Goal: Task Accomplishment & Management: Manage account settings

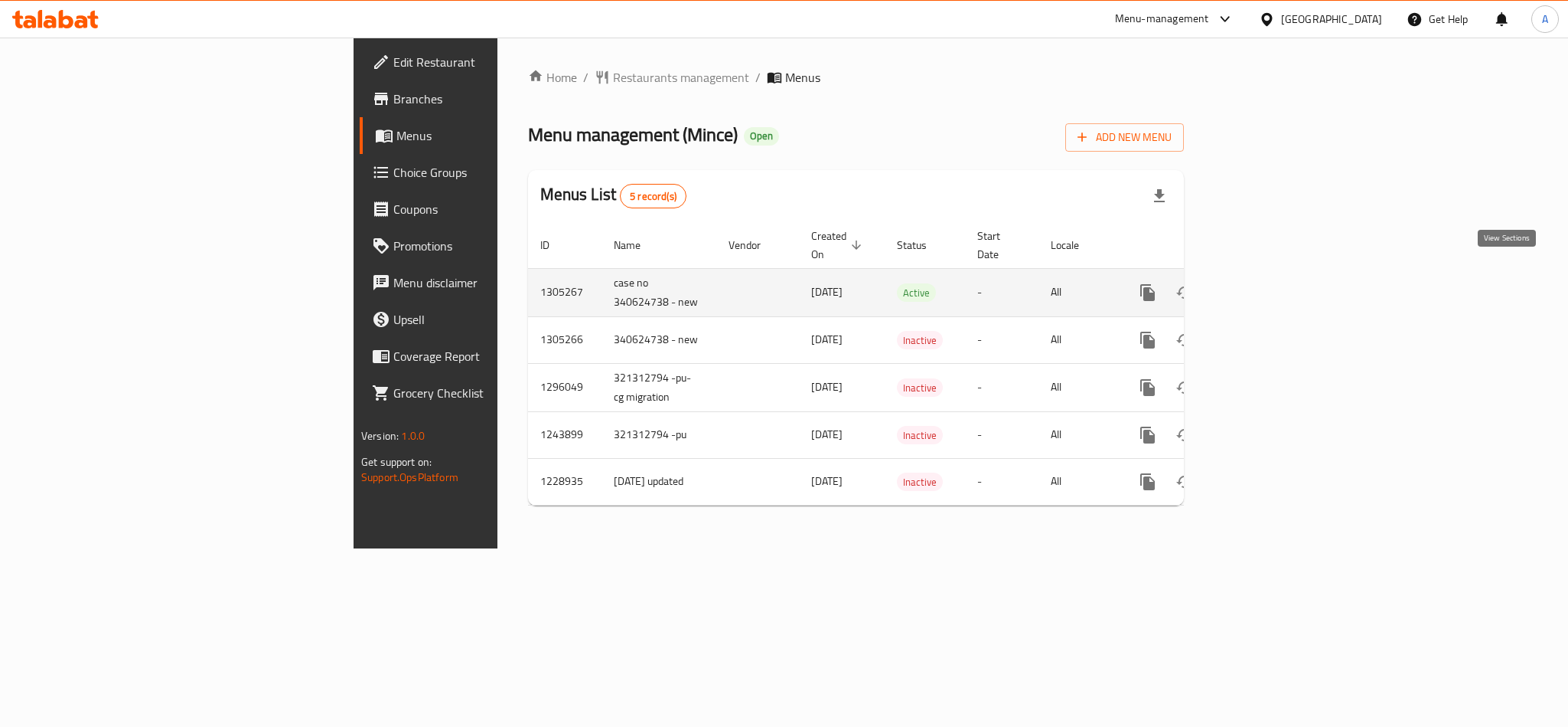
click at [1268, 283] on icon "enhanced table" at bounding box center [1258, 292] width 18 height 18
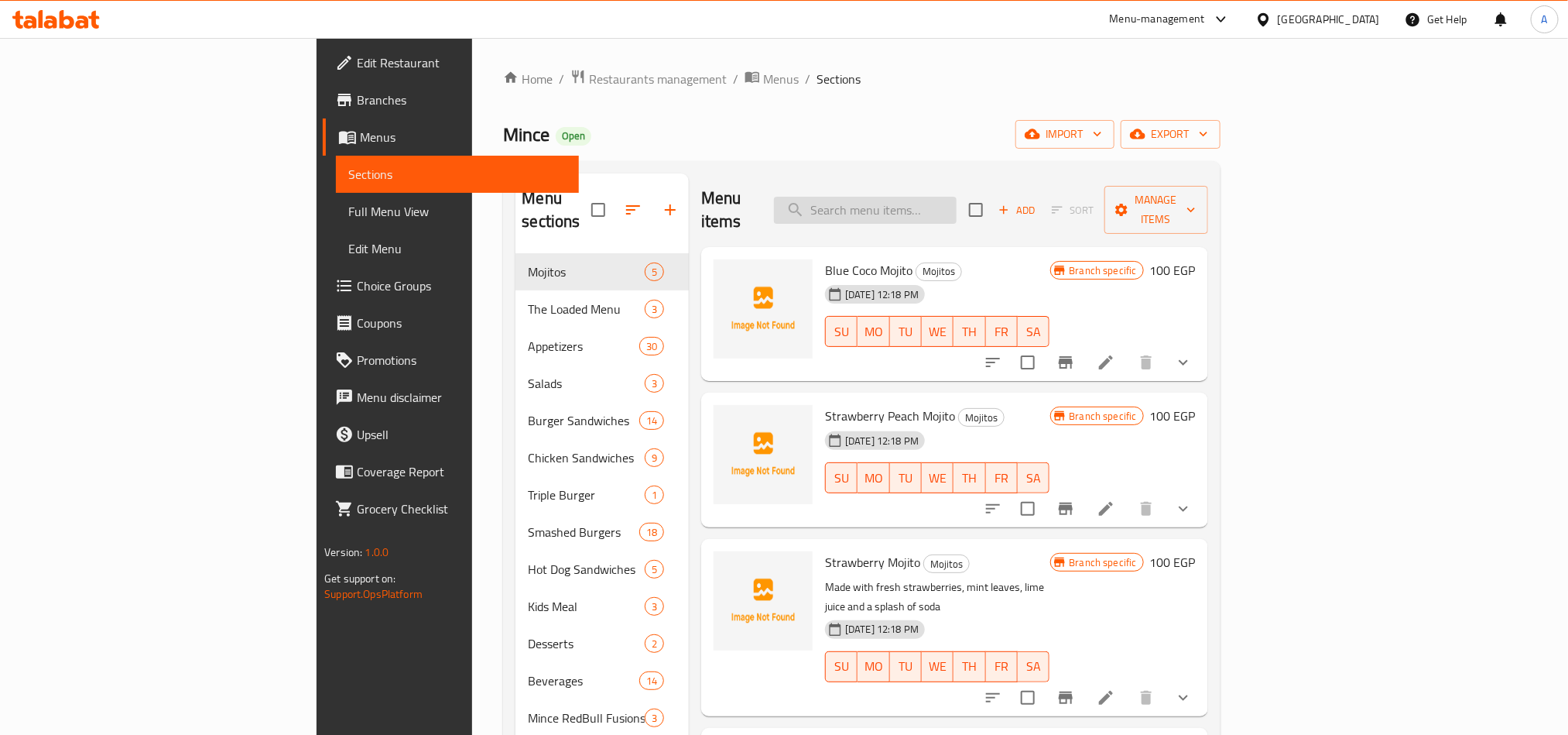
click at [957, 197] on input "search" at bounding box center [865, 210] width 182 height 27
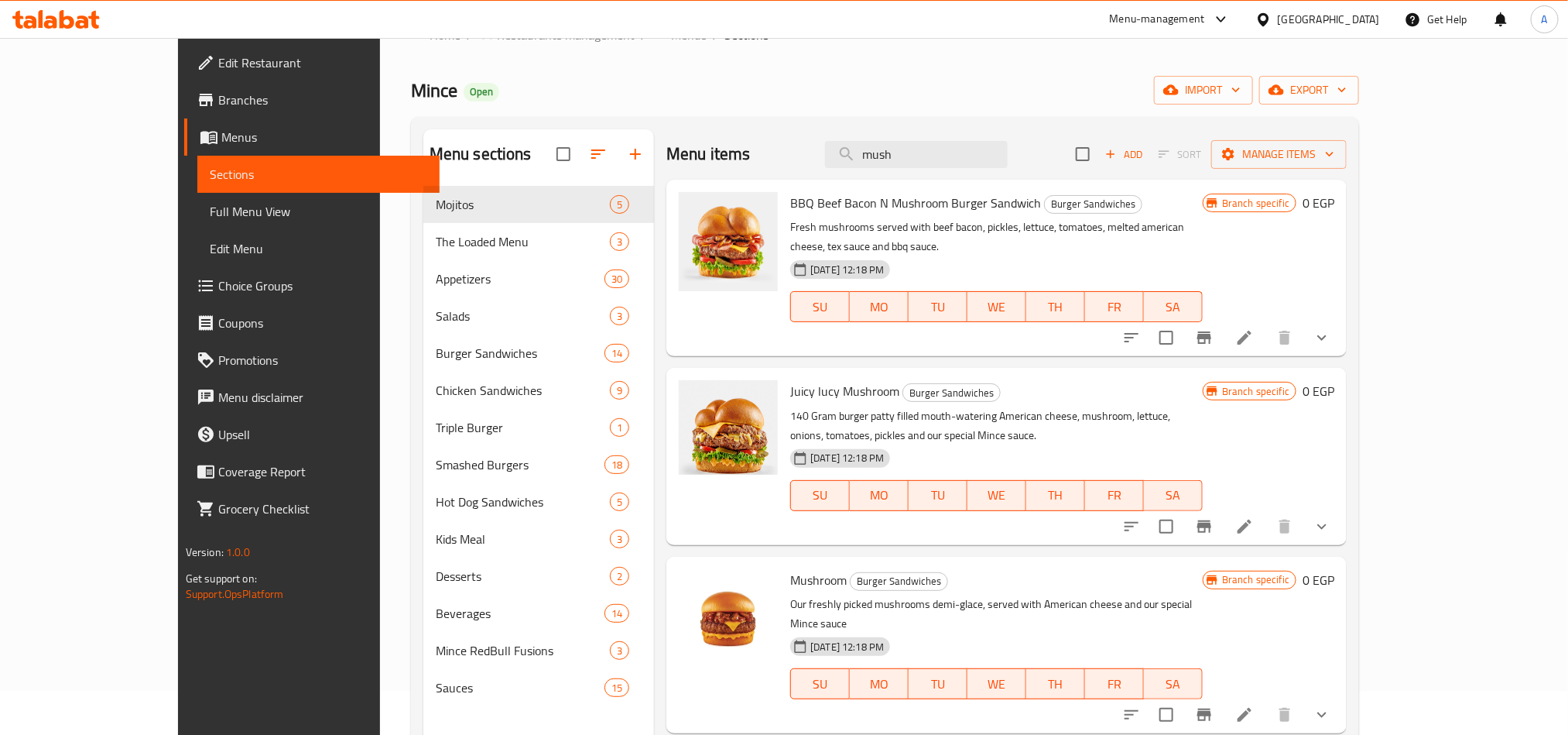
scroll to position [116, 0]
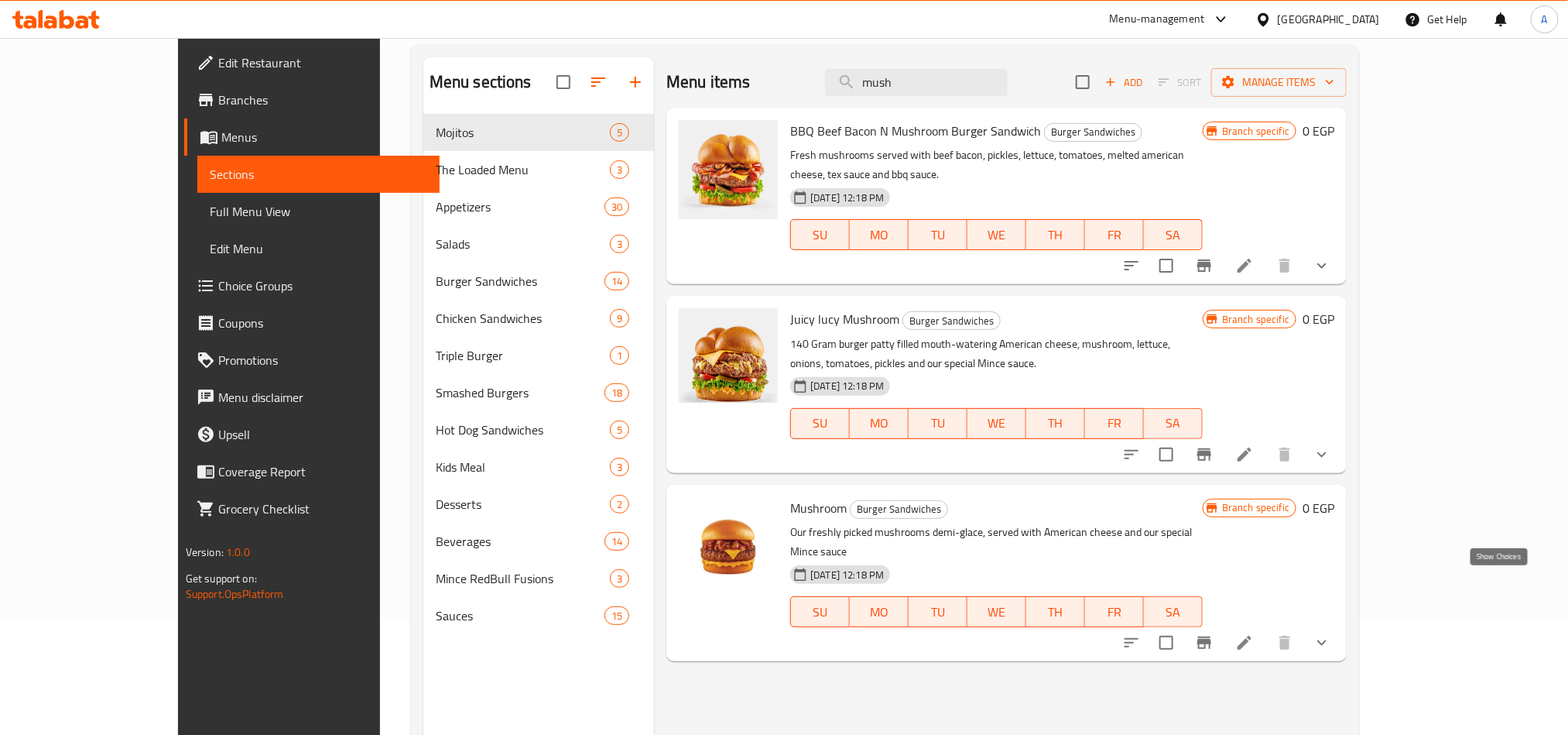
type input "mush"
click at [1332, 633] on icon "show more" at bounding box center [1322, 642] width 19 height 19
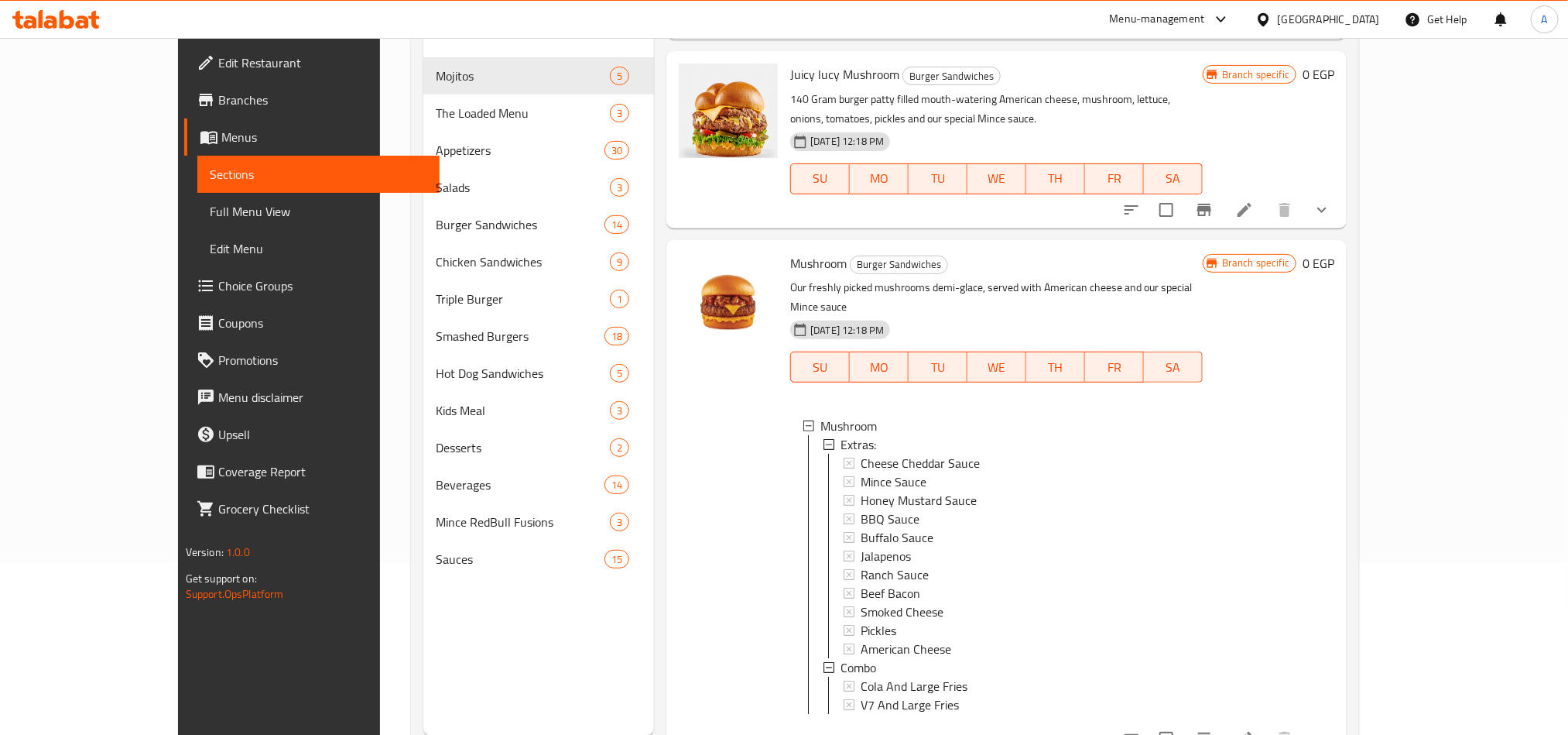
scroll to position [217, 0]
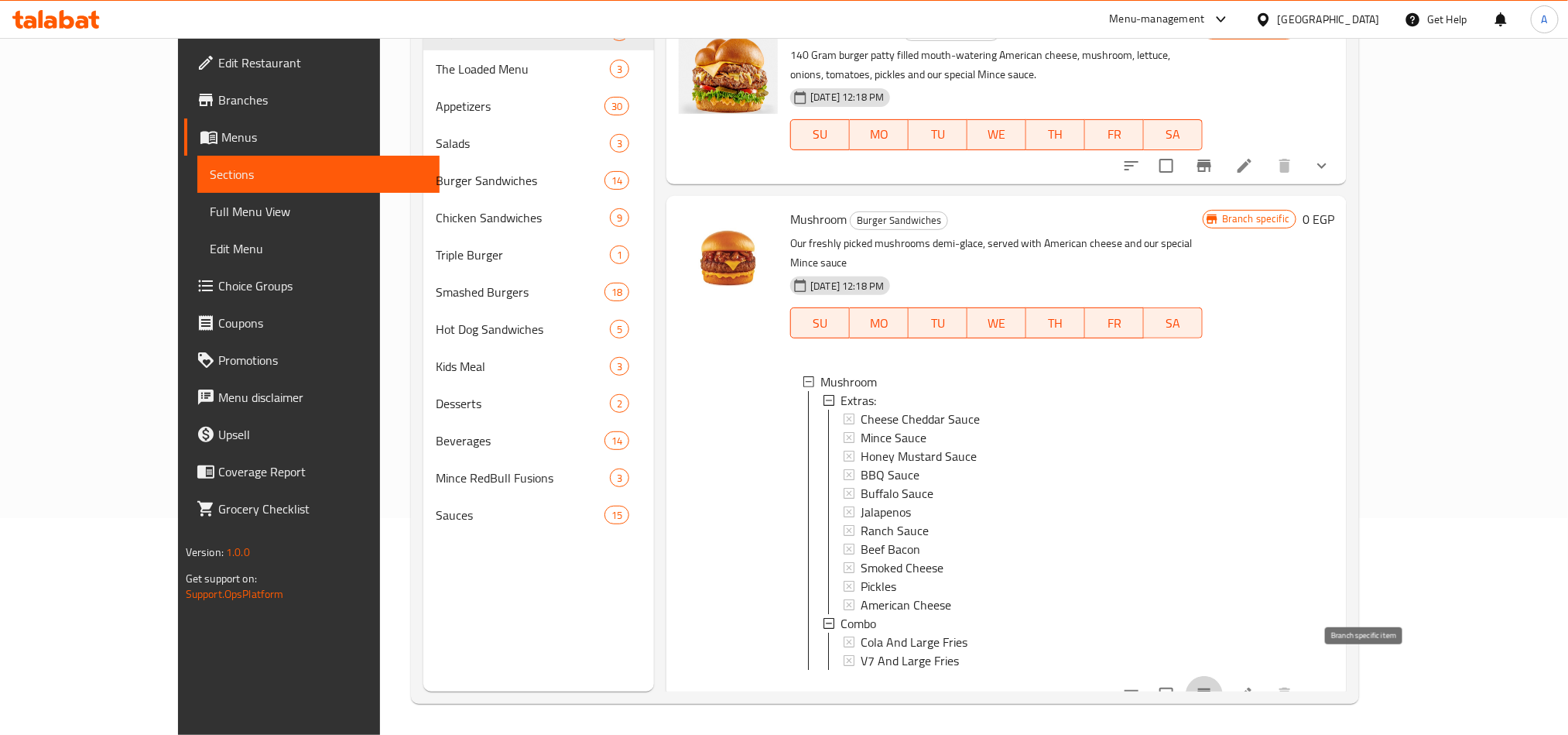
click at [1211, 688] on icon "Branch-specific-item" at bounding box center [1204, 694] width 14 height 12
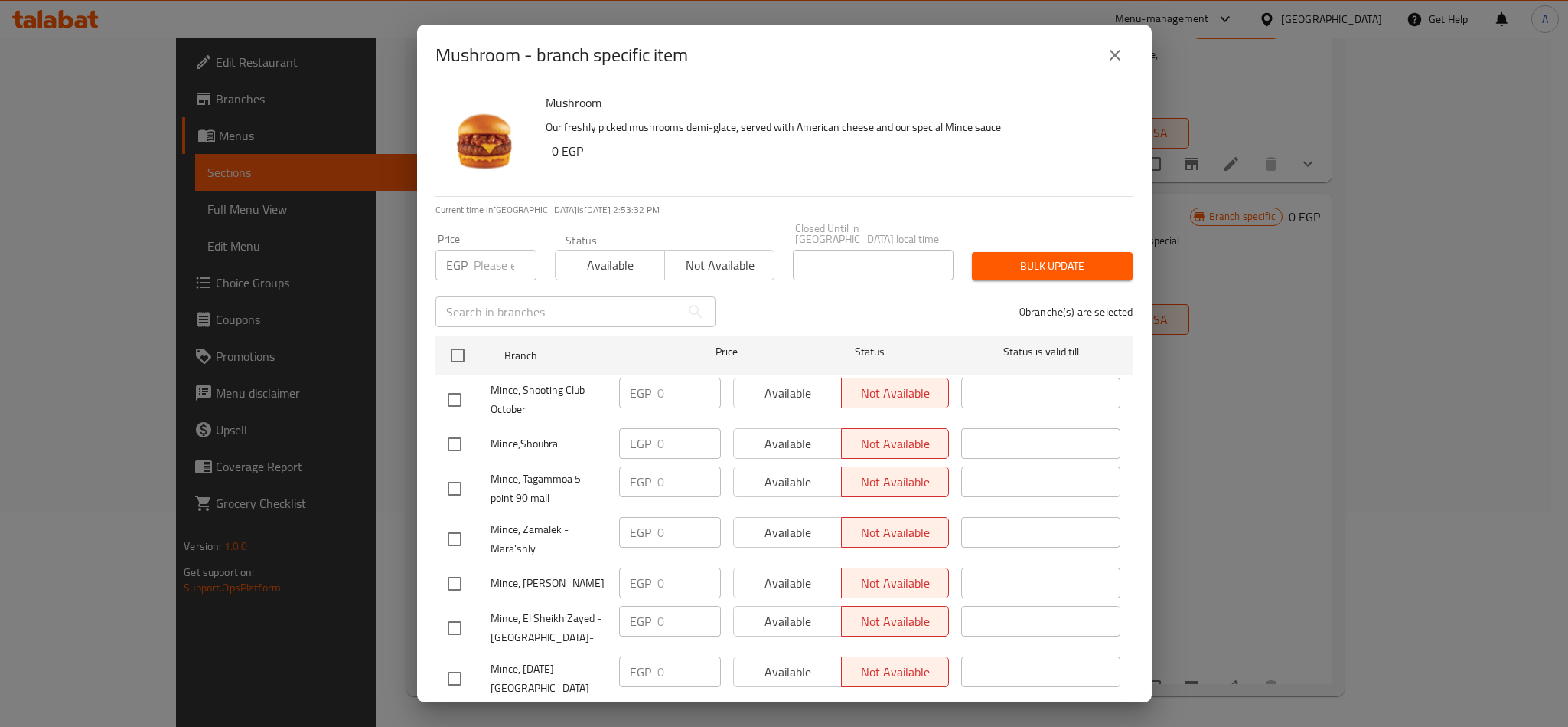
drag, startPoint x: 1119, startPoint y: 64, endPoint x: 1121, endPoint y: 76, distance: 12.2
click at [1121, 64] on button "close" at bounding box center [1115, 55] width 37 height 37
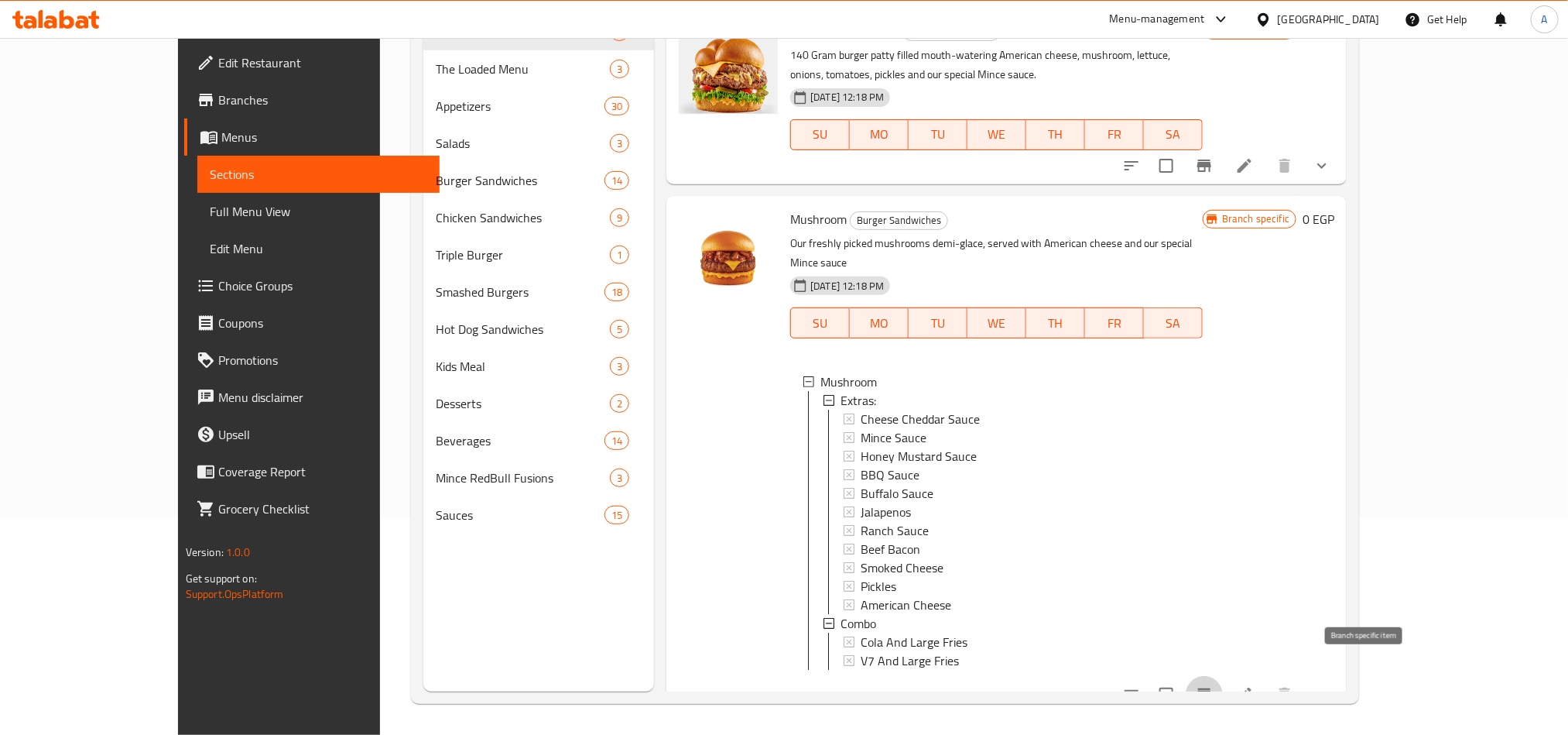
click at [1211, 688] on icon "Branch-specific-item" at bounding box center [1204, 694] width 14 height 12
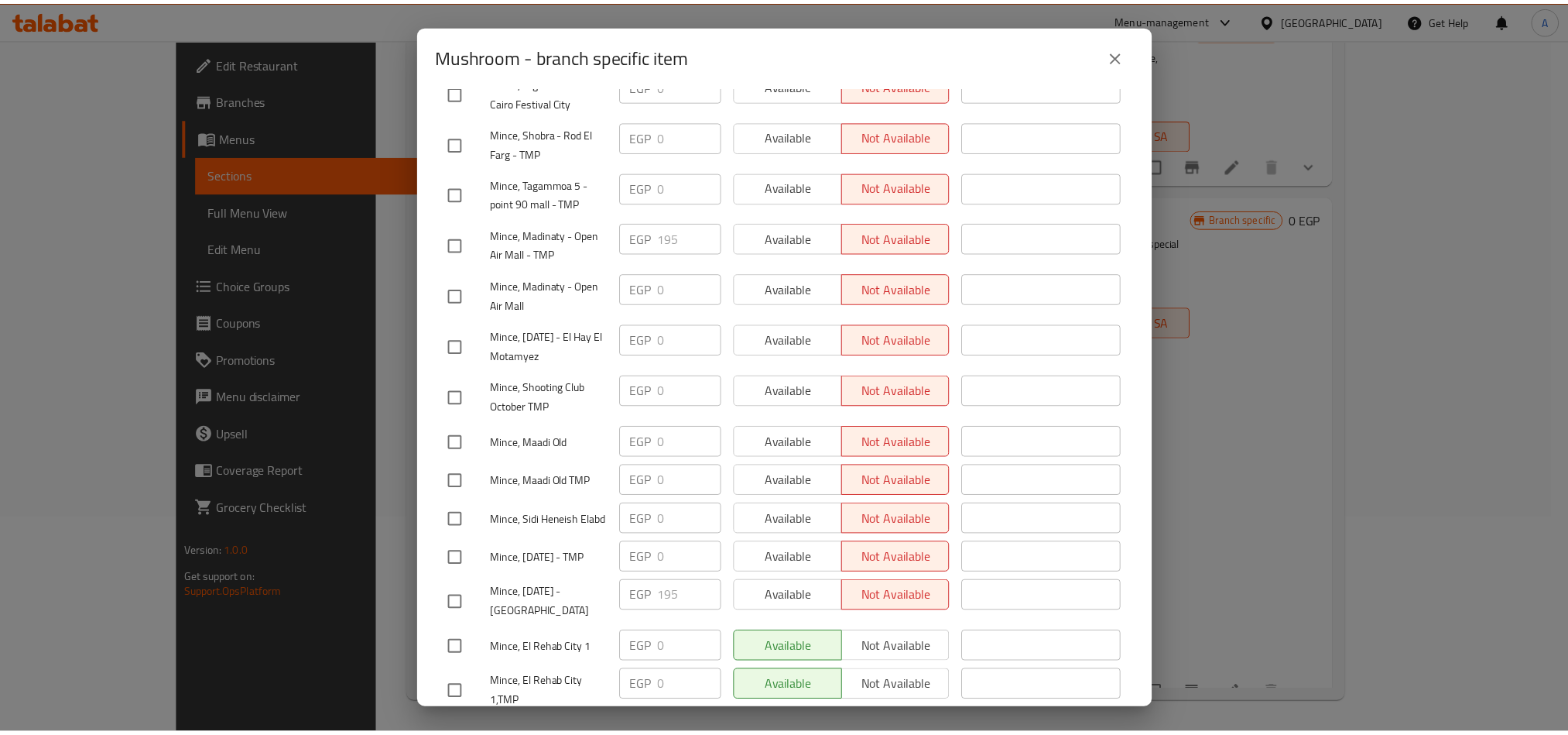
scroll to position [1399, 0]
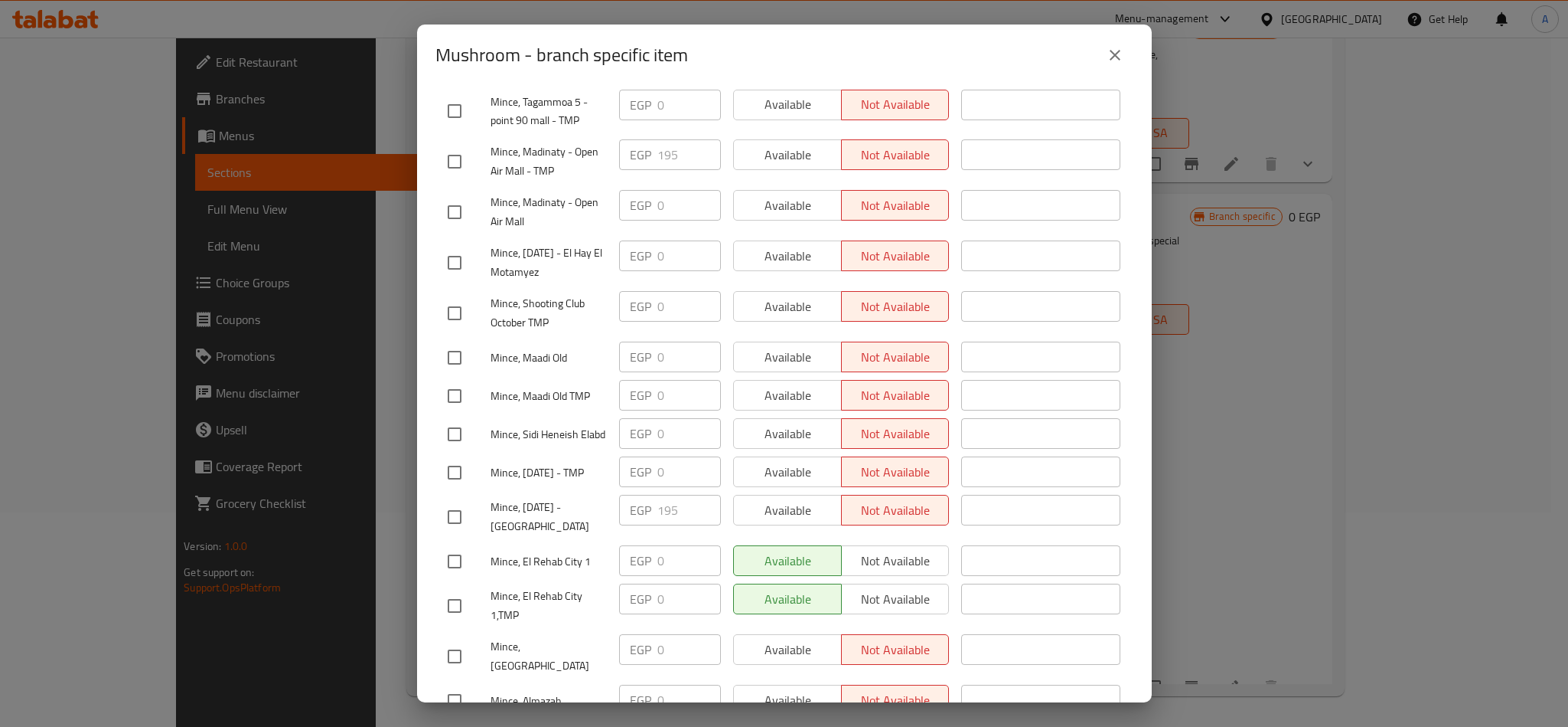
click at [648, 495] on div "EGP 195 ​" at bounding box center [670, 510] width 102 height 31
click at [1118, 67] on button "close" at bounding box center [1115, 55] width 37 height 37
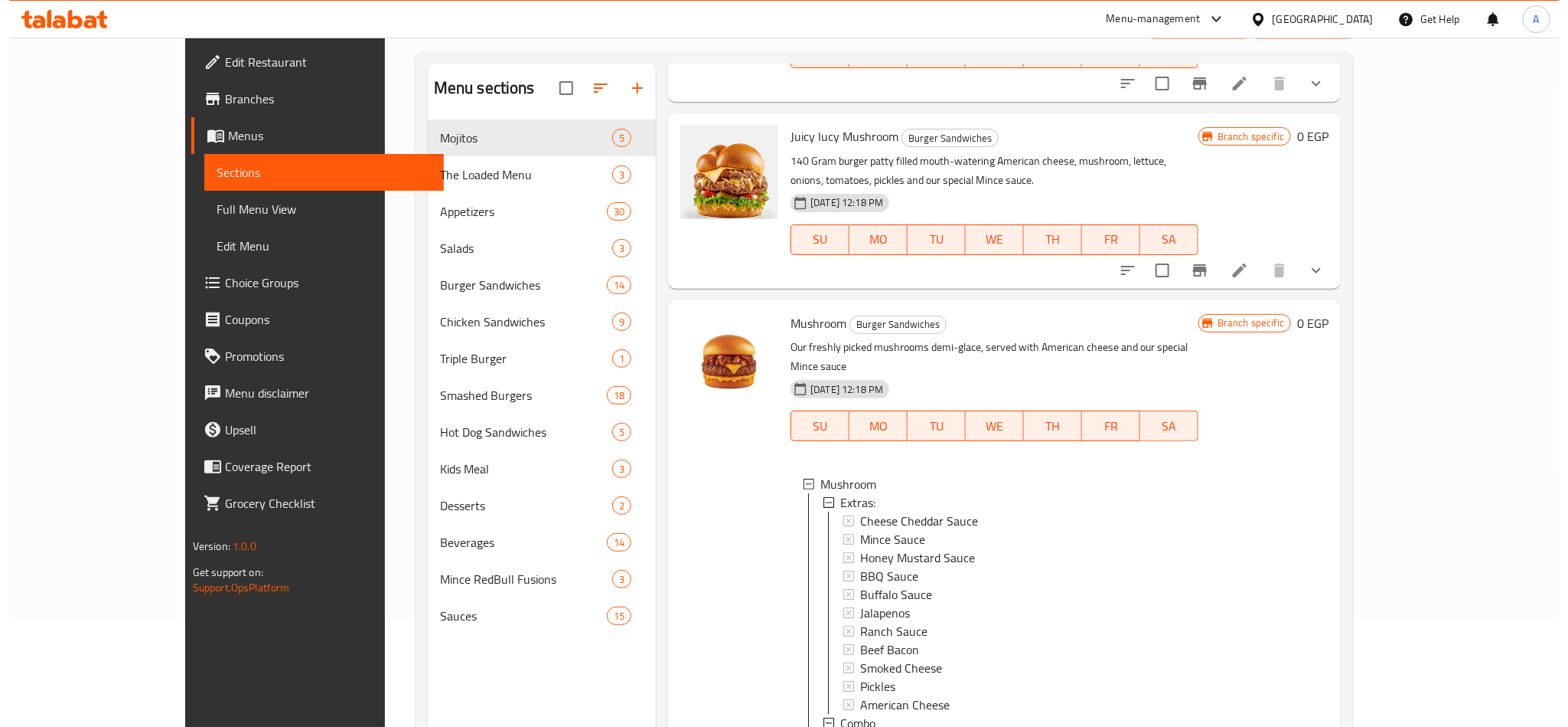
scroll to position [215, 0]
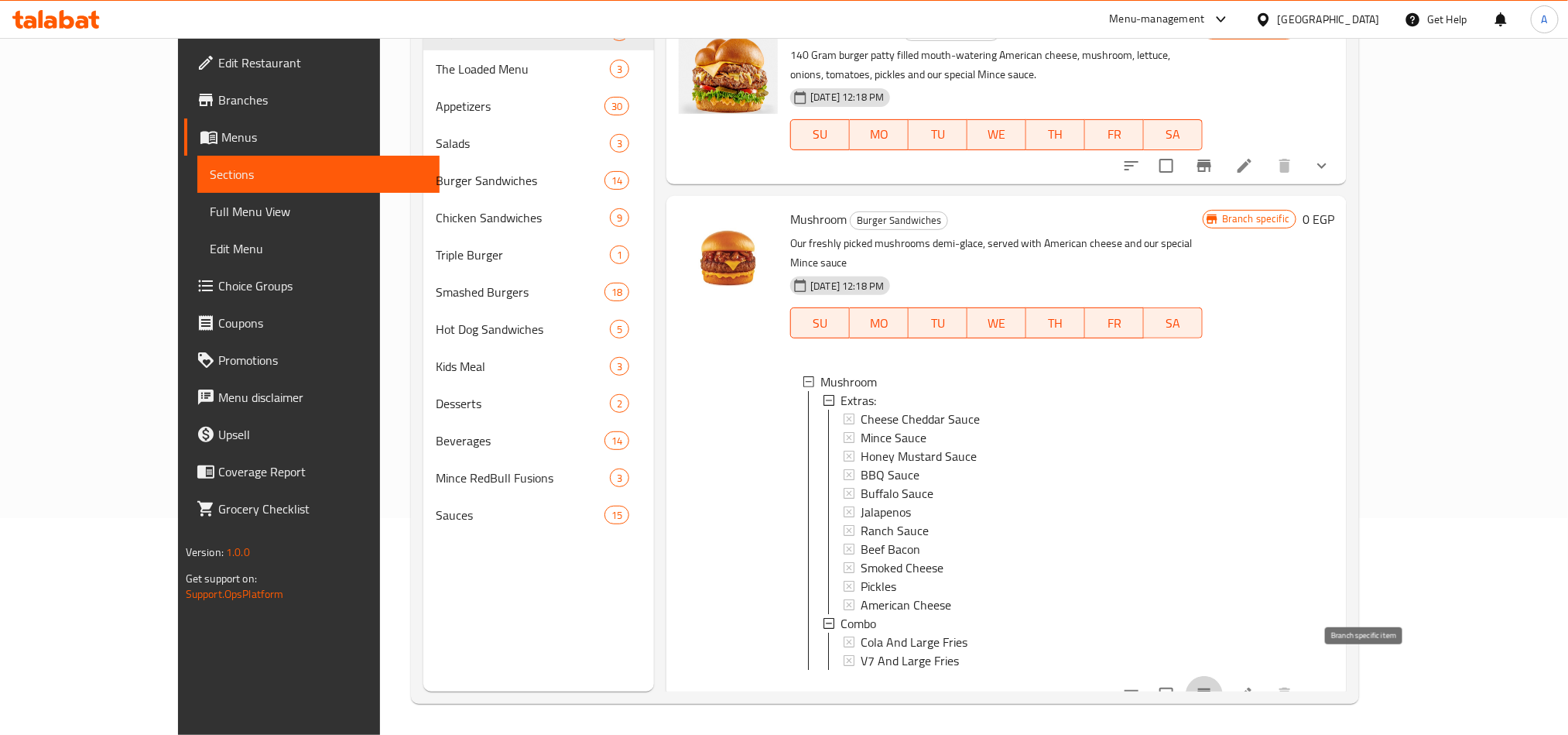
click at [1214, 685] on icon "Branch-specific-item" at bounding box center [1204, 694] width 19 height 19
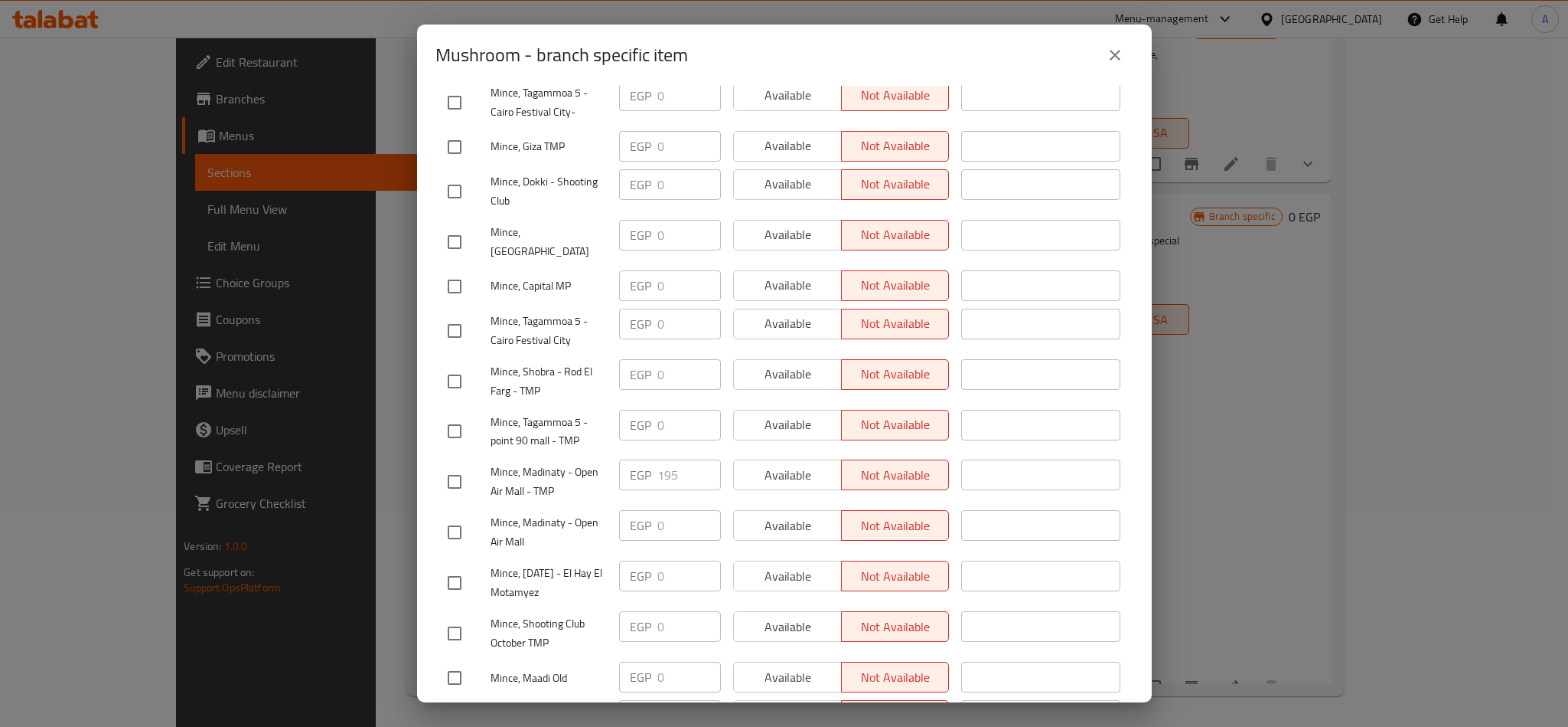
scroll to position [1263, 0]
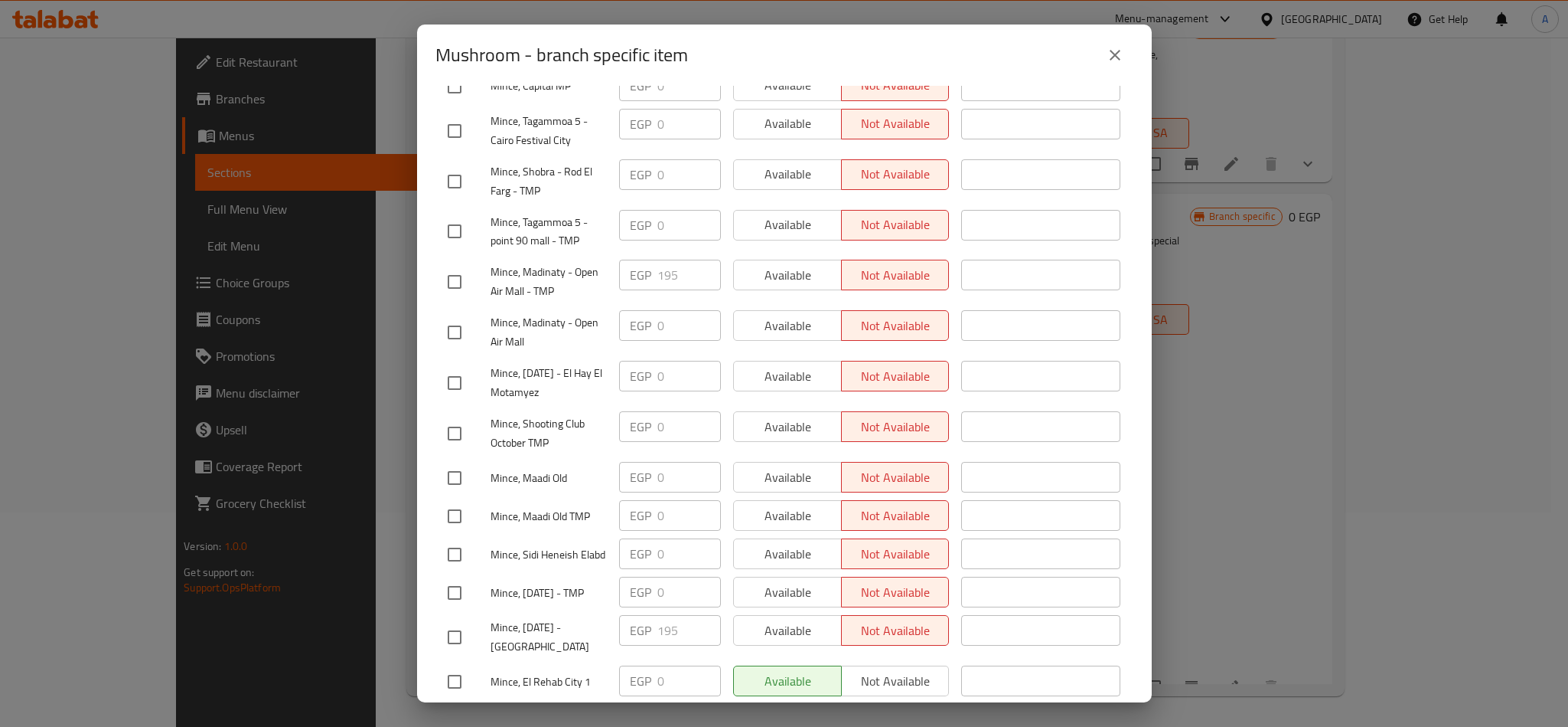
click at [593, 253] on div "Mince, Madinaty - Open Air Mall - TMP EGP 195 ​ Available Not available ​" at bounding box center [784, 281] width 686 height 57
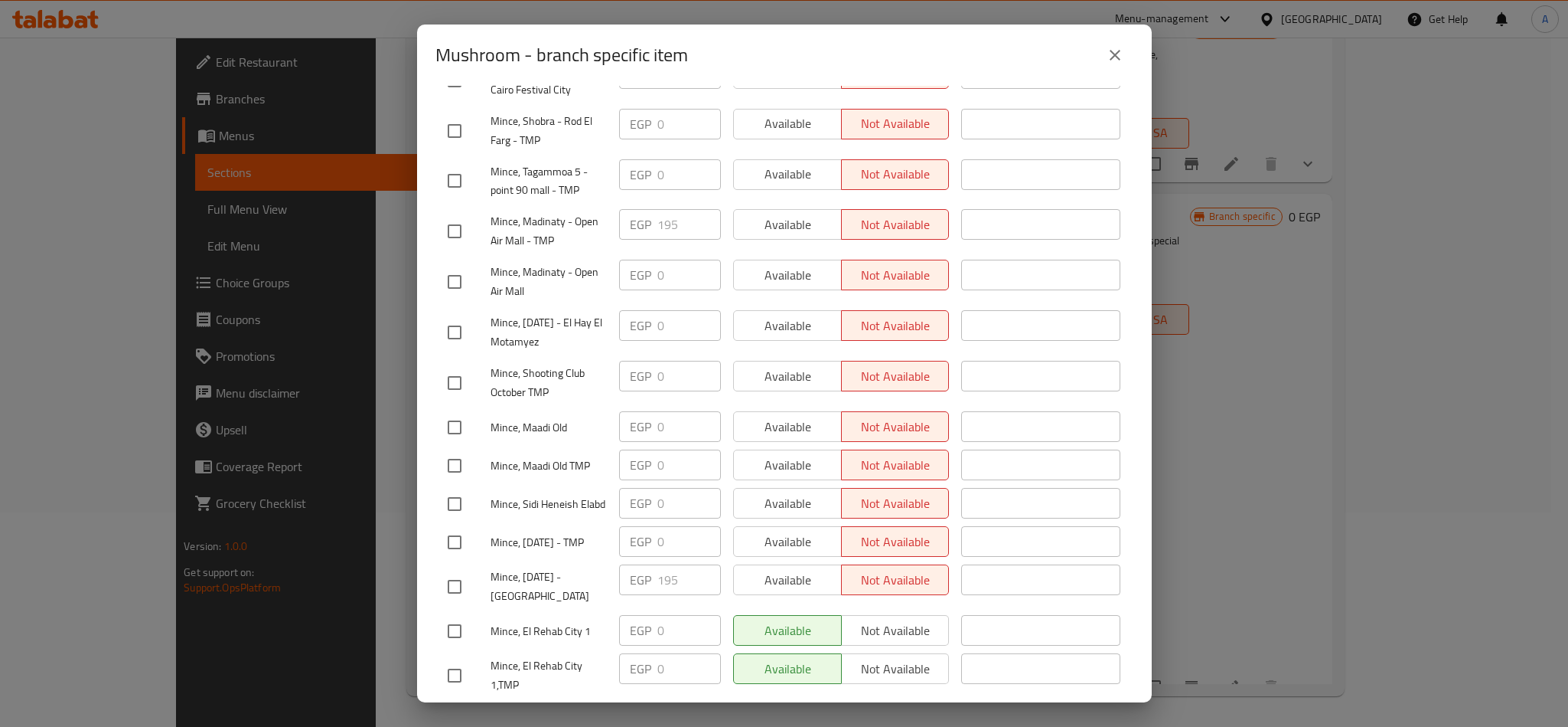
scroll to position [1384, 0]
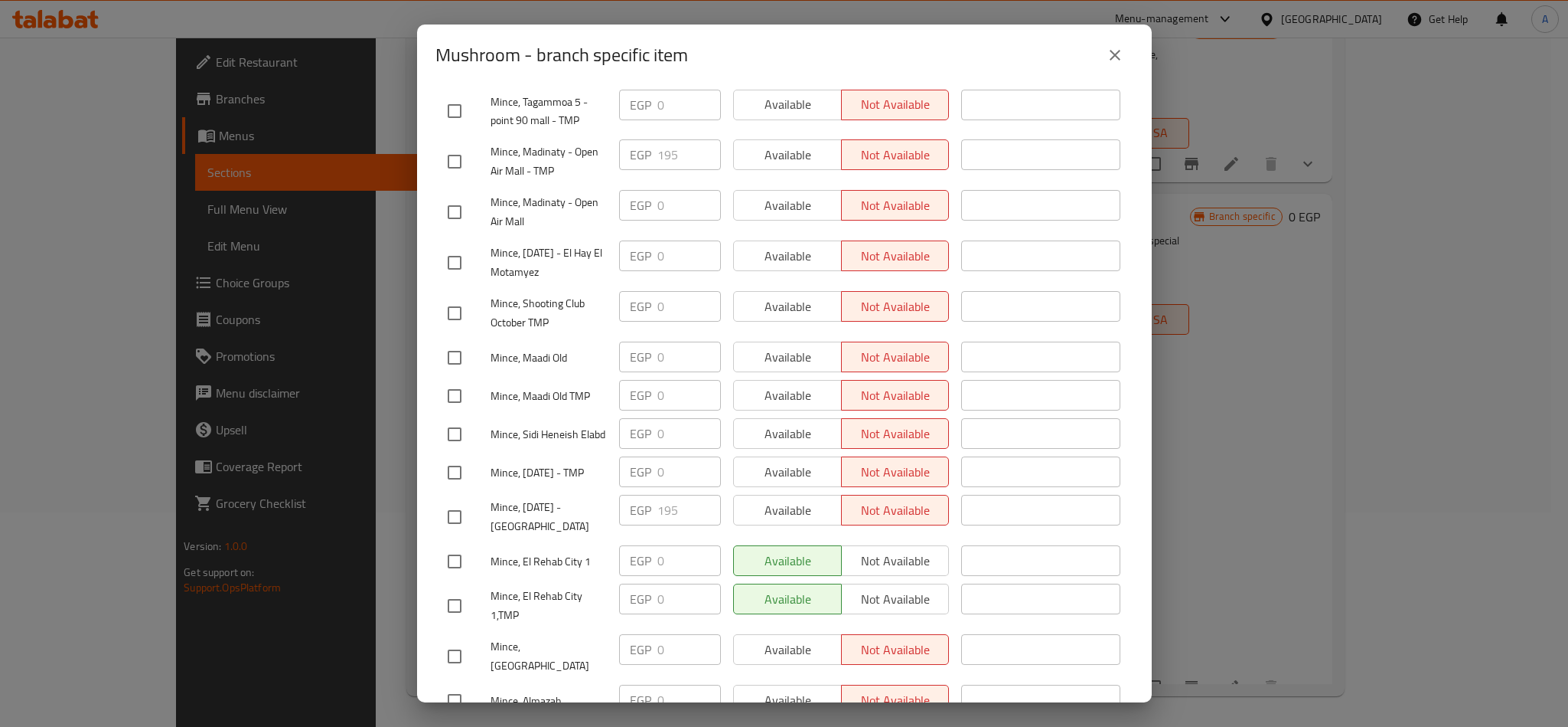
click at [606, 489] on div "Mince, 6th of October - Swell Lake EGP 195 ​ Available Not available ​" at bounding box center [784, 517] width 686 height 57
click at [1118, 64] on button "close" at bounding box center [1115, 55] width 37 height 37
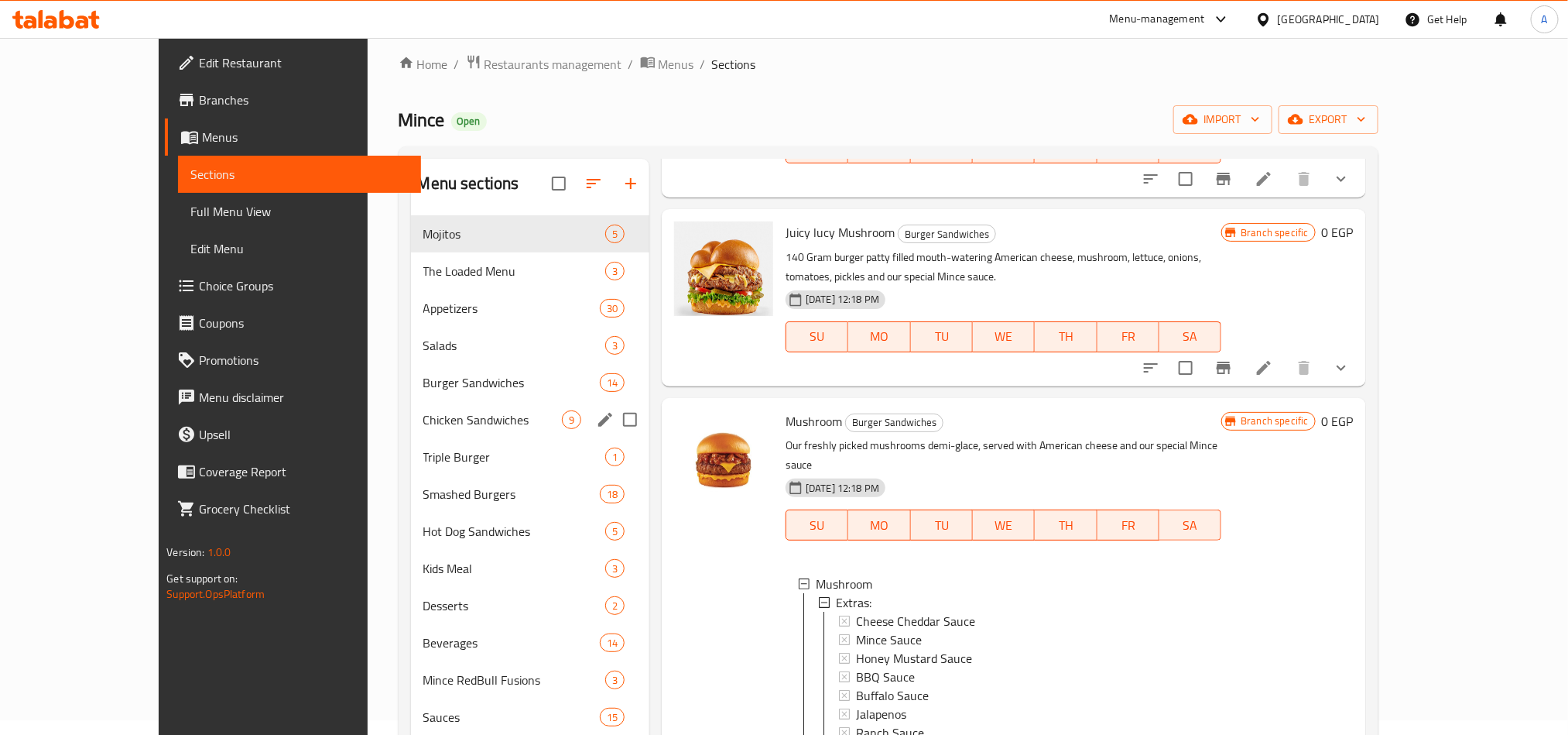
scroll to position [0, 0]
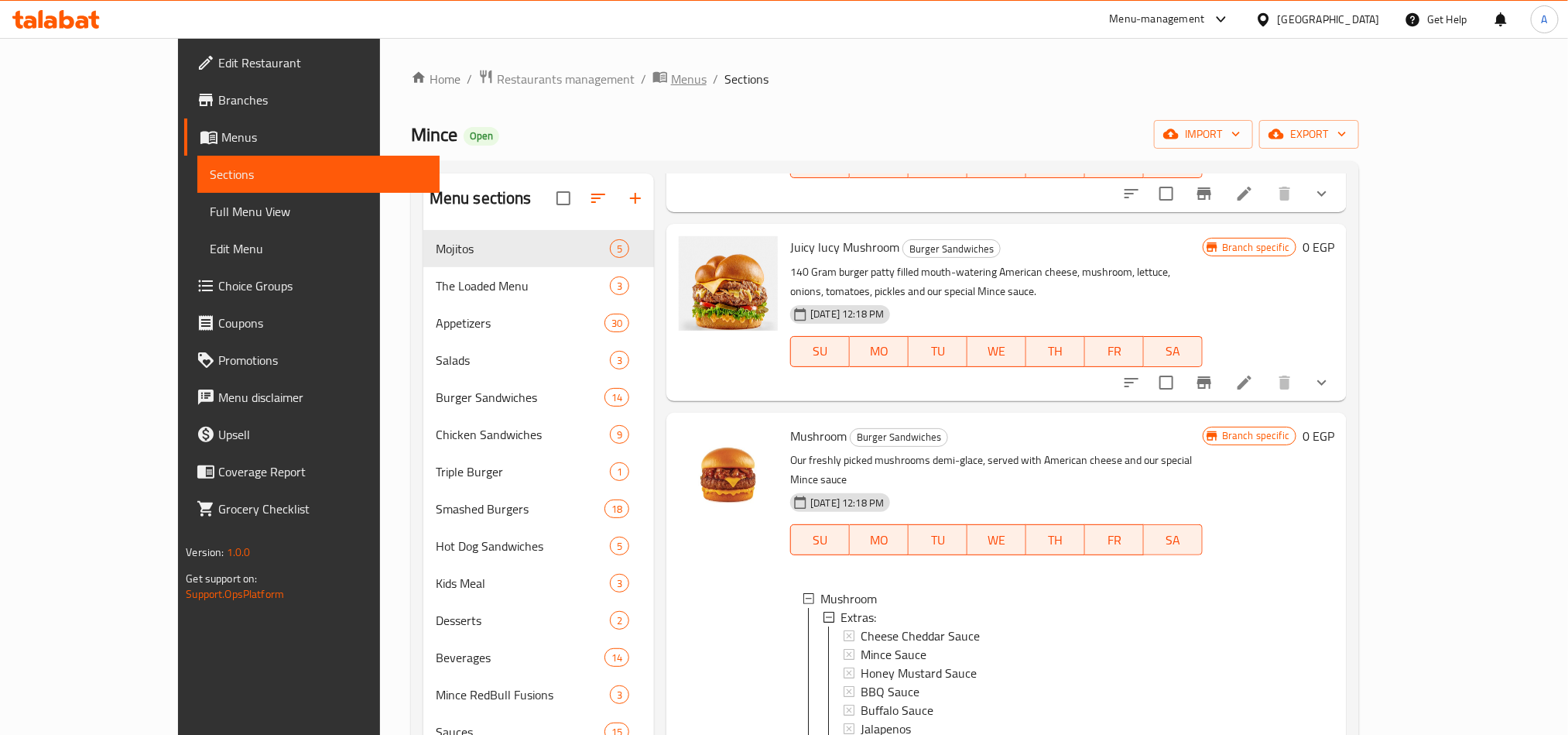
click at [671, 77] on span "Menus" at bounding box center [689, 79] width 35 height 19
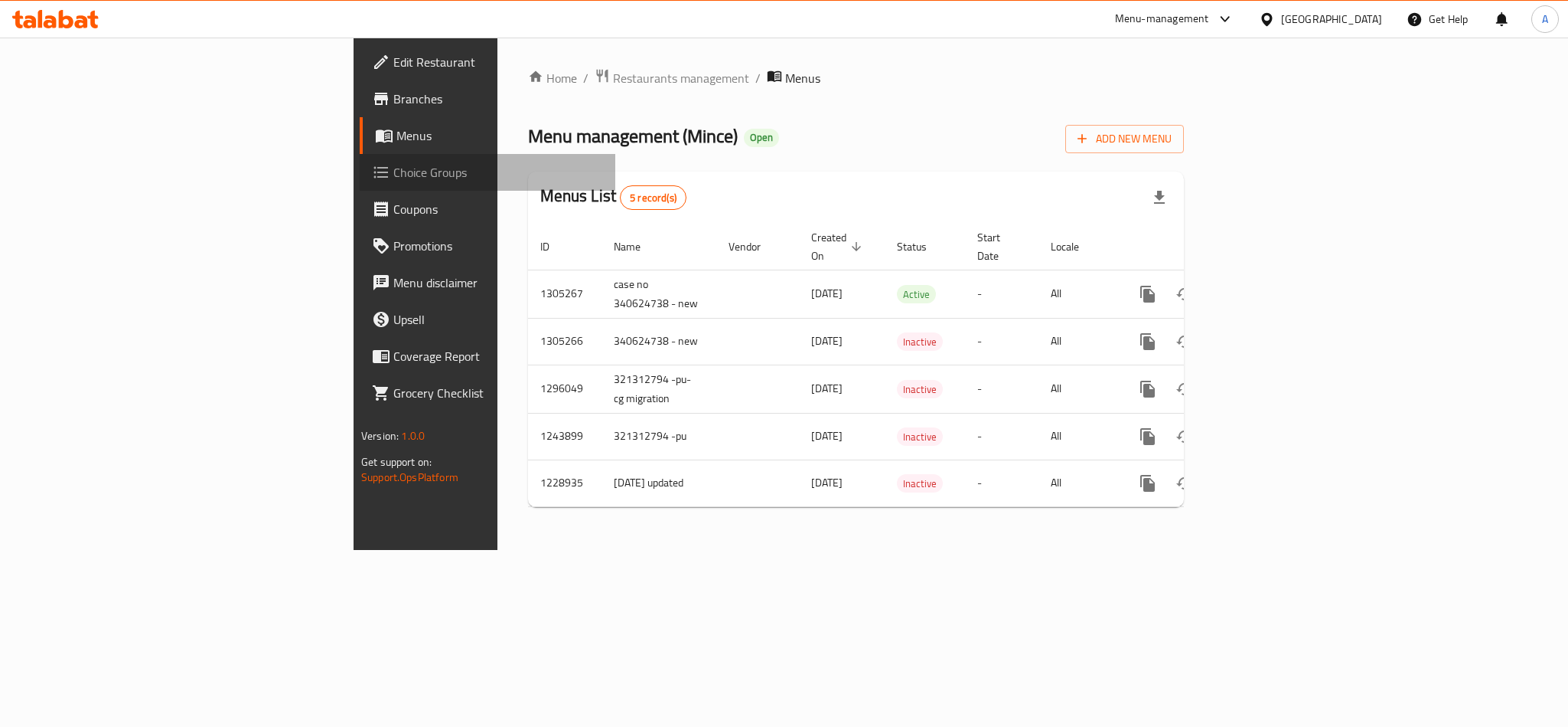
click at [393, 167] on span "Choice Groups" at bounding box center [498, 172] width 210 height 18
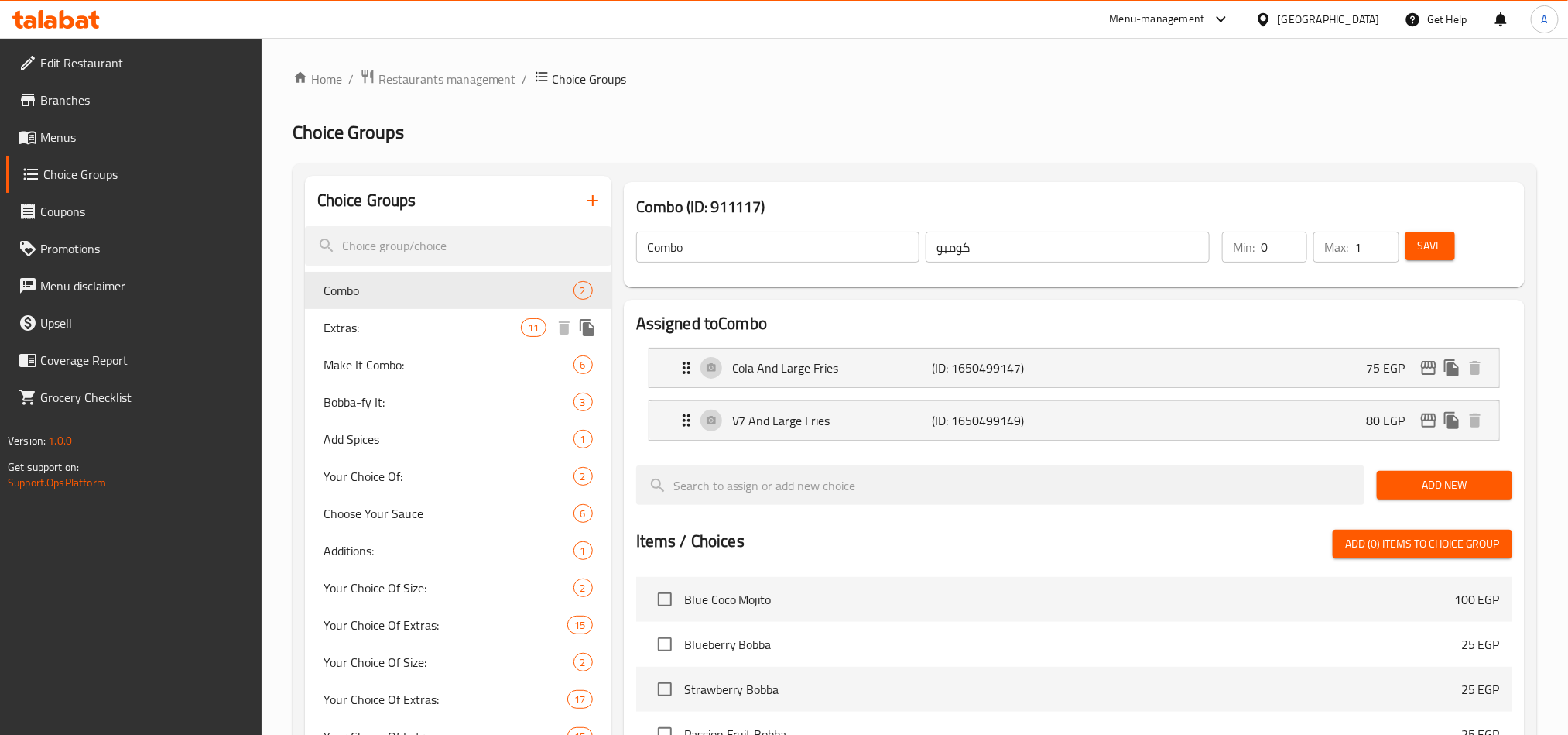
click at [360, 340] on div "Extras: 11" at bounding box center [458, 328] width 306 height 37
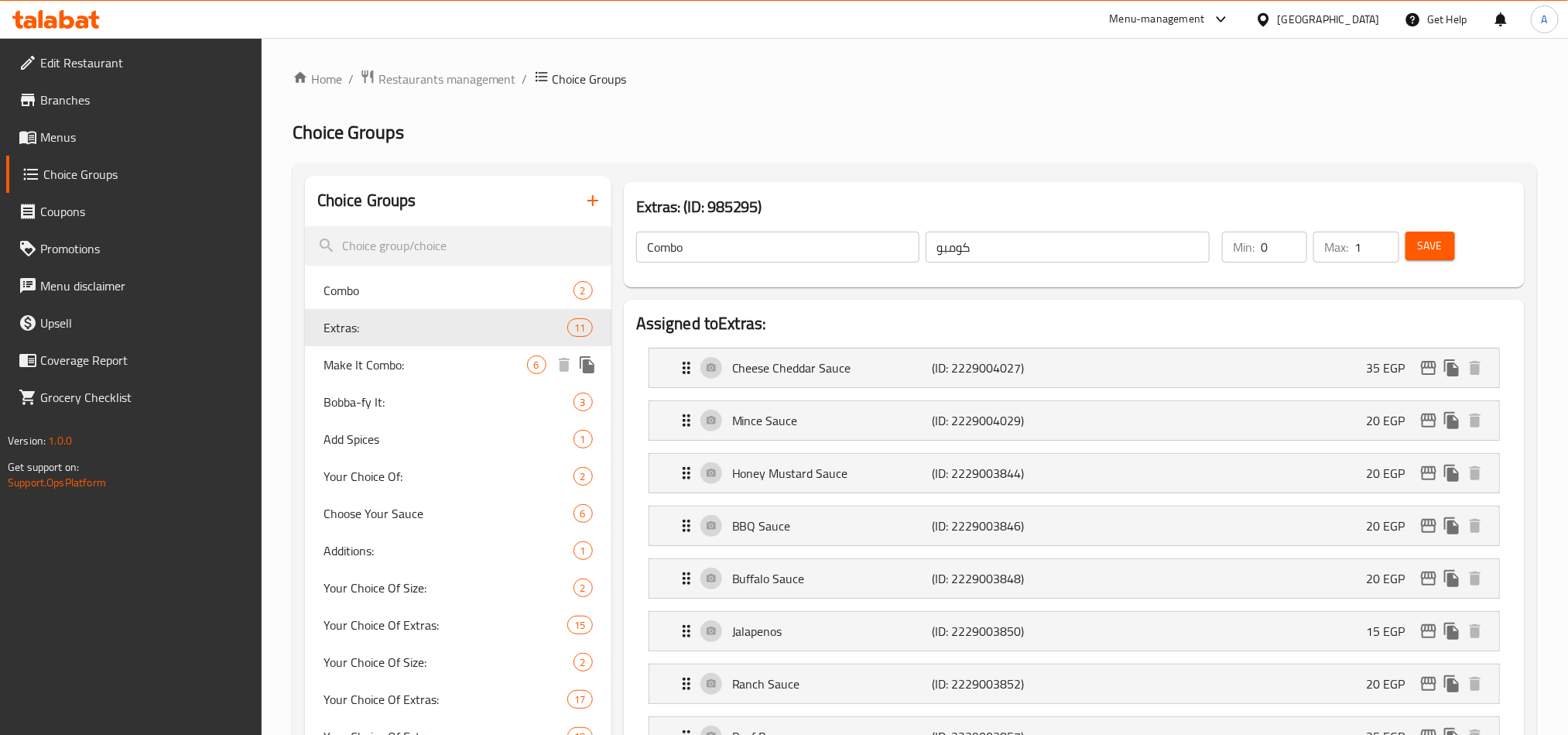
type input "Extras:"
type input "الإضافات:"
type input "11"
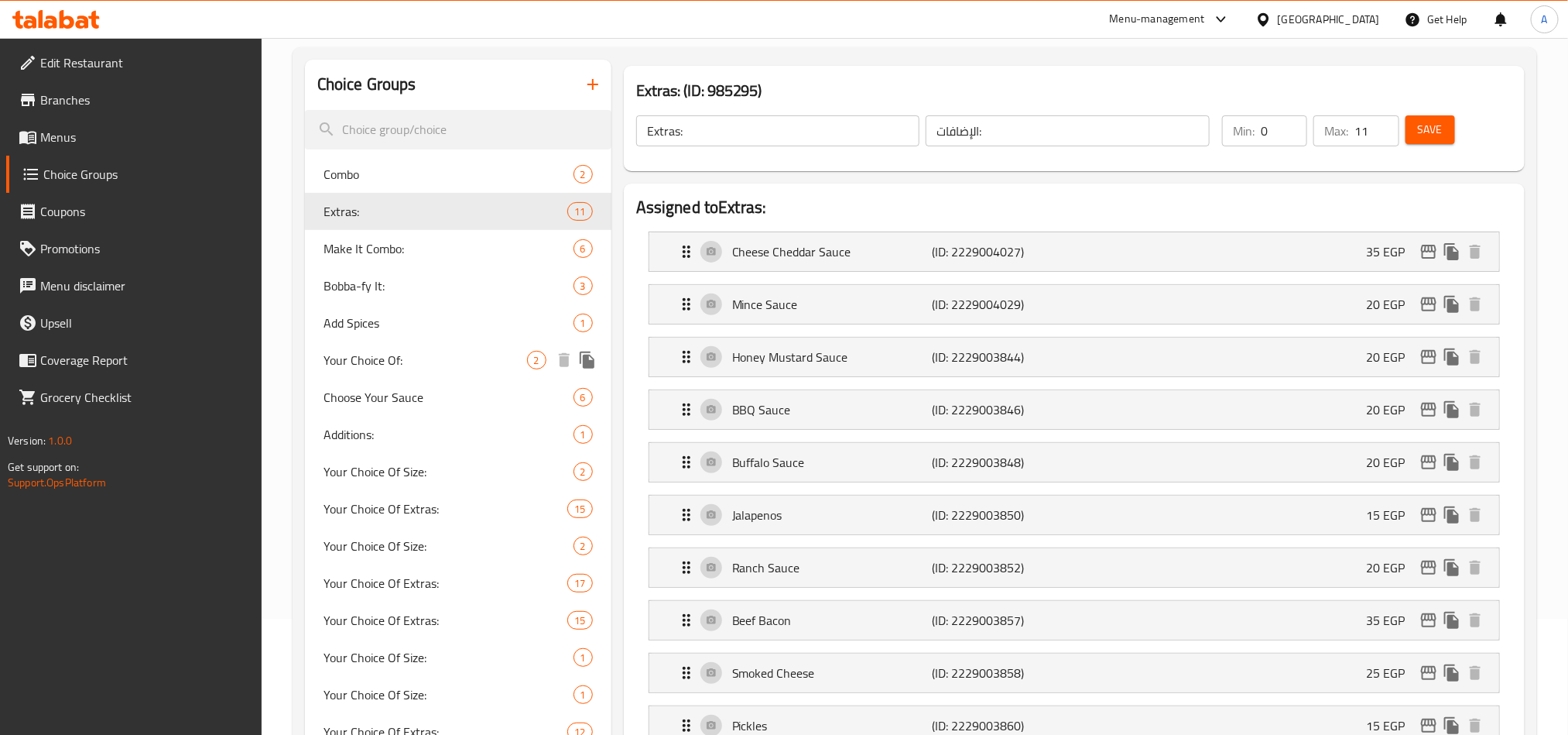
click at [342, 359] on span "Your Choice Of:" at bounding box center [425, 360] width 204 height 19
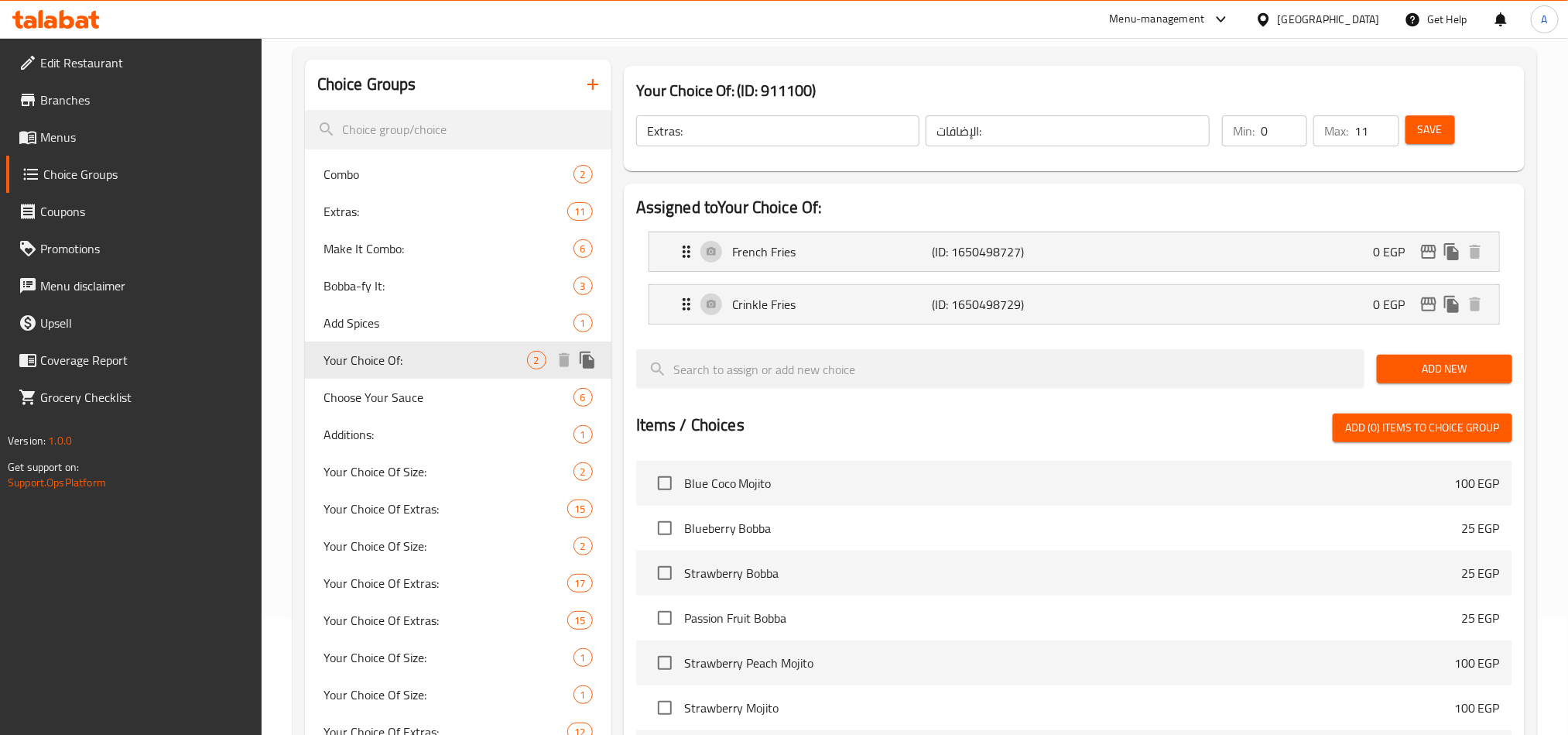
type input "Your Choice Of:"
type input "إختيارك من:"
type input "1"
click at [372, 396] on span "Choose Your Sauce" at bounding box center [425, 397] width 204 height 19
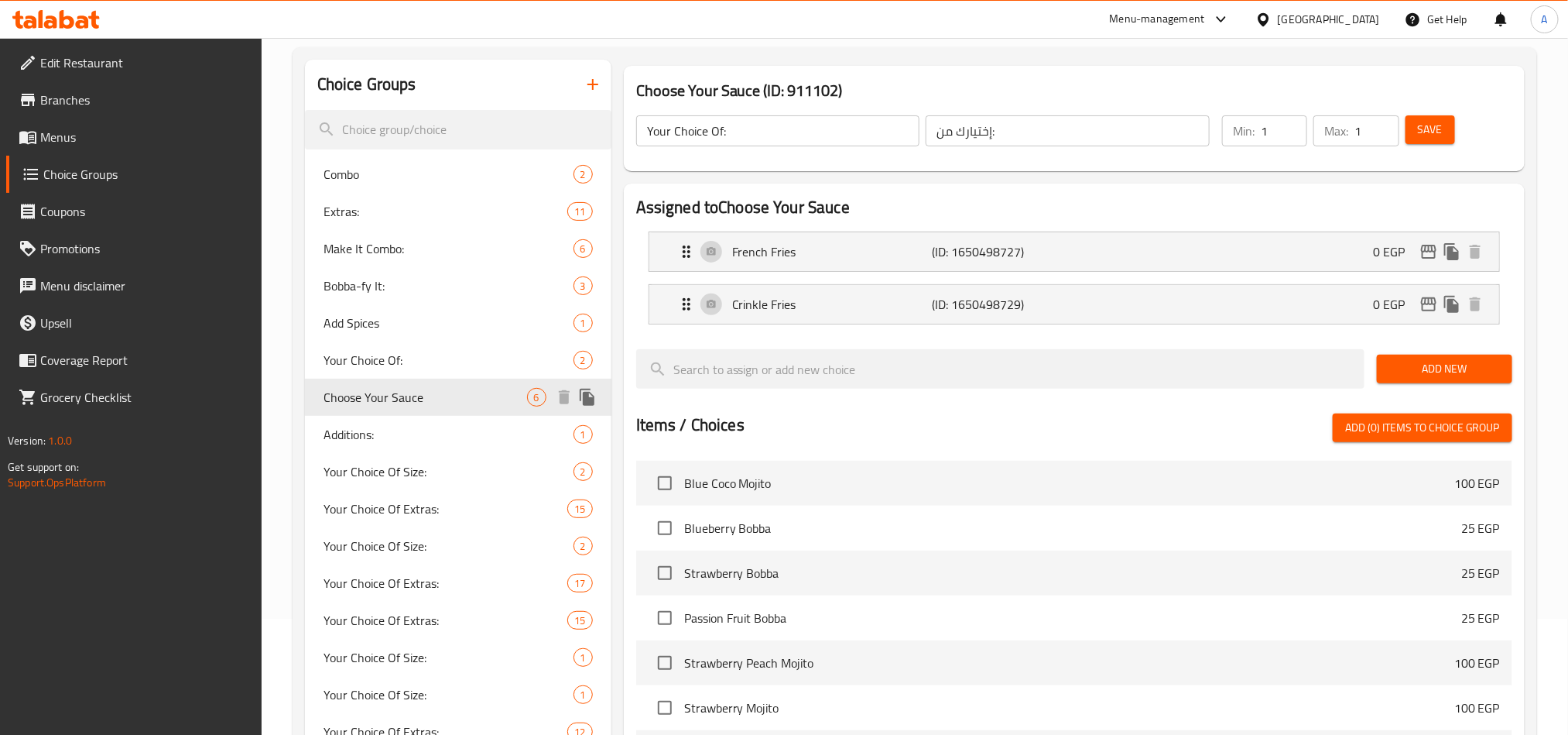
type input "Choose Your Sauce"
type input "اختار الصوص"
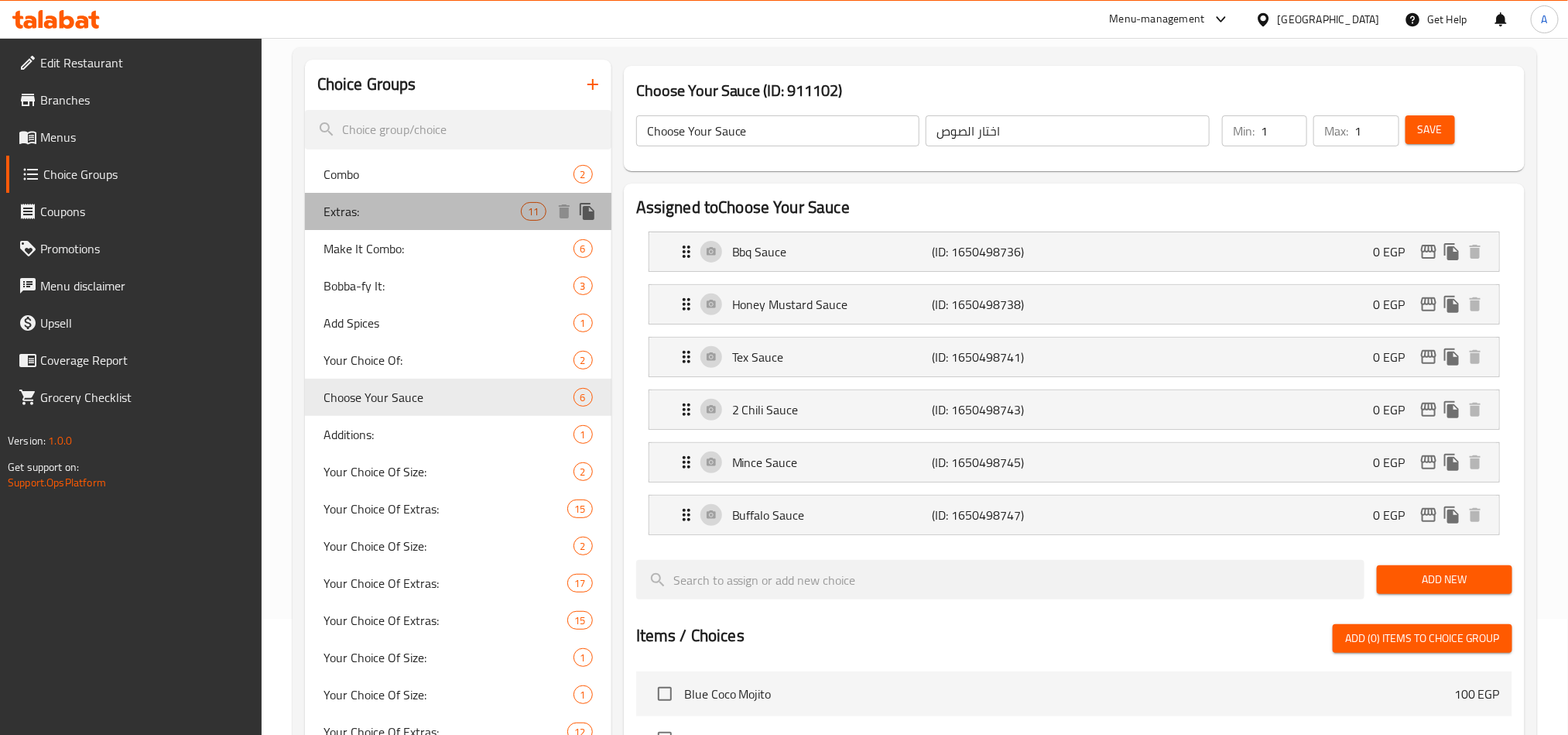
click at [360, 212] on span "Extras:" at bounding box center [422, 211] width 198 height 19
type input "Extras:"
type input "الإضافات:"
type input "0"
type input "11"
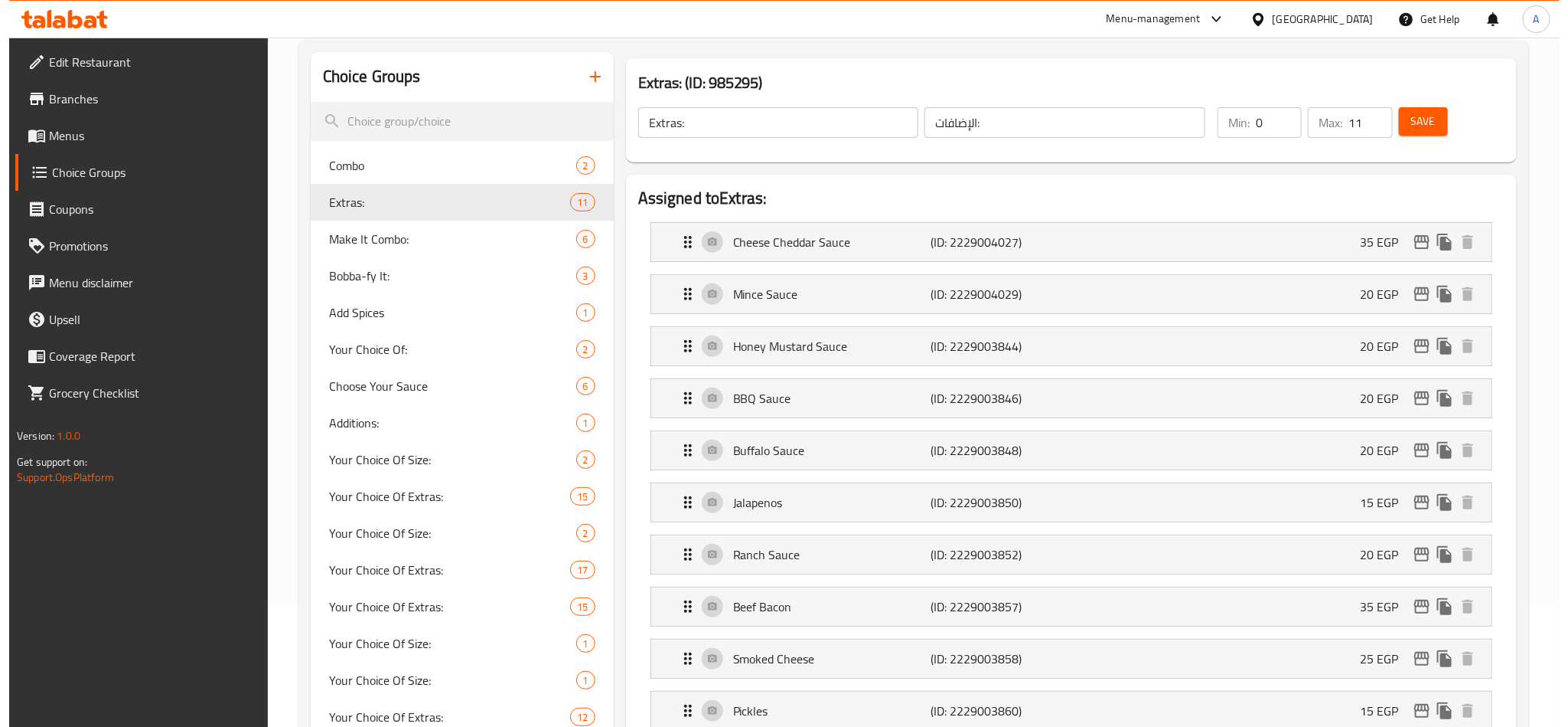
scroll to position [229, 0]
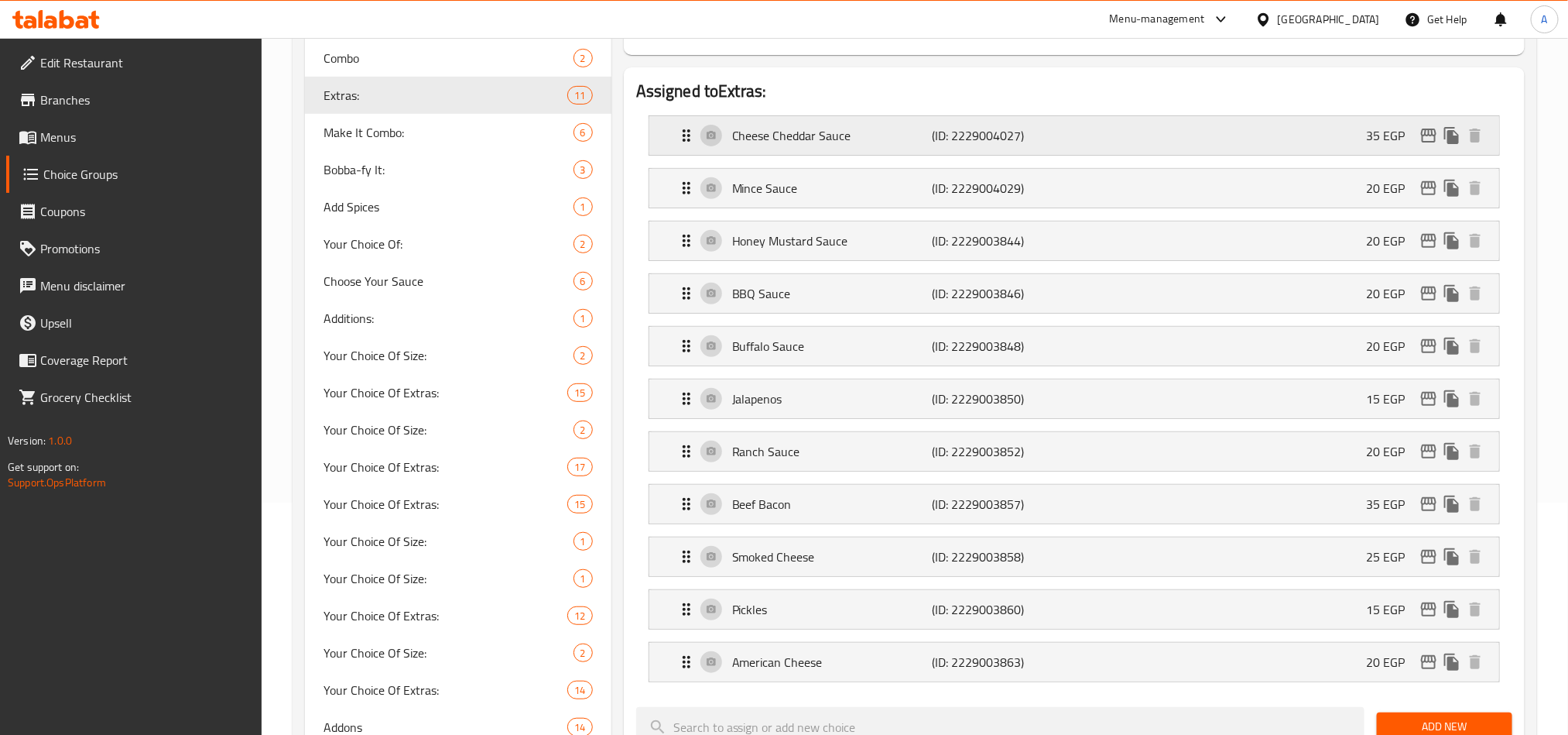
click at [1388, 135] on p "35 EGP" at bounding box center [1392, 135] width 51 height 19
click at [1431, 128] on icon "edit" at bounding box center [1428, 135] width 15 height 14
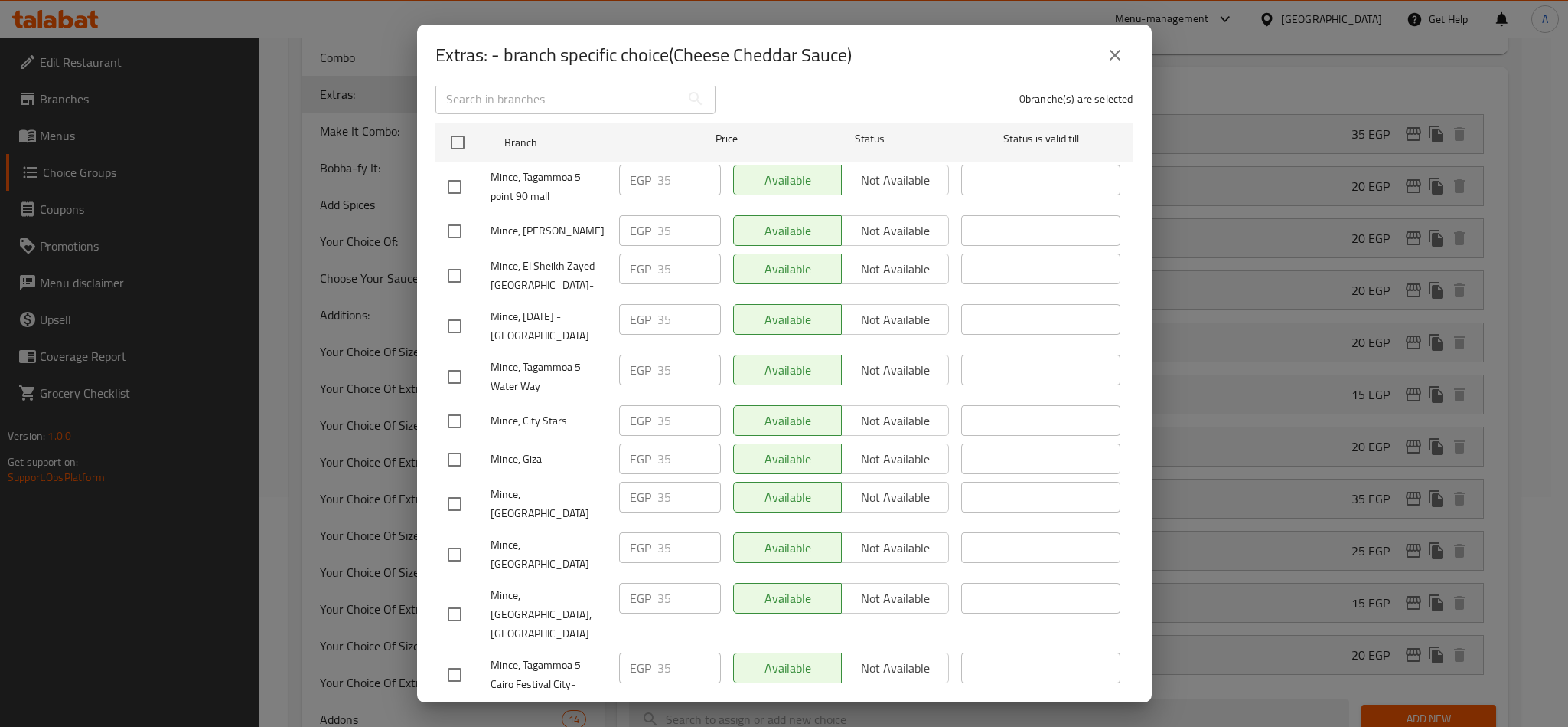
scroll to position [344, 0]
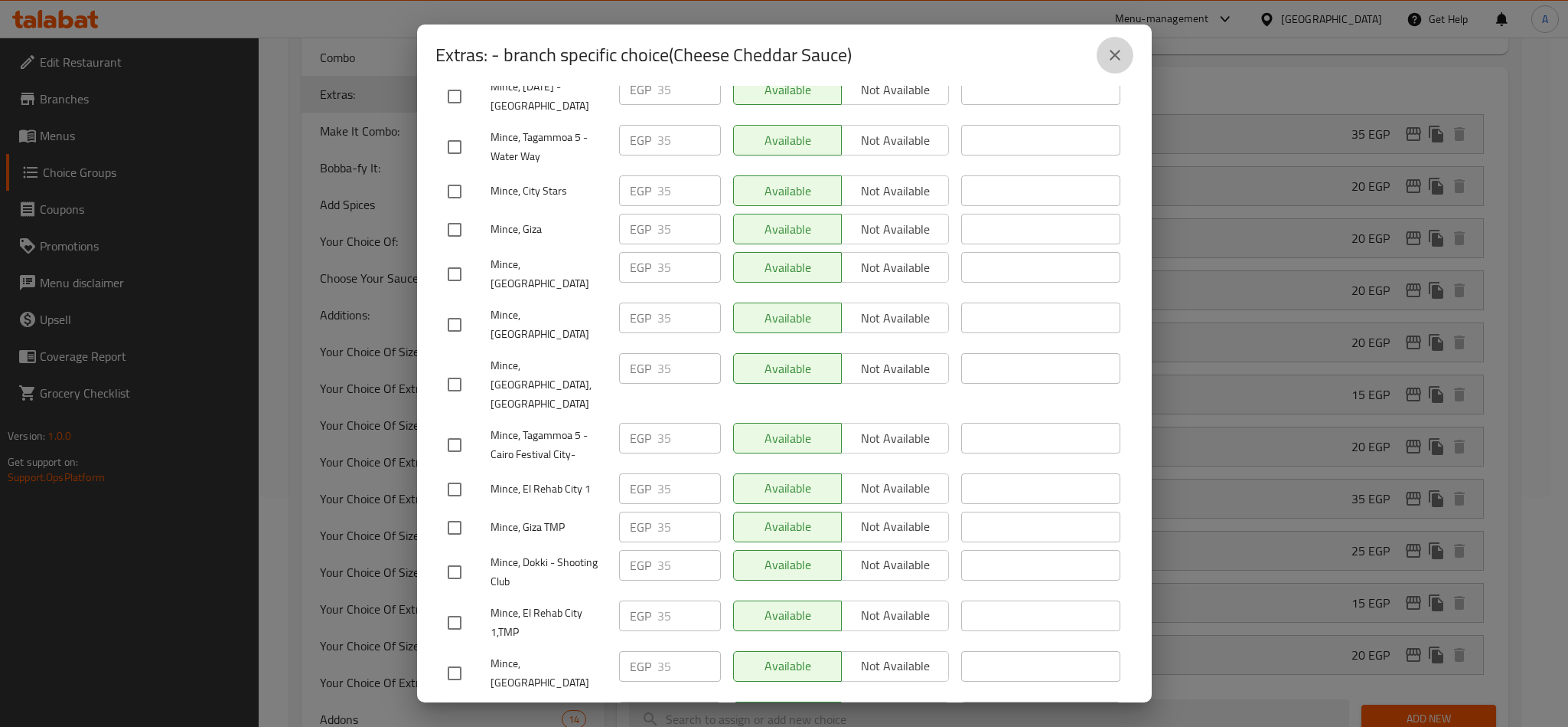
click at [1121, 60] on icon "close" at bounding box center [1114, 54] width 18 height 18
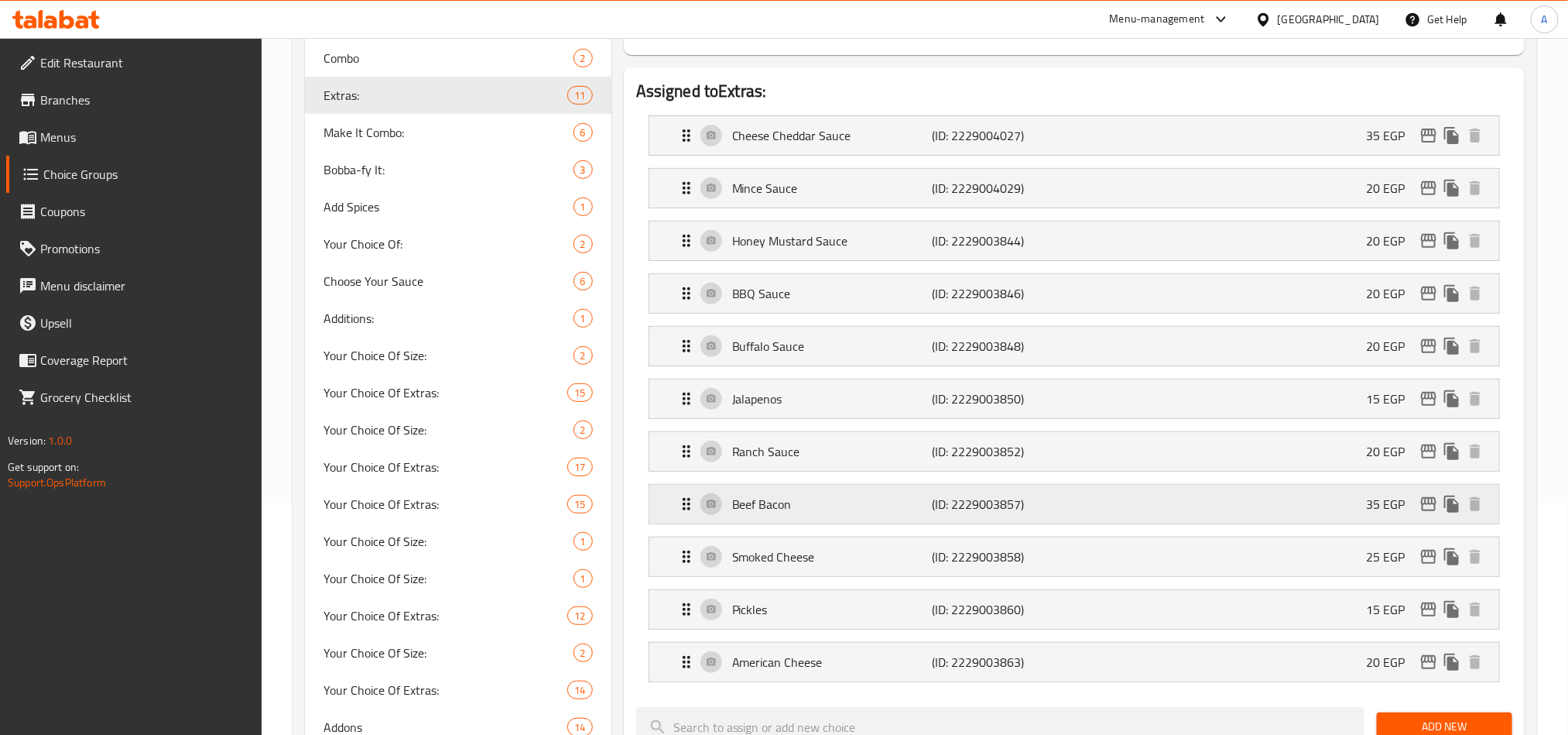
click at [1422, 515] on button "edit" at bounding box center [1429, 504] width 23 height 23
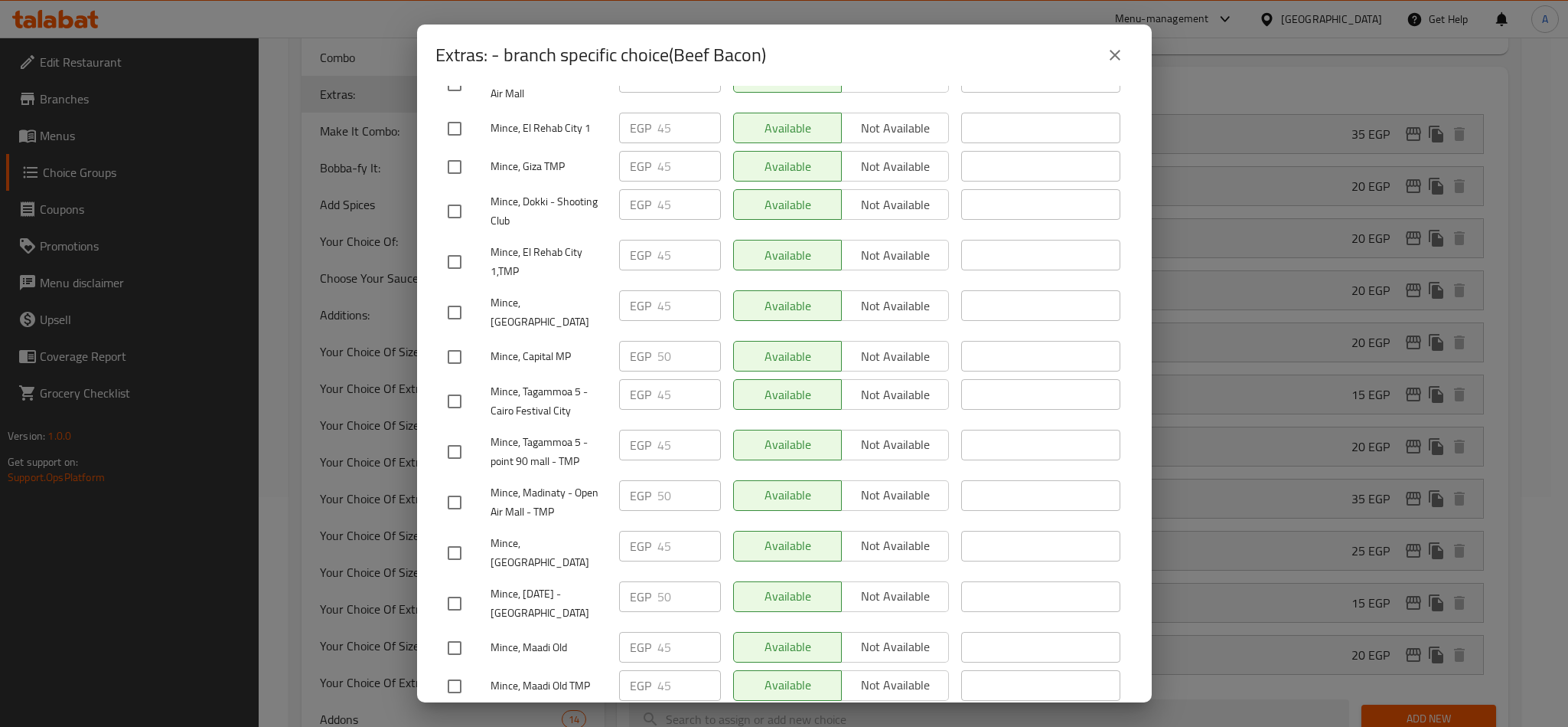
scroll to position [575, 0]
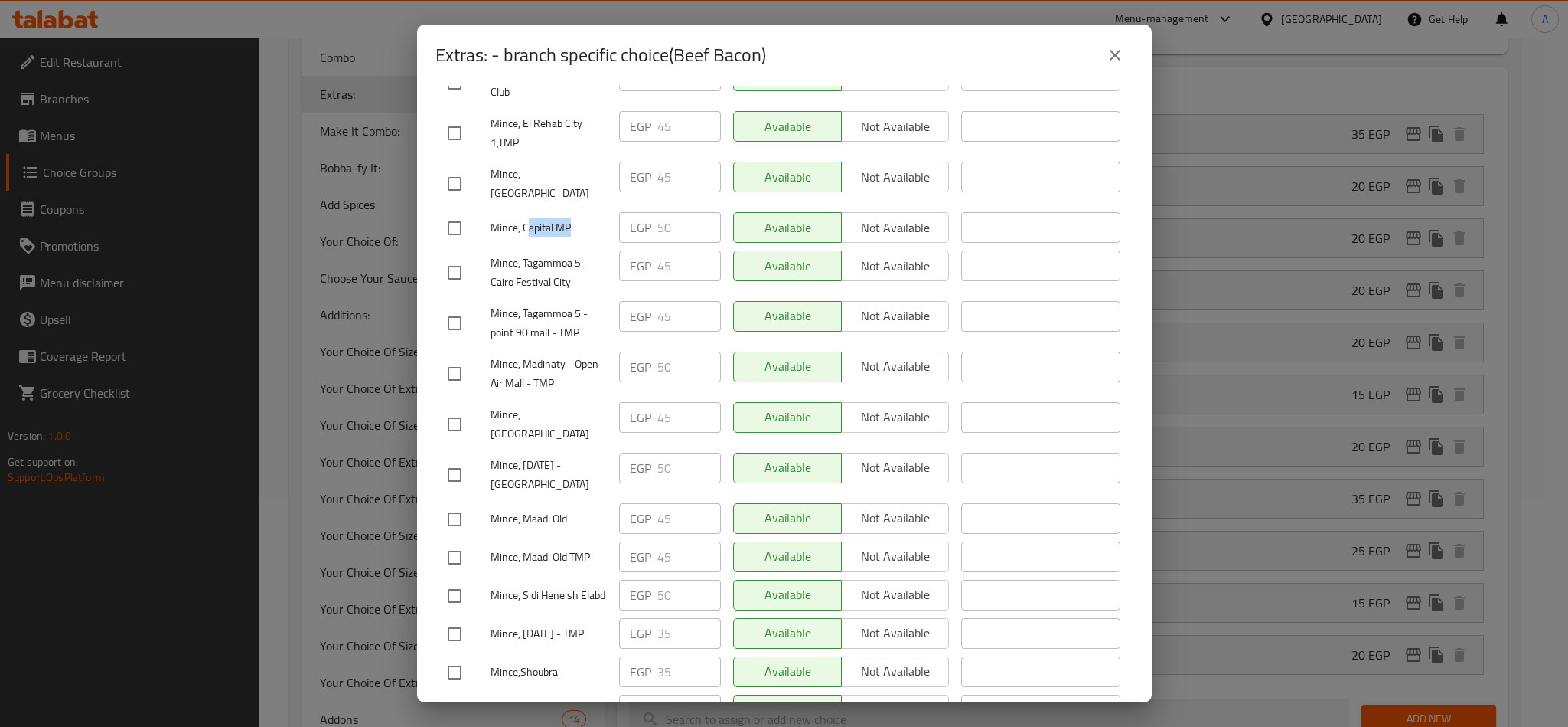
drag, startPoint x: 526, startPoint y: 193, endPoint x: 576, endPoint y: 189, distance: 50.2
click at [577, 218] on span "Mince, Capital MP" at bounding box center [548, 228] width 116 height 19
click at [538, 206] on div "Mince, Capital MP" at bounding box center [527, 228] width 172 height 45
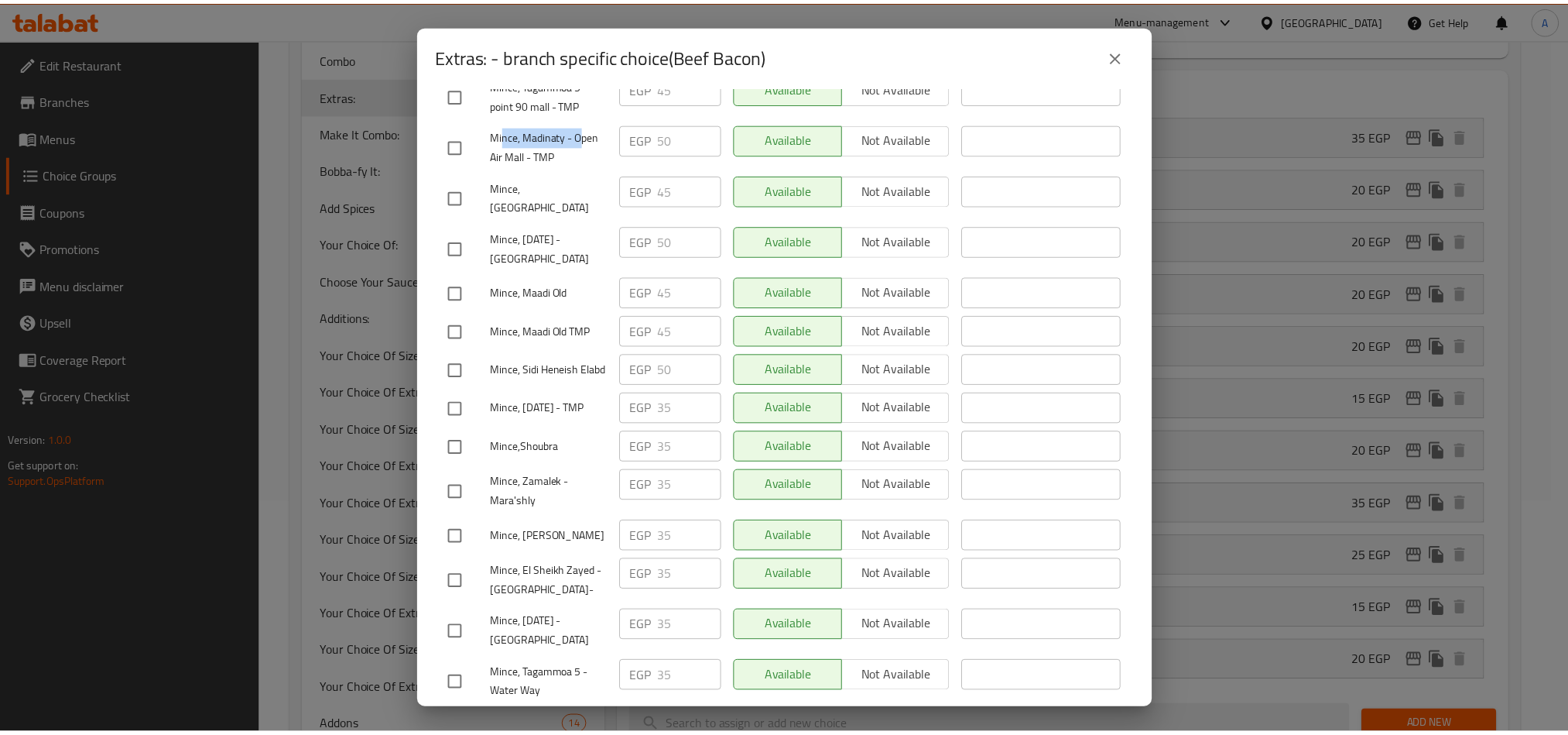
scroll to position [791, 0]
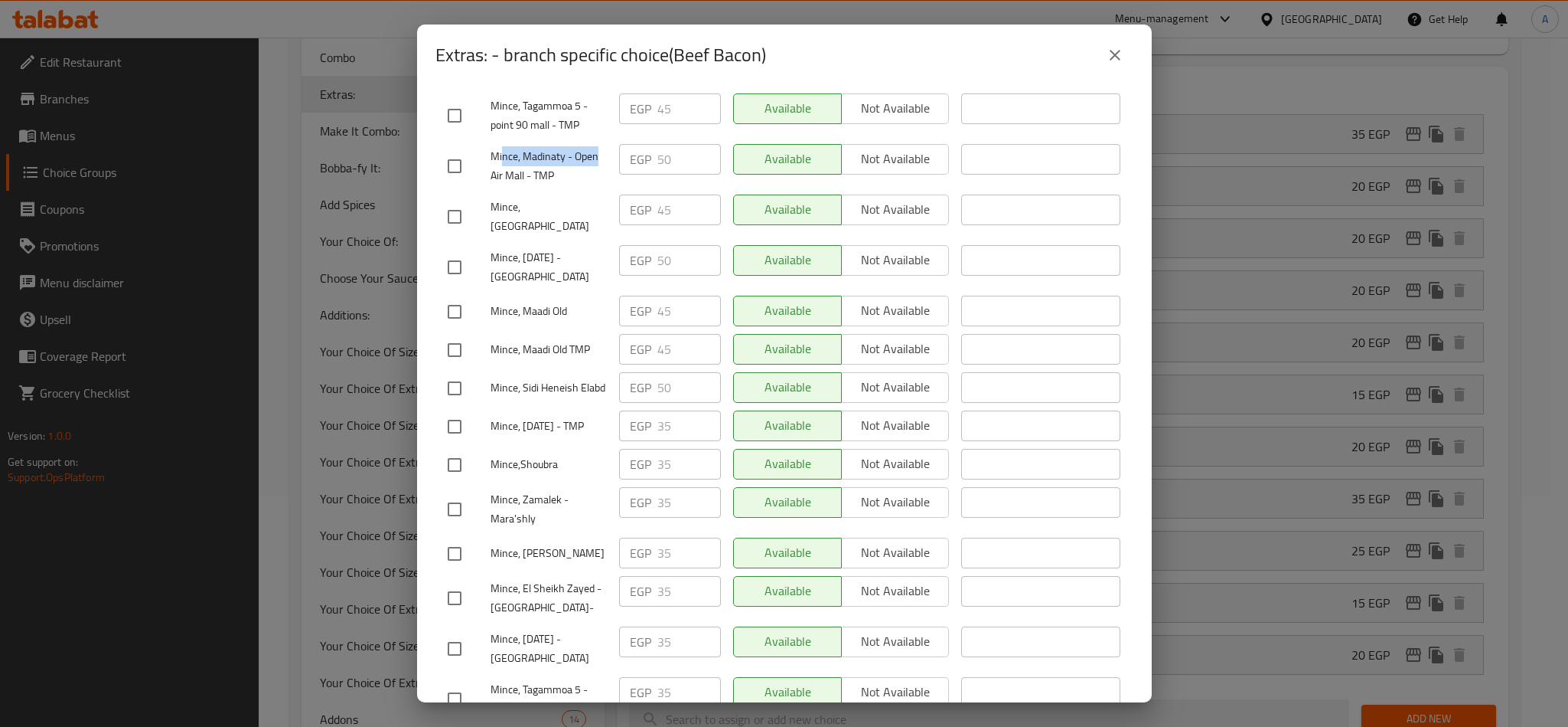
drag, startPoint x: 502, startPoint y: 95, endPoint x: 547, endPoint y: 138, distance: 62.2
click at [593, 147] on span "Mince, Madinaty - Open Air Mall - TMP" at bounding box center [548, 166] width 116 height 39
drag, startPoint x: 1116, startPoint y: 46, endPoint x: 462, endPoint y: 384, distance: 736.2
click at [1116, 51] on icon "close" at bounding box center [1114, 54] width 18 height 18
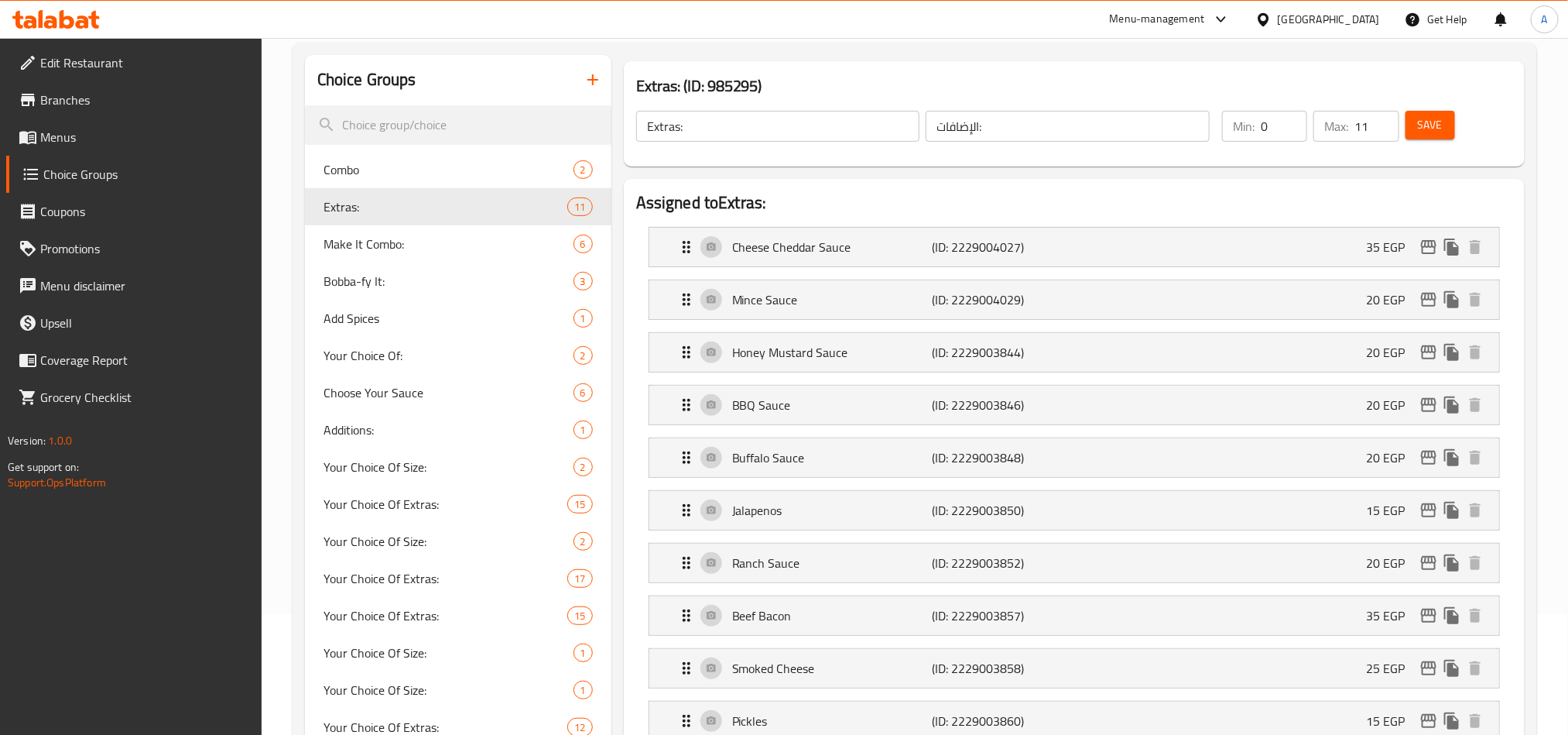
scroll to position [116, 0]
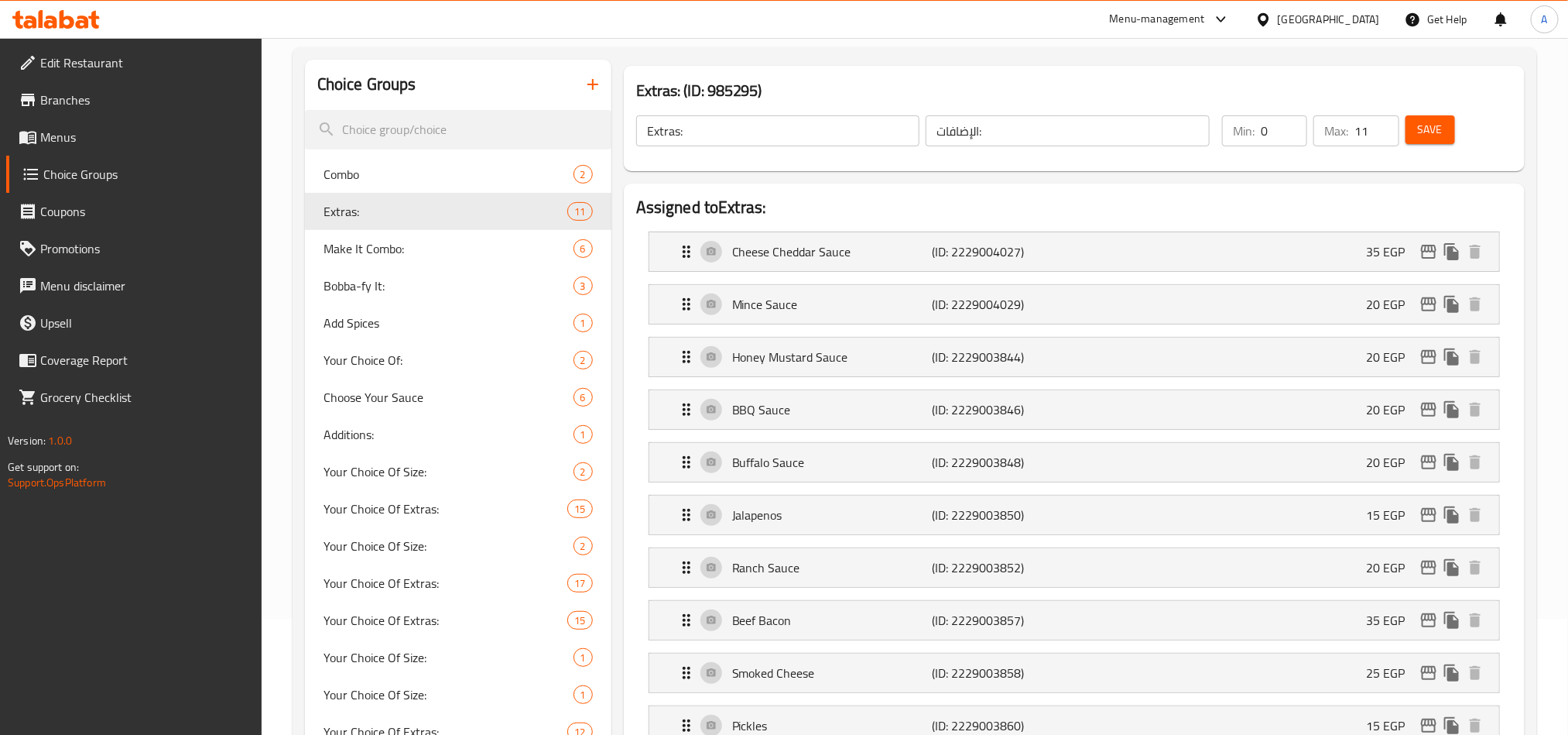
click at [68, 135] on span "Menus" at bounding box center [144, 136] width 209 height 19
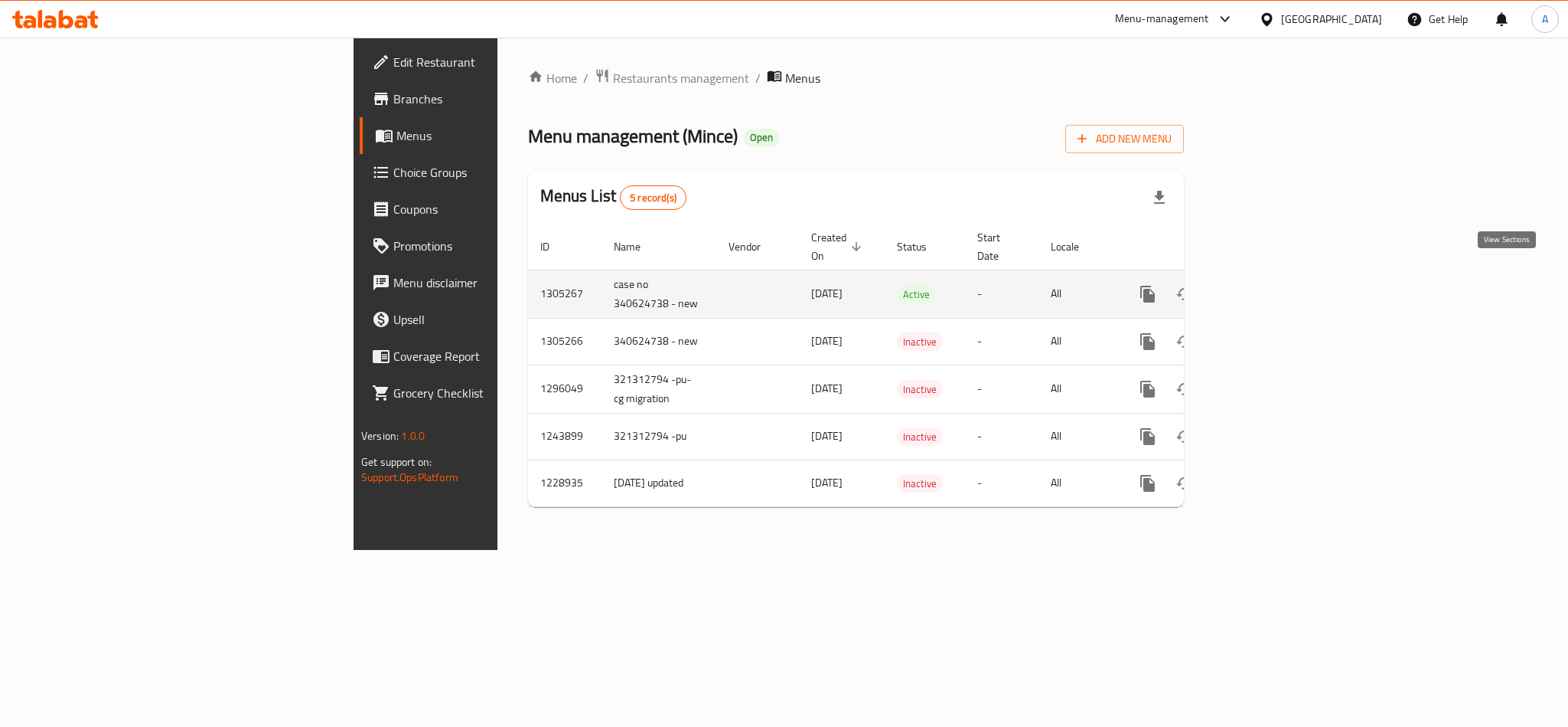
click at [1268, 285] on icon "enhanced table" at bounding box center [1258, 293] width 18 height 18
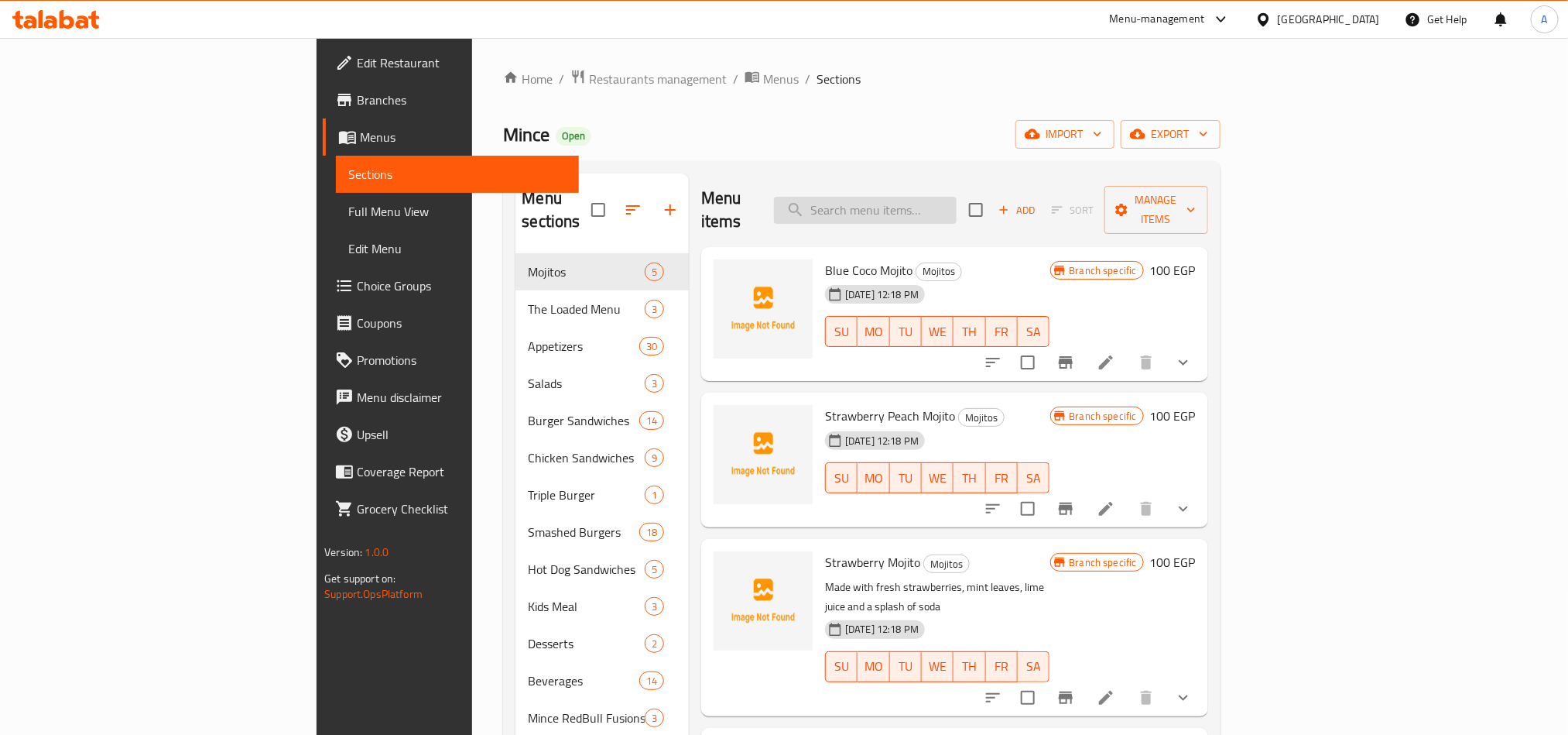
click at [941, 205] on input "search" at bounding box center [865, 210] width 182 height 27
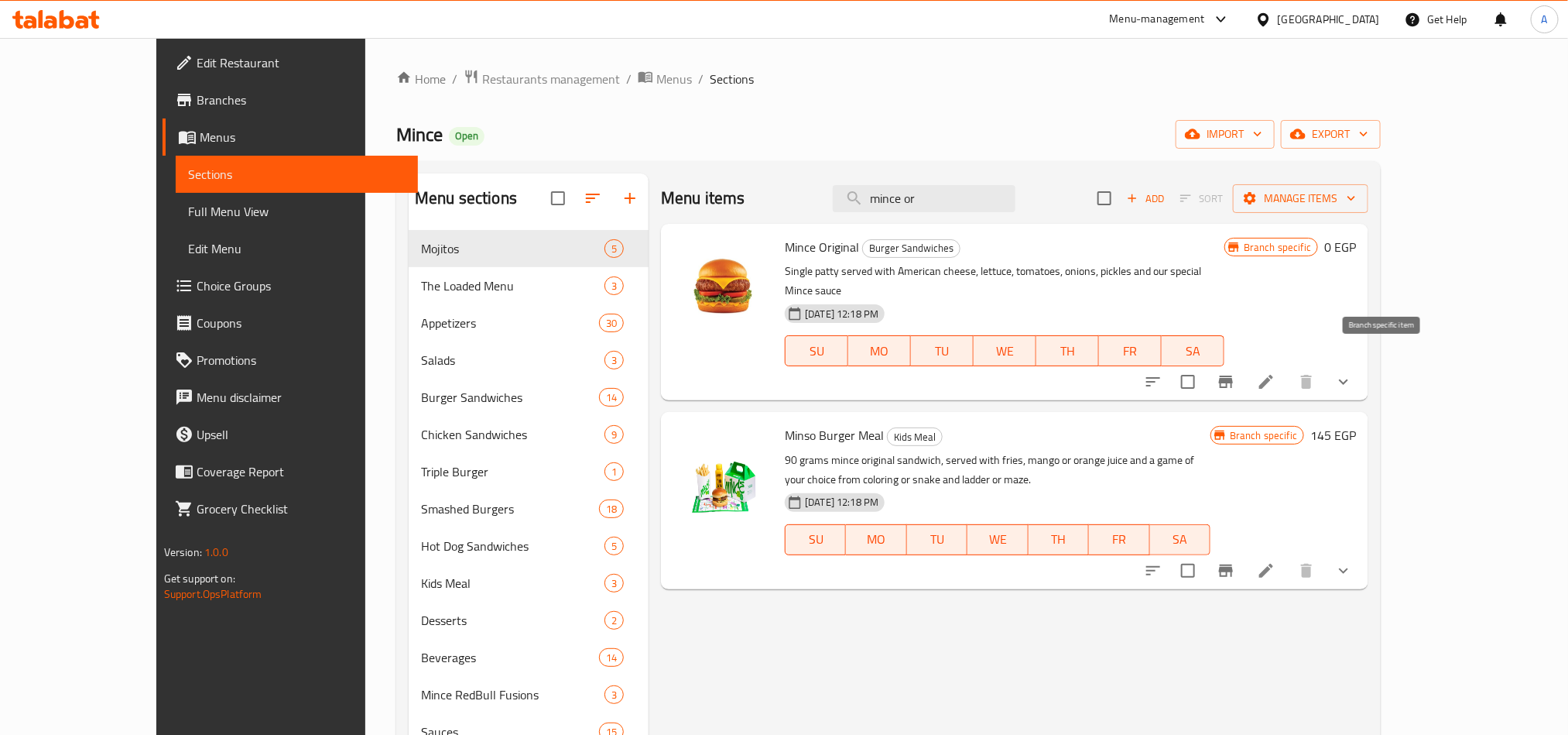
type input "mince or"
click at [1245, 363] on button "Branch-specific-item" at bounding box center [1226, 382] width 37 height 37
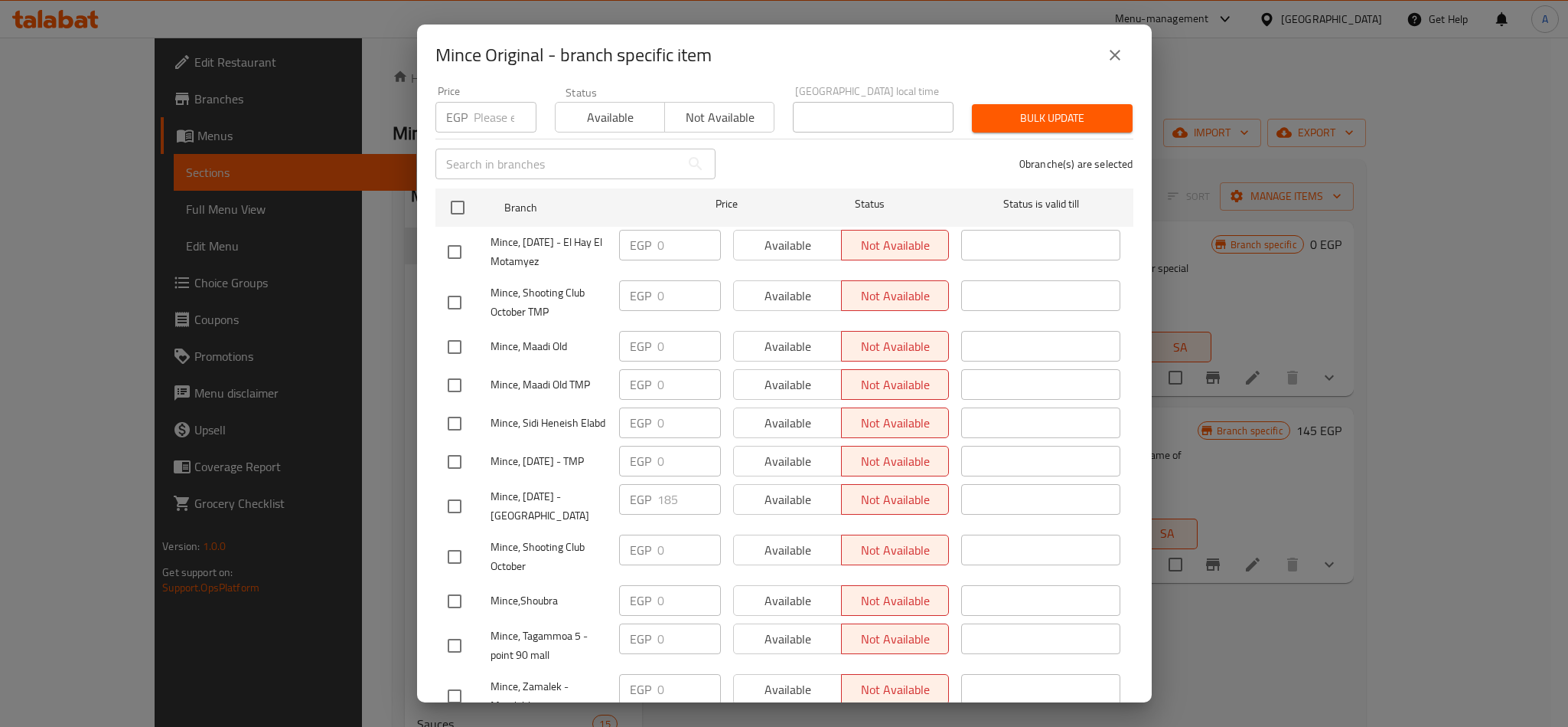
scroll to position [5, 0]
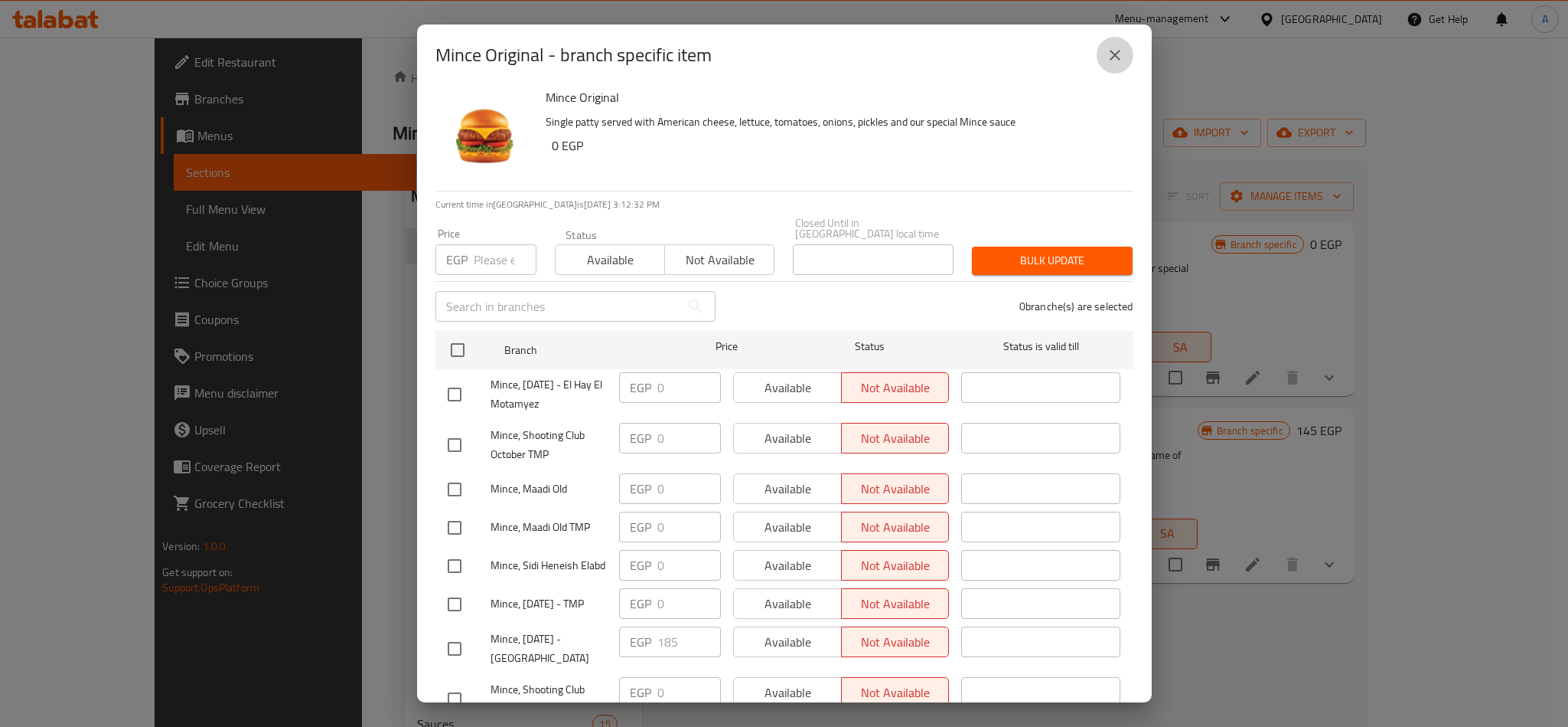
click at [1122, 46] on icon "close" at bounding box center [1114, 54] width 18 height 18
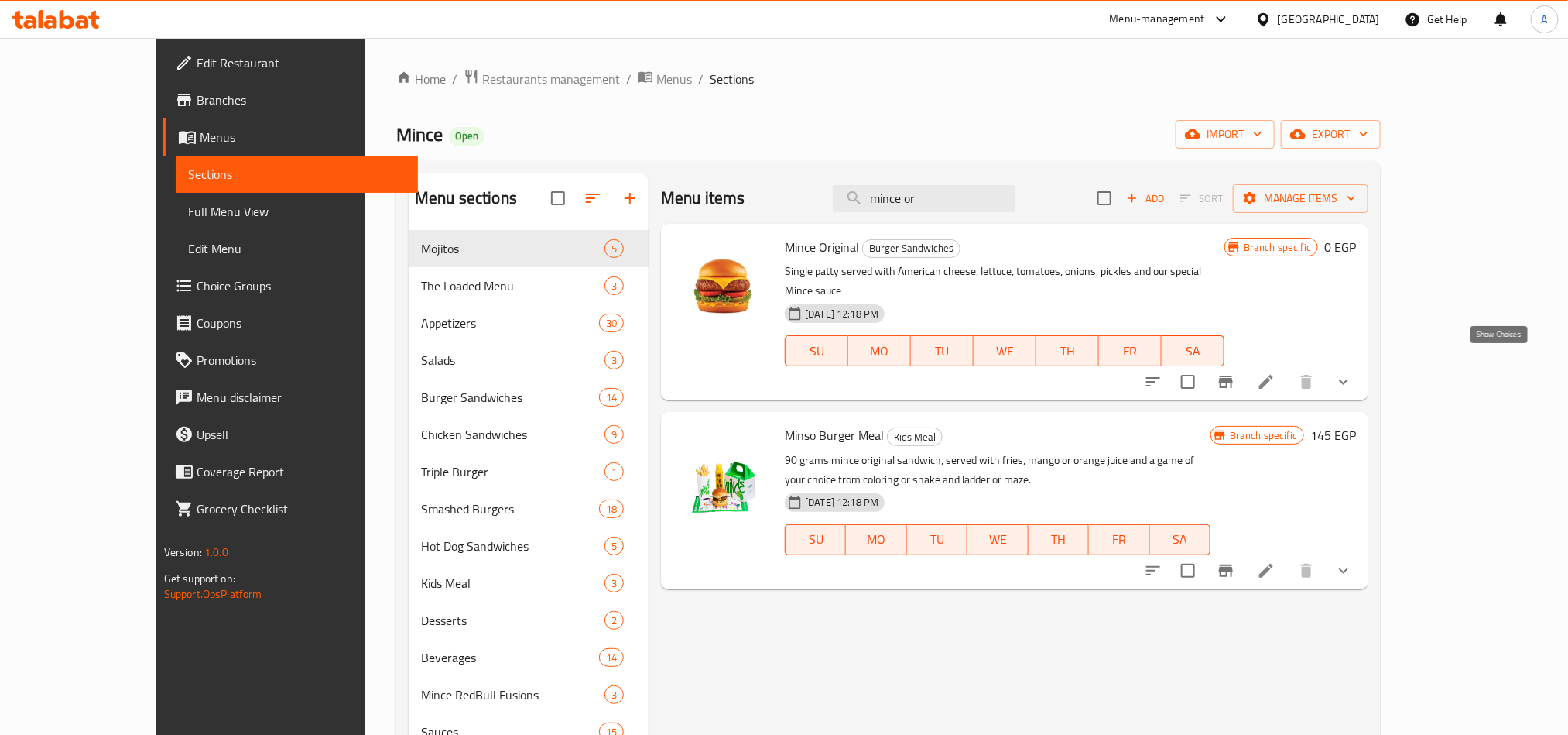
click at [1353, 372] on icon "show more" at bounding box center [1343, 381] width 19 height 19
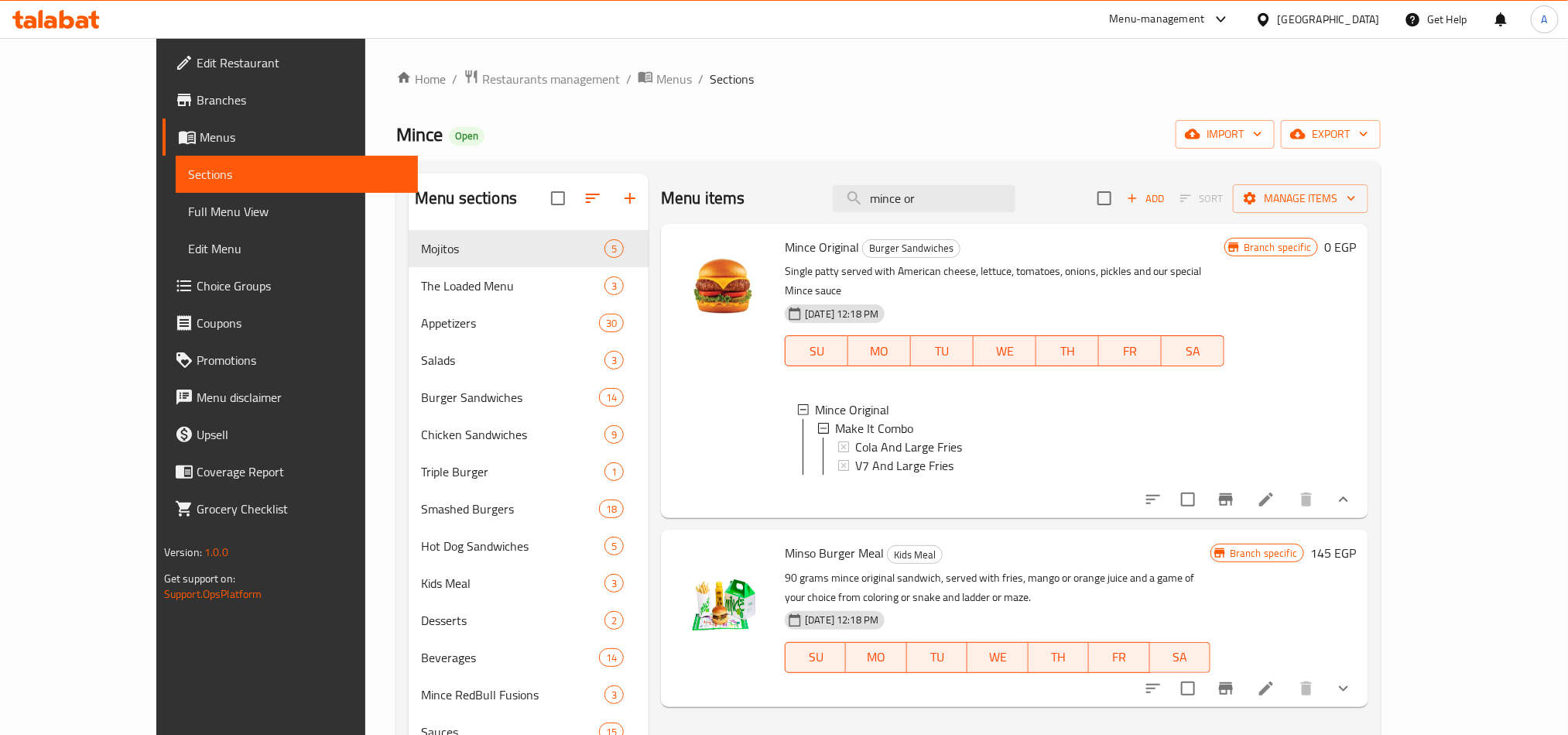
click at [1356, 240] on h6 "0 EGP" at bounding box center [1340, 247] width 32 height 21
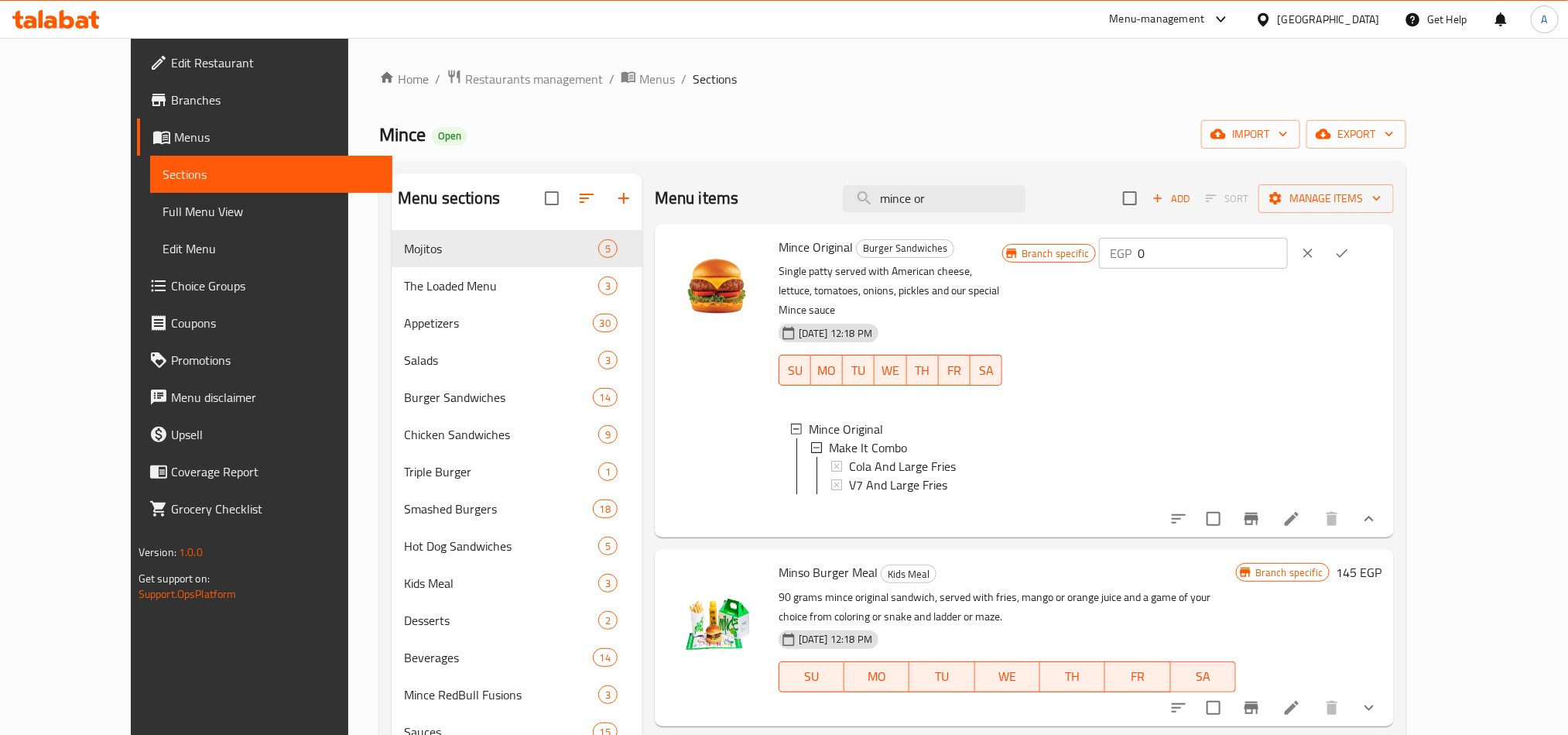
click at [1316, 251] on icon "clear" at bounding box center [1308, 252] width 15 height 15
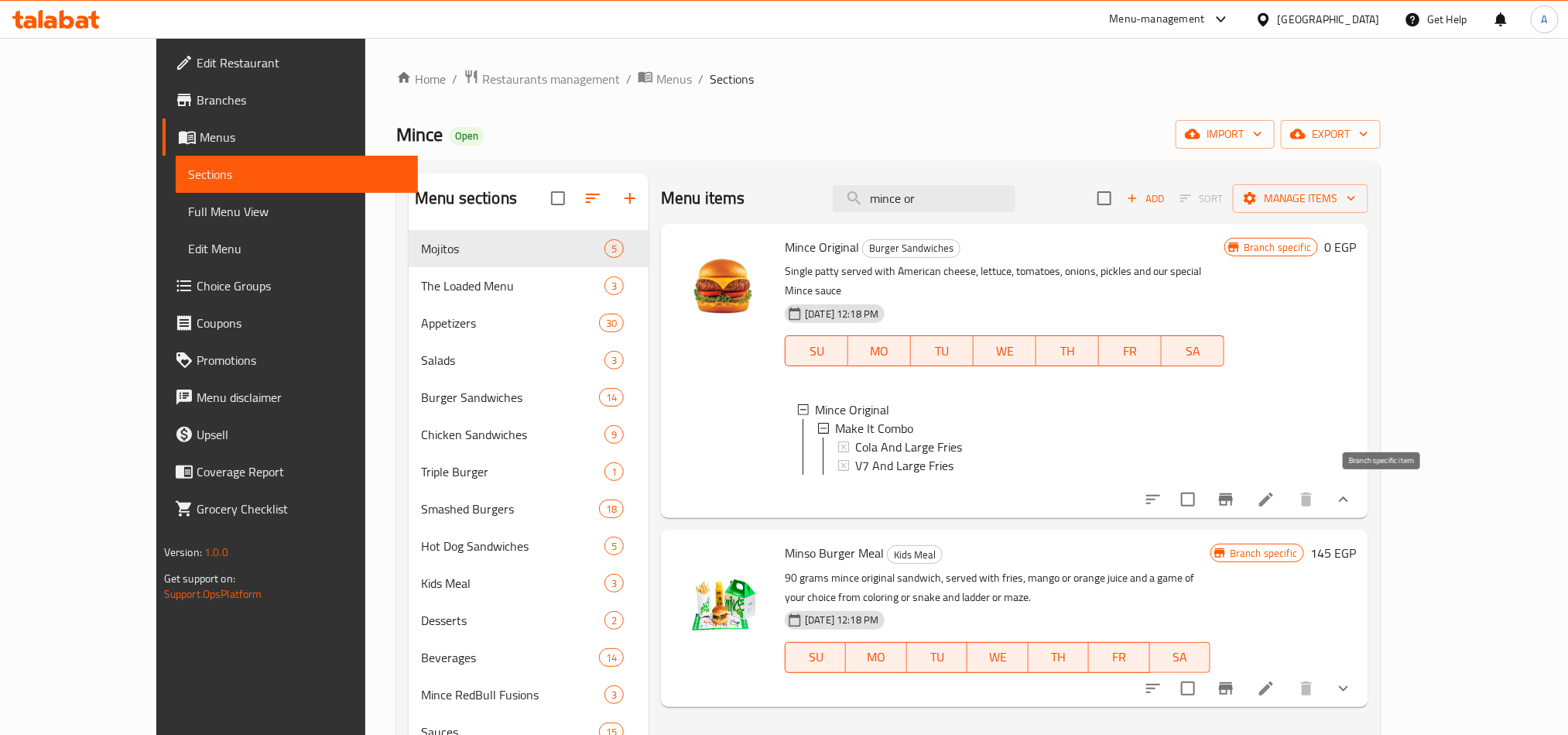
click at [1235, 499] on icon "Branch-specific-item" at bounding box center [1225, 499] width 19 height 19
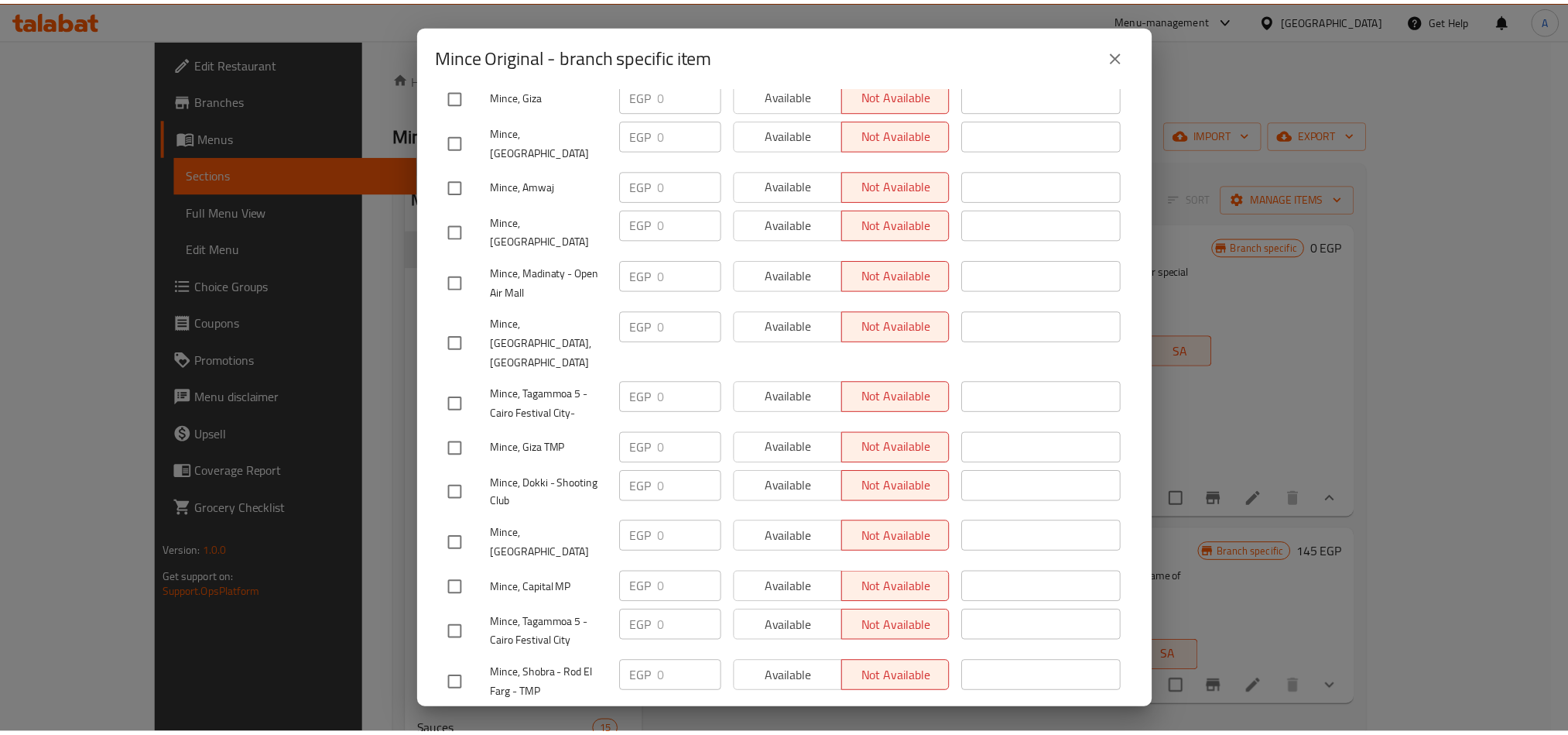
scroll to position [1277, 0]
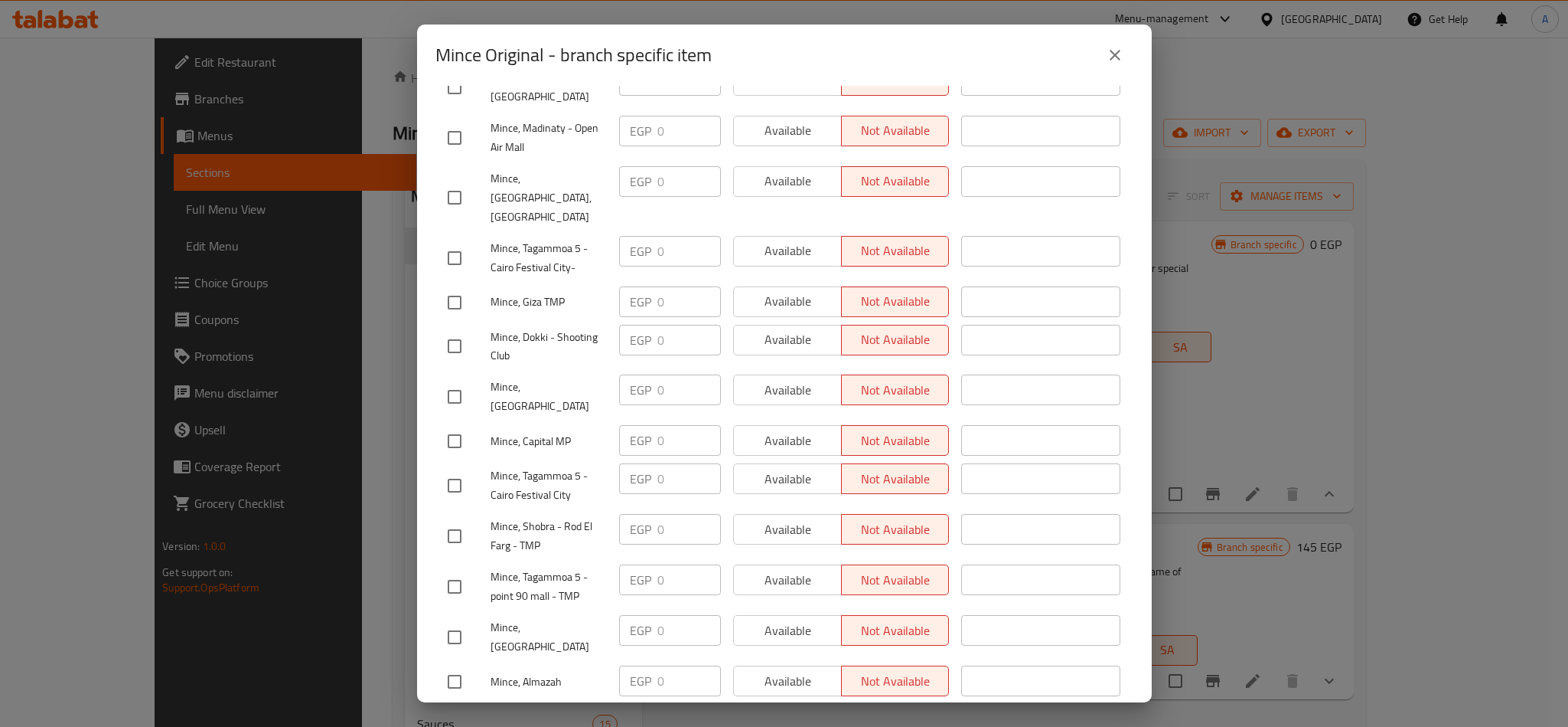
click at [1114, 48] on icon "close" at bounding box center [1114, 54] width 18 height 18
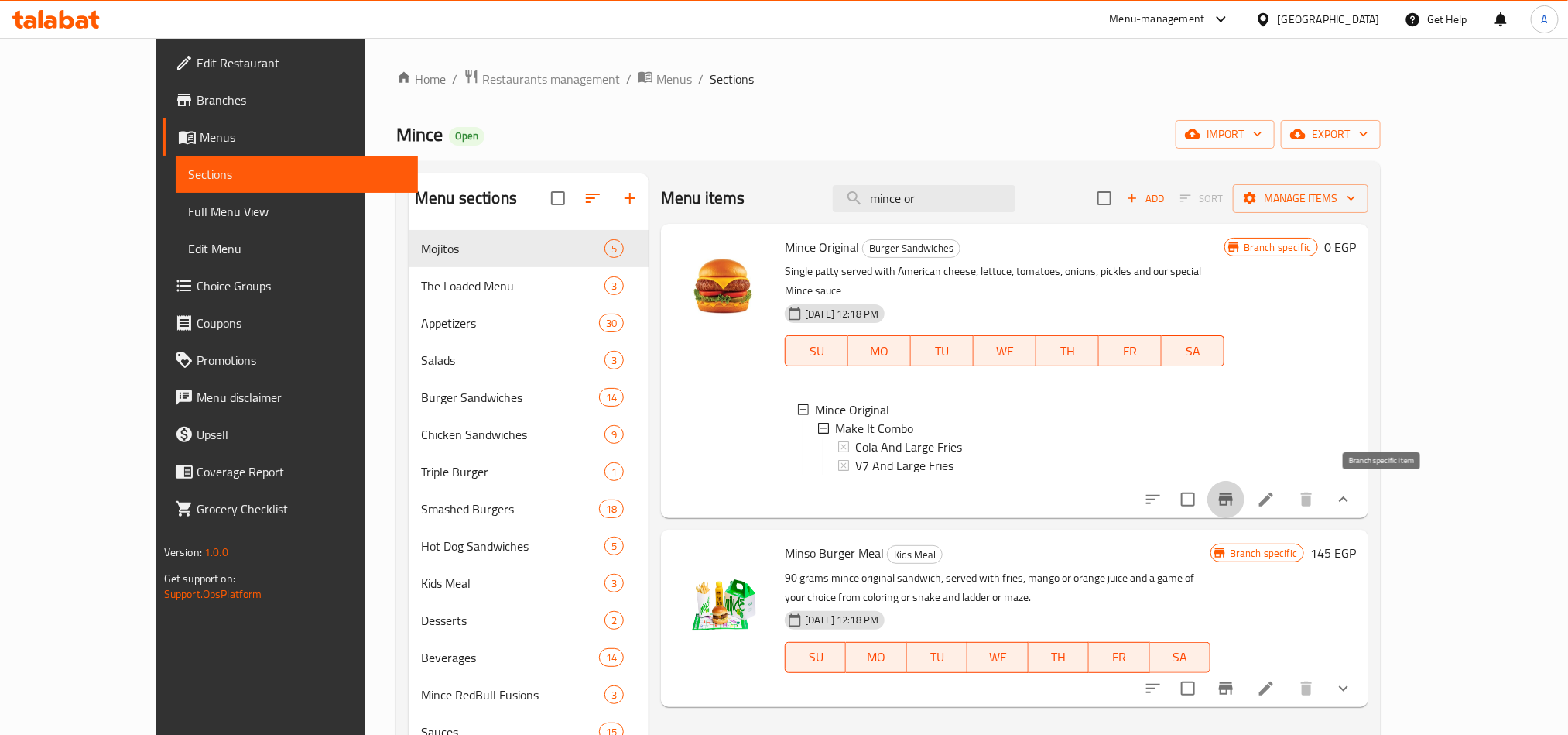
click at [1233, 493] on icon "Branch-specific-item" at bounding box center [1226, 499] width 14 height 12
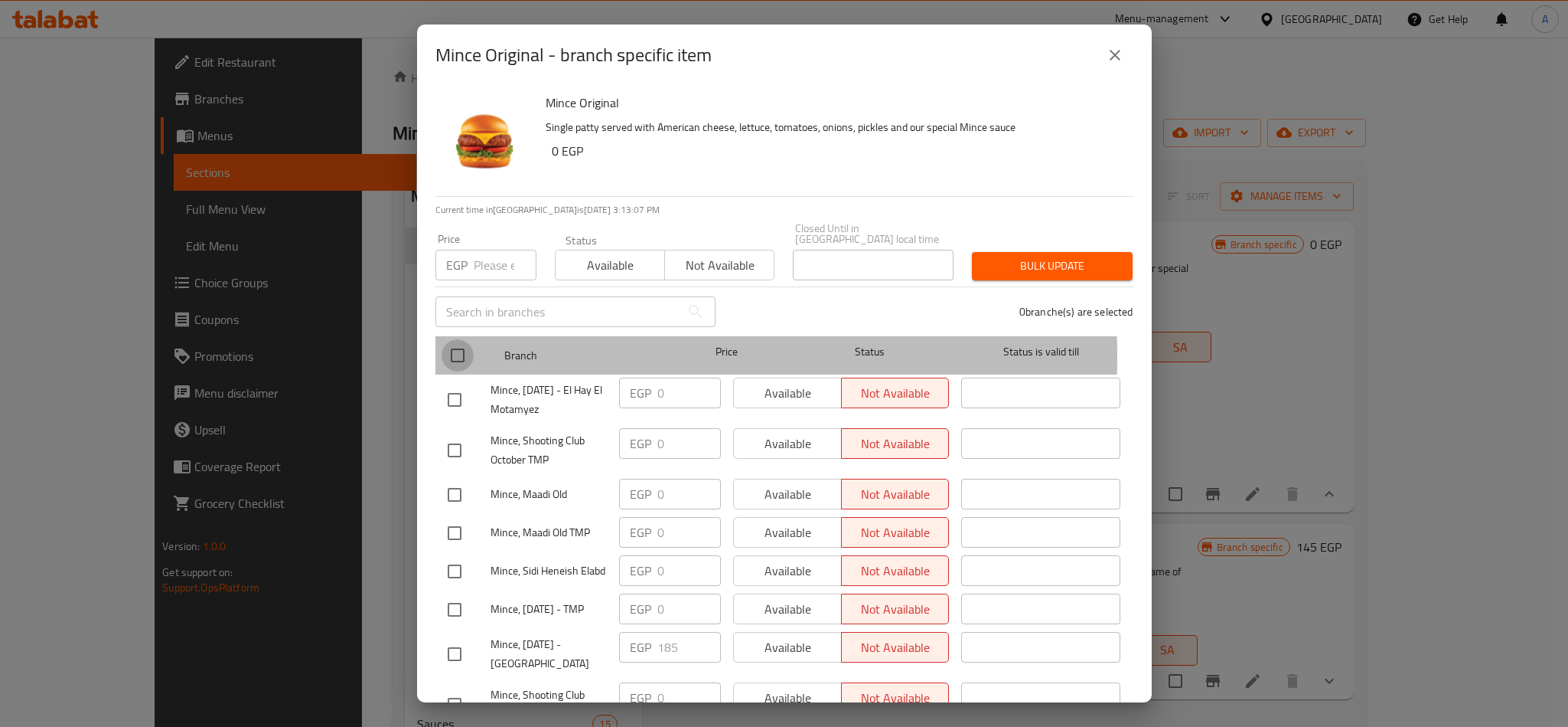
click at [461, 344] on input "checkbox" at bounding box center [457, 355] width 32 height 32
checkbox input "true"
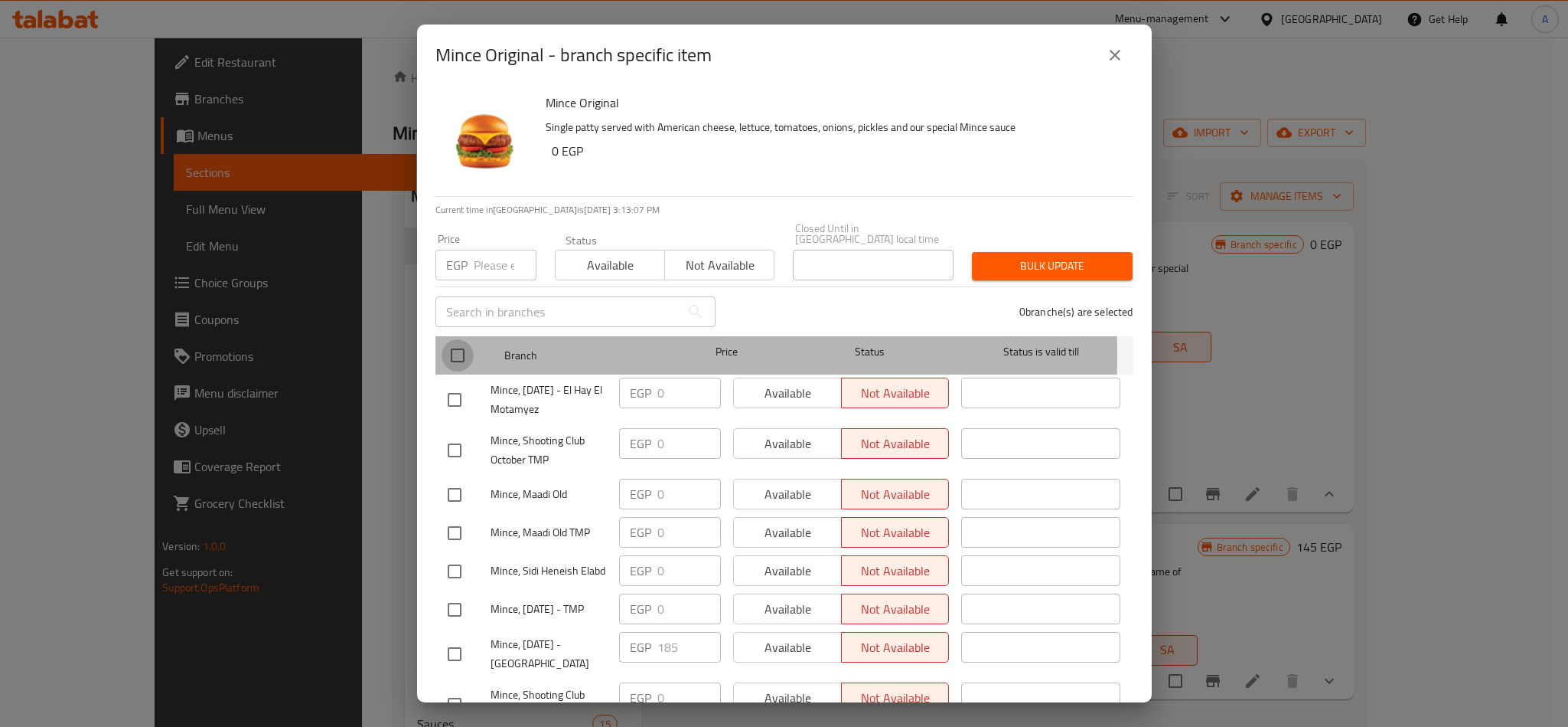
checkbox input "true"
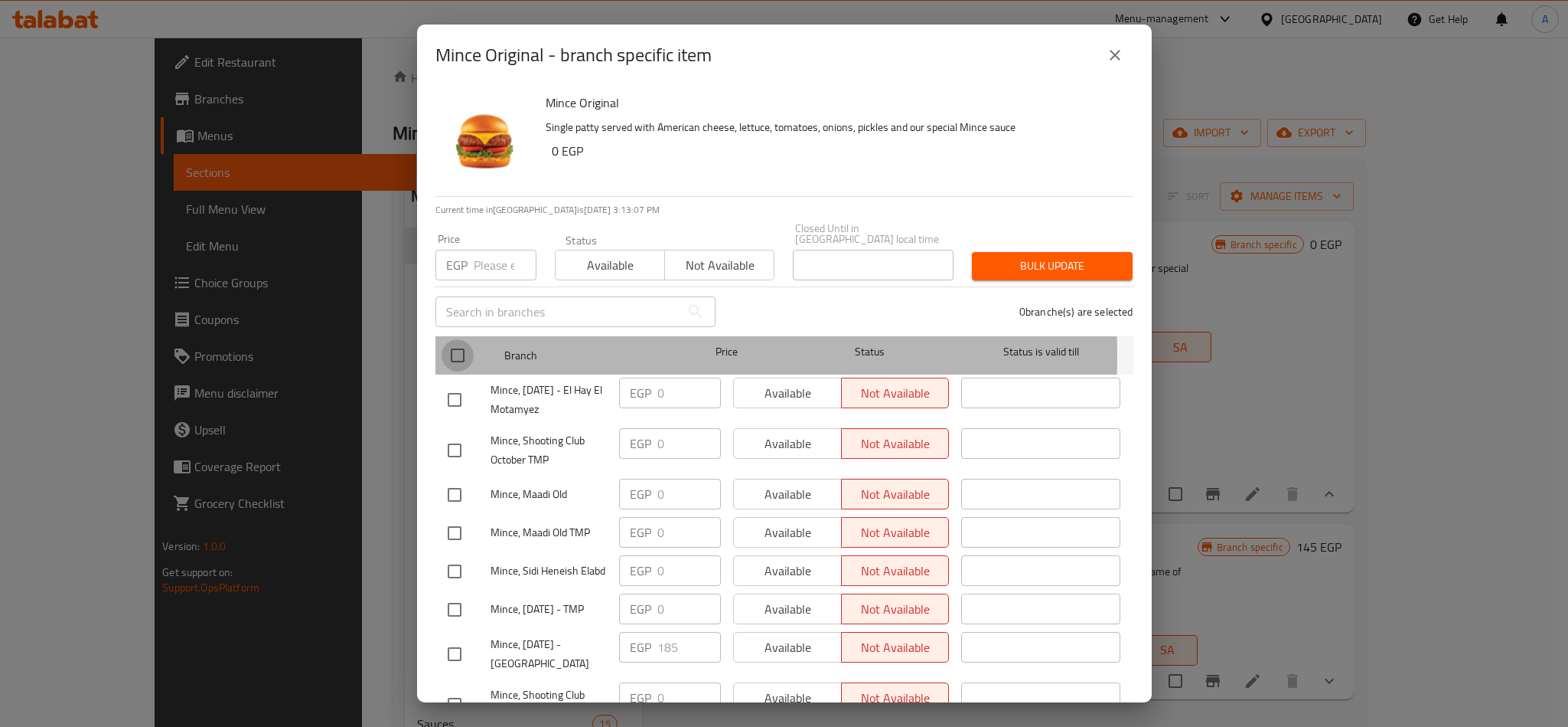
checkbox input "true"
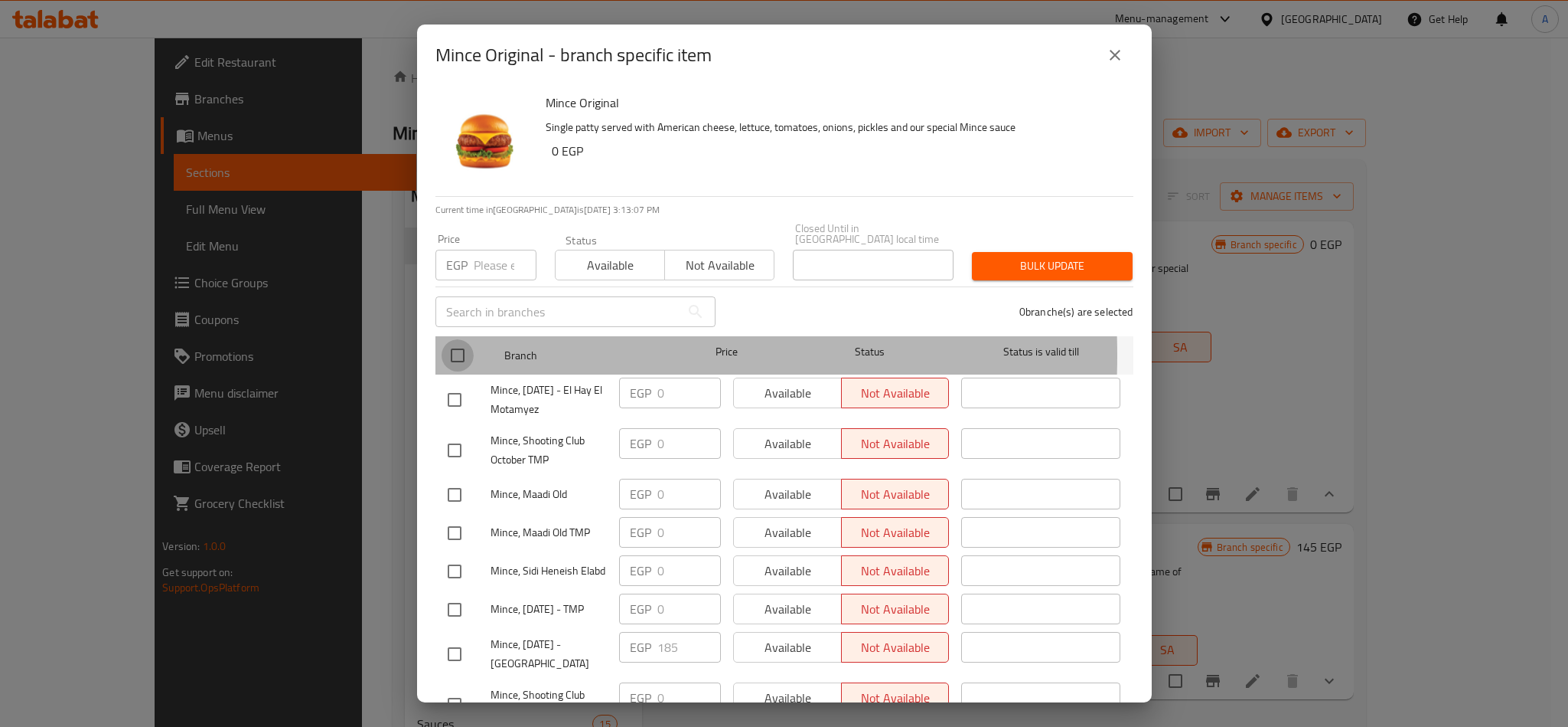
checkbox input "true"
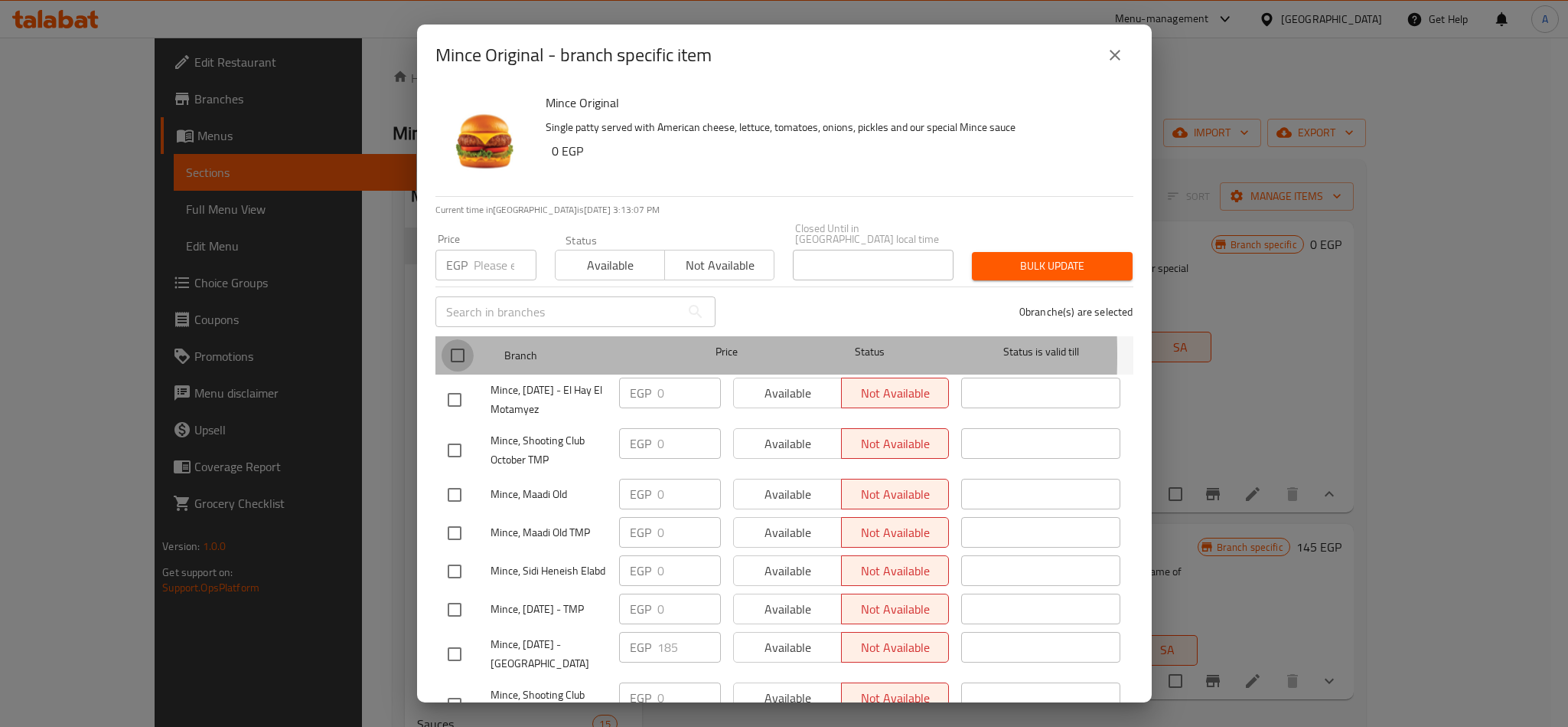
checkbox input "true"
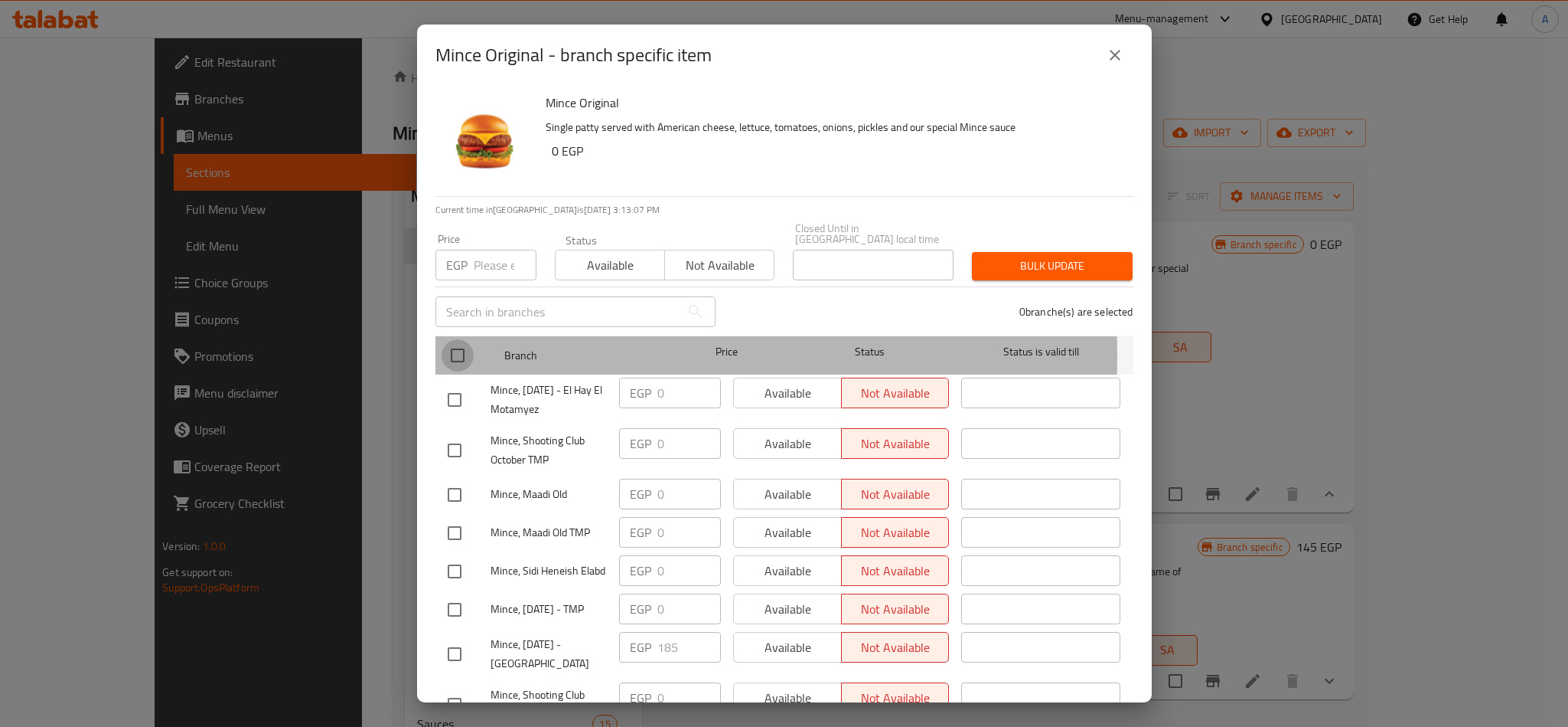
checkbox input "true"
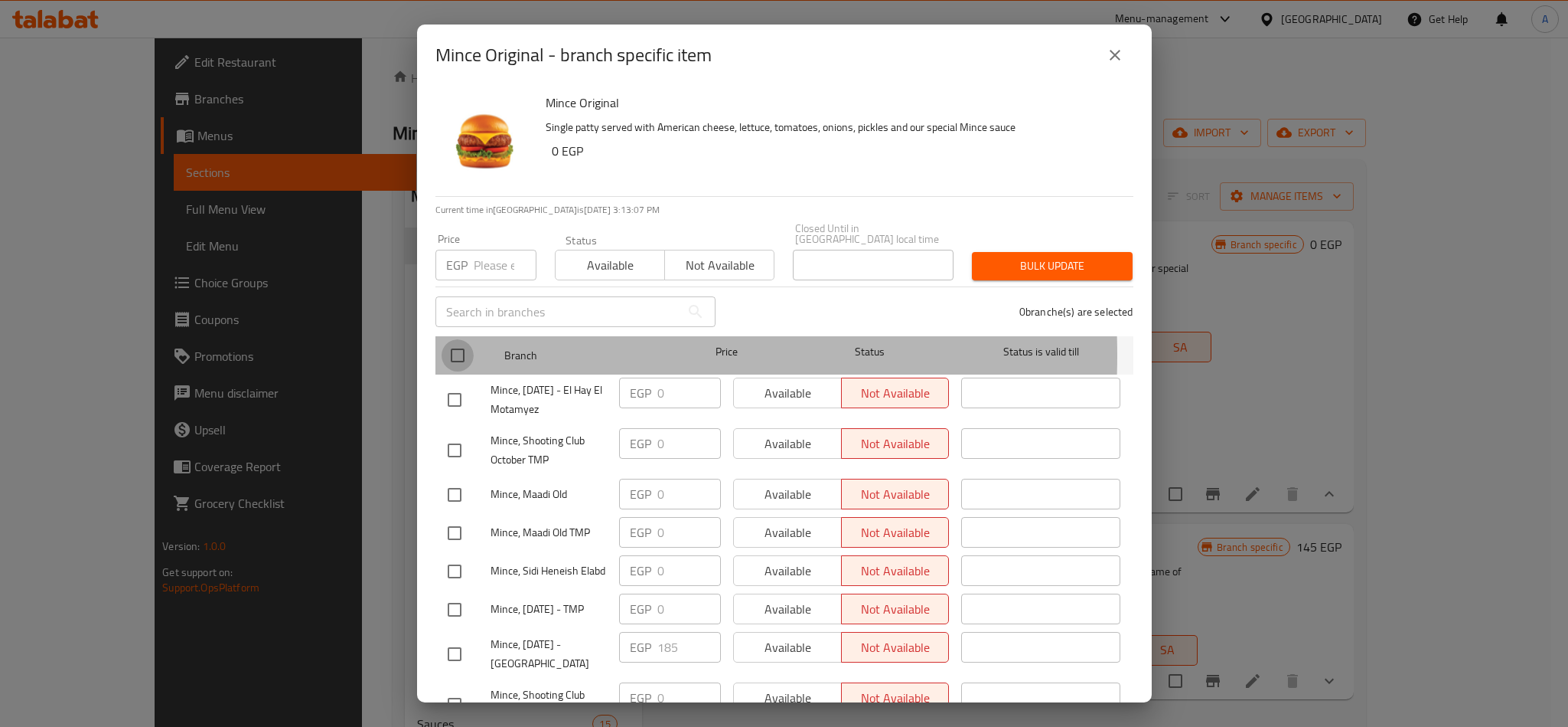
checkbox input "true"
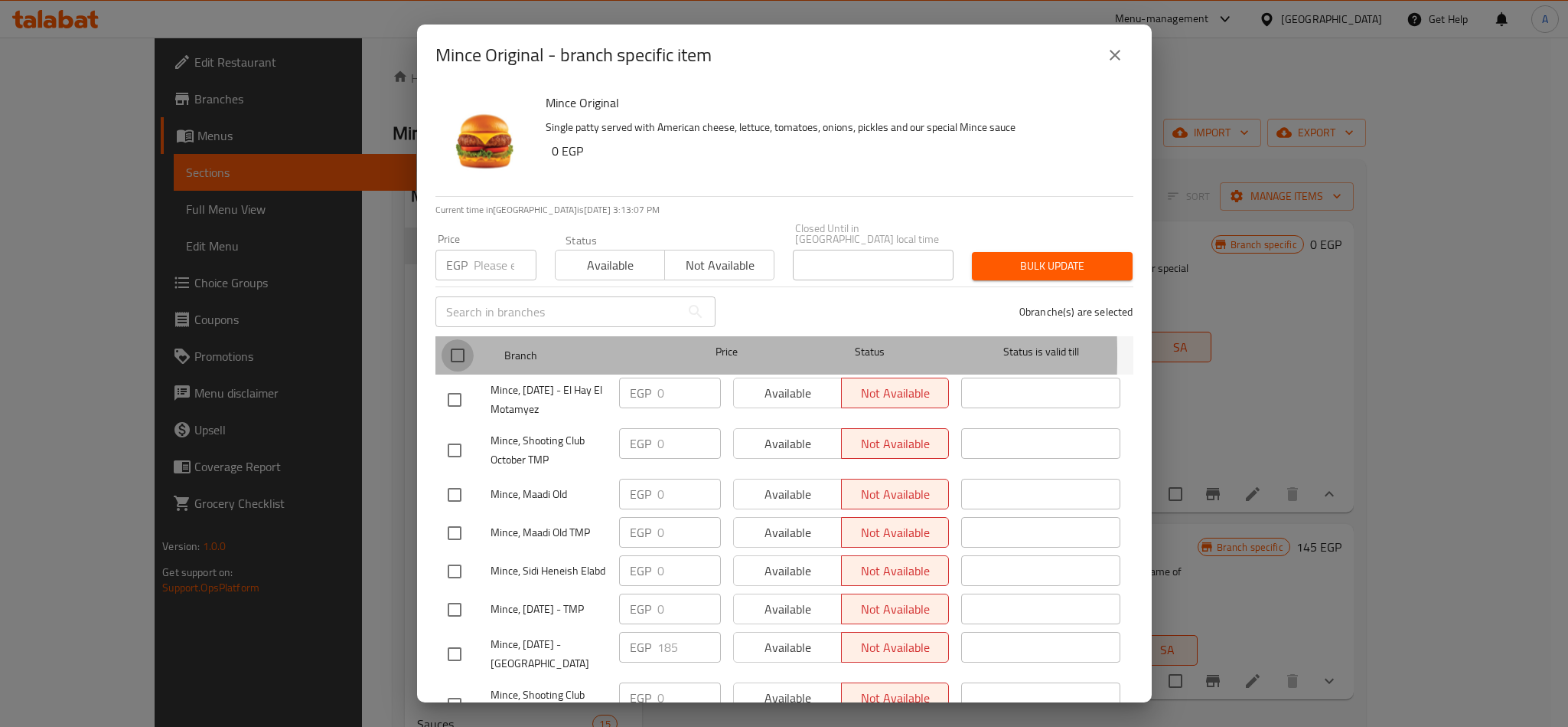
checkbox input "true"
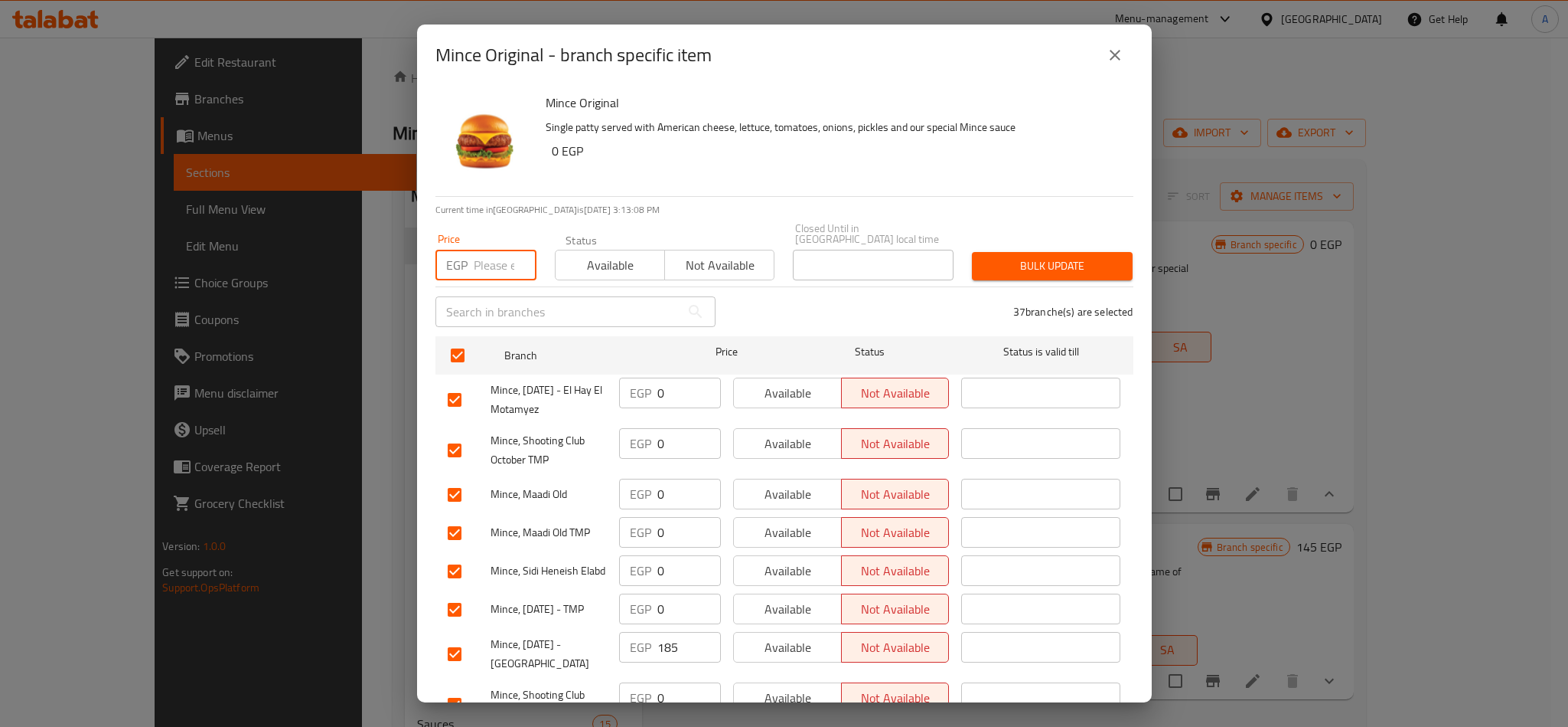
drag, startPoint x: 492, startPoint y: 241, endPoint x: 496, endPoint y: 233, distance: 8.9
click at [496, 234] on div "Price EGP Price" at bounding box center [485, 257] width 101 height 46
paste input "200.00"
type input "200.00"
click at [1071, 243] on div "Bulk update" at bounding box center [1052, 265] width 179 height 46
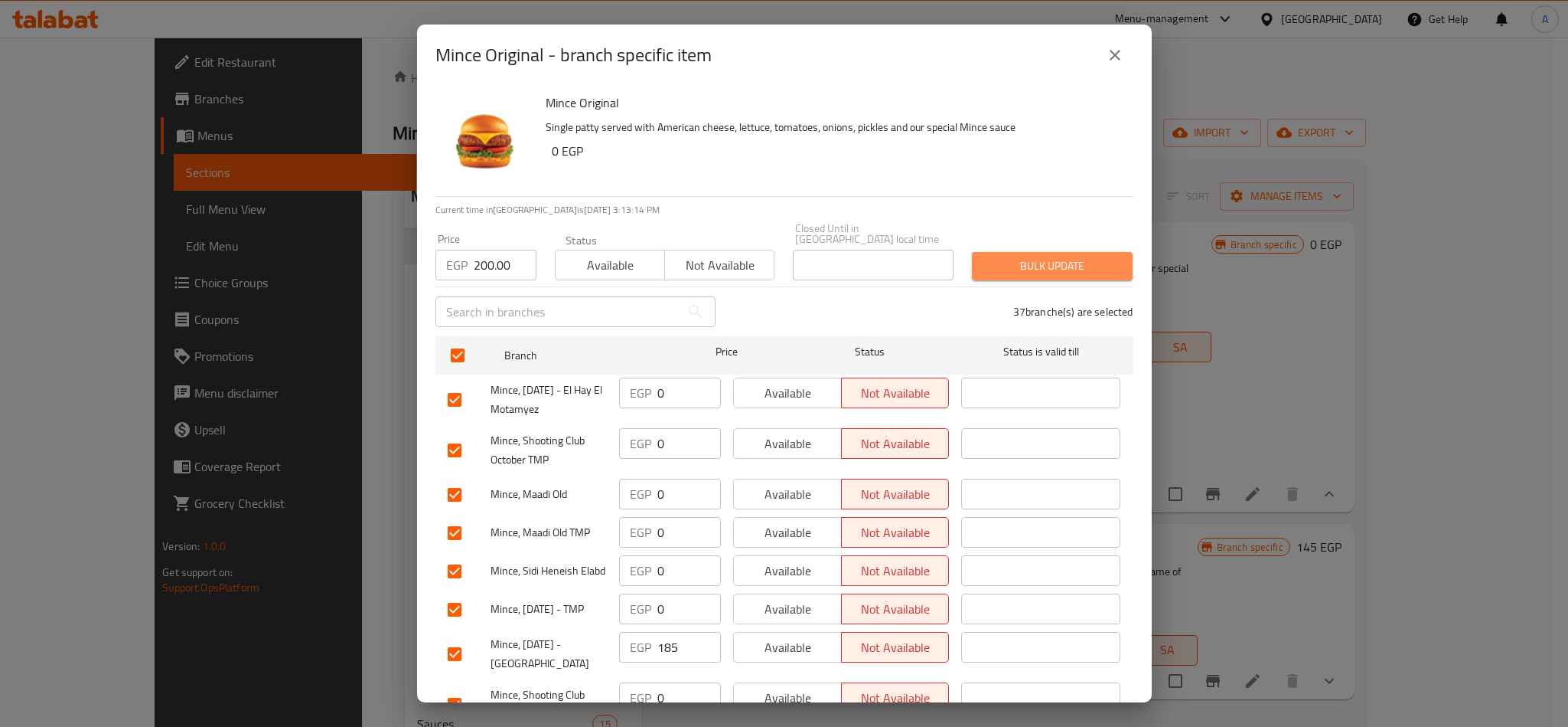
click at [1070, 262] on span "Bulk update" at bounding box center [1052, 266] width 137 height 19
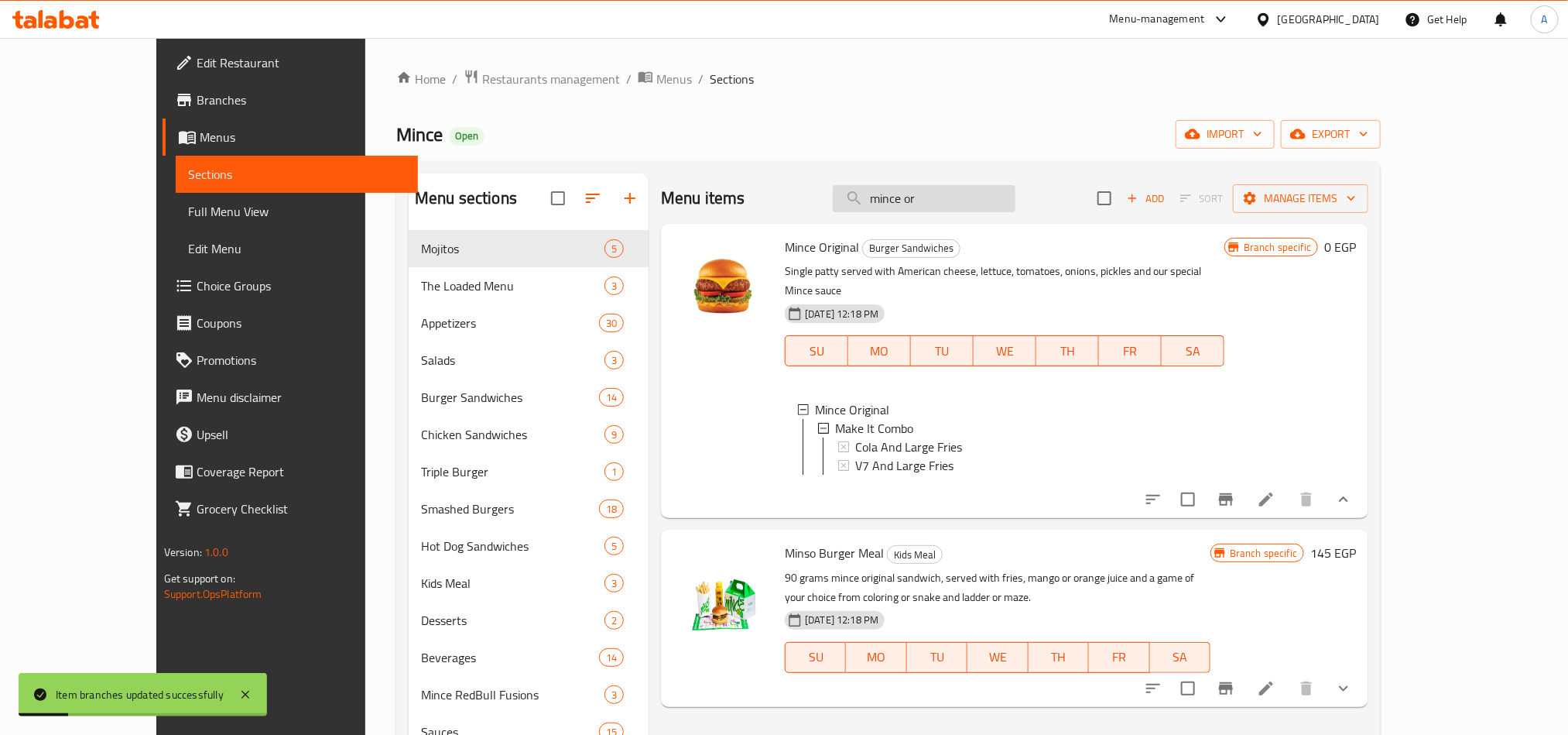
click at [980, 197] on input "mince or" at bounding box center [924, 198] width 182 height 27
click at [980, 194] on input "mince or" at bounding box center [924, 198] width 182 height 27
click at [945, 202] on input "mince or" at bounding box center [924, 198] width 182 height 27
click at [951, 200] on input "mince or" at bounding box center [924, 198] width 182 height 27
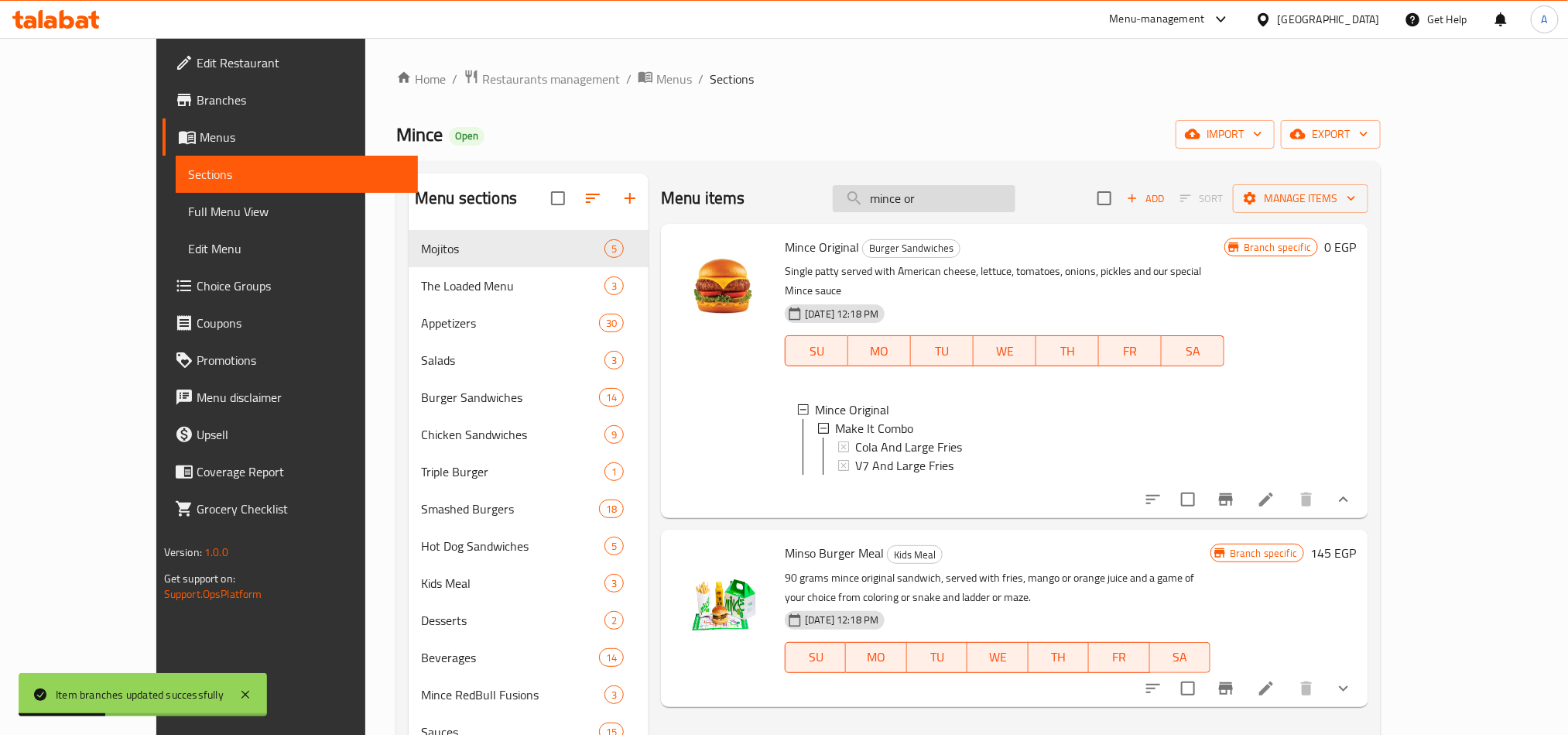
click at [951, 200] on input "mince or" at bounding box center [924, 198] width 182 height 27
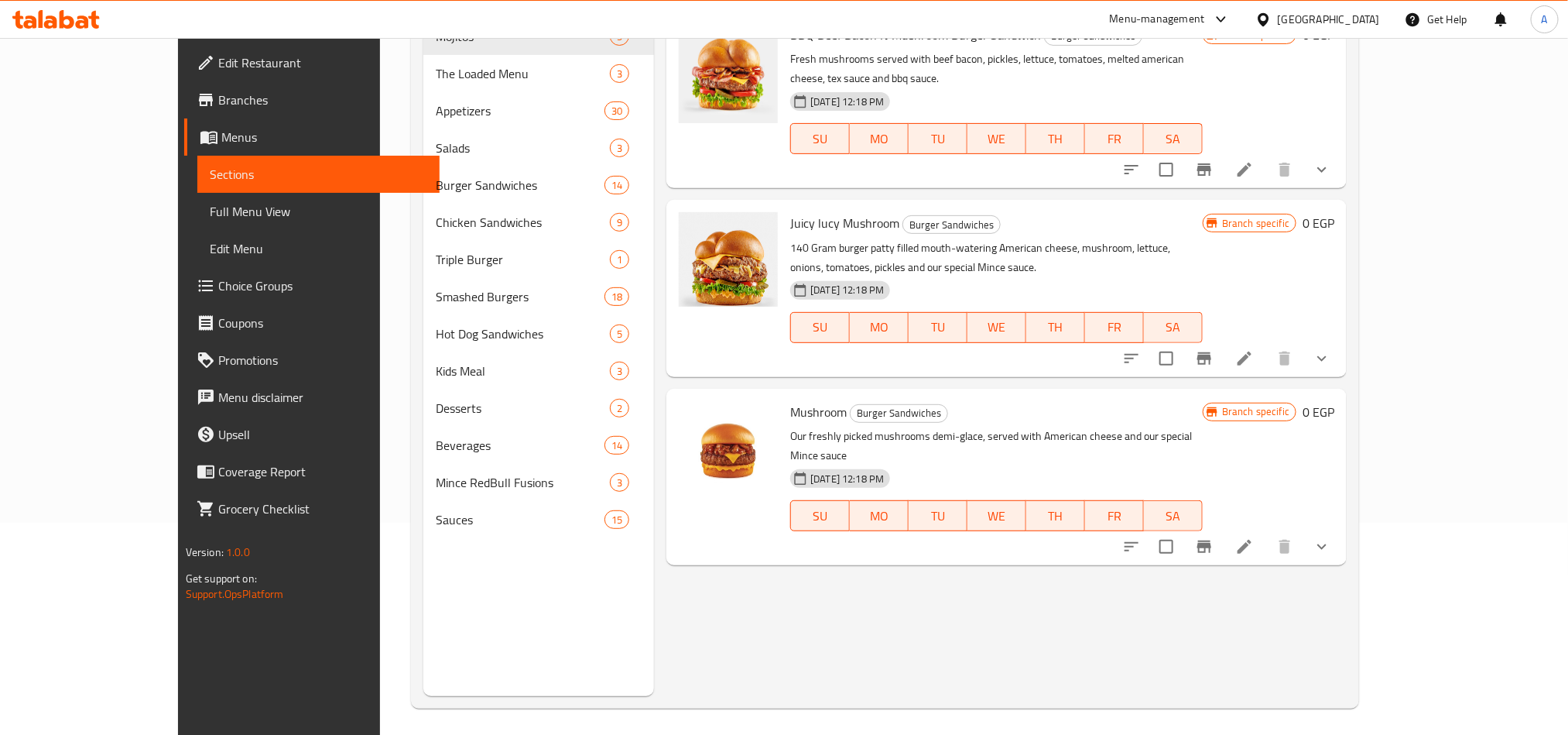
scroll to position [217, 0]
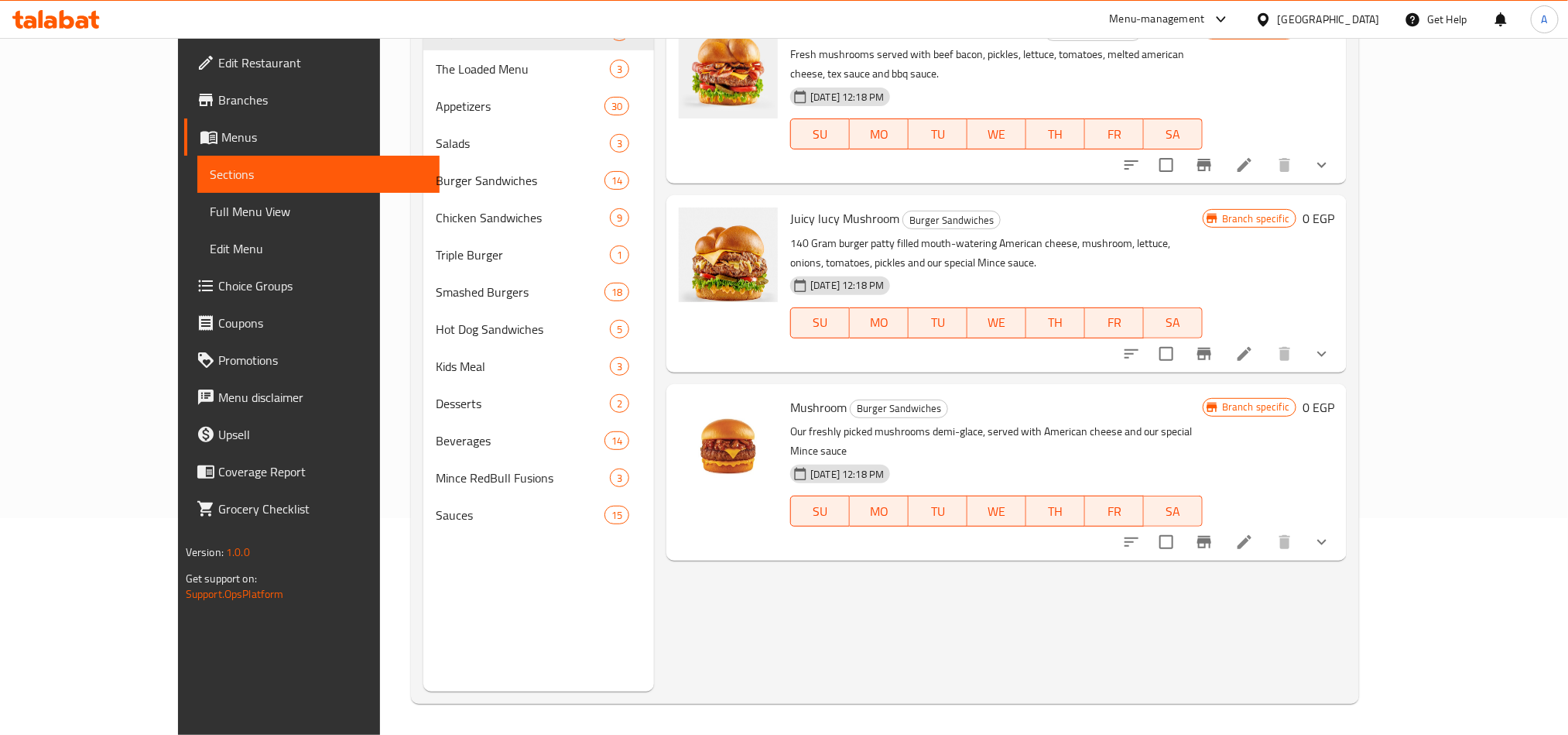
type input "mushro"
click at [1332, 532] on icon "show more" at bounding box center [1322, 541] width 19 height 19
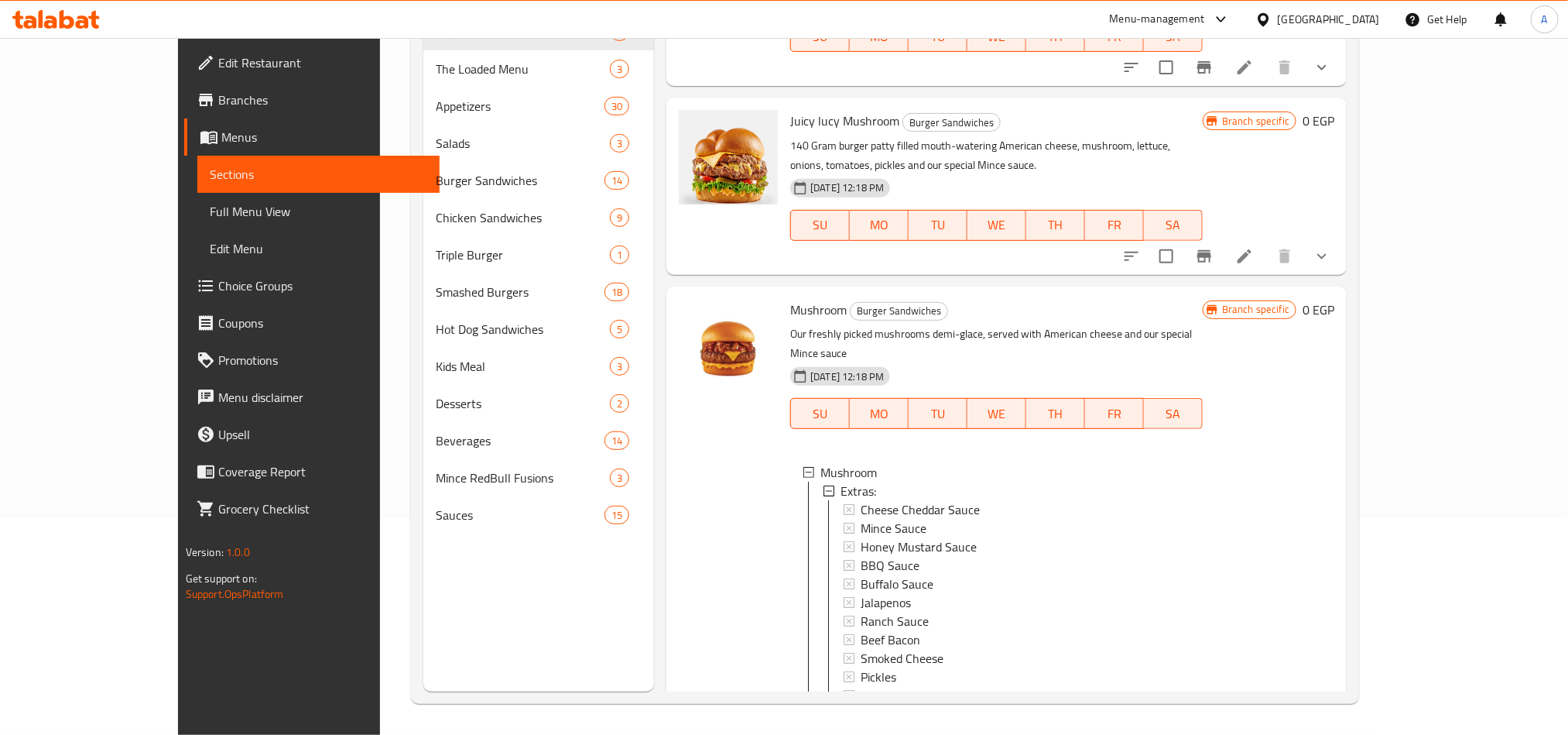
scroll to position [188, 0]
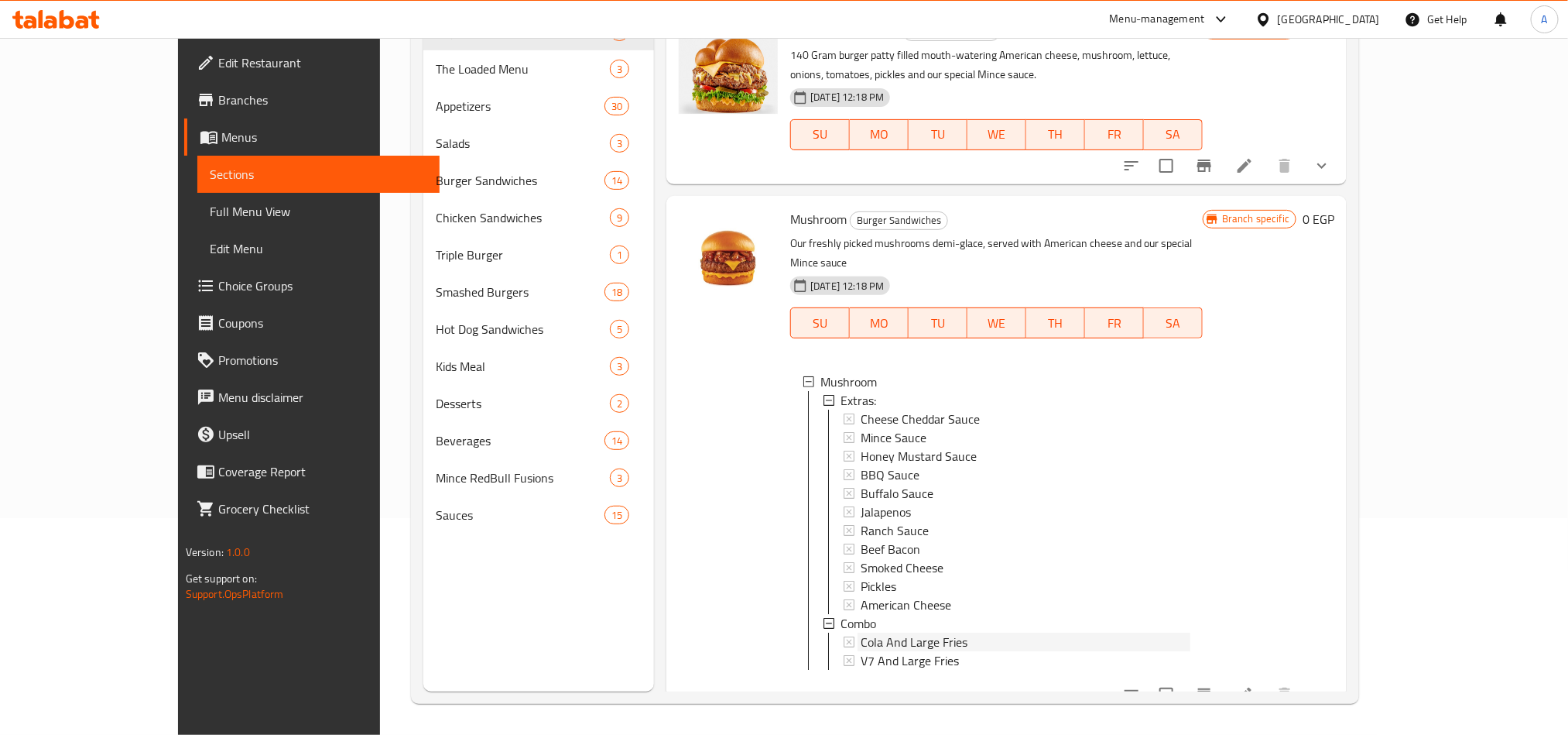
click at [870, 632] on span "Cola And Large Fries" at bounding box center [914, 641] width 107 height 19
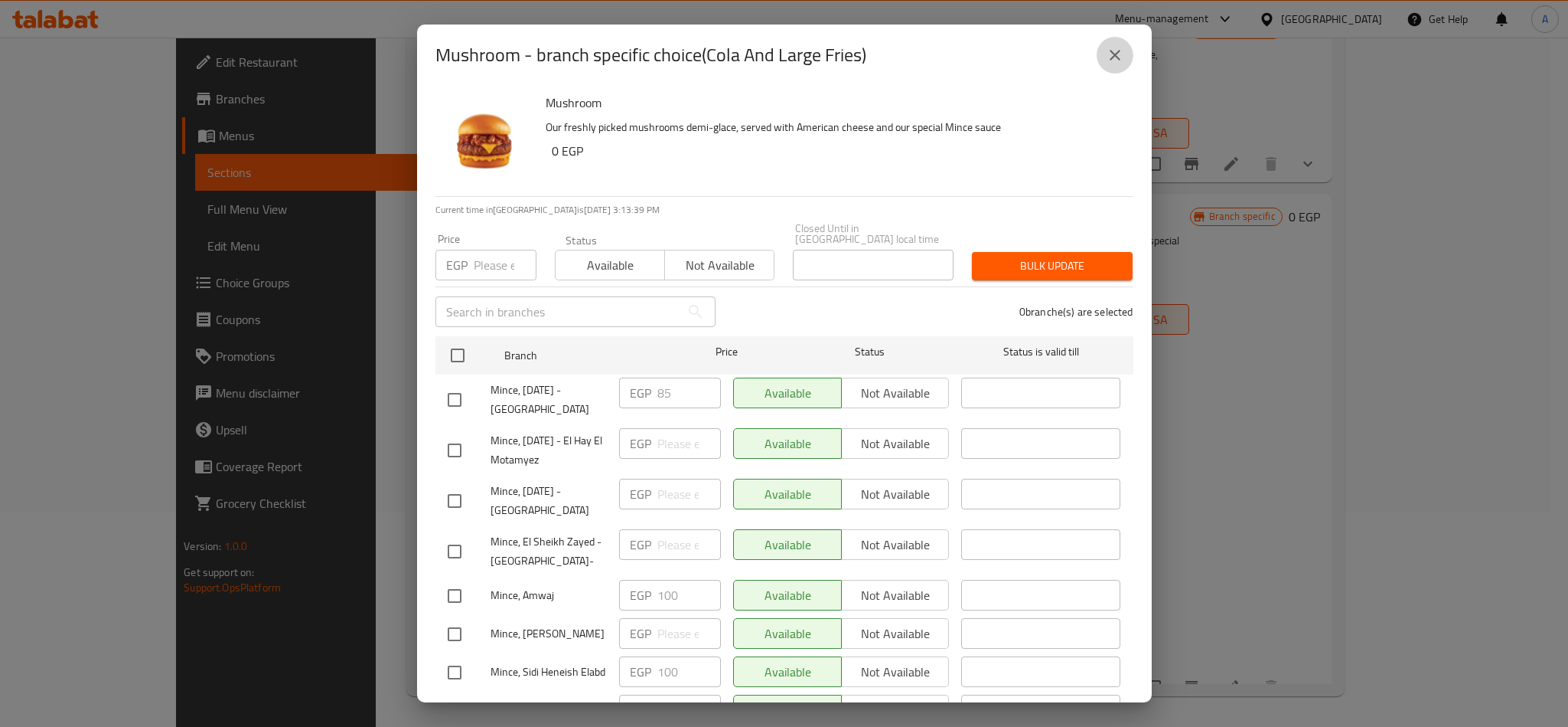
click at [1105, 64] on button "close" at bounding box center [1115, 55] width 37 height 37
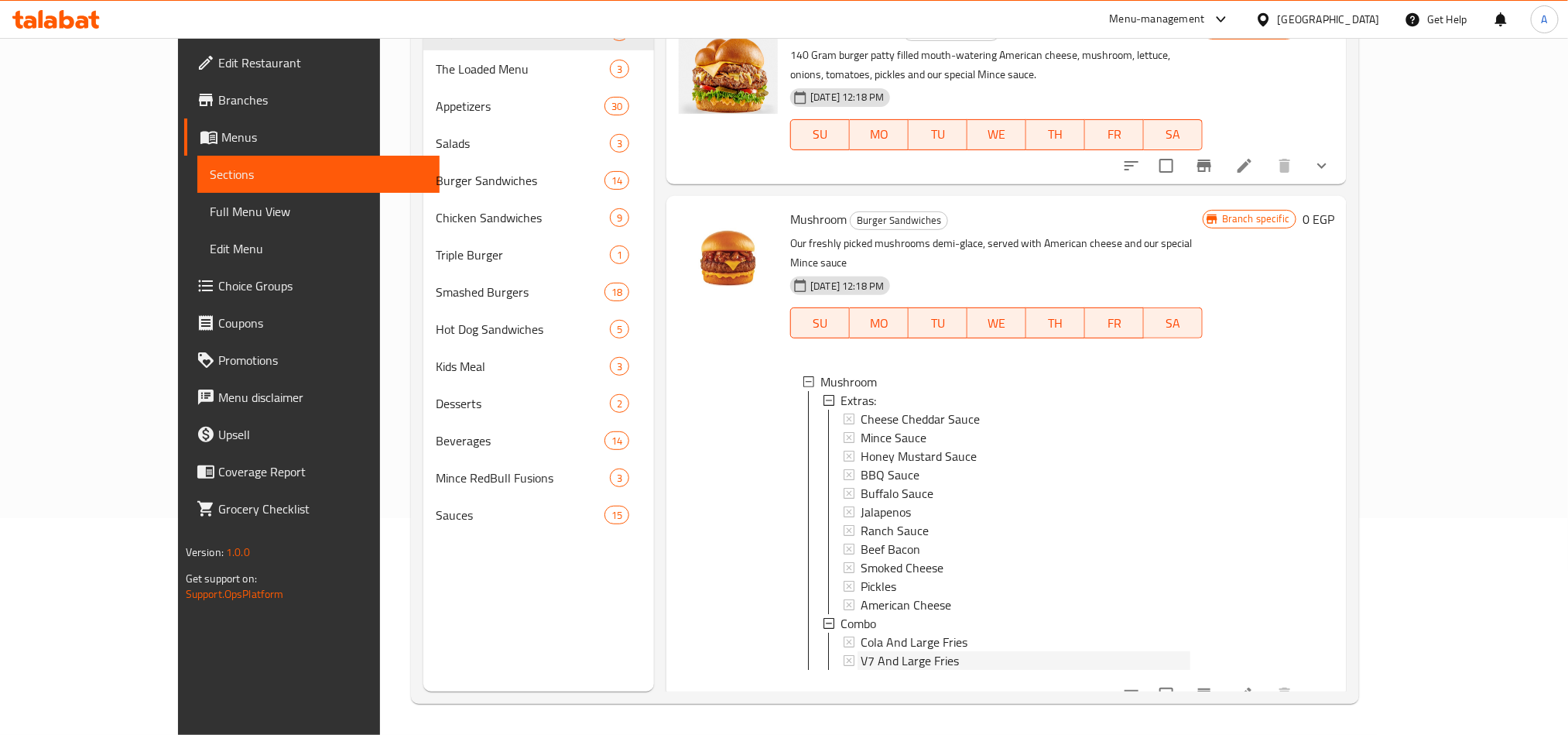
click at [908, 651] on span "V7 And Large Fries" at bounding box center [909, 660] width 98 height 19
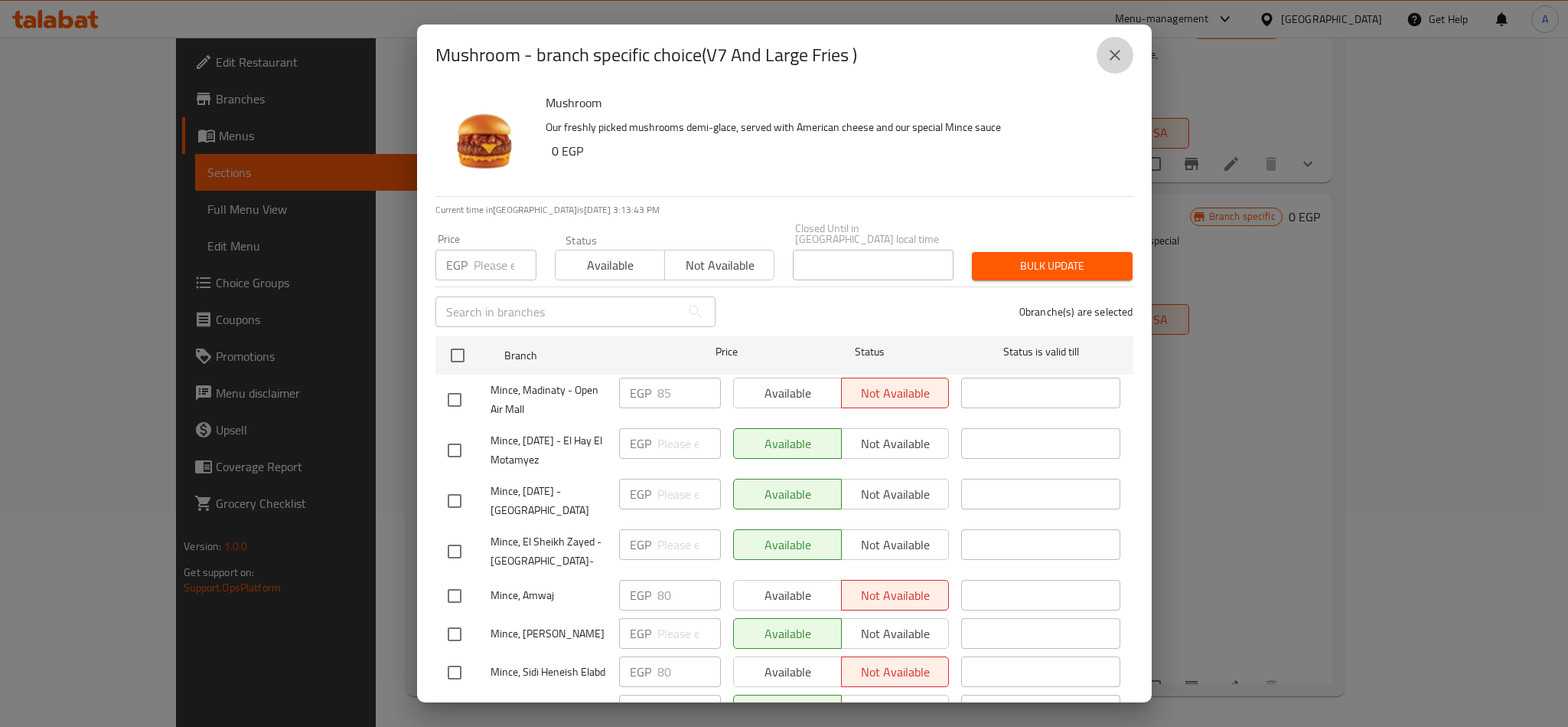
click at [1107, 44] on button "close" at bounding box center [1115, 55] width 37 height 37
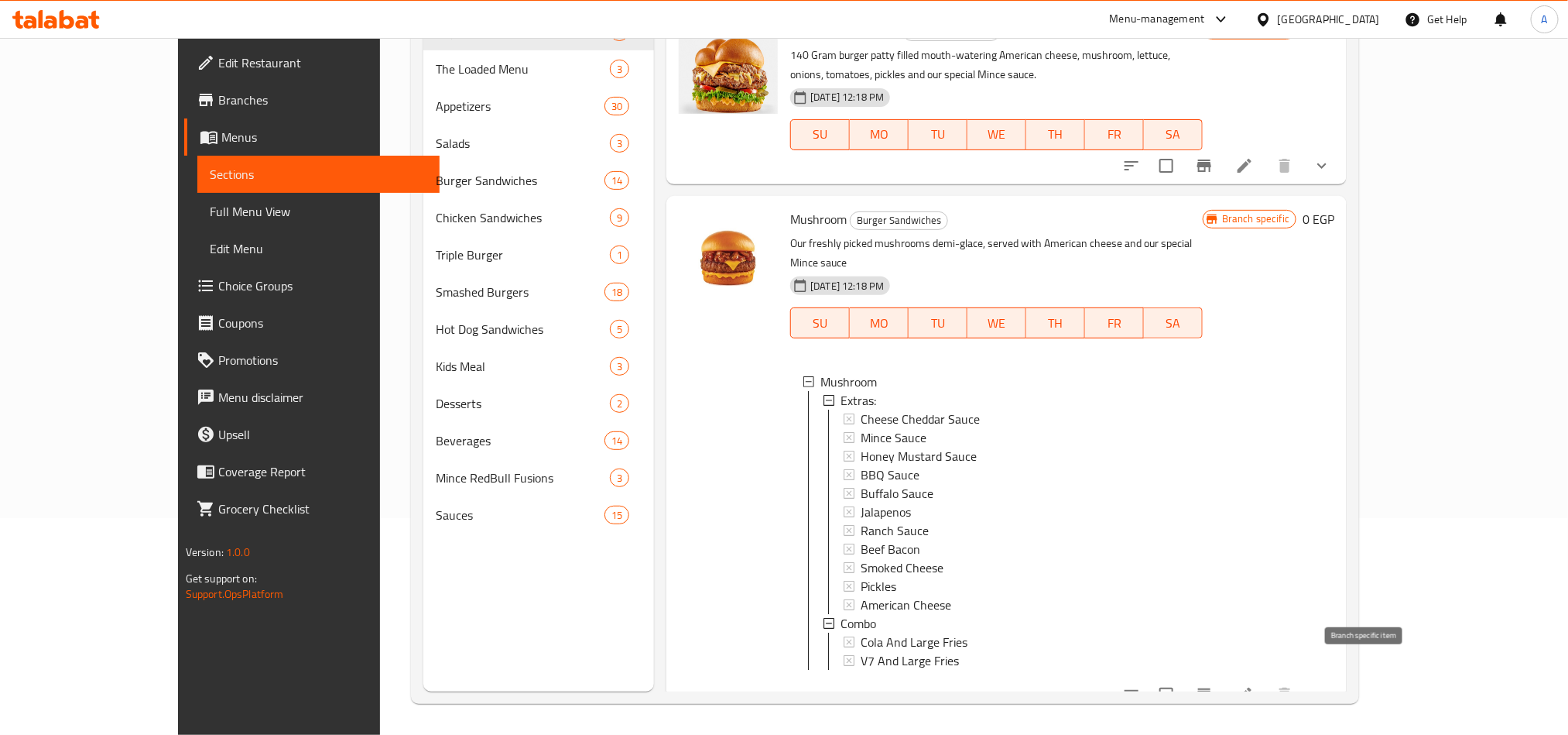
click at [1214, 685] on icon "Branch-specific-item" at bounding box center [1204, 694] width 19 height 19
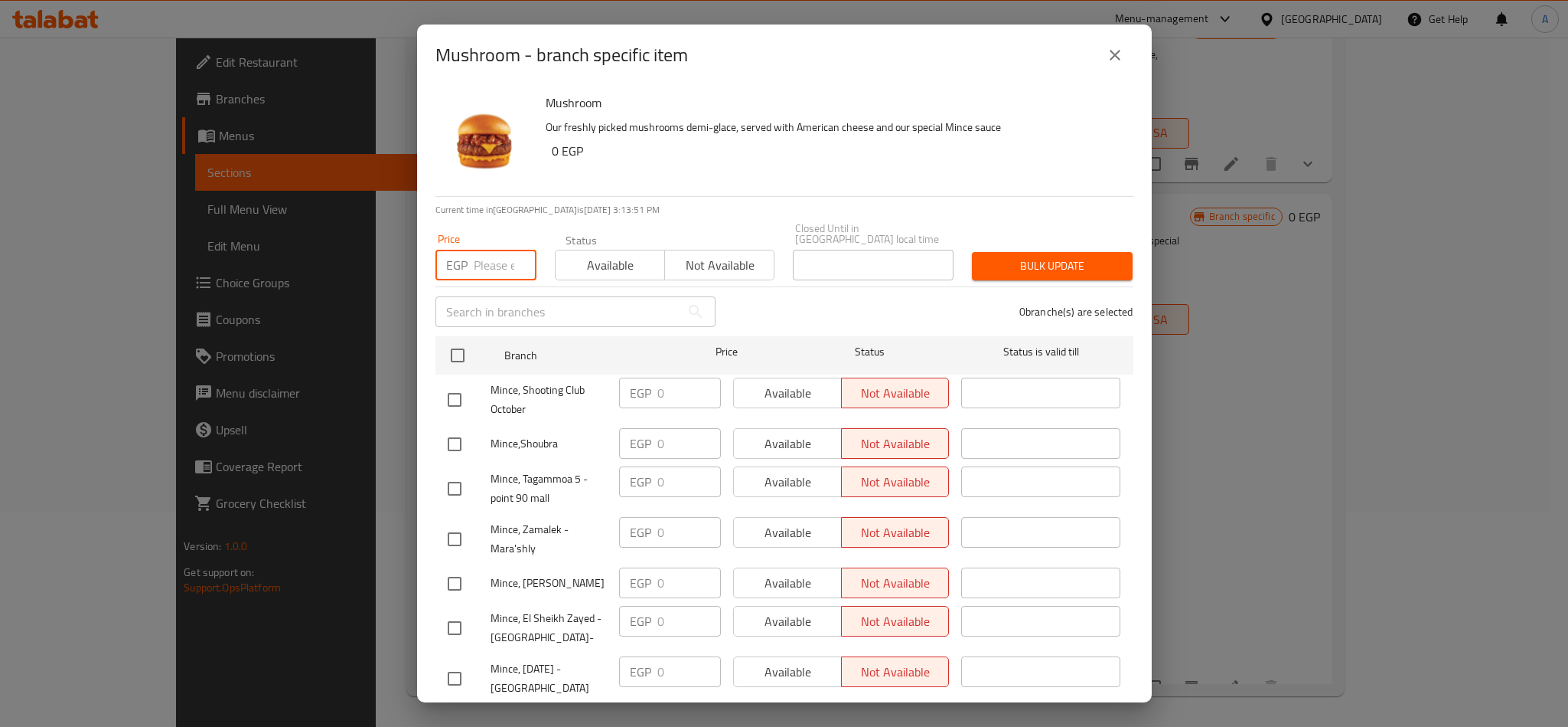
click at [498, 250] on input "number" at bounding box center [505, 265] width 63 height 31
paste input "225.00"
type input "225.00"
click at [447, 345] on input "checkbox" at bounding box center [457, 355] width 32 height 32
checkbox input "true"
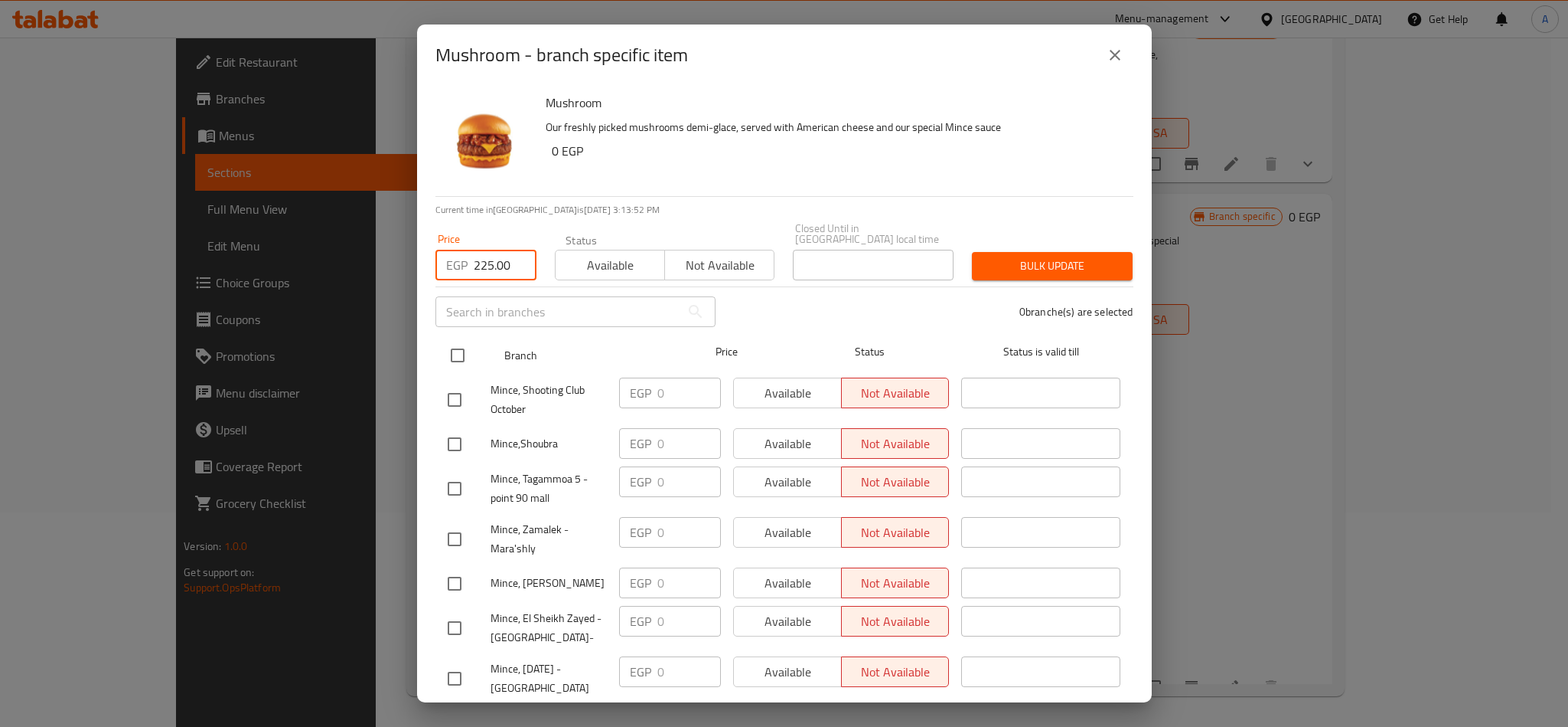
checkbox input "true"
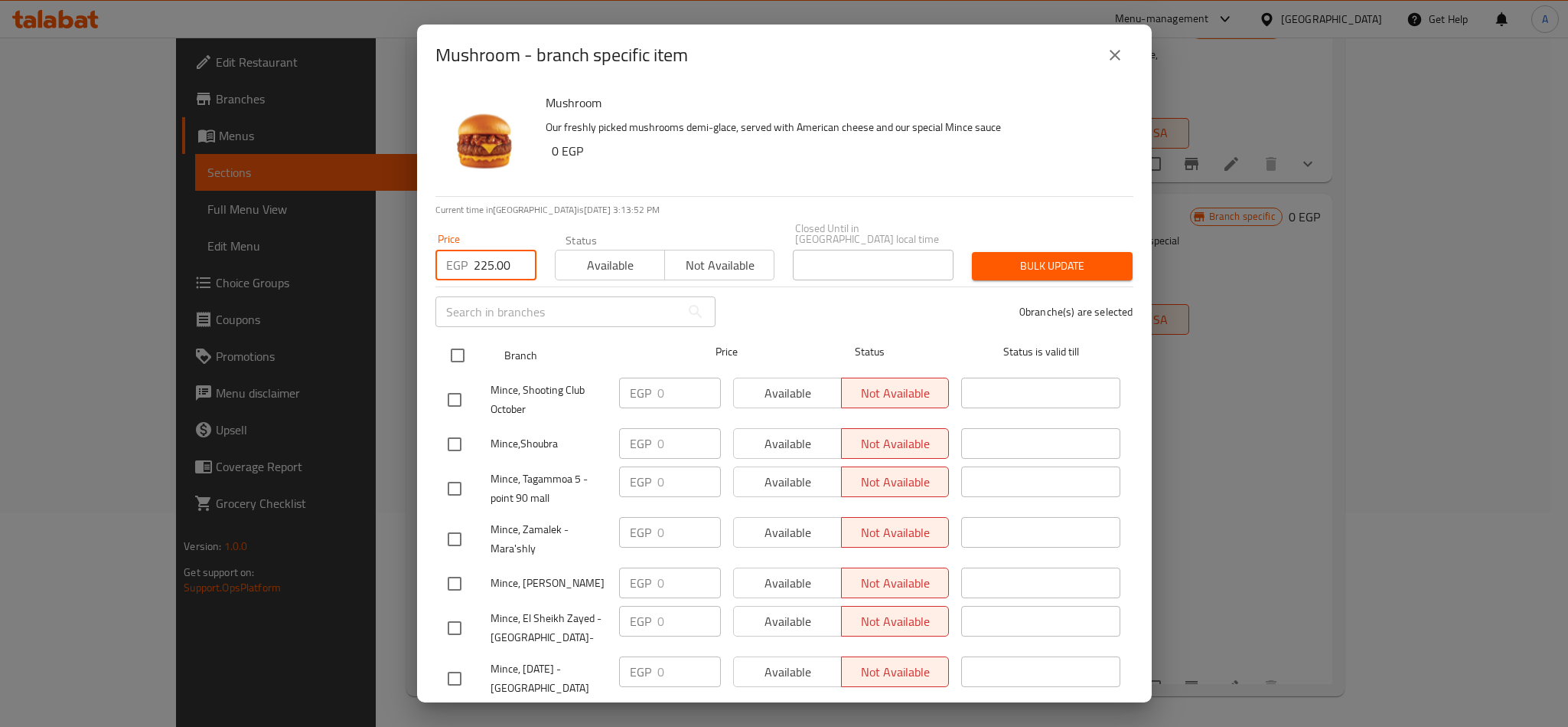
checkbox input "true"
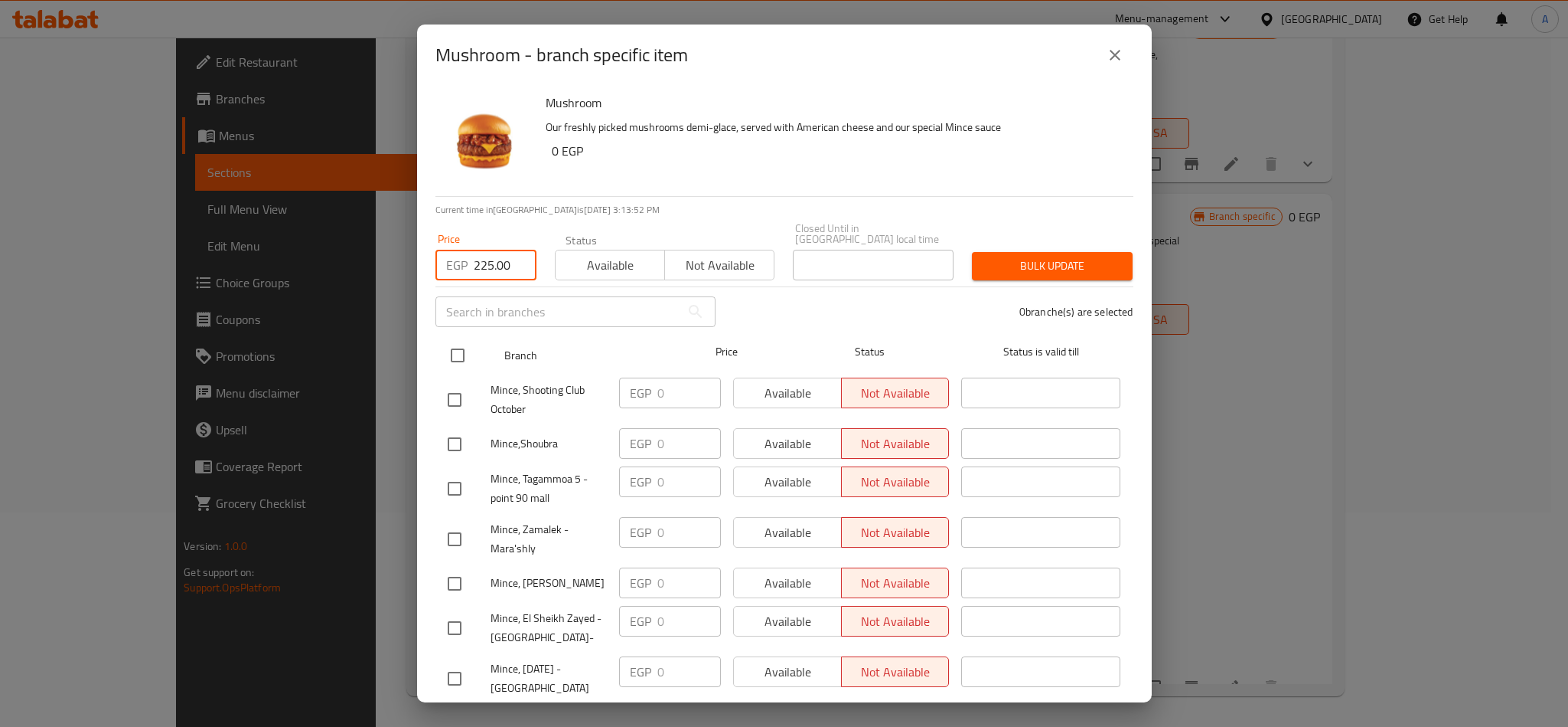
checkbox input "true"
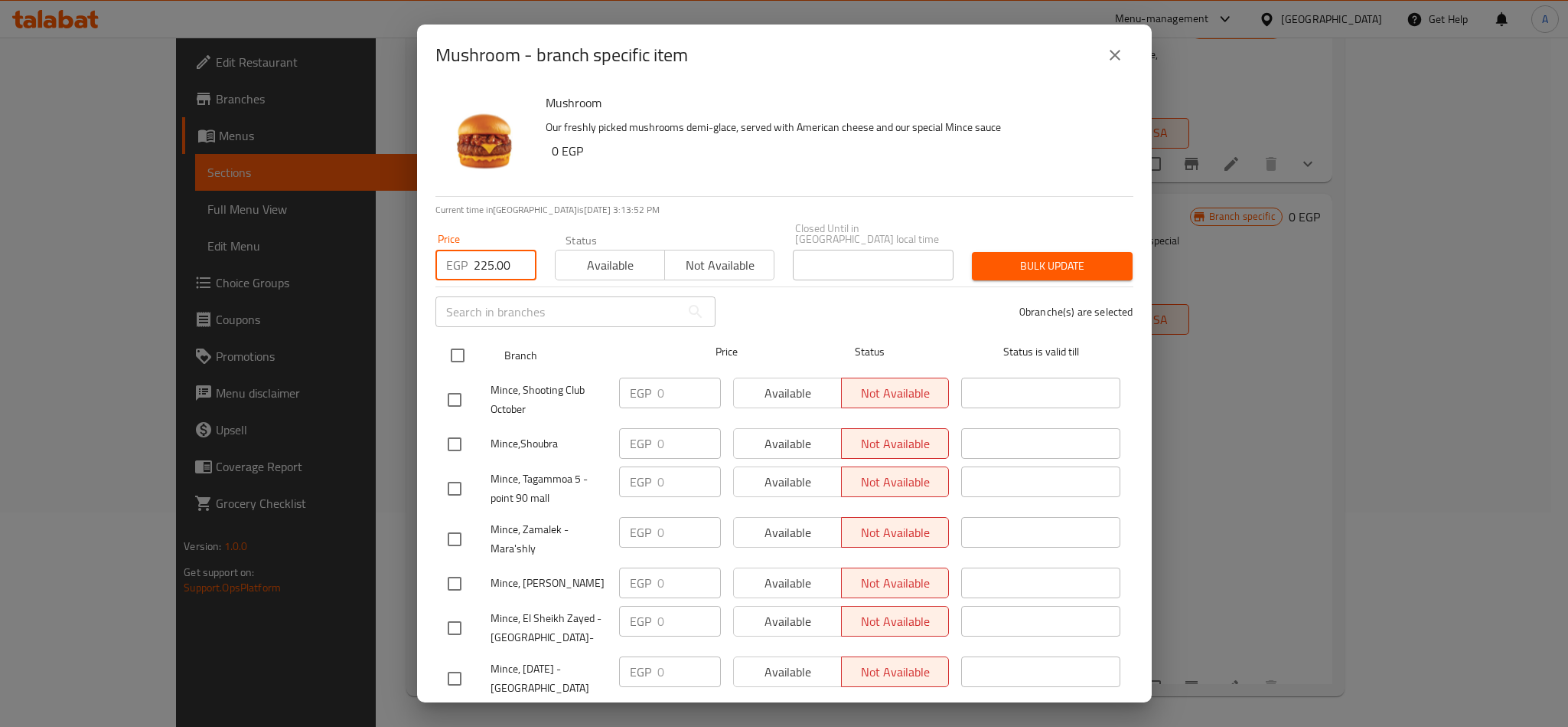
checkbox input "true"
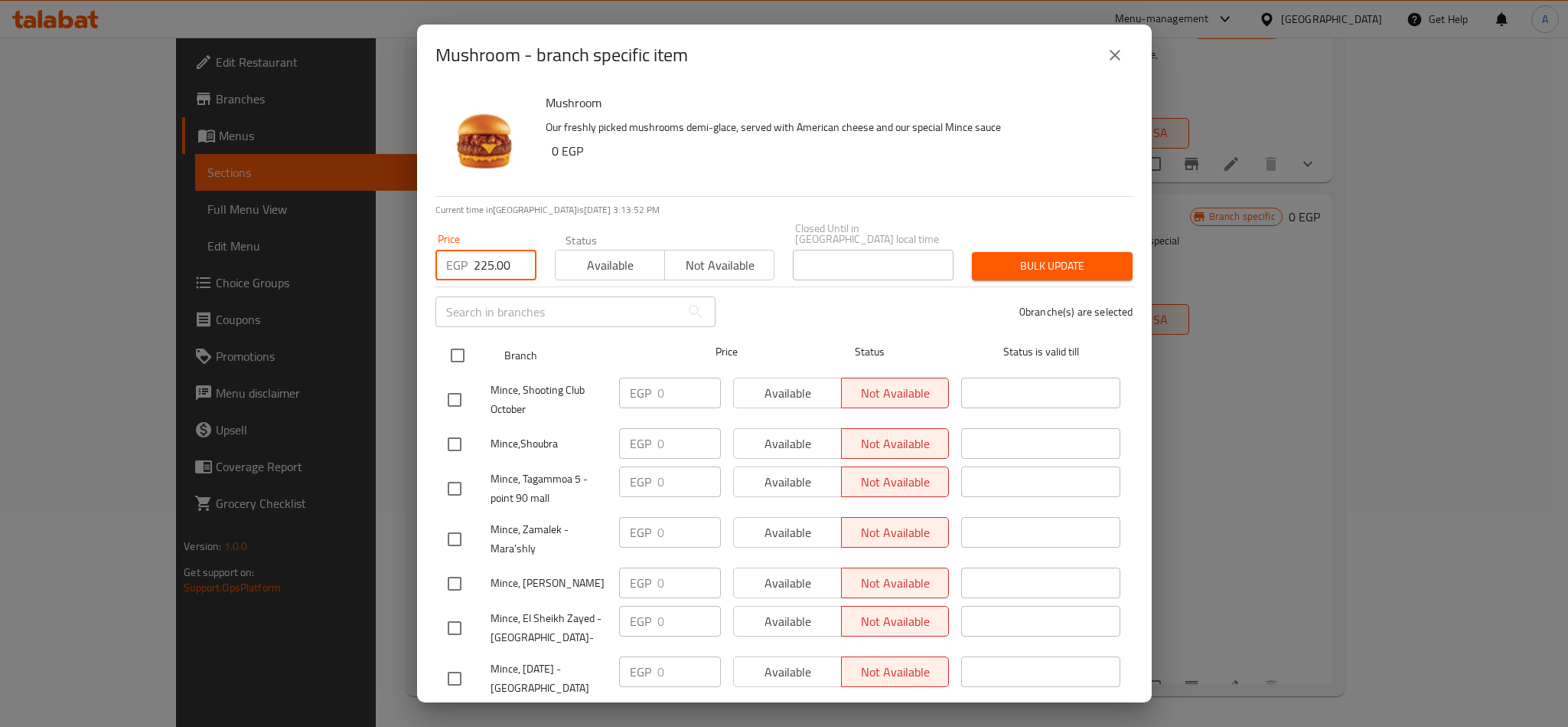
checkbox input "true"
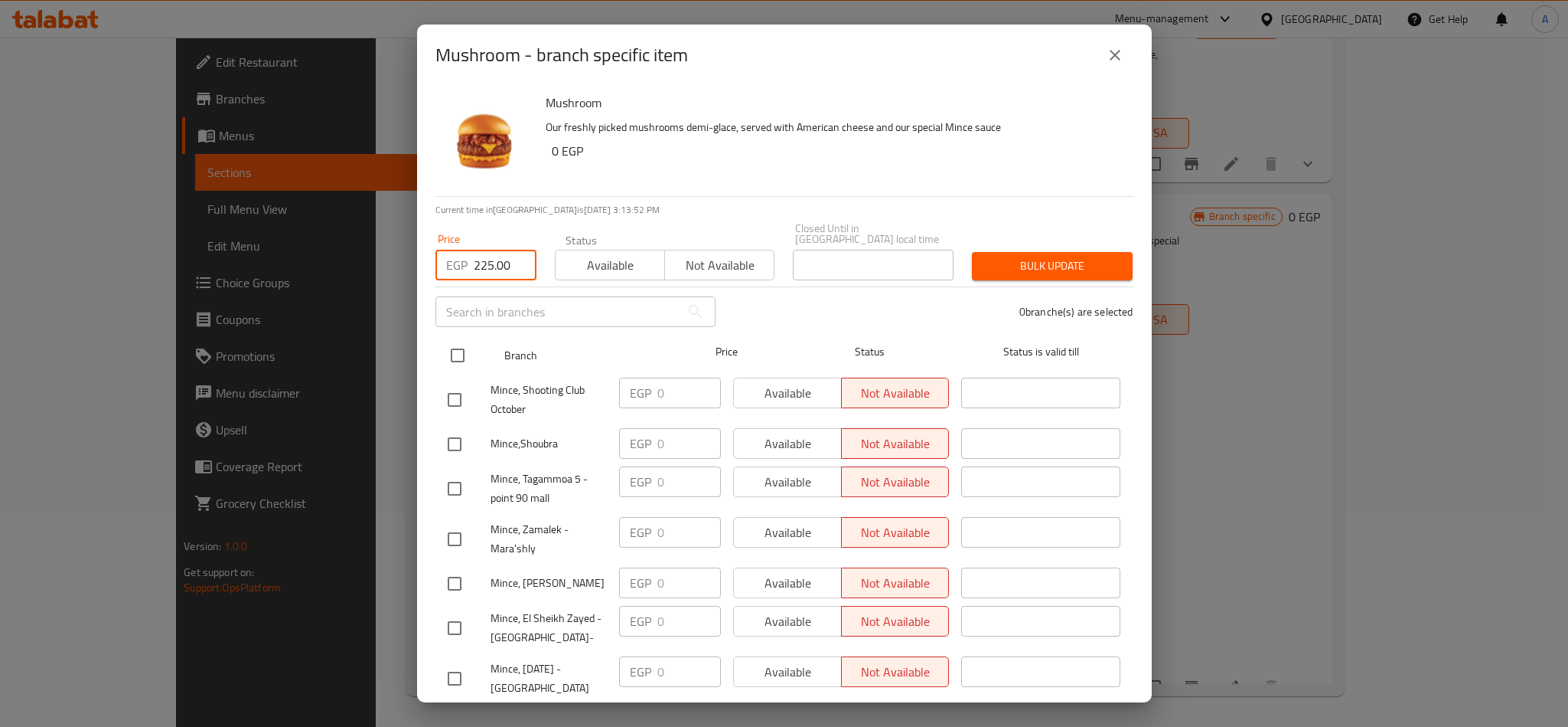
checkbox input "true"
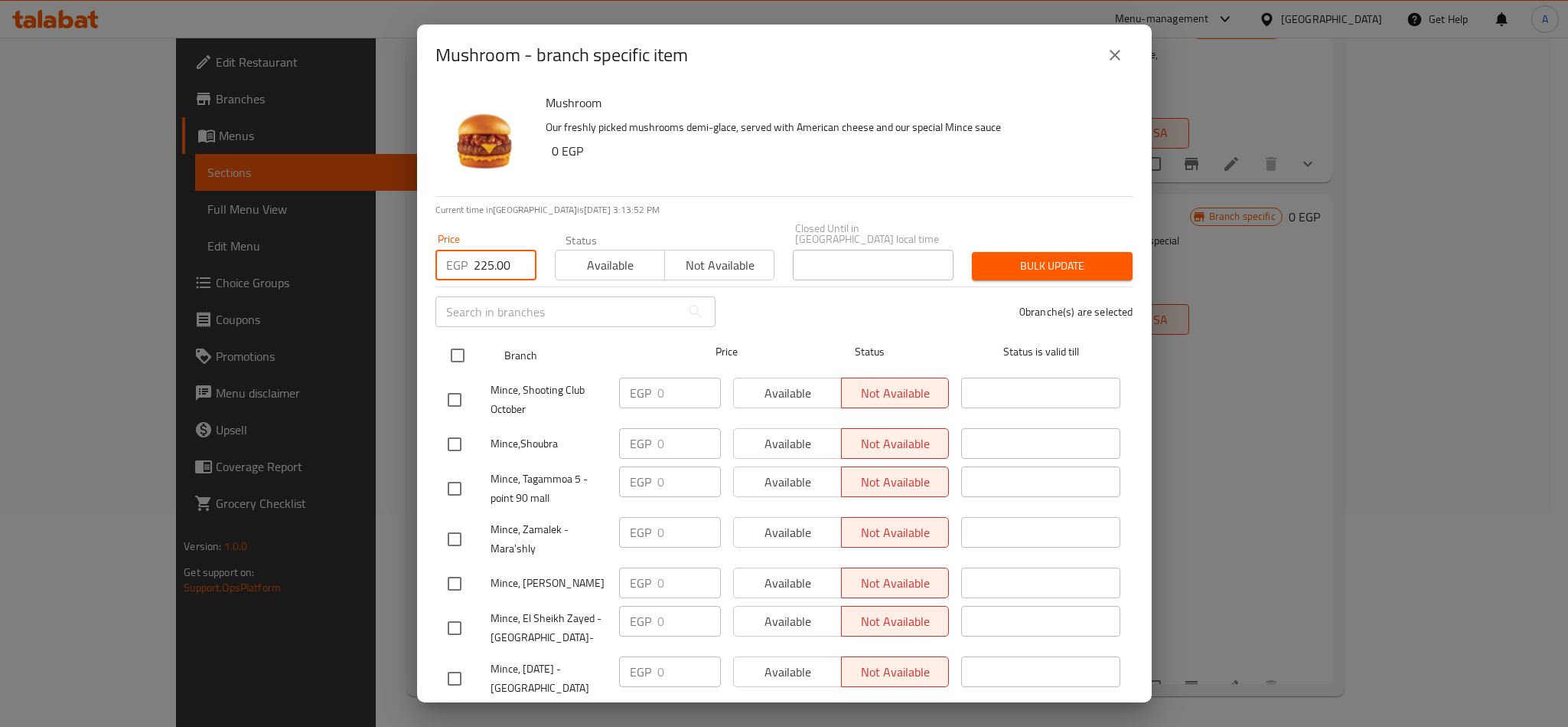
checkbox input "true"
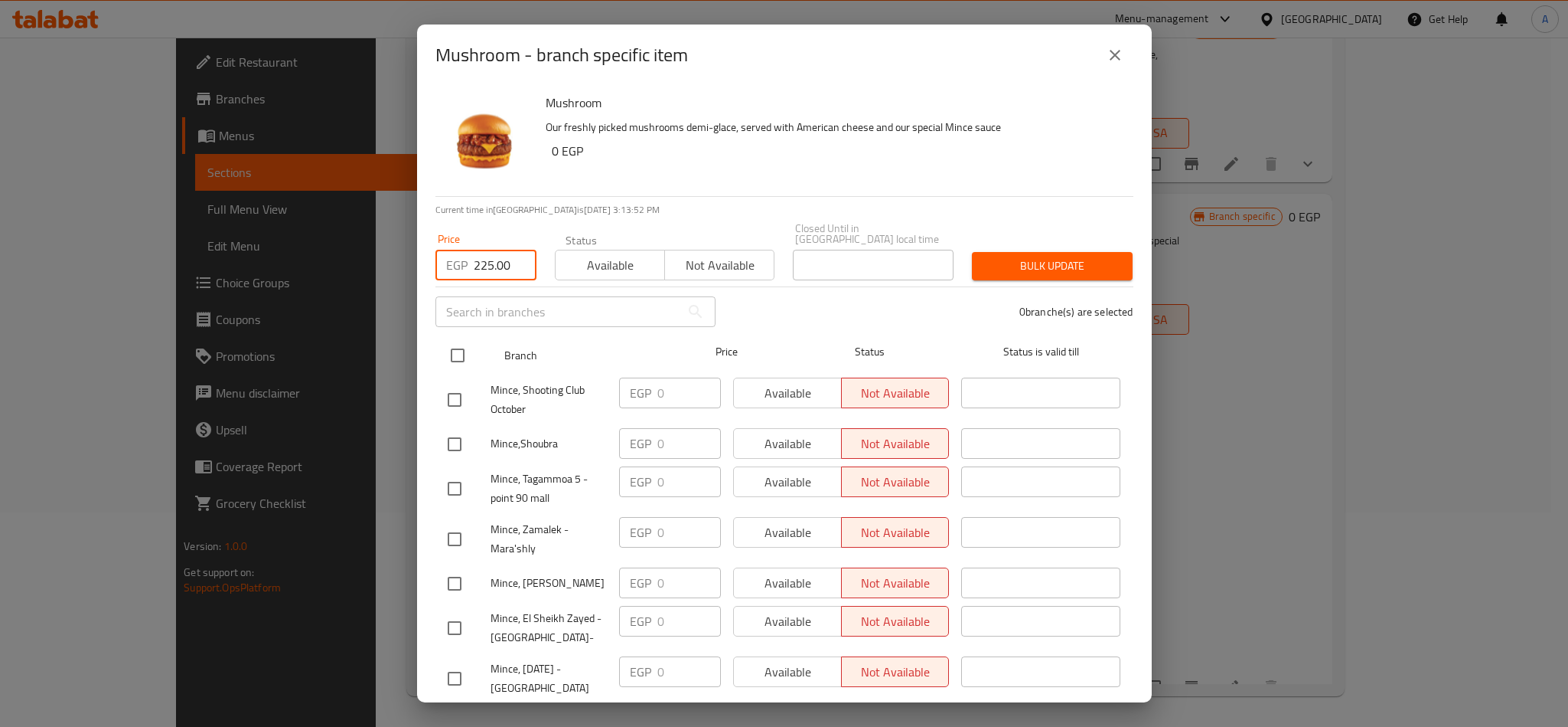
checkbox input "true"
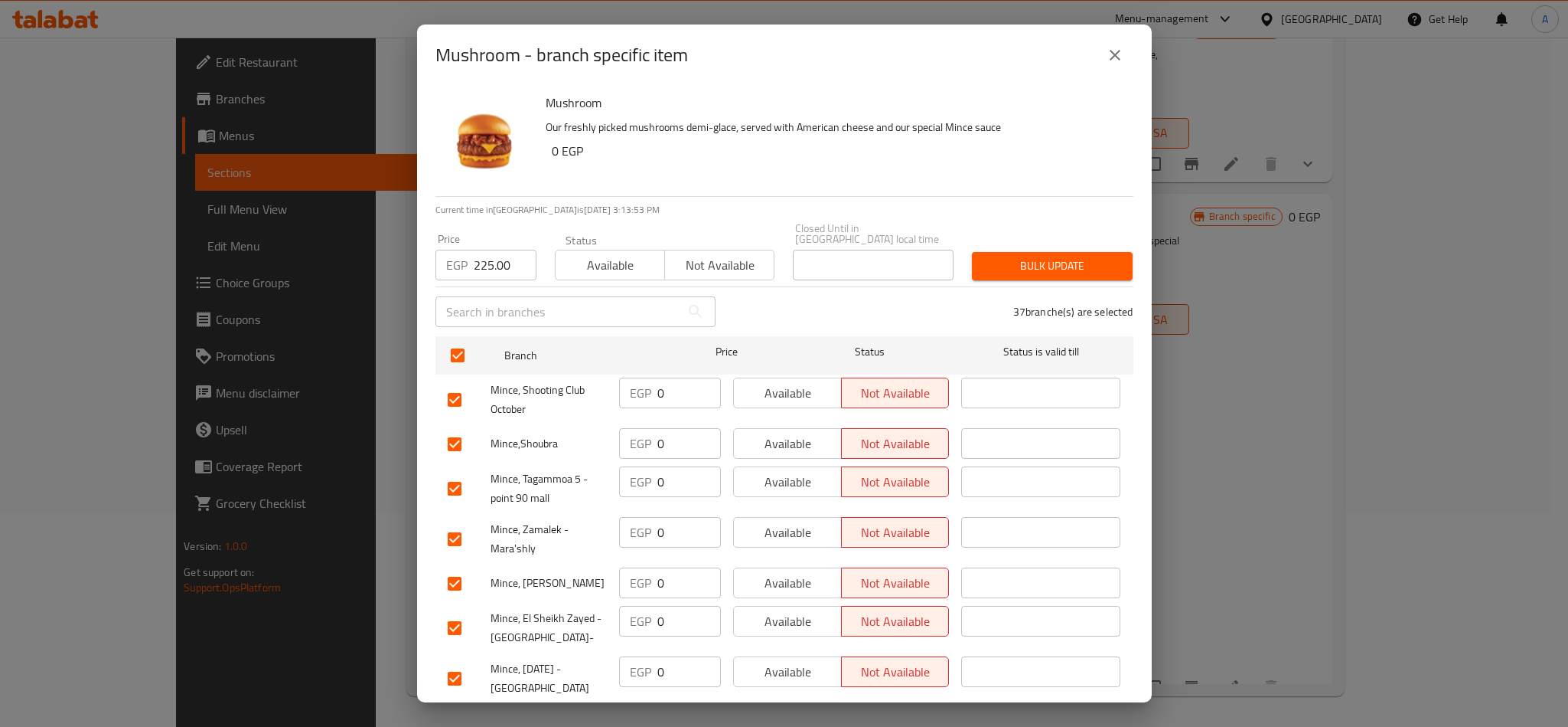
drag, startPoint x: 1017, startPoint y: 260, endPoint x: 1166, endPoint y: 359, distance: 178.9
click at [1018, 260] on span "Bulk update" at bounding box center [1052, 266] width 137 height 19
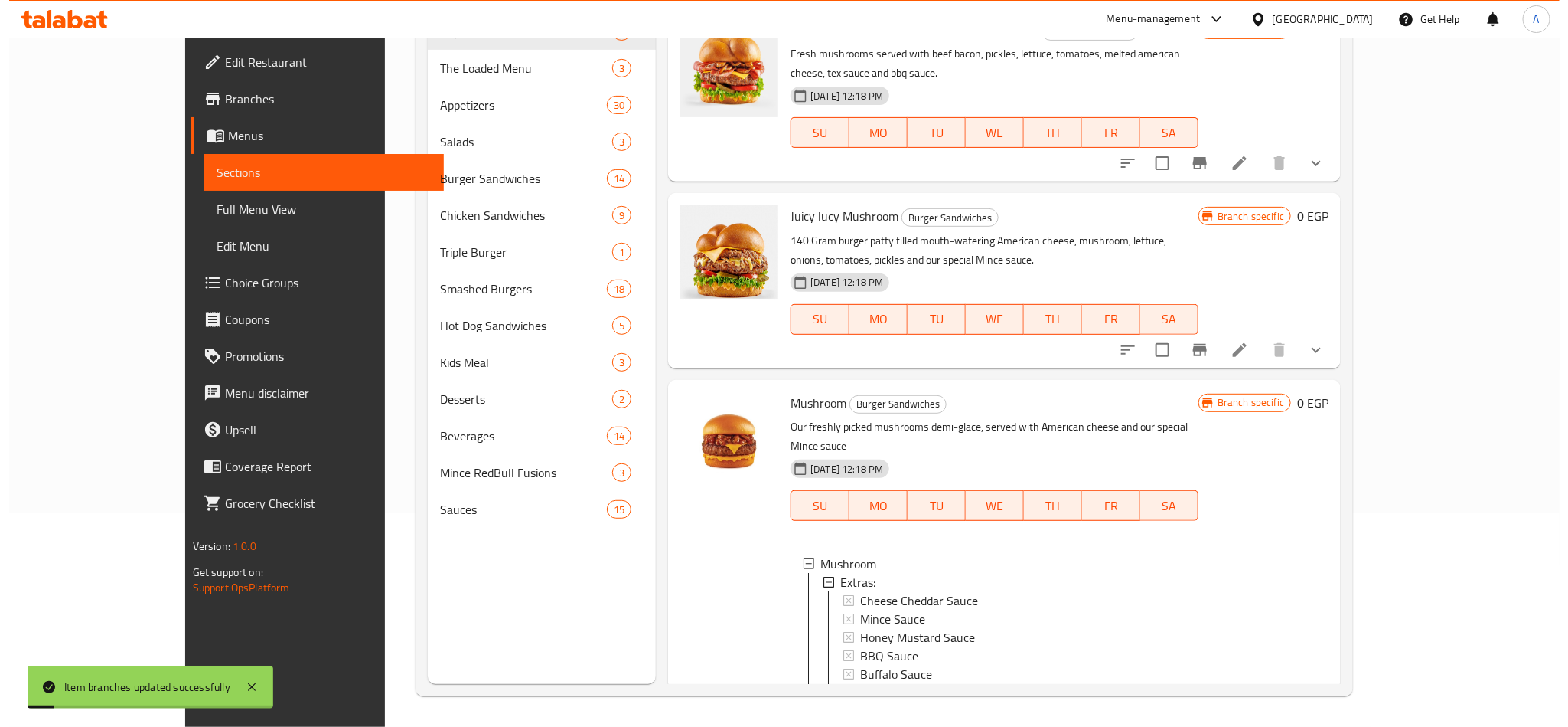
scroll to position [0, 0]
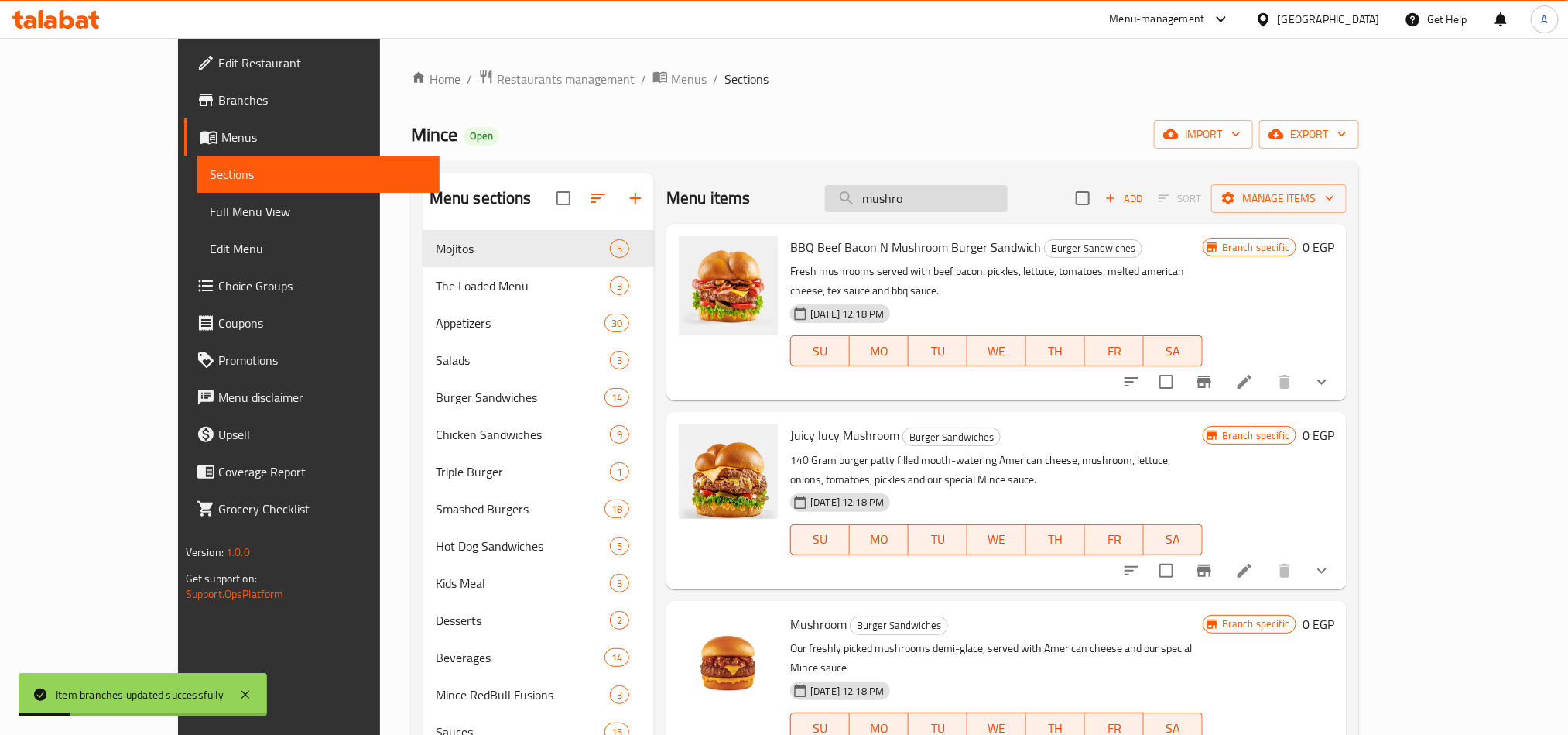
click at [1003, 200] on input "mushro" at bounding box center [916, 198] width 182 height 27
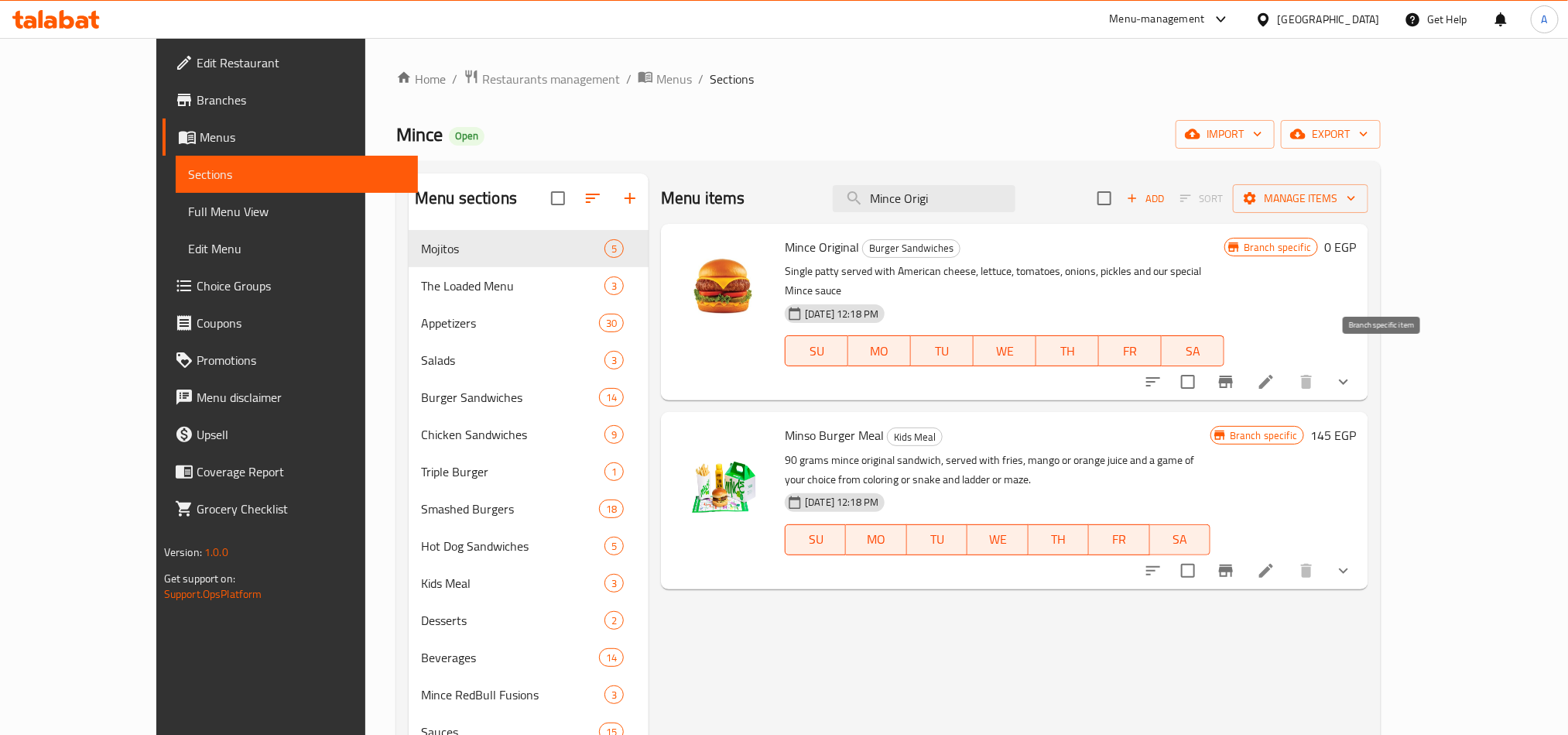
type input "Mince Origi"
click at [1235, 372] on icon "Branch-specific-item" at bounding box center [1225, 381] width 19 height 19
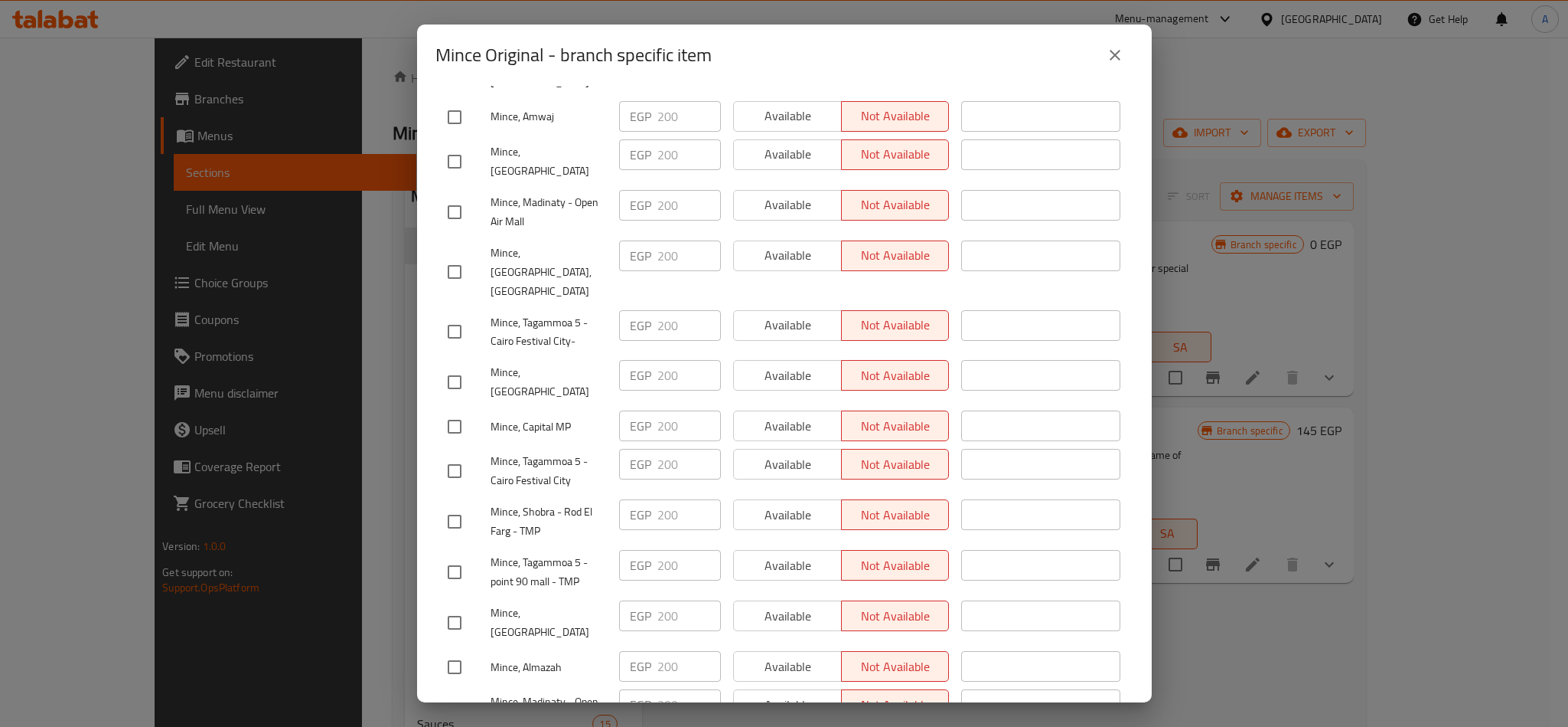
scroll to position [1384, 0]
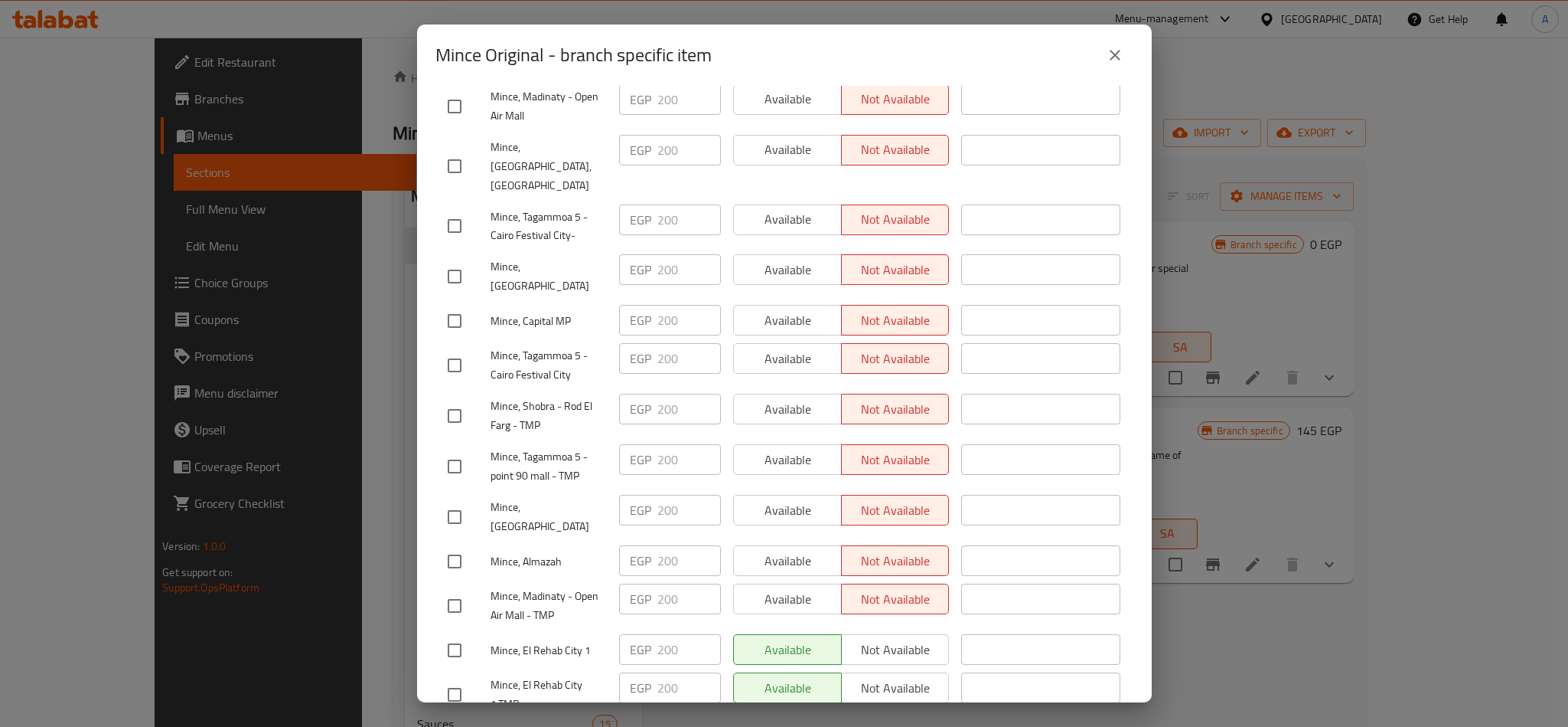
click at [1128, 246] on div "Mince Original Single patty served with American cheese, lettuce, tomatoes, oni…" at bounding box center [784, 394] width 735 height 617
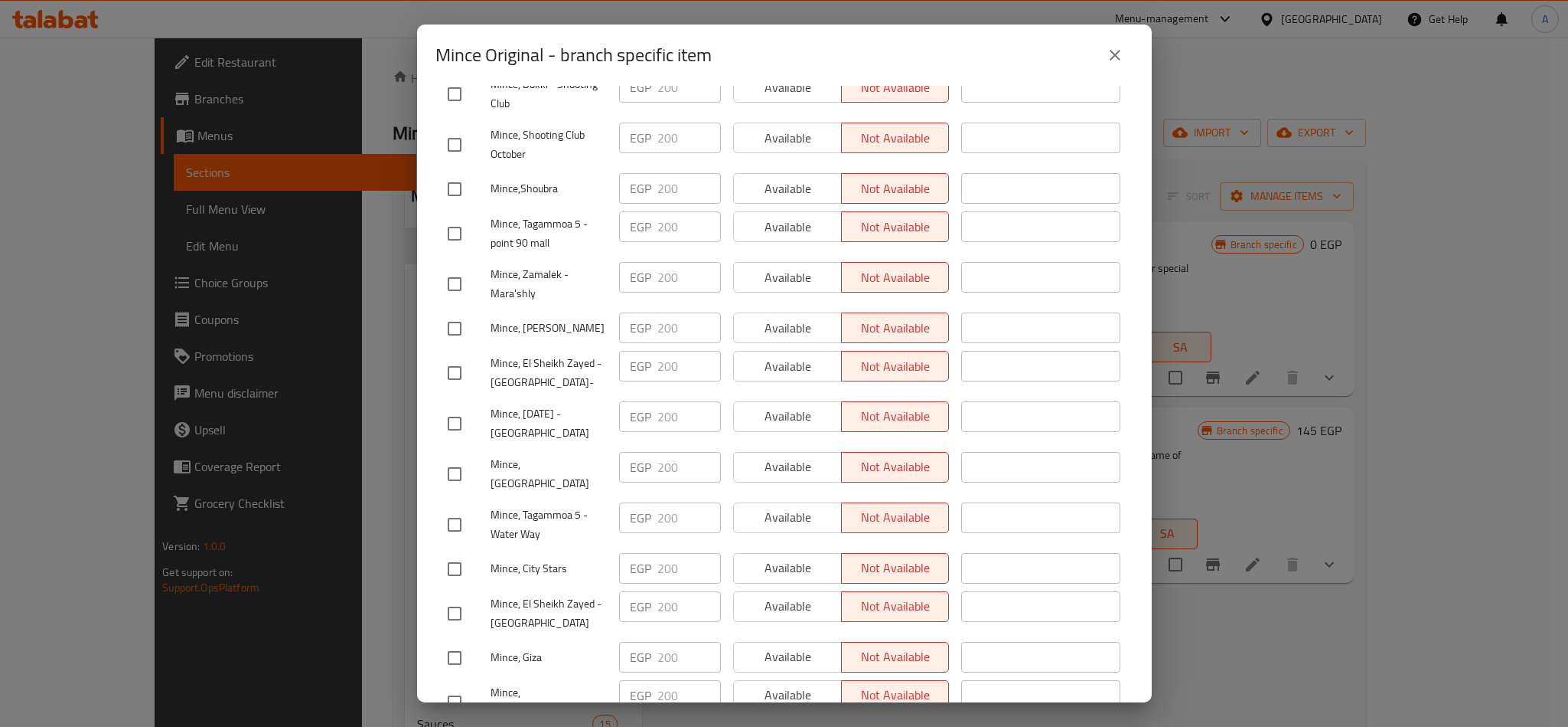
click at [455, 380] on input "checkbox" at bounding box center [454, 372] width 32 height 32
checkbox input "true"
click at [454, 617] on input "checkbox" at bounding box center [454, 613] width 32 height 32
click at [460, 610] on input "checkbox" at bounding box center [454, 613] width 32 height 32
checkbox input "false"
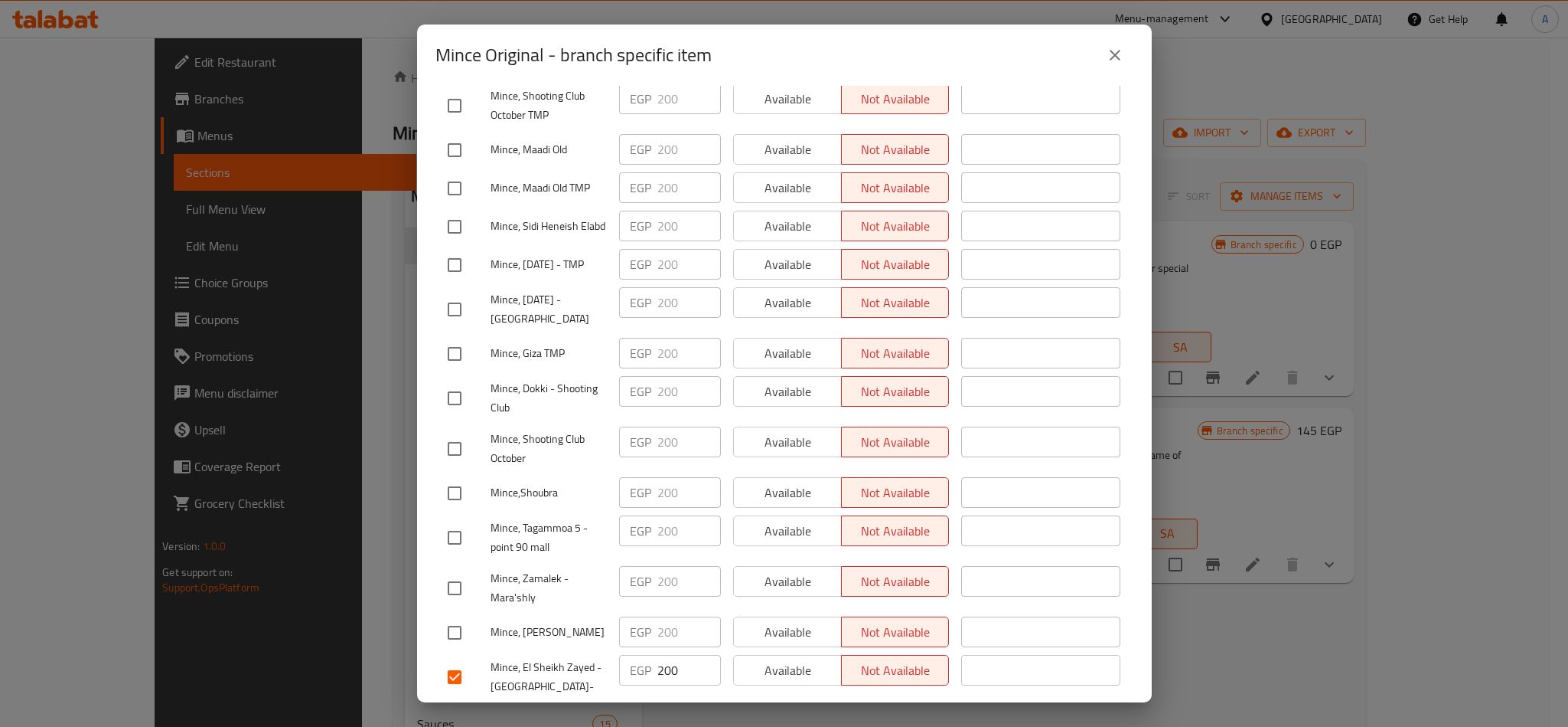
scroll to position [460, 0]
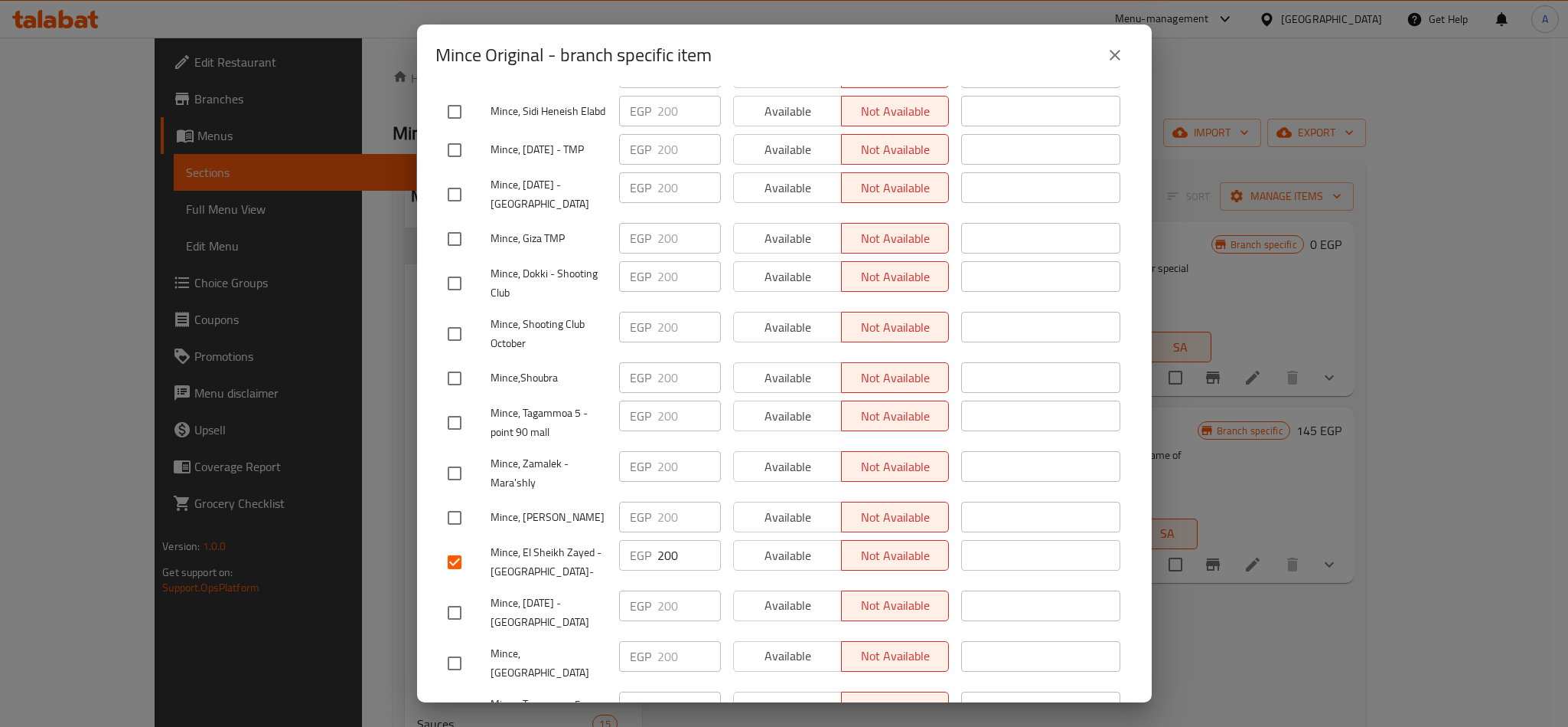
click at [1109, 79] on div "Mince Original - branch specific item" at bounding box center [784, 55] width 735 height 61
click at [1111, 60] on icon "close" at bounding box center [1114, 54] width 18 height 18
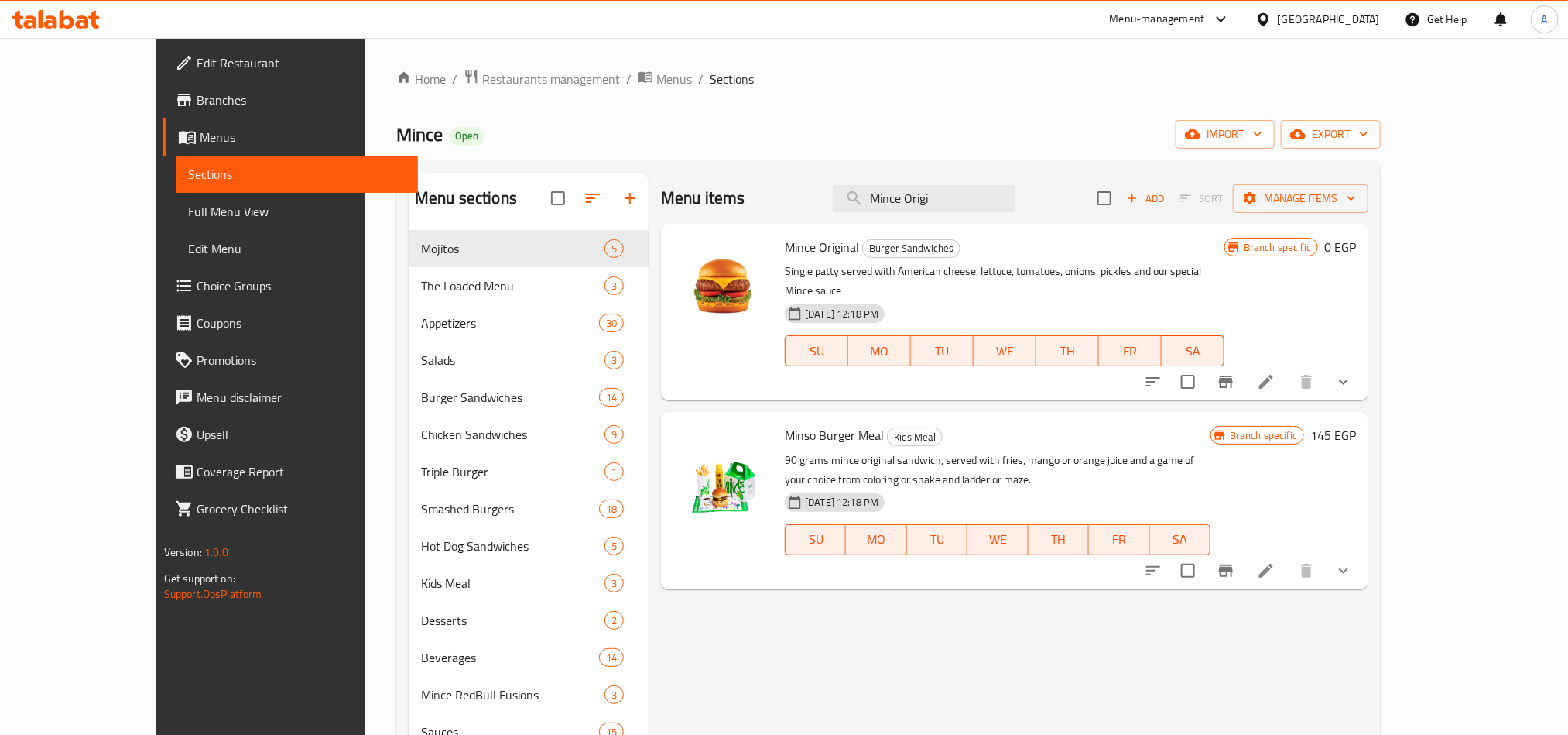
click at [1356, 249] on h6 "0 EGP" at bounding box center [1340, 247] width 32 height 21
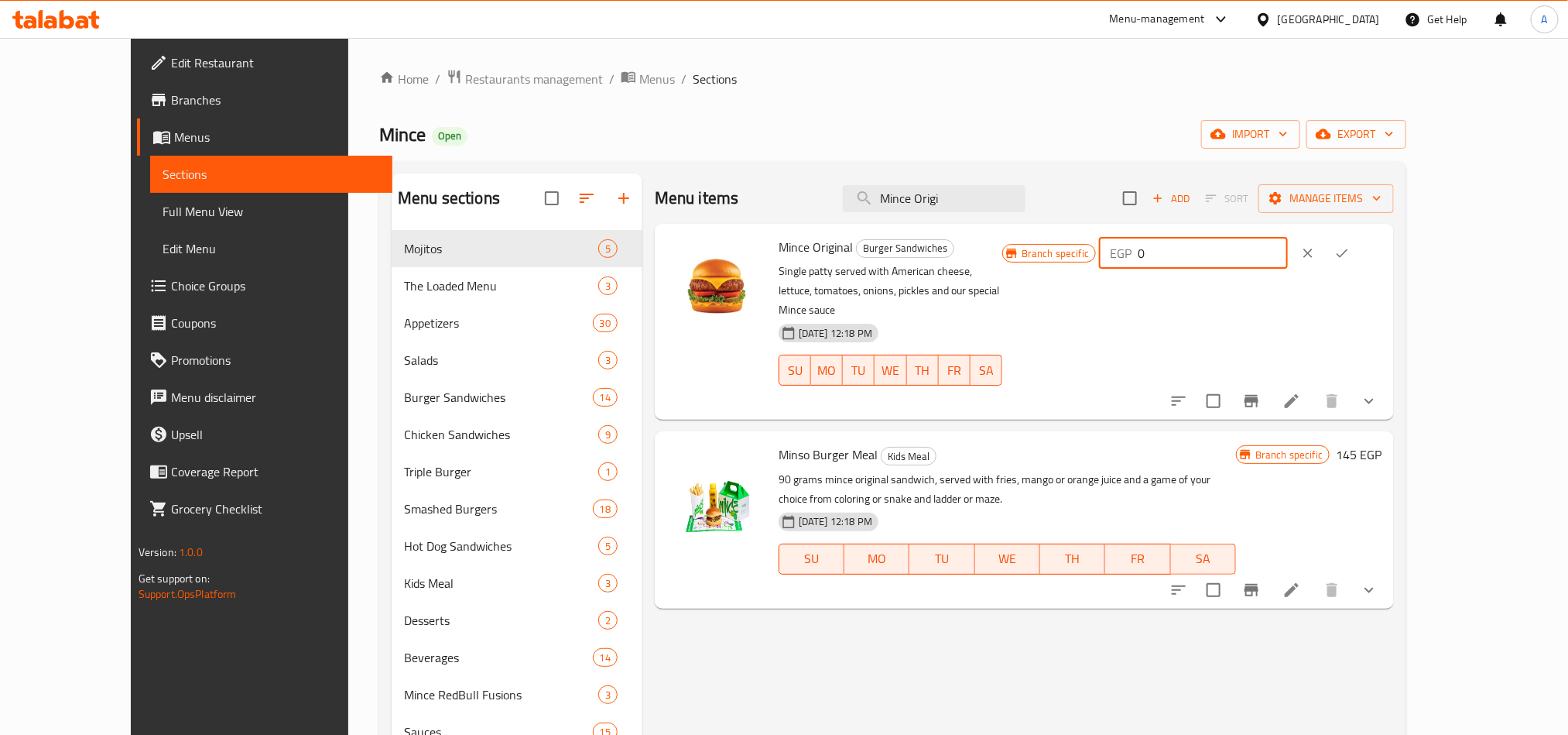
click at [1287, 251] on input "0" at bounding box center [1212, 252] width 150 height 31
click at [1287, 253] on input "0200" at bounding box center [1212, 252] width 150 height 31
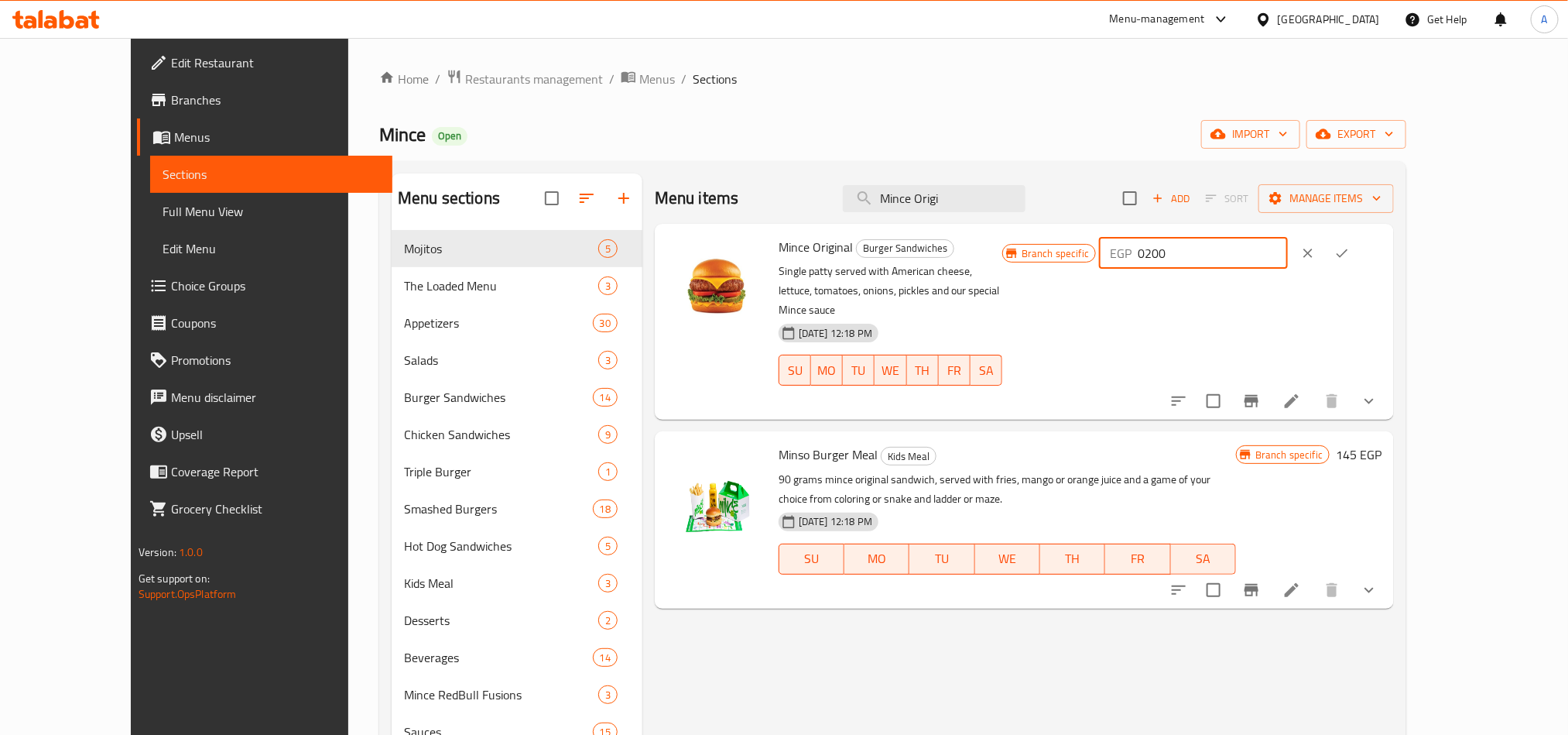
click at [1287, 253] on input "0200" at bounding box center [1212, 252] width 150 height 31
type input "200"
click at [1359, 242] on button "ok" at bounding box center [1342, 253] width 34 height 34
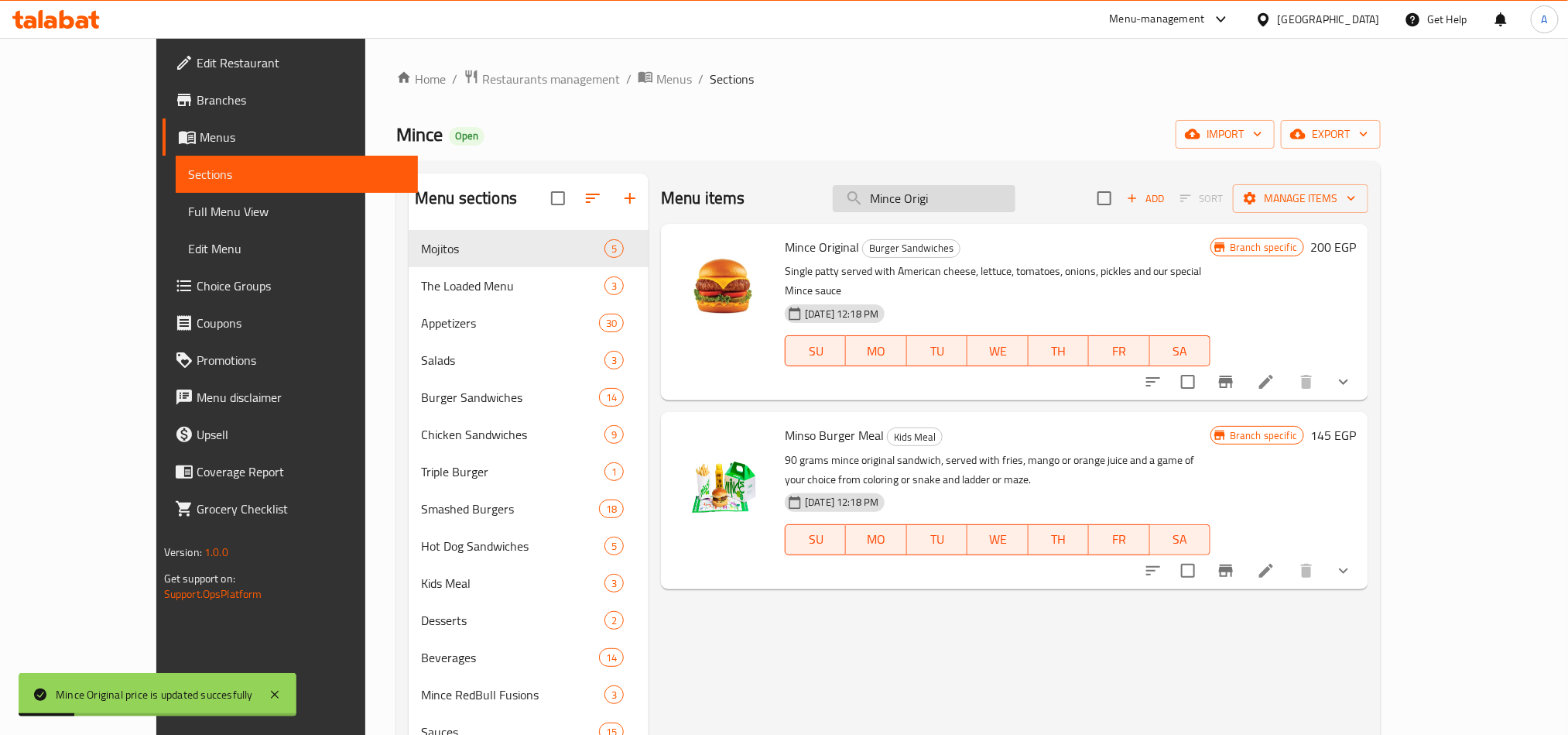
click at [1016, 205] on input "Mince Origi" at bounding box center [924, 198] width 182 height 27
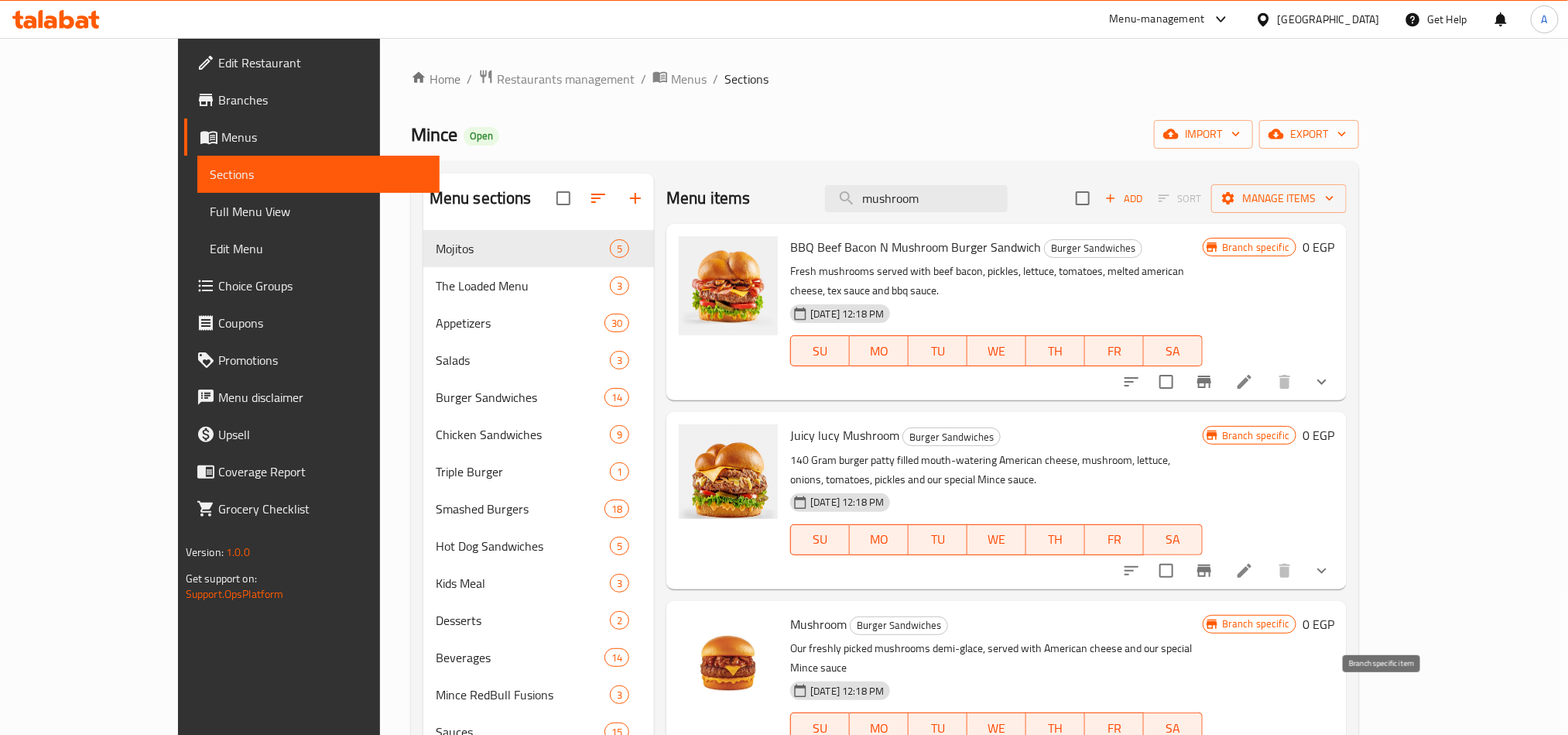
type input "mushroom"
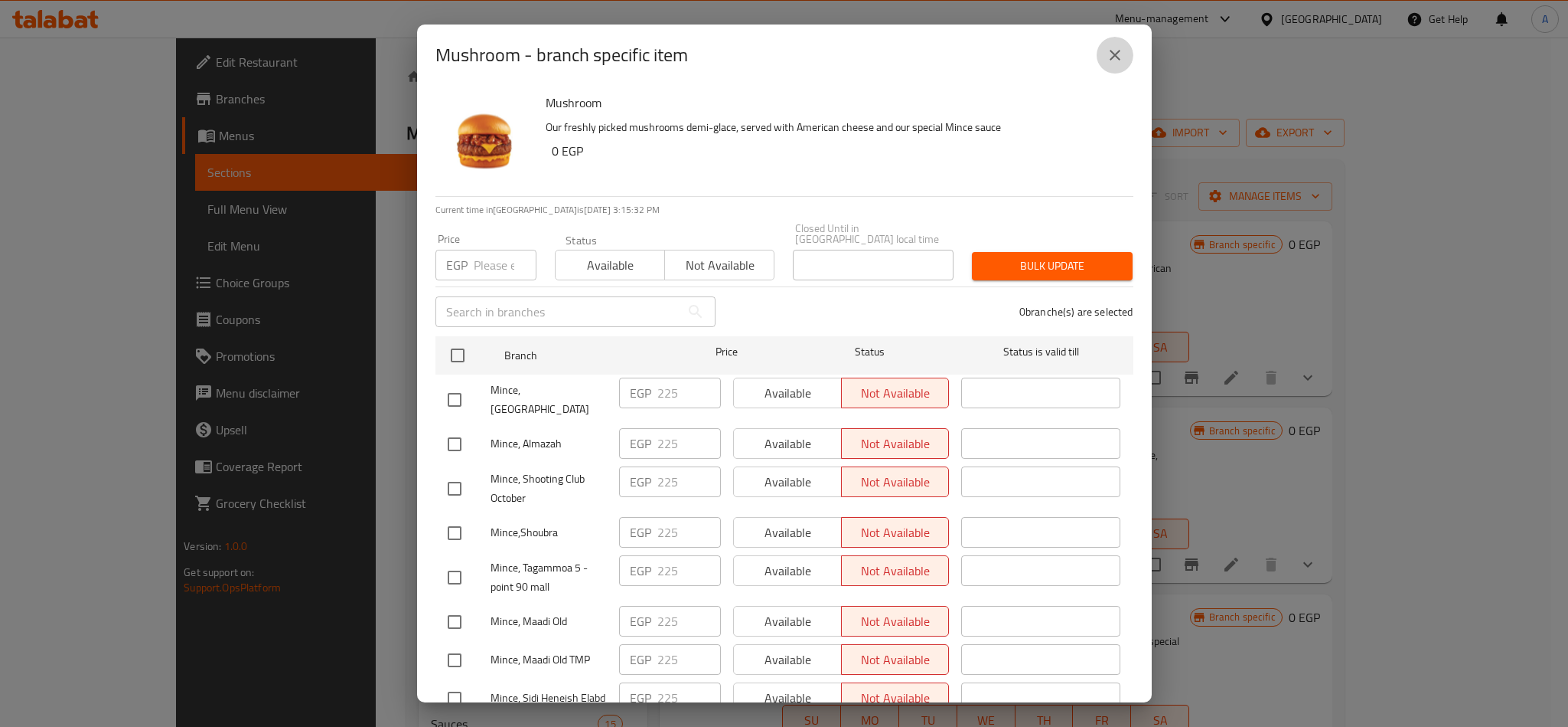
drag, startPoint x: 1116, startPoint y: 52, endPoint x: 1521, endPoint y: 498, distance: 602.4
click at [1122, 51] on icon "close" at bounding box center [1114, 54] width 18 height 18
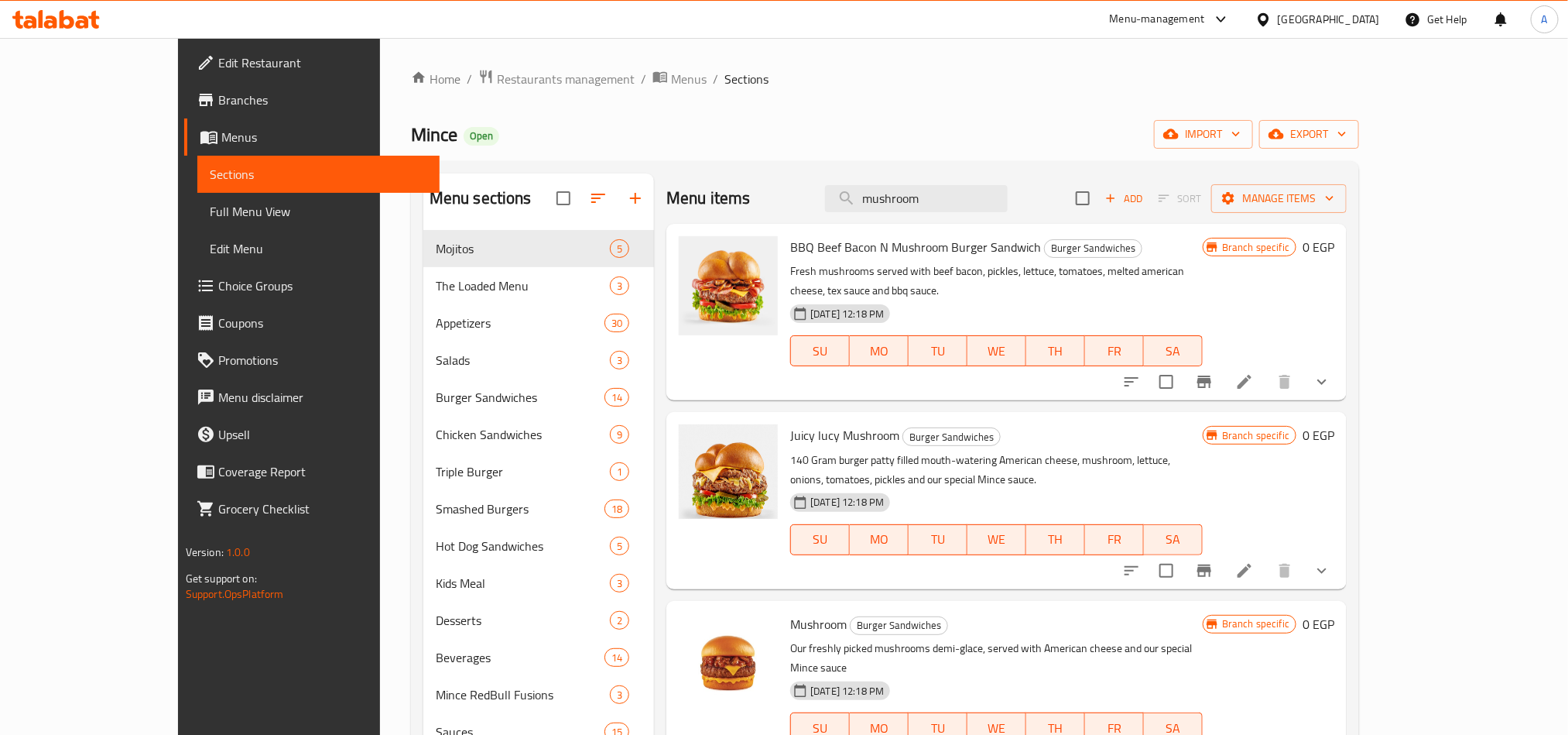
click at [1334, 613] on h6 "0 EGP" at bounding box center [1318, 623] width 32 height 21
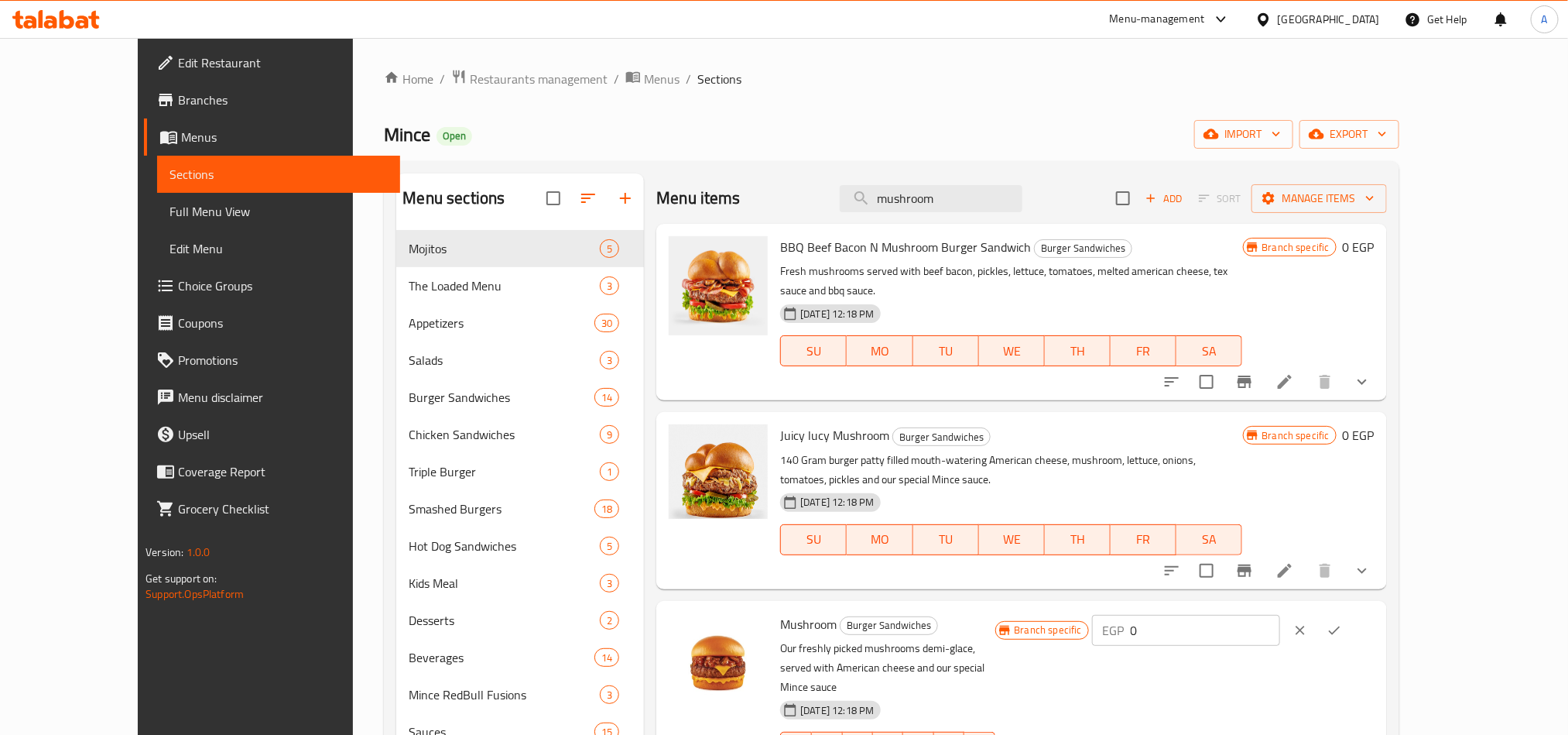
click at [1280, 615] on input "0" at bounding box center [1205, 630] width 150 height 31
type input "225"
click at [1342, 623] on icon "ok" at bounding box center [1333, 630] width 15 height 15
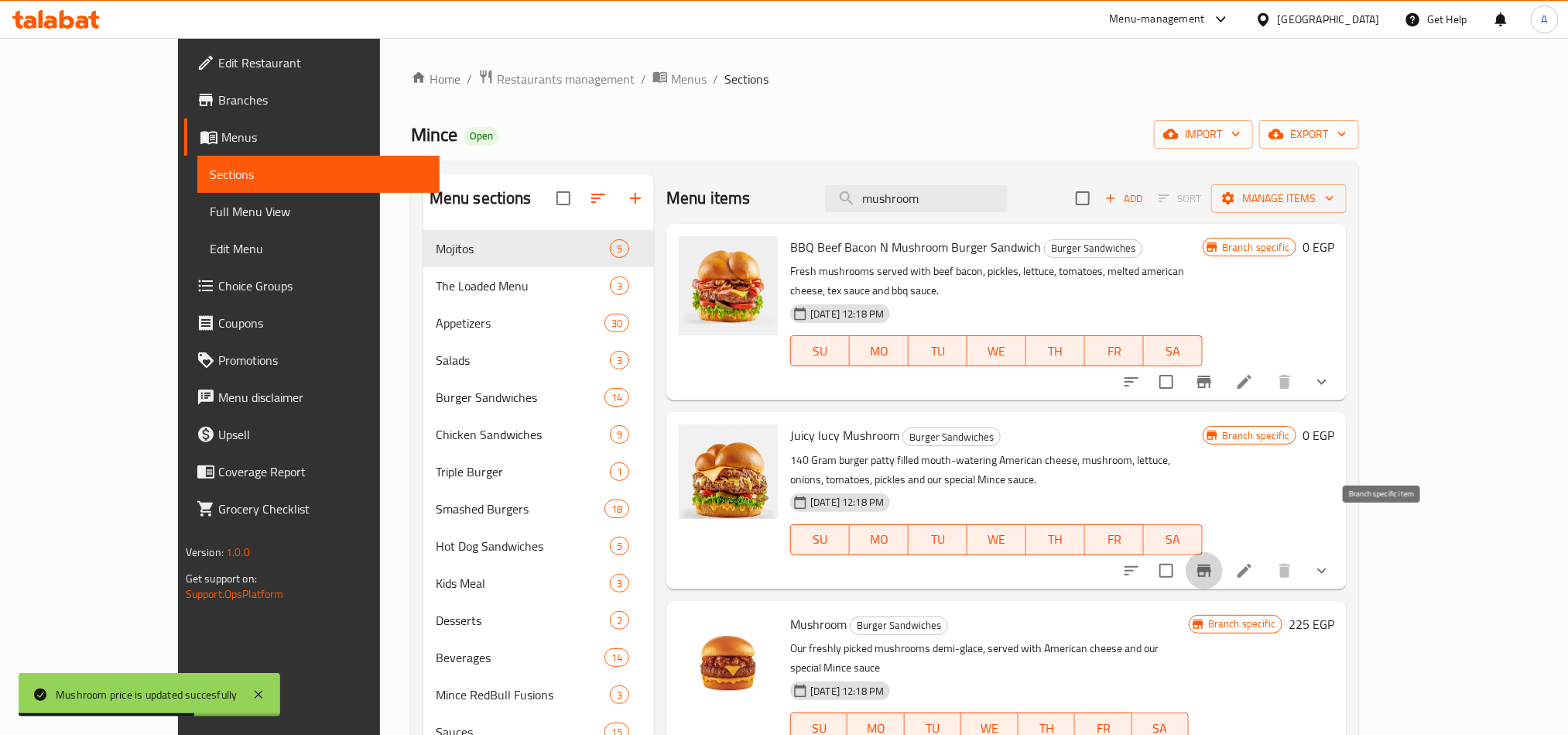
click at [1223, 552] on button "Branch-specific-item" at bounding box center [1204, 570] width 37 height 37
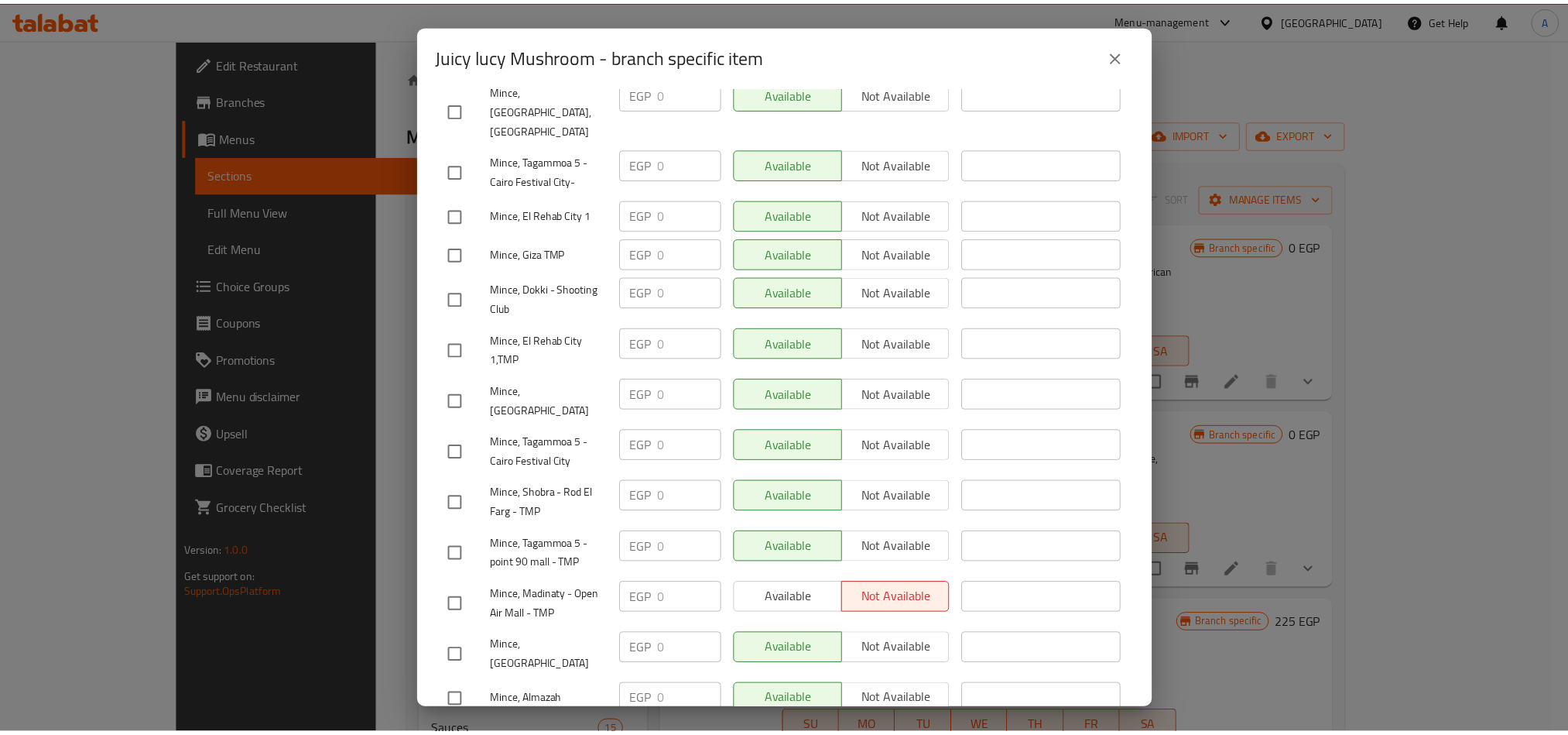
scroll to position [0, 0]
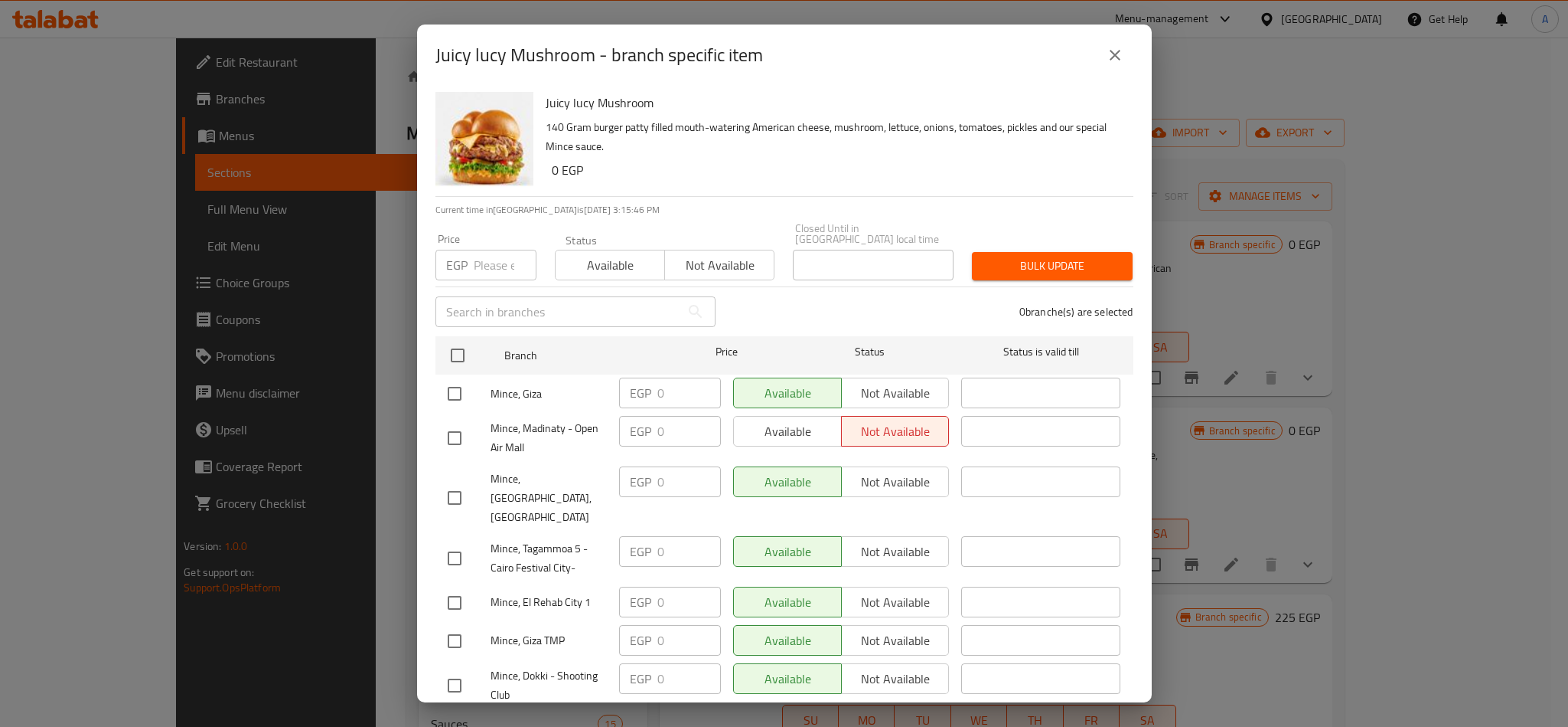
click at [1123, 53] on button "close" at bounding box center [1115, 55] width 37 height 37
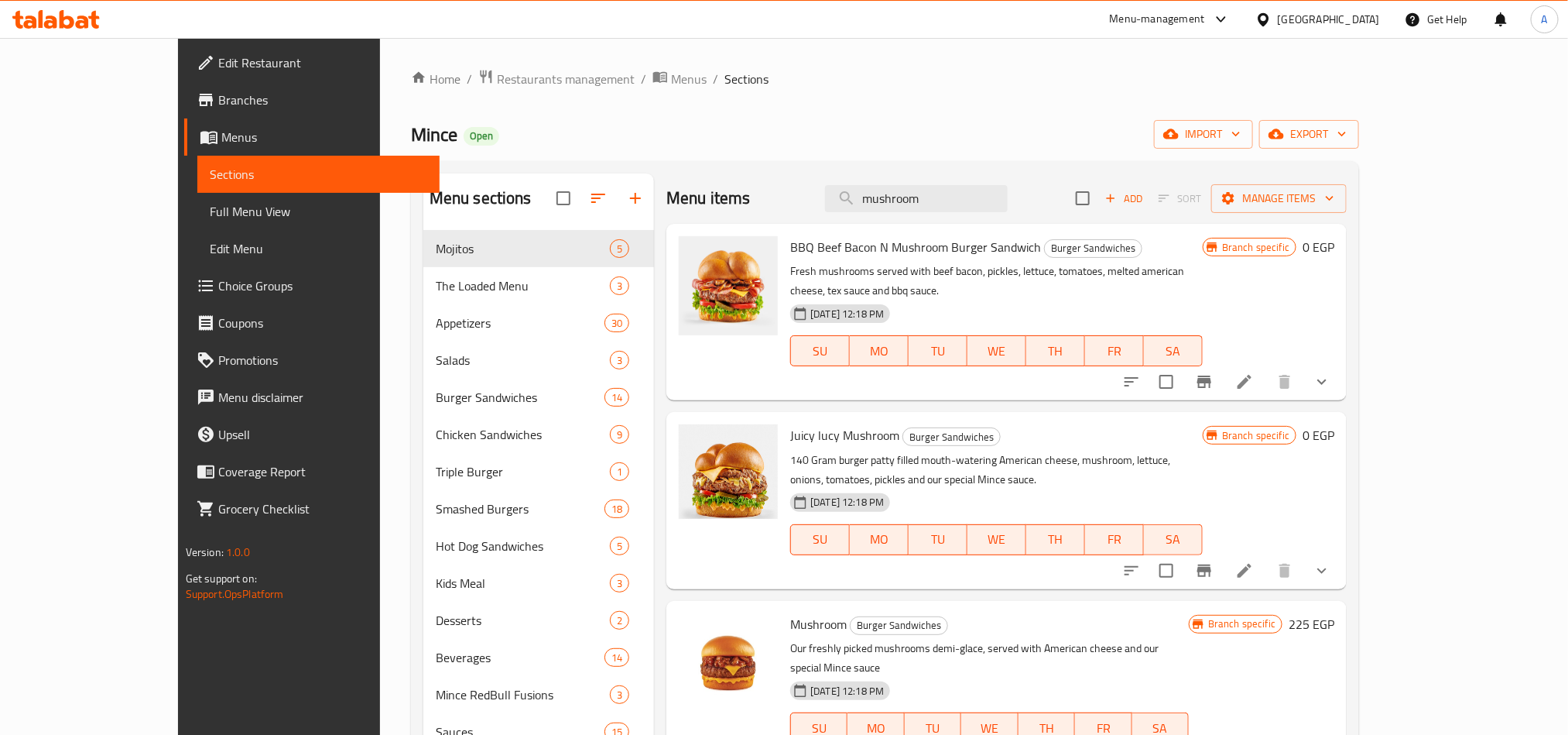
click at [1340, 552] on button "show more" at bounding box center [1322, 570] width 37 height 37
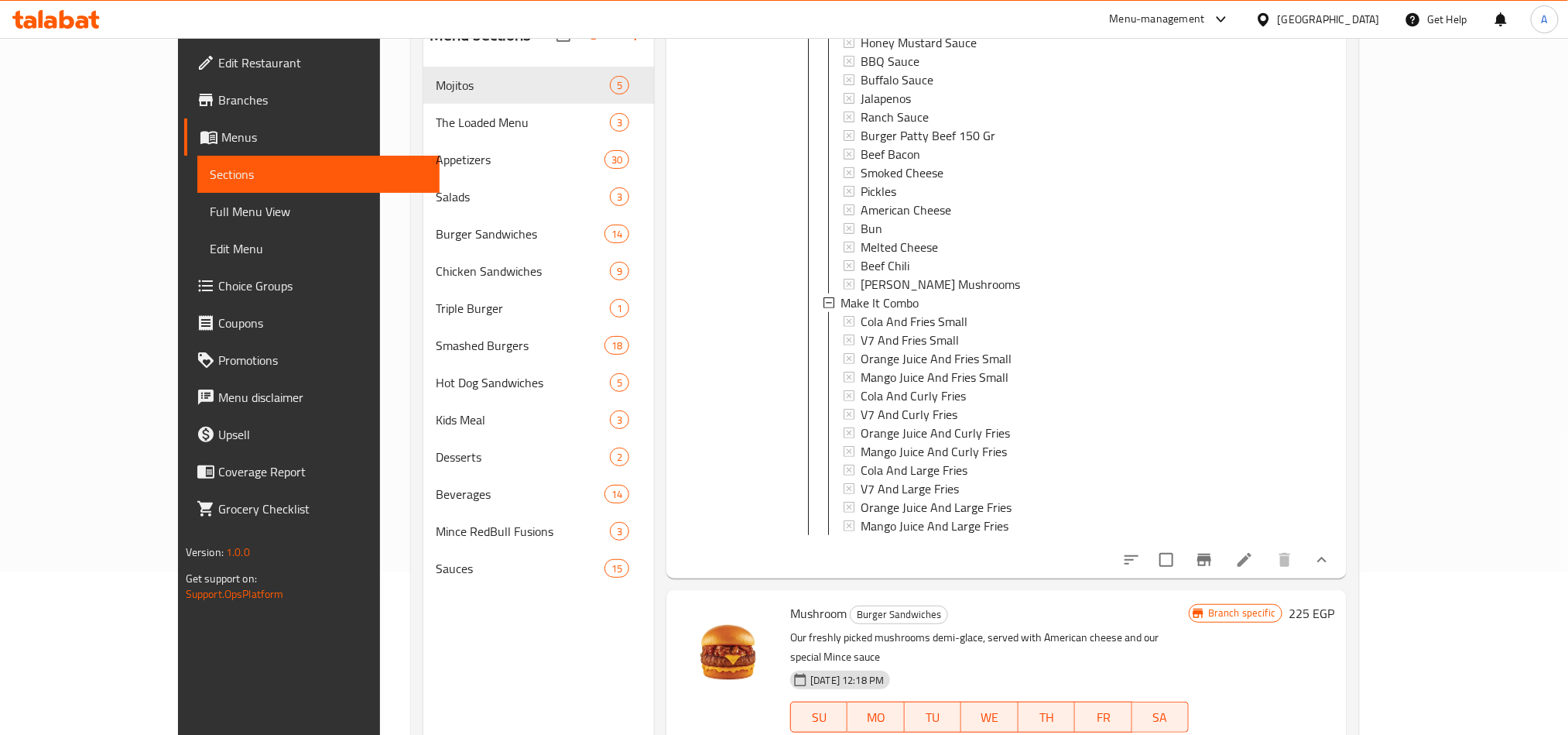
scroll to position [217, 0]
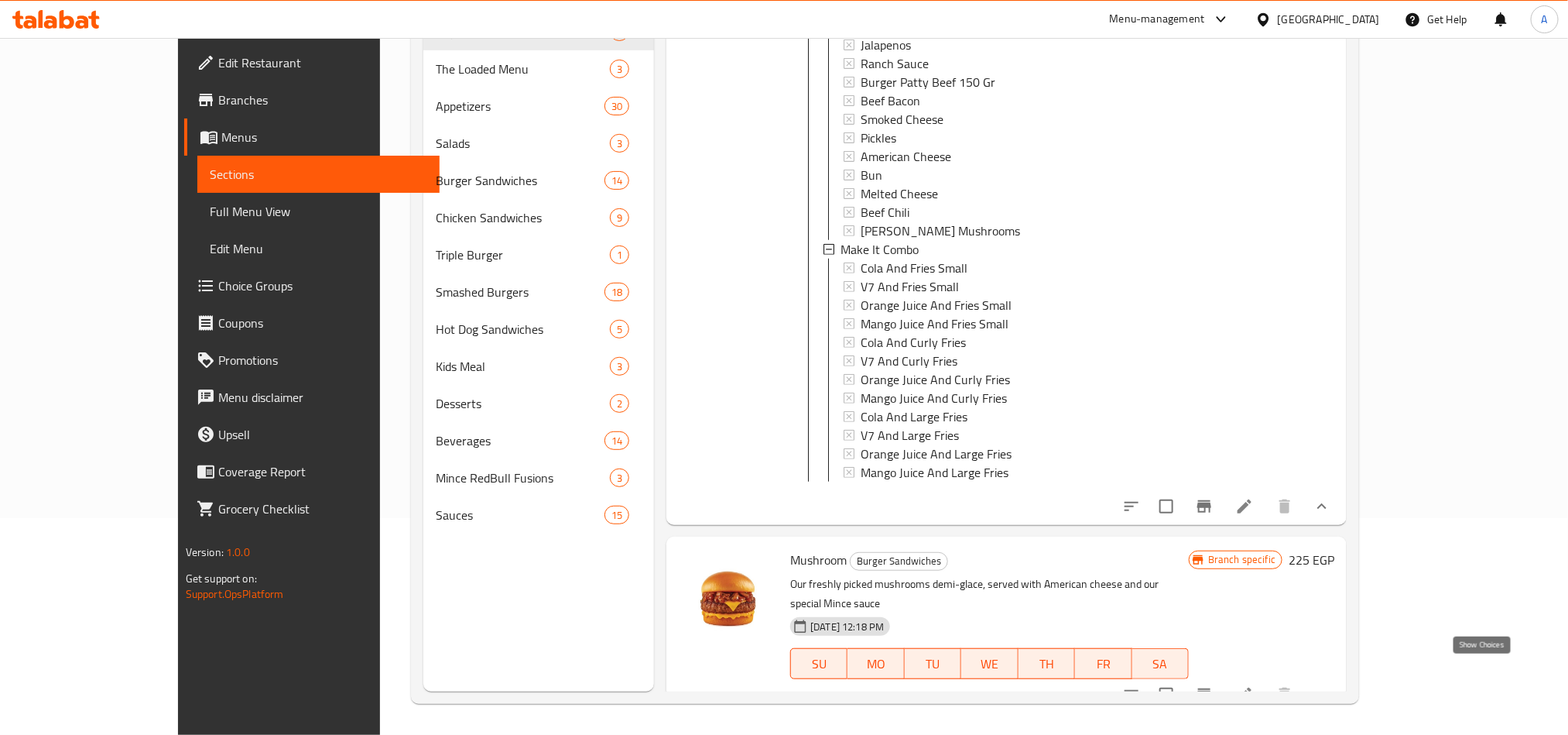
click at [1332, 685] on icon "show more" at bounding box center [1322, 694] width 19 height 19
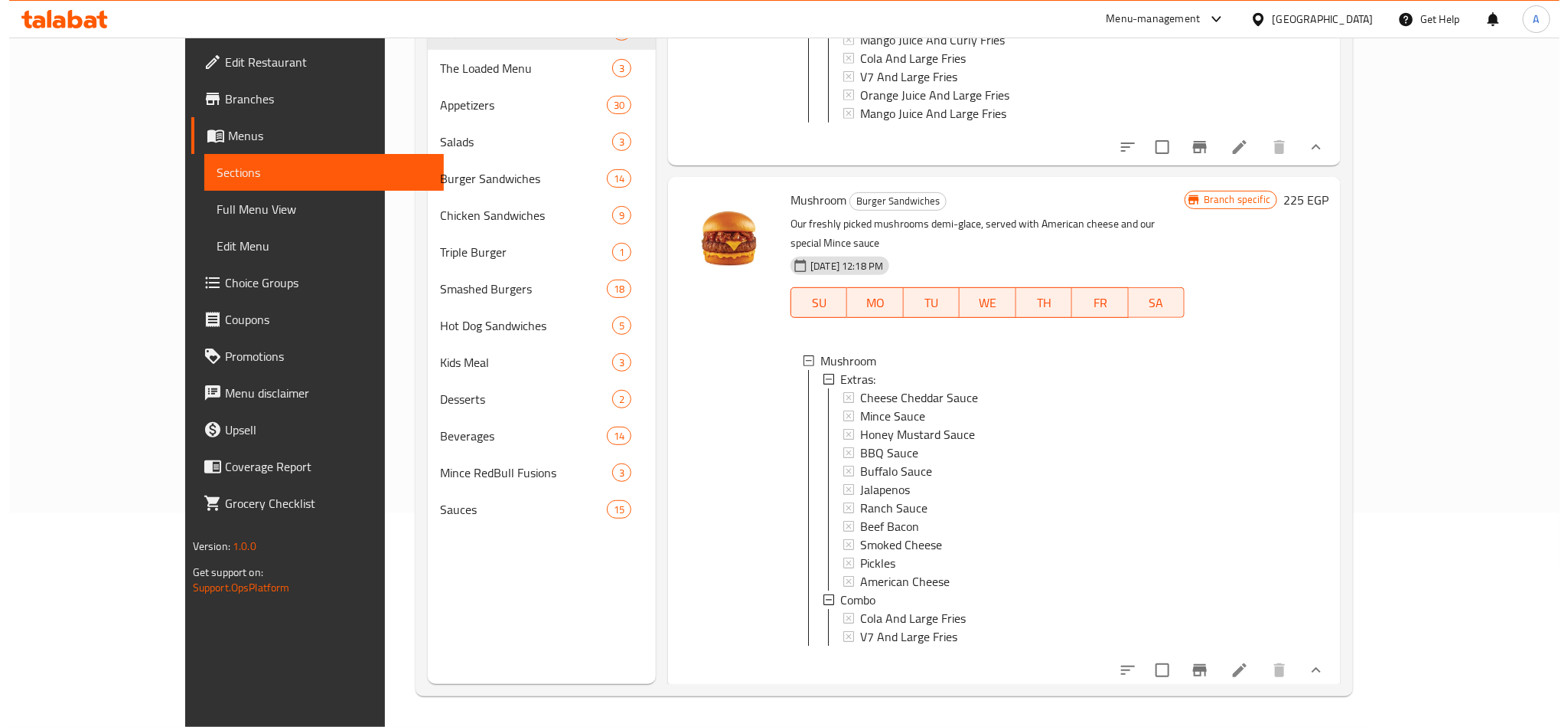
scroll to position [3, 0]
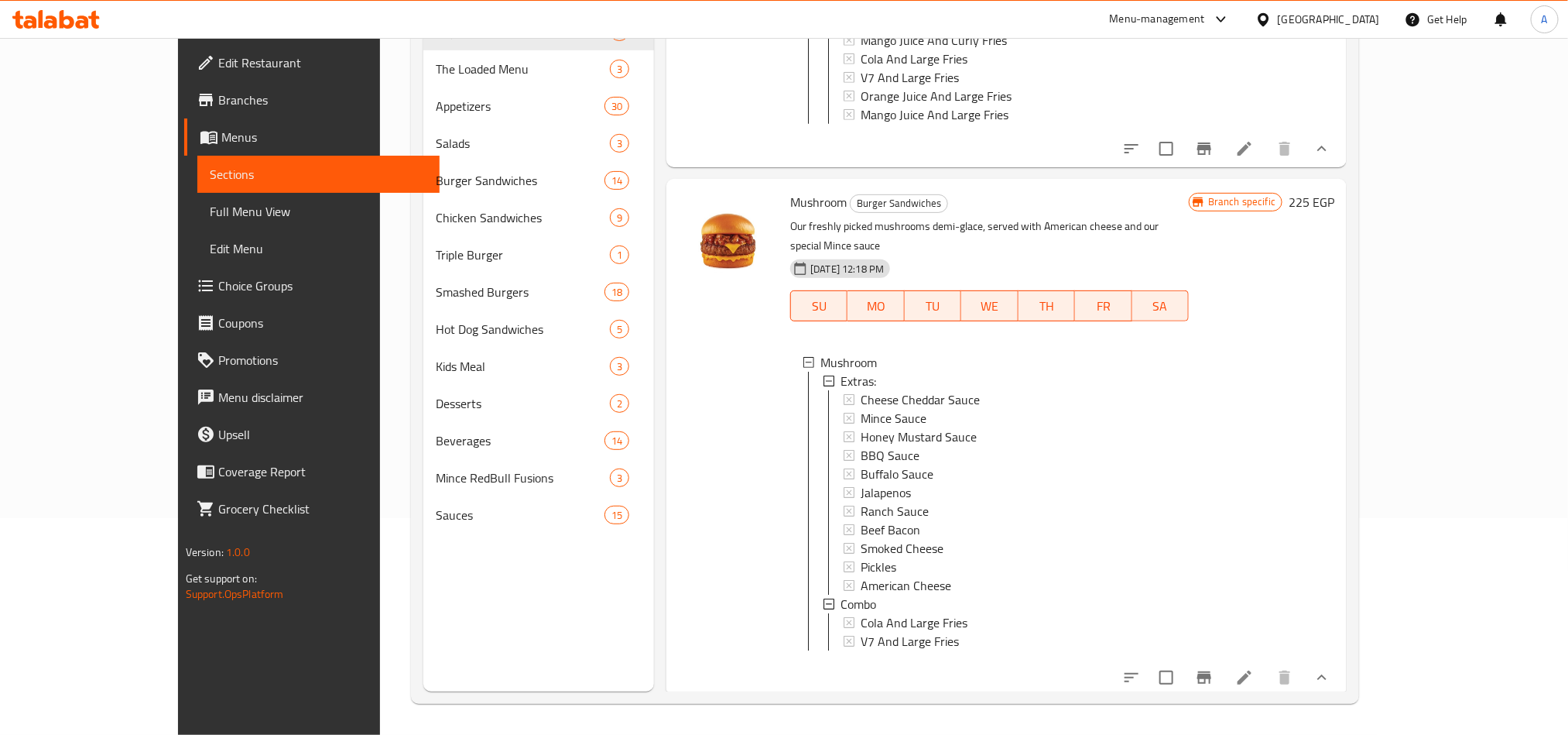
click at [791, 205] on span "Mushroom" at bounding box center [819, 202] width 57 height 23
click at [715, 416] on div at bounding box center [729, 437] width 112 height 505
click at [1214, 679] on icon "Branch-specific-item" at bounding box center [1204, 677] width 19 height 19
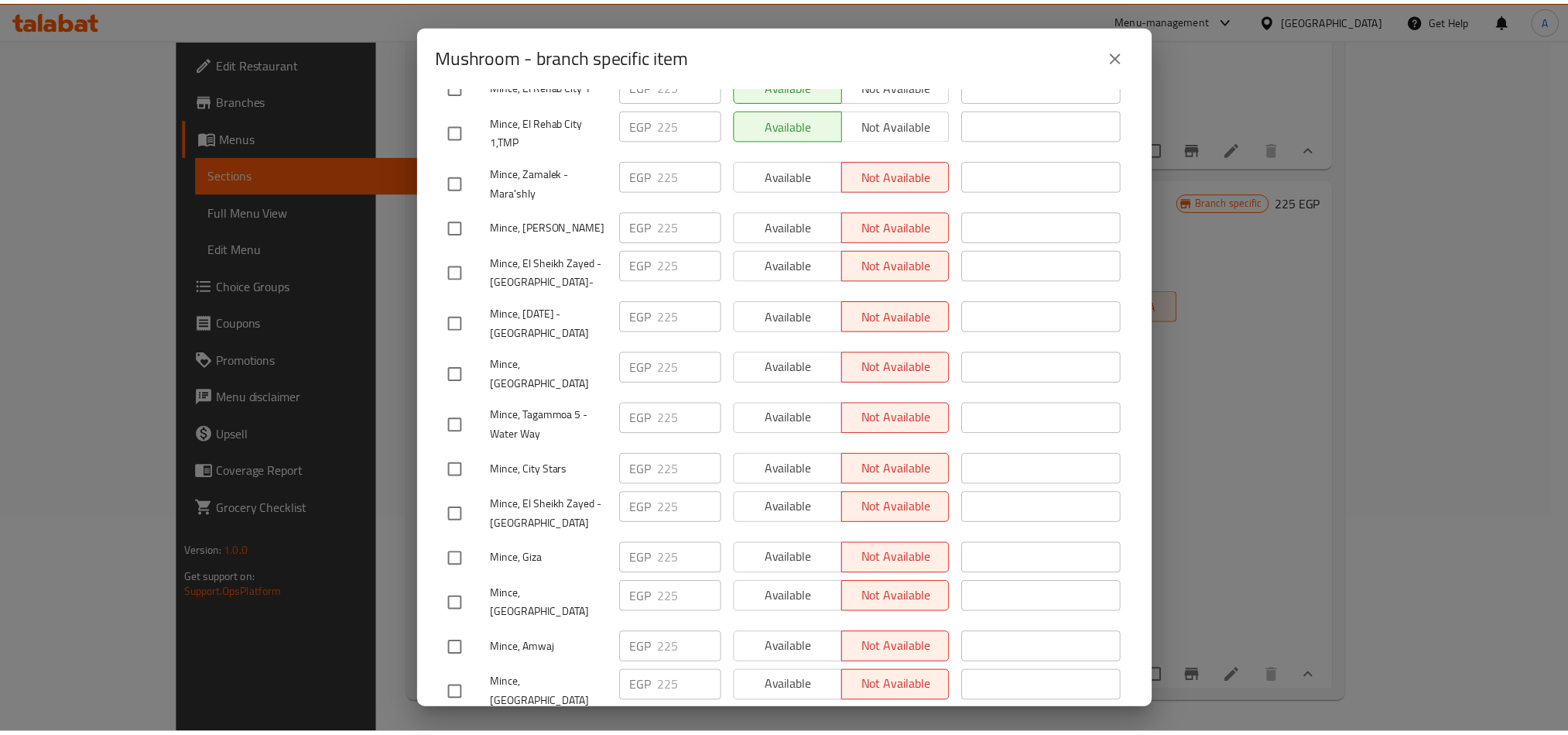
scroll to position [586, 0]
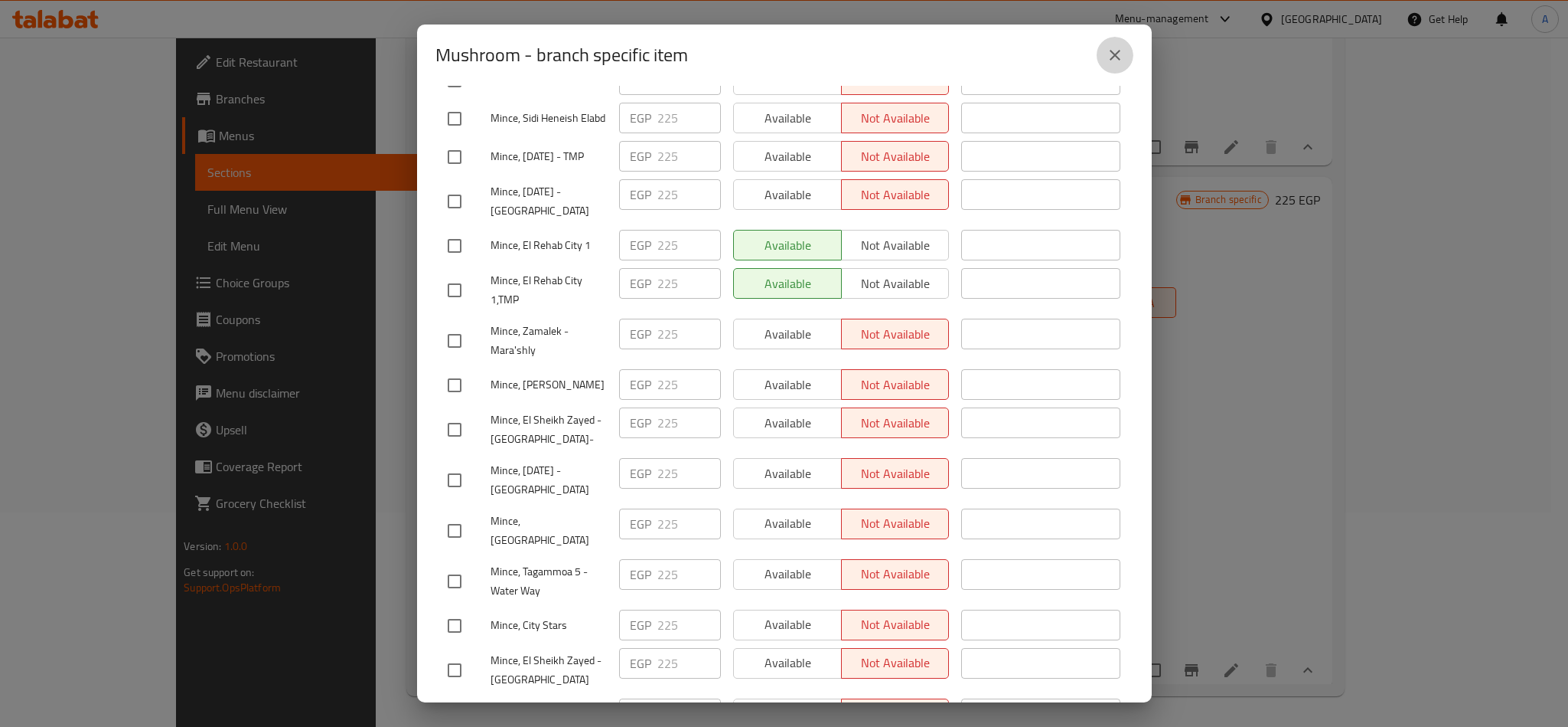
drag, startPoint x: 1129, startPoint y: 53, endPoint x: 1001, endPoint y: 103, distance: 137.4
click at [1125, 53] on button "close" at bounding box center [1115, 55] width 37 height 37
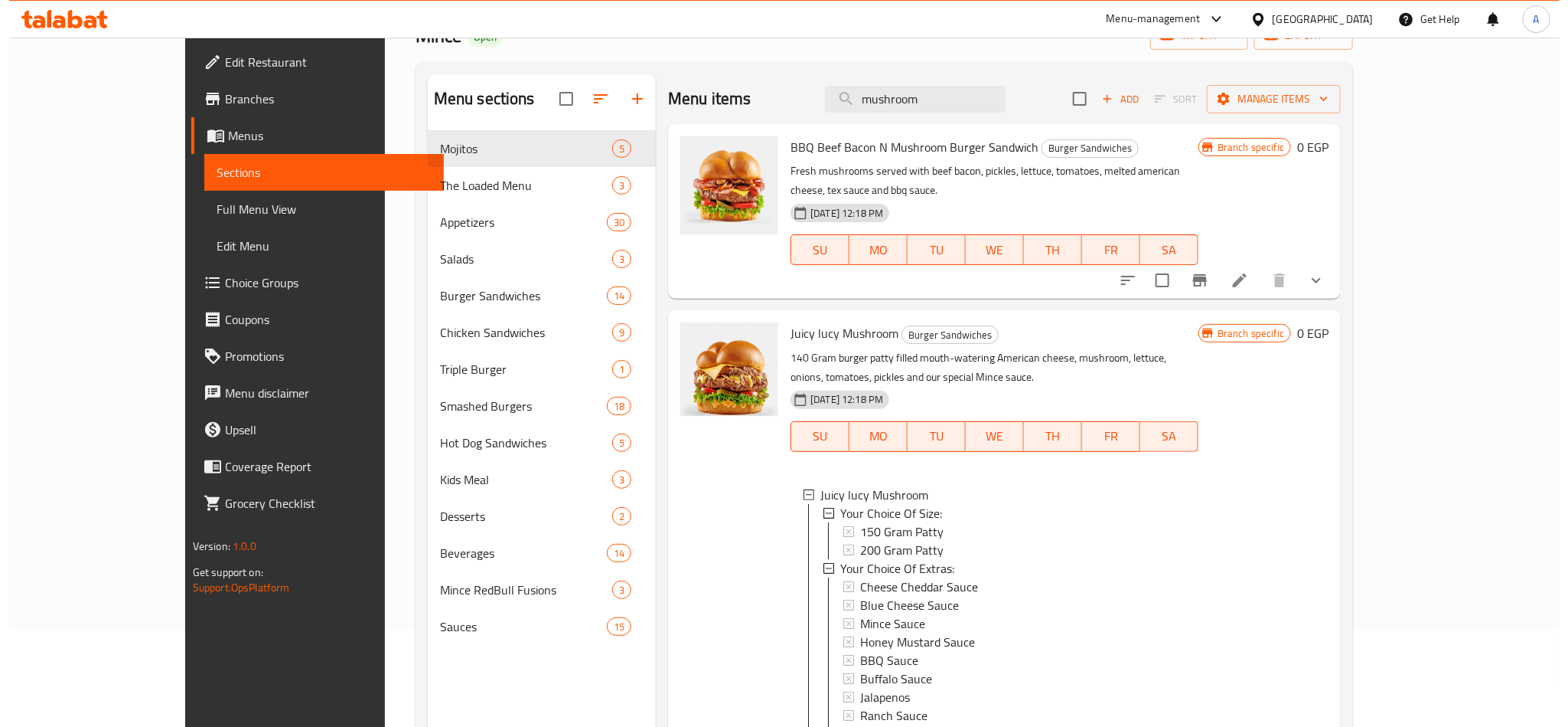
scroll to position [0, 0]
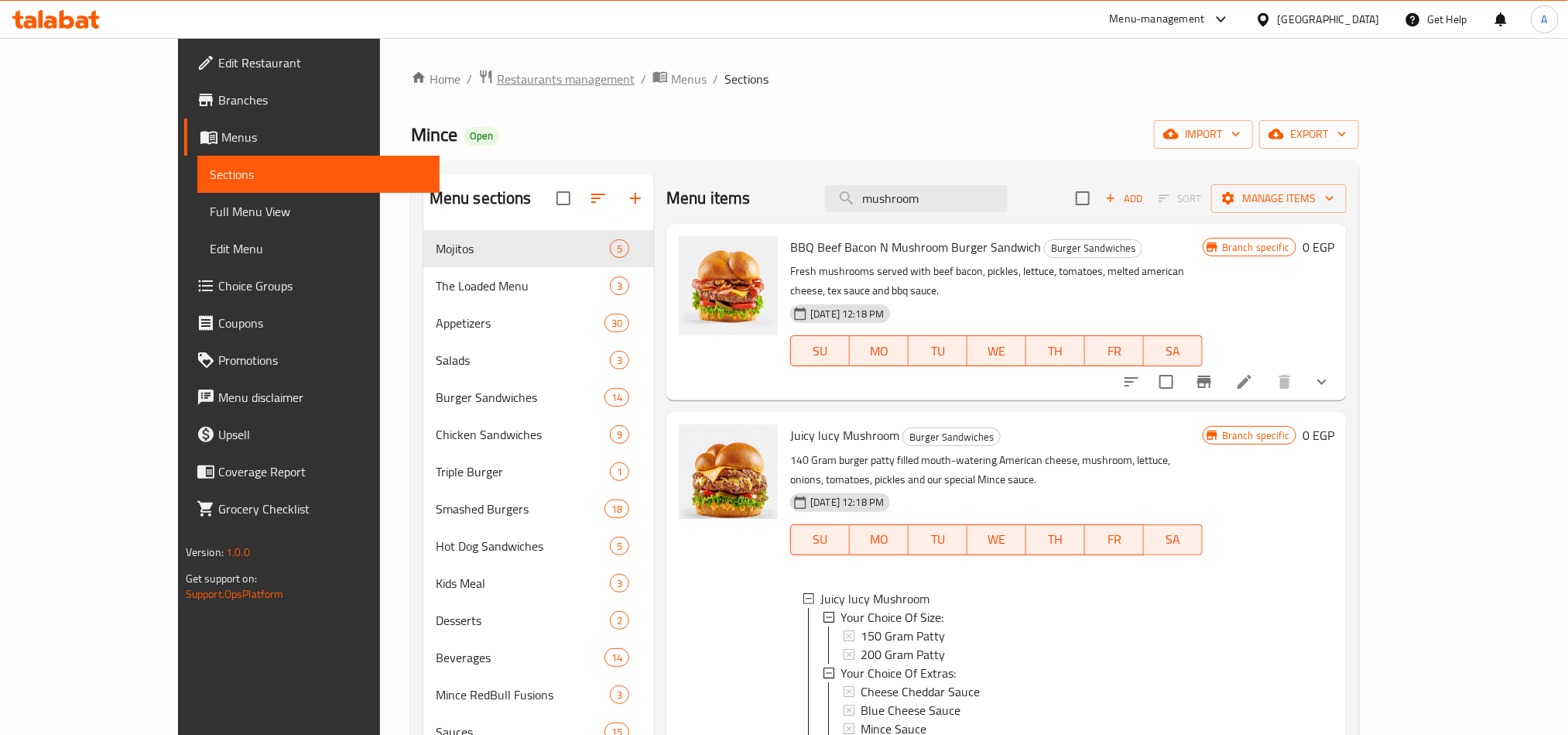
click at [497, 86] on span "Restaurants management" at bounding box center [566, 79] width 138 height 19
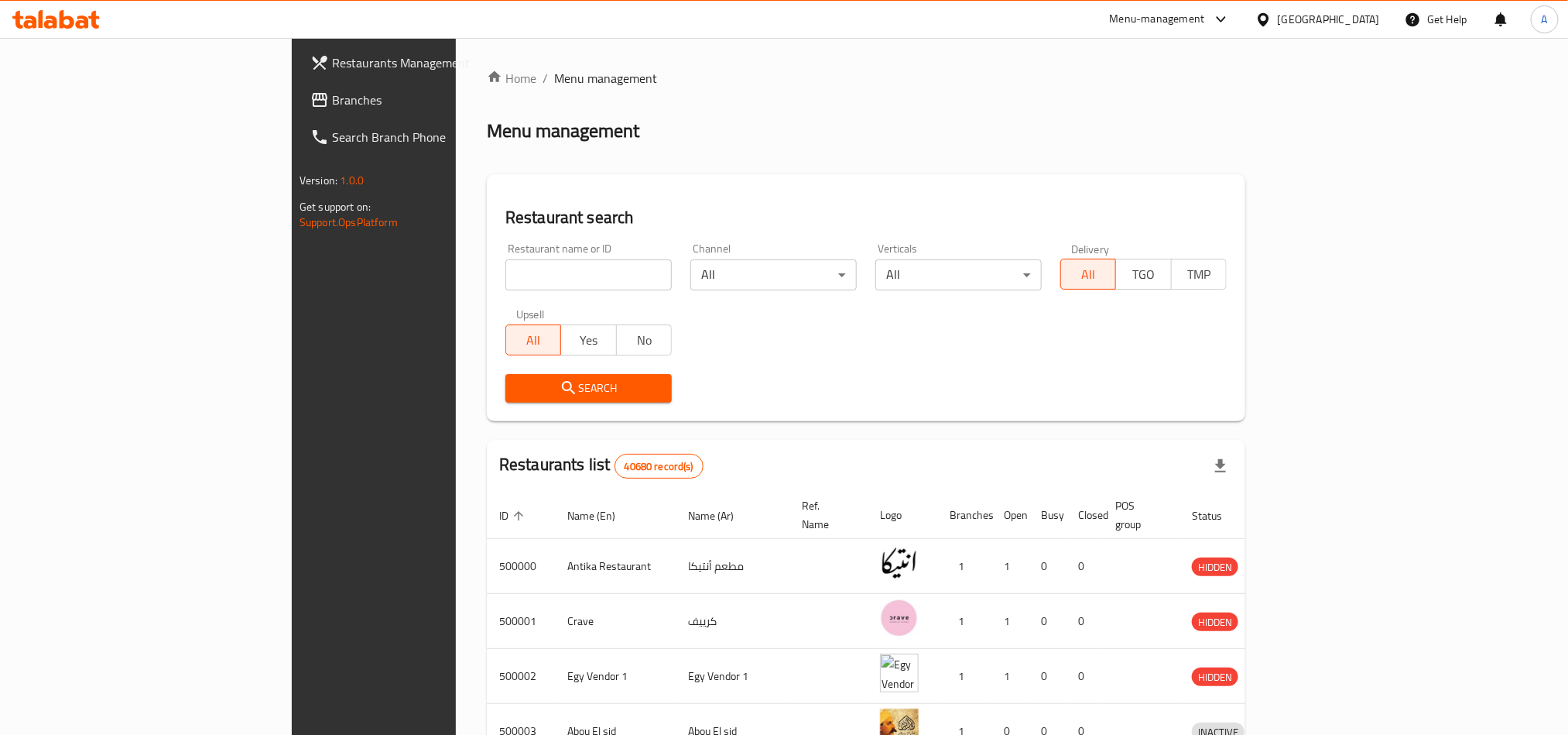
drag, startPoint x: 512, startPoint y: 286, endPoint x: 518, endPoint y: 266, distance: 20.9
click at [509, 286] on input "search" at bounding box center [589, 275] width 166 height 31
paste input "635839"
type input "635839"
click button "Search" at bounding box center [589, 388] width 166 height 28
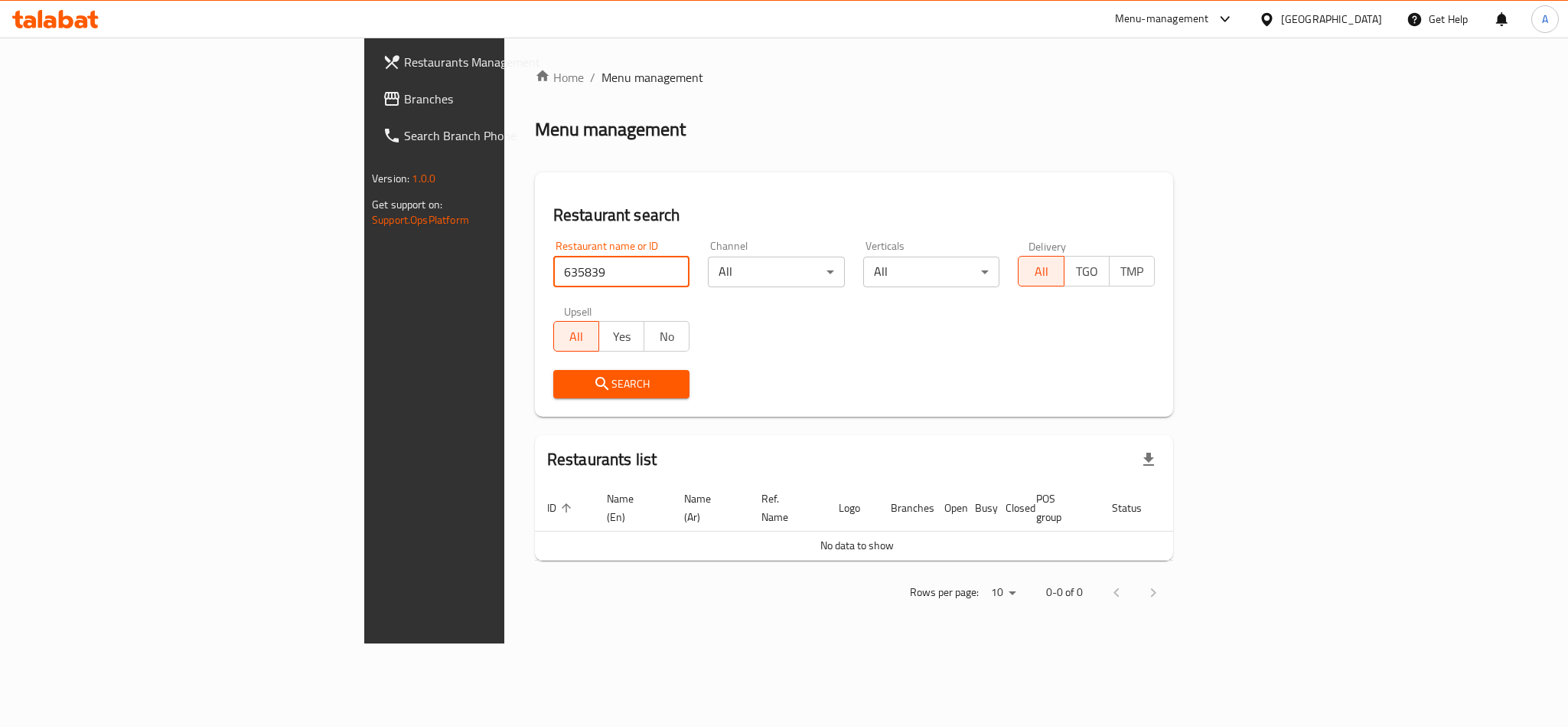
click at [553, 266] on input "635839" at bounding box center [622, 272] width 137 height 31
drag, startPoint x: 432, startPoint y: 266, endPoint x: 423, endPoint y: 267, distance: 9.1
click at [553, 266] on input "635839" at bounding box center [622, 272] width 137 height 31
click at [404, 108] on span "Branches" at bounding box center [510, 98] width 210 height 18
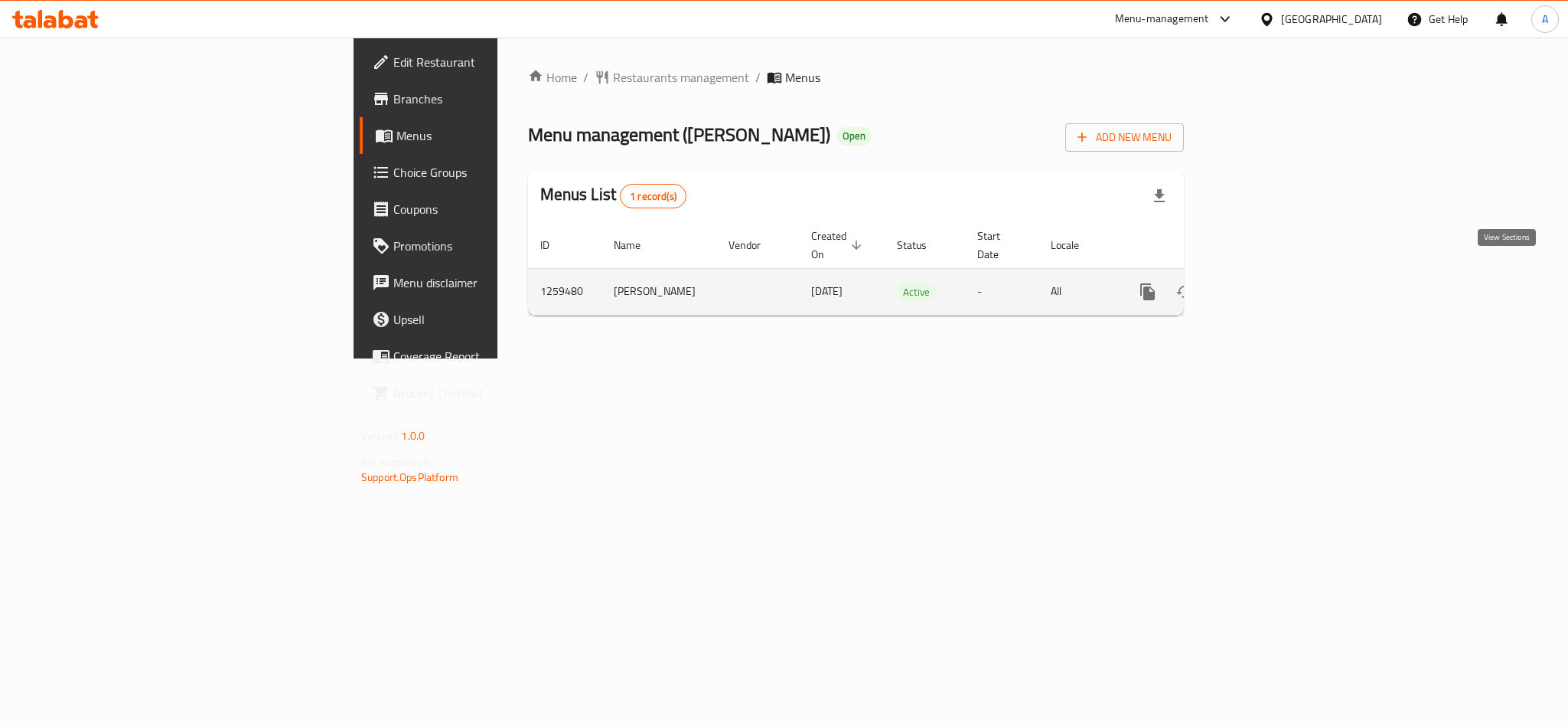
click at [1268, 283] on icon "enhanced table" at bounding box center [1258, 292] width 18 height 18
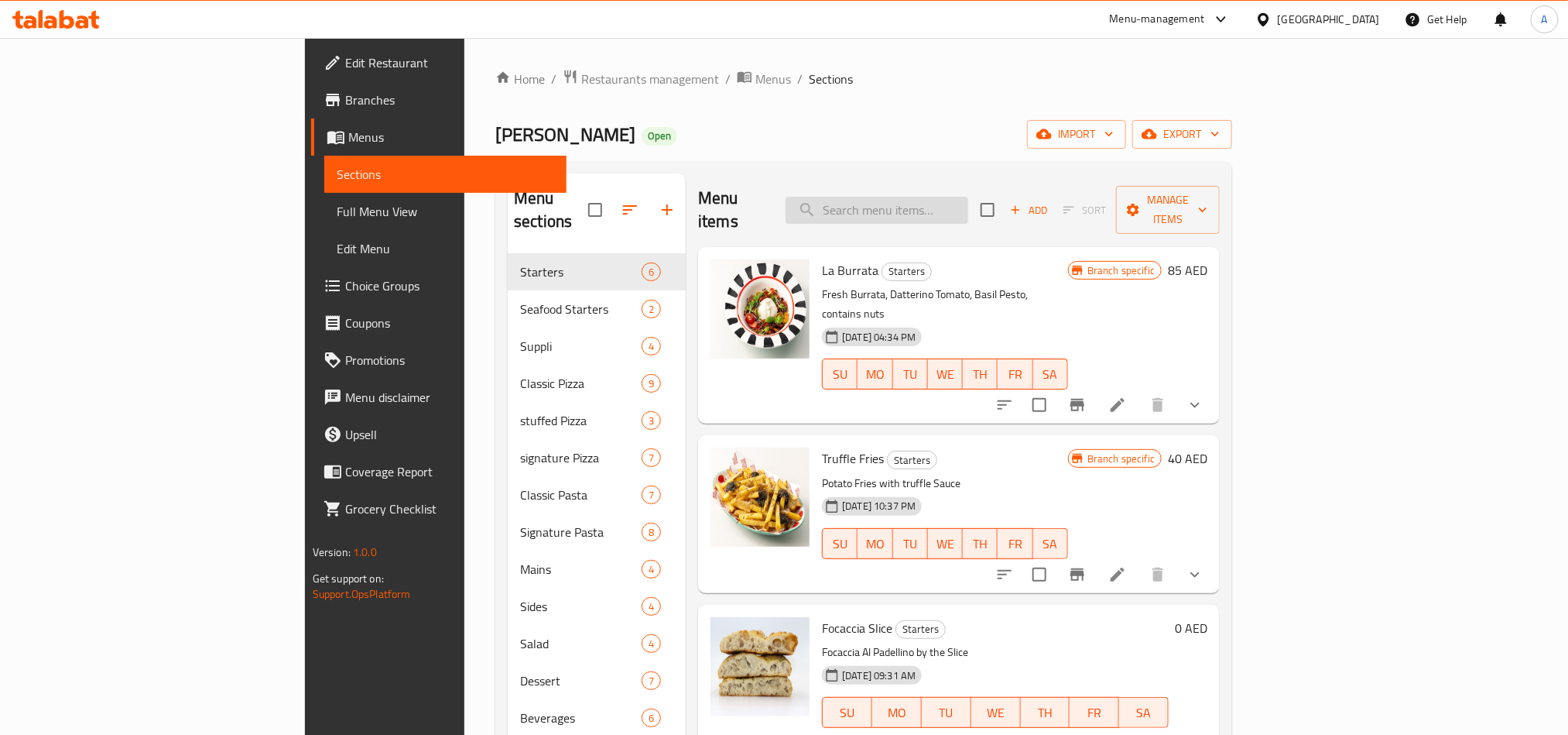
click at [969, 197] on input "search" at bounding box center [877, 210] width 182 height 27
paste input "Gnocchi alla Sorrentina Pasta"
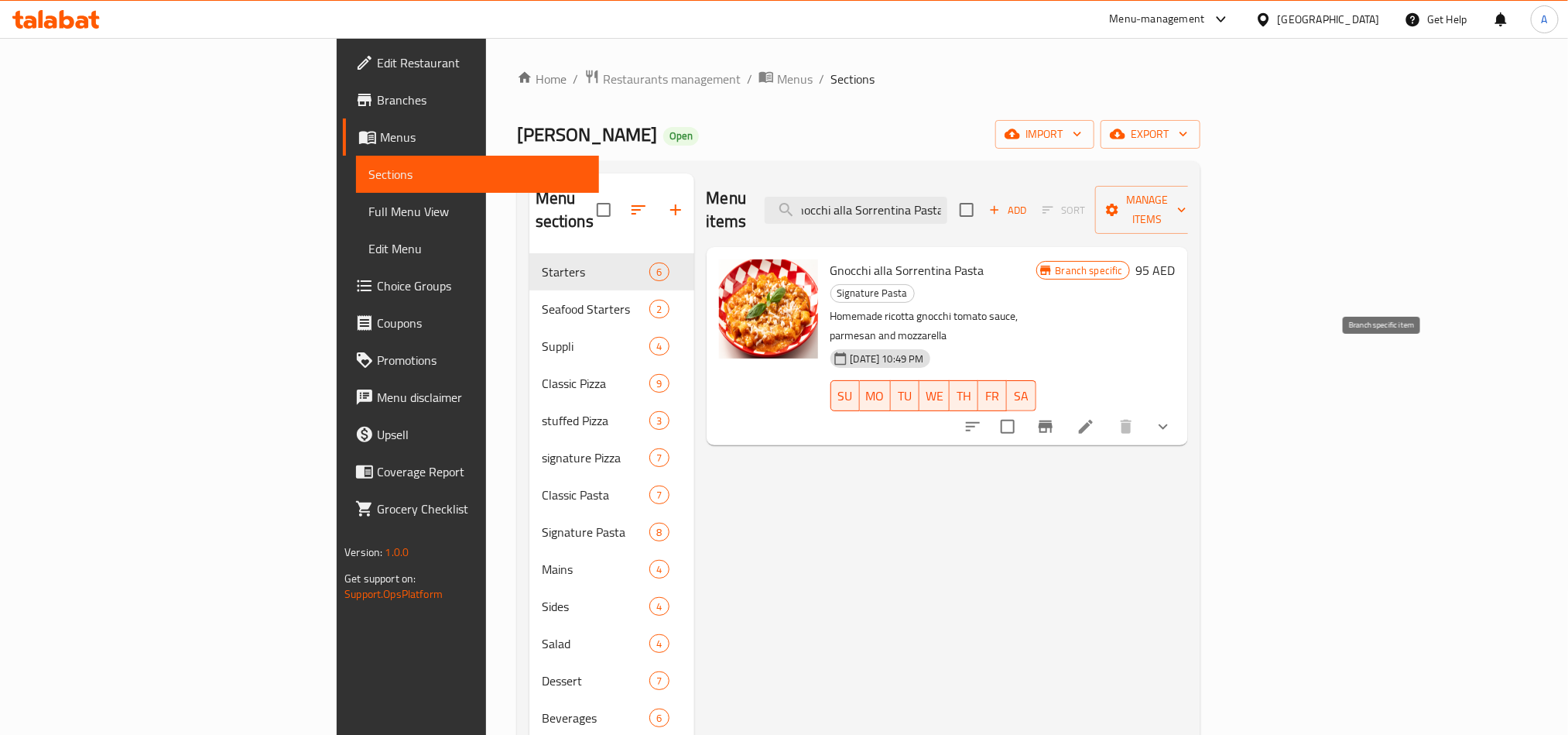
type input "Gnocchi alla Sorrentina Pasta"
click at [1053, 421] on icon "Branch-specific-item" at bounding box center [1046, 427] width 14 height 12
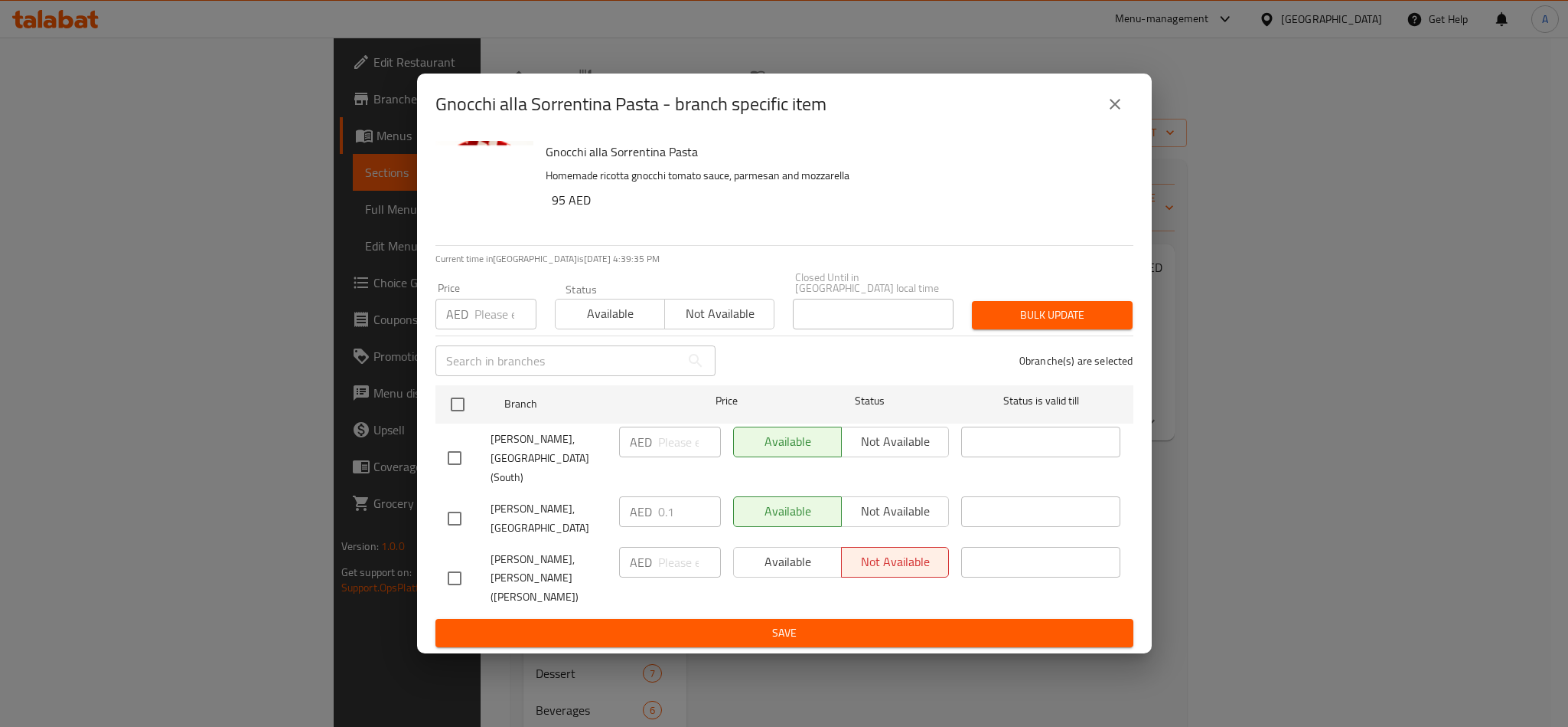
click at [1123, 122] on button "close" at bounding box center [1115, 104] width 37 height 37
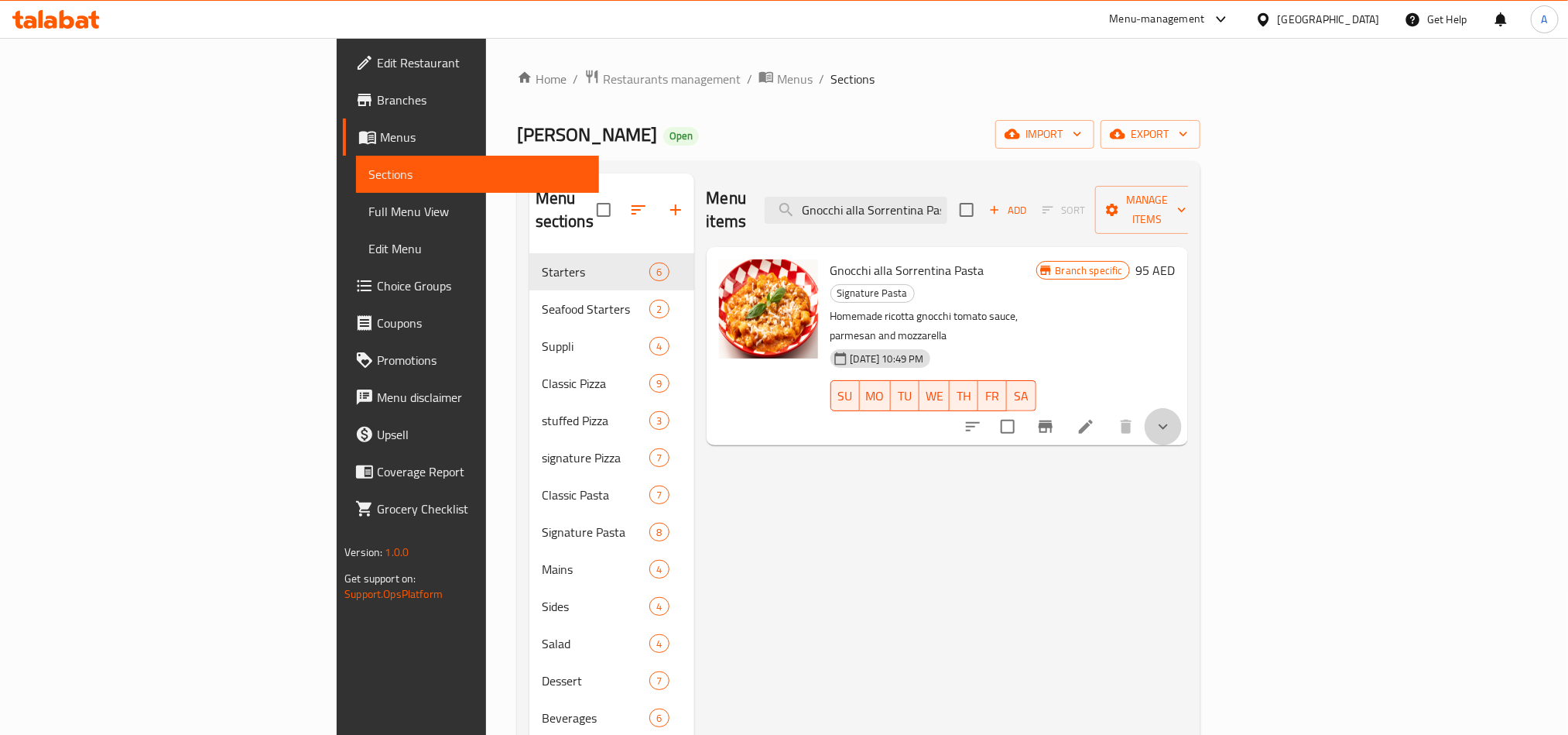
drag, startPoint x: 1511, startPoint y: 367, endPoint x: 1478, endPoint y: 378, distance: 34.8
click at [1182, 408] on button "show more" at bounding box center [1163, 427] width 37 height 37
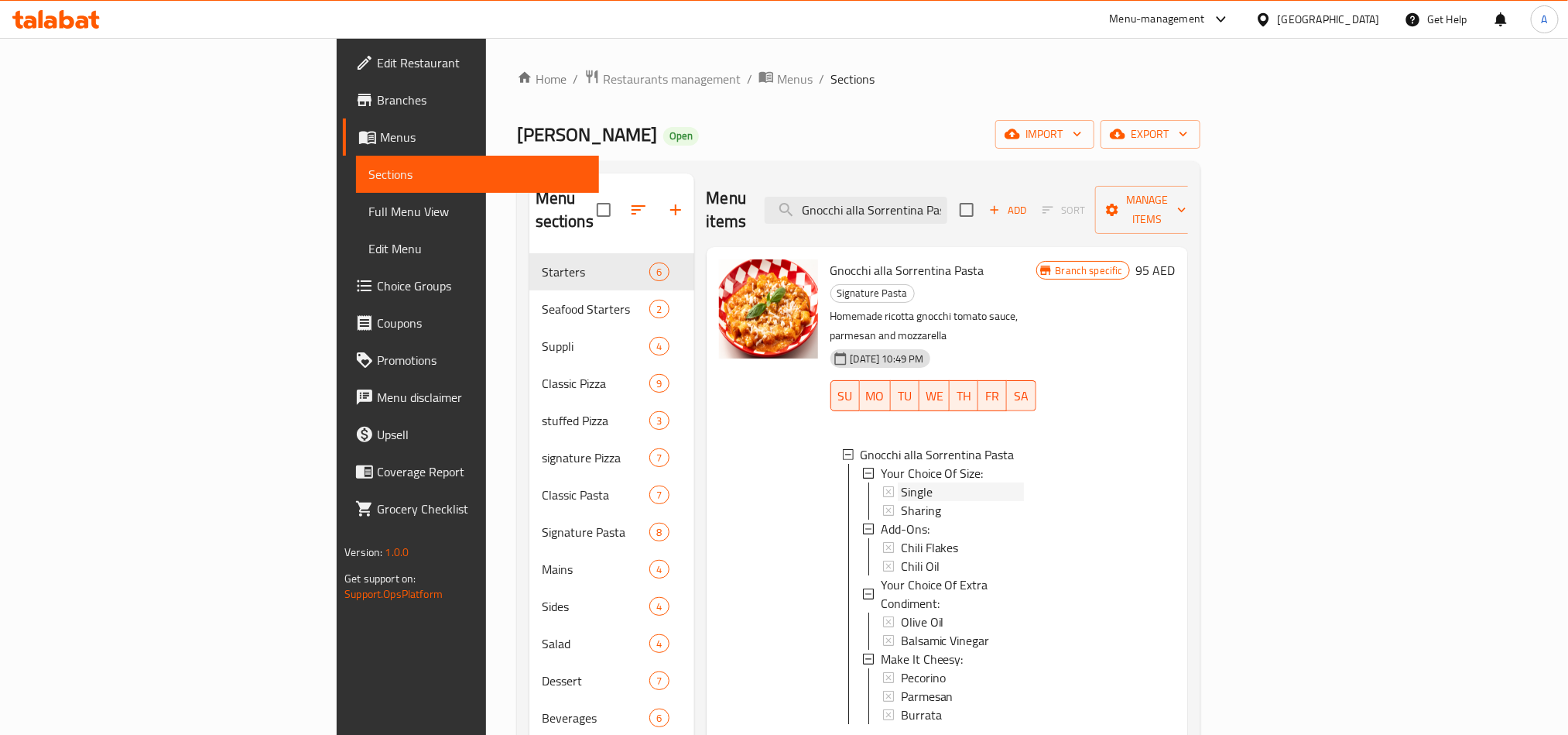
click at [901, 483] on div "Single" at bounding box center [962, 491] width 123 height 19
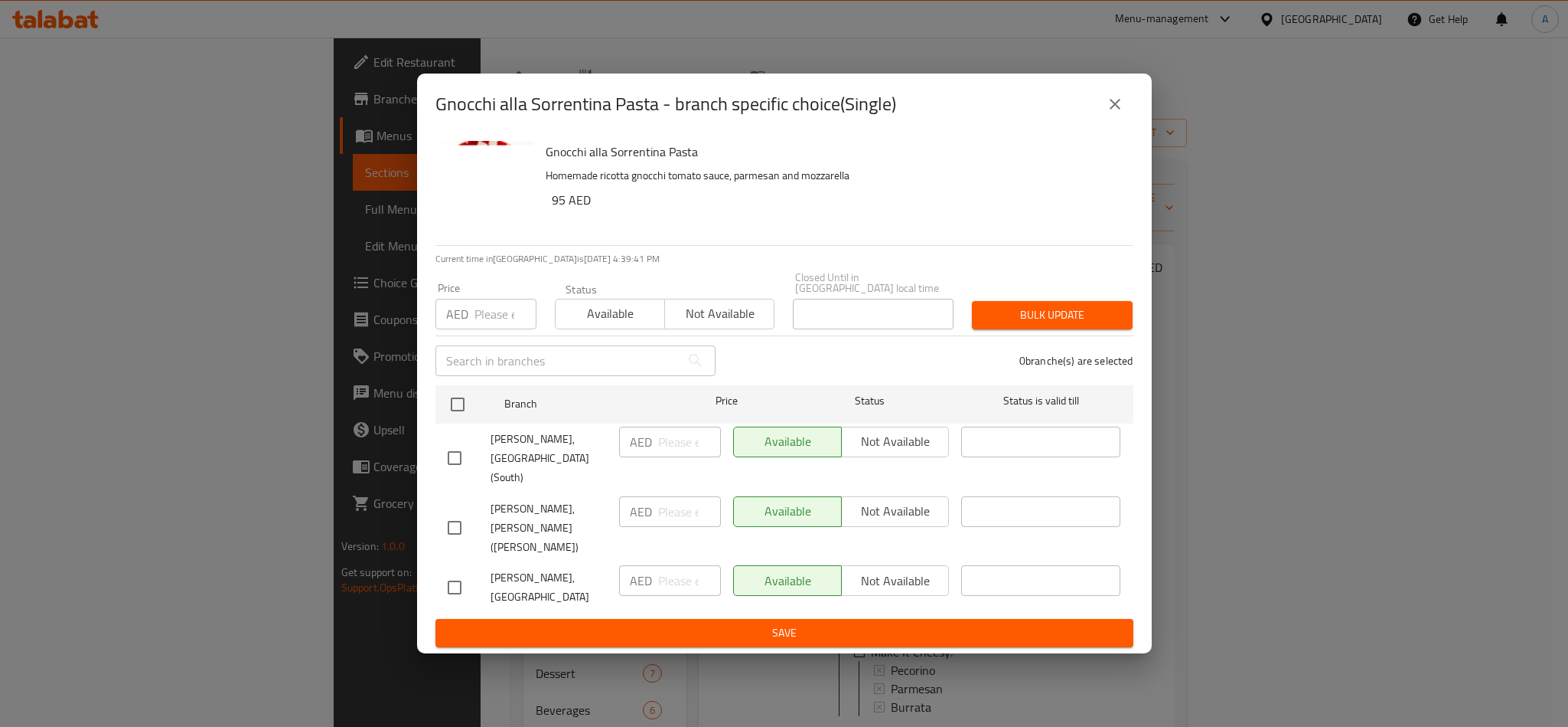
click at [1116, 113] on icon "close" at bounding box center [1114, 103] width 18 height 18
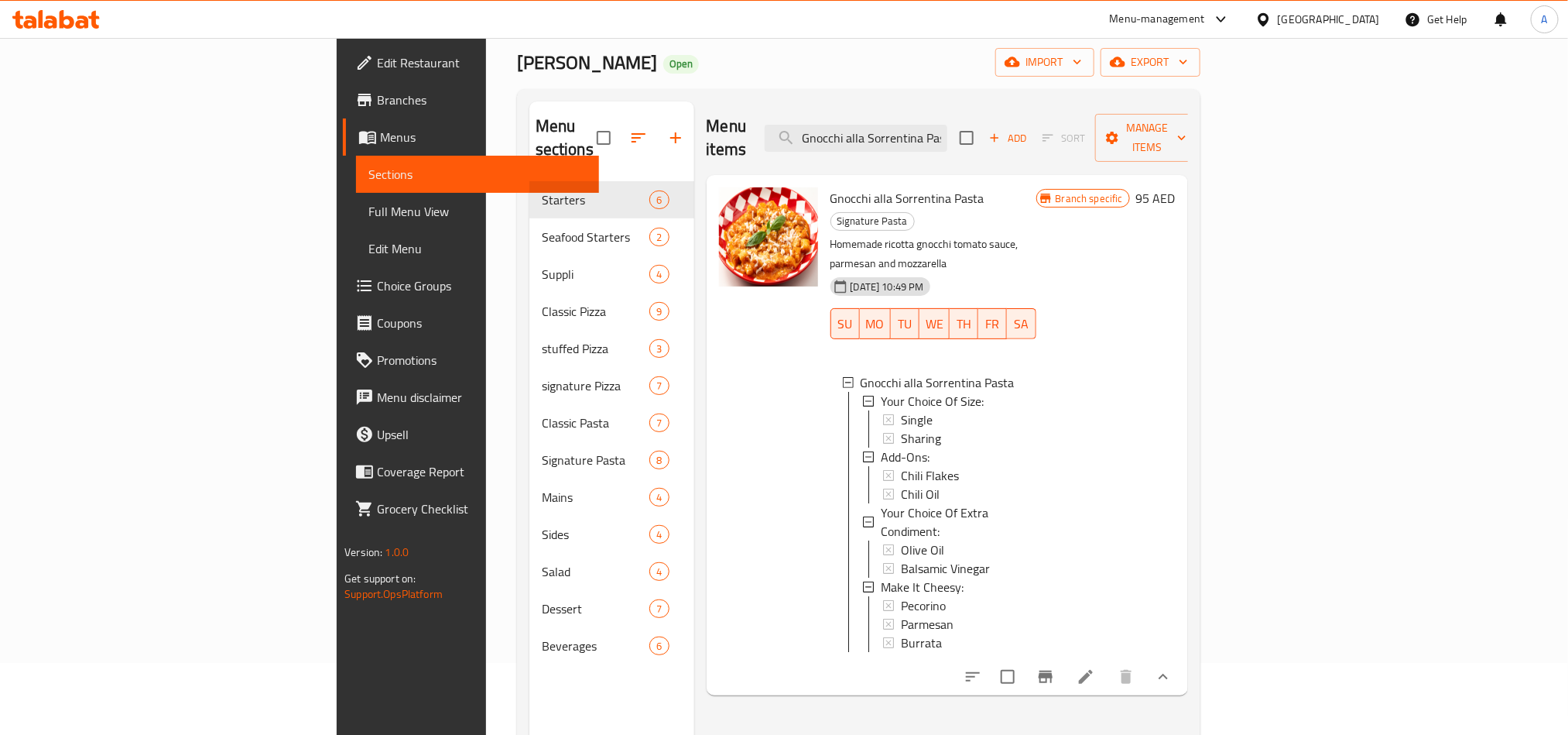
scroll to position [217, 0]
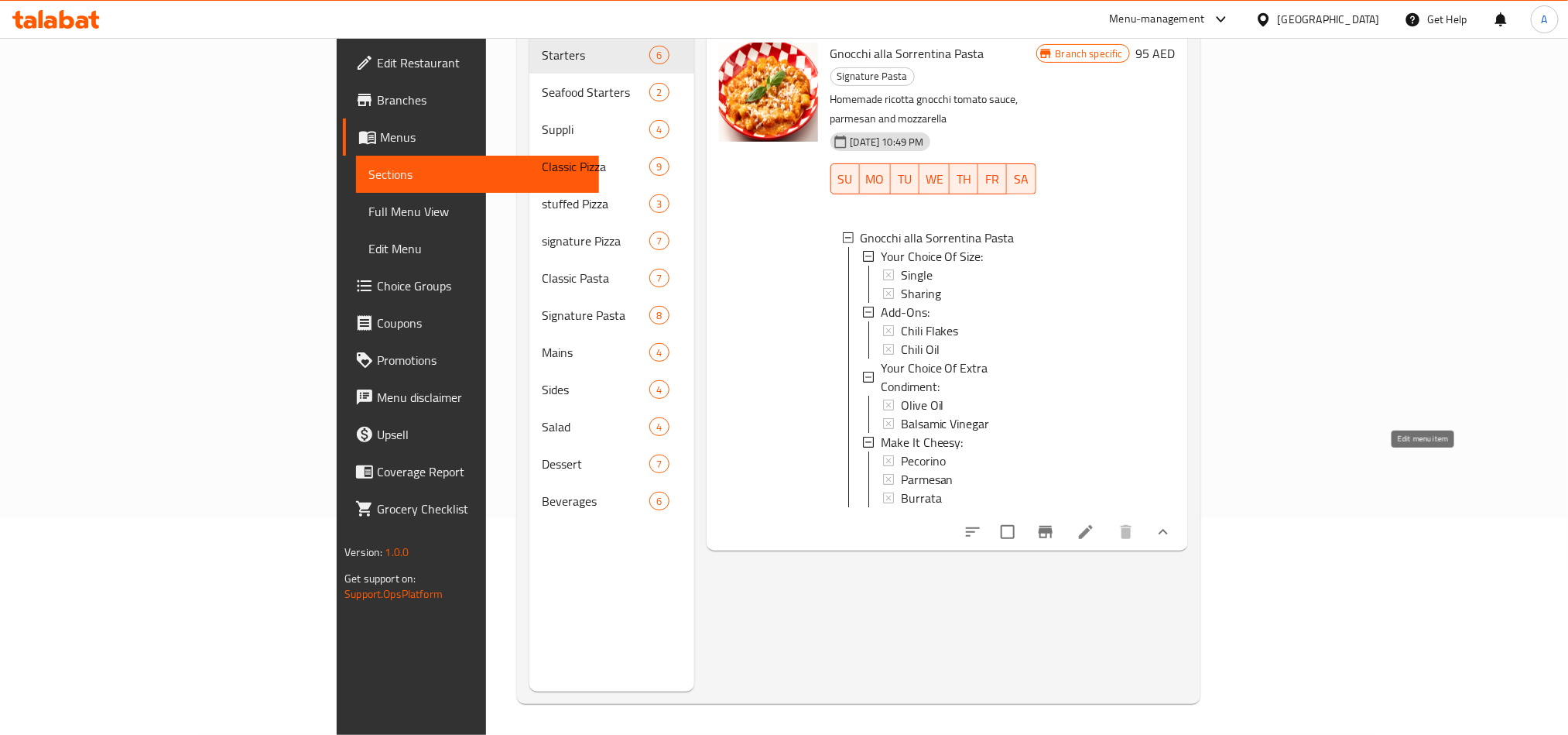
click at [1095, 522] on icon at bounding box center [1085, 531] width 19 height 19
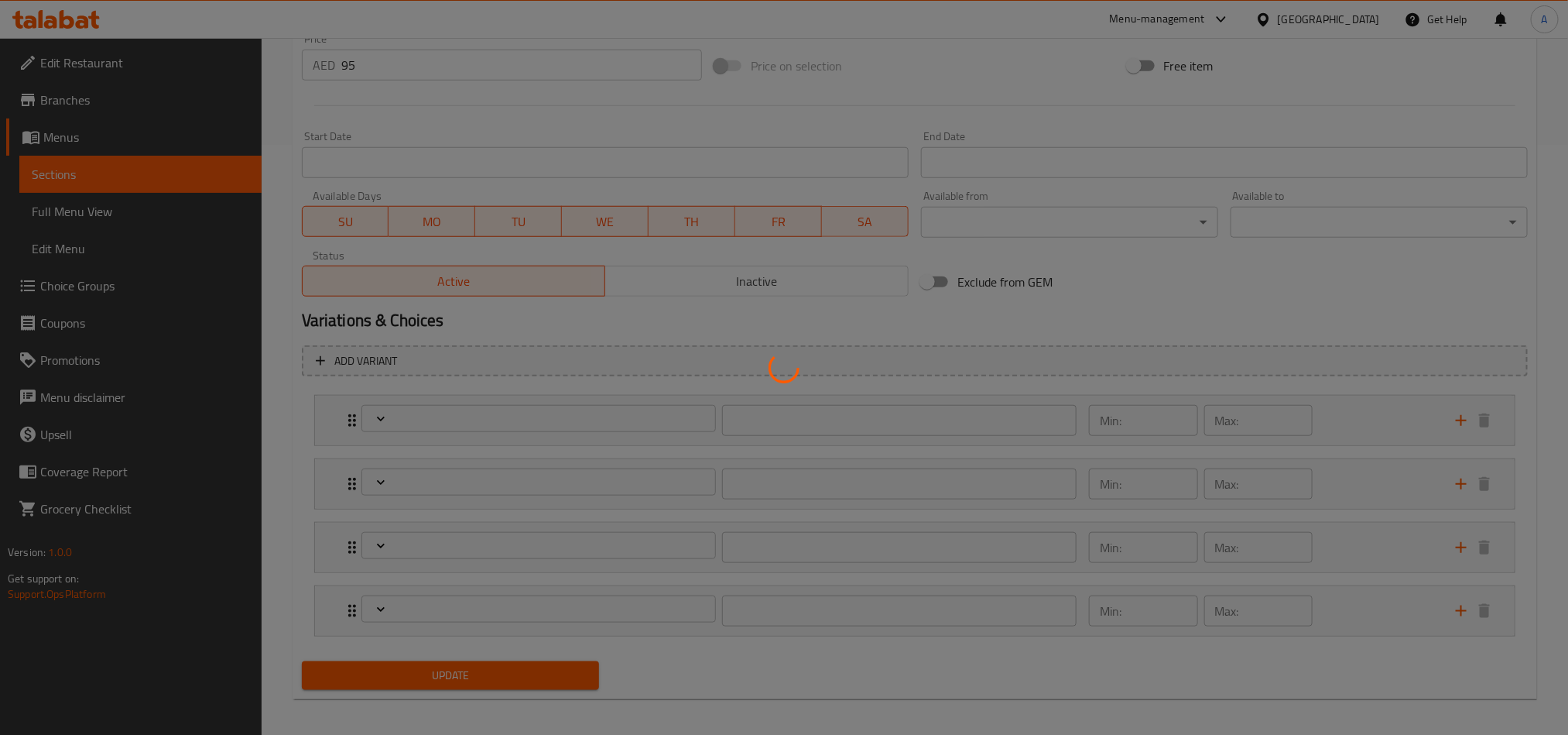
scroll to position [600, 0]
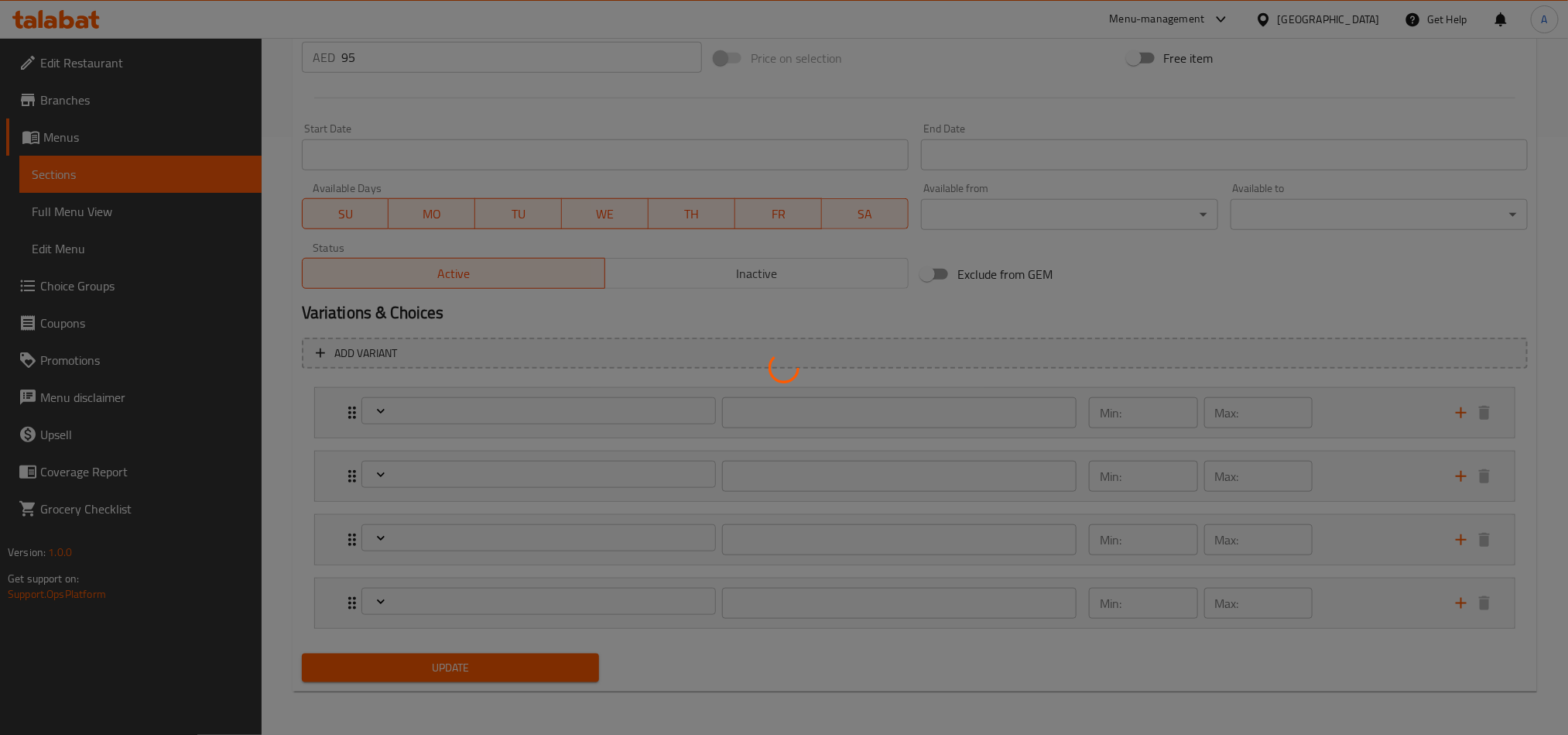
type input "إختيارك من الحجم:"
type input "1"
type input "الإضافات:"
type input "0"
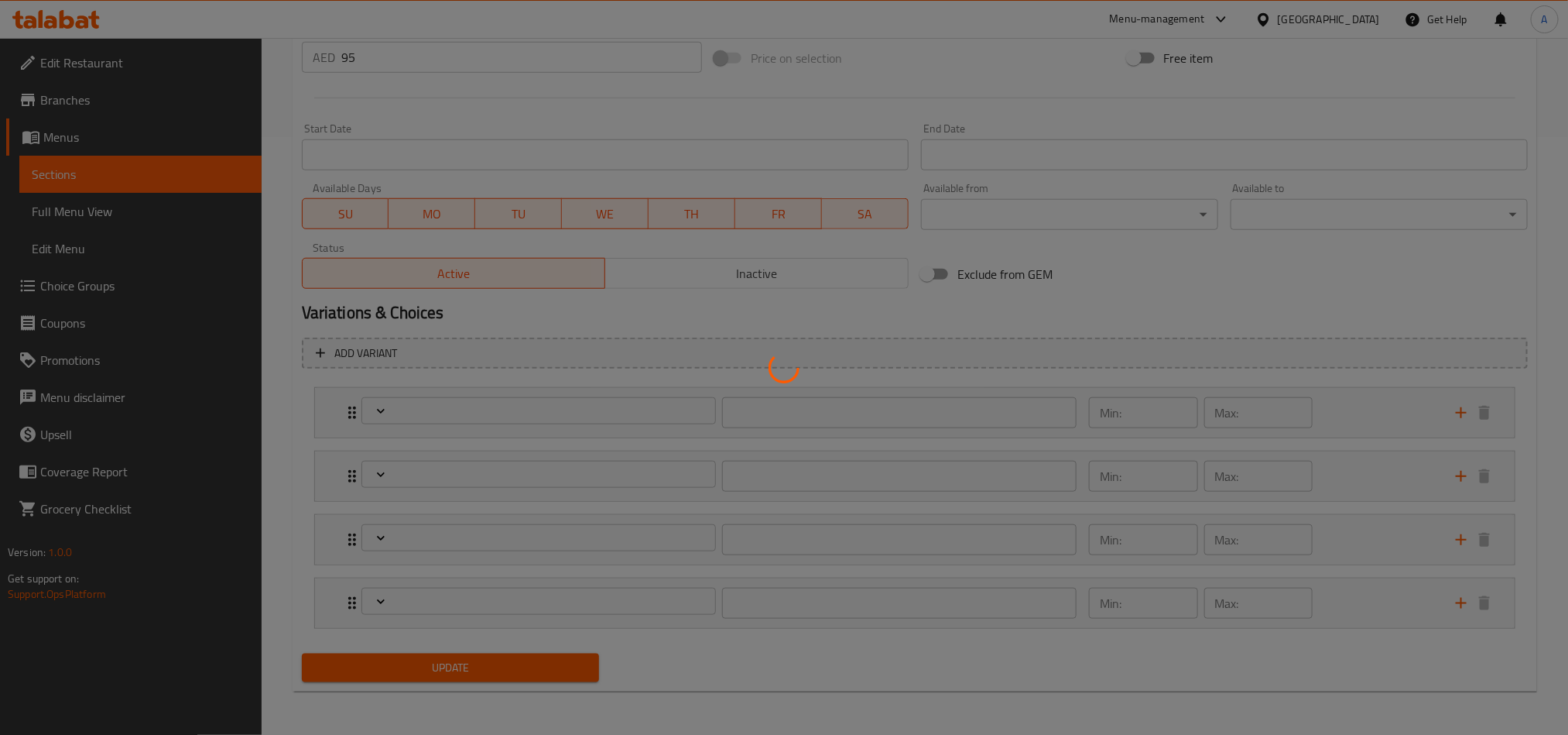
type input "0"
type input "إختيارك من البهار الإضافي:"
type input "0"
type input "إجعلها جبنية:"
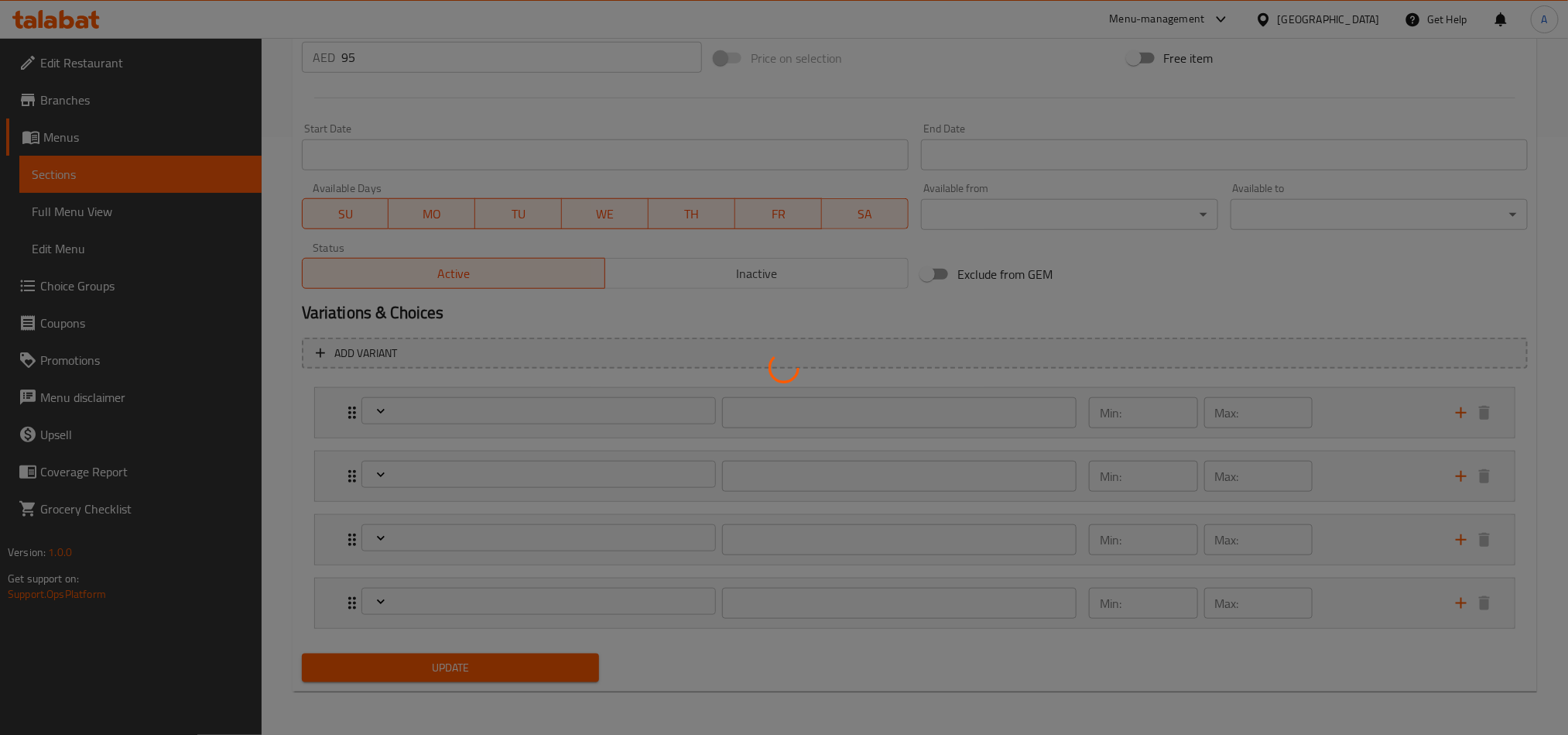
type input "0"
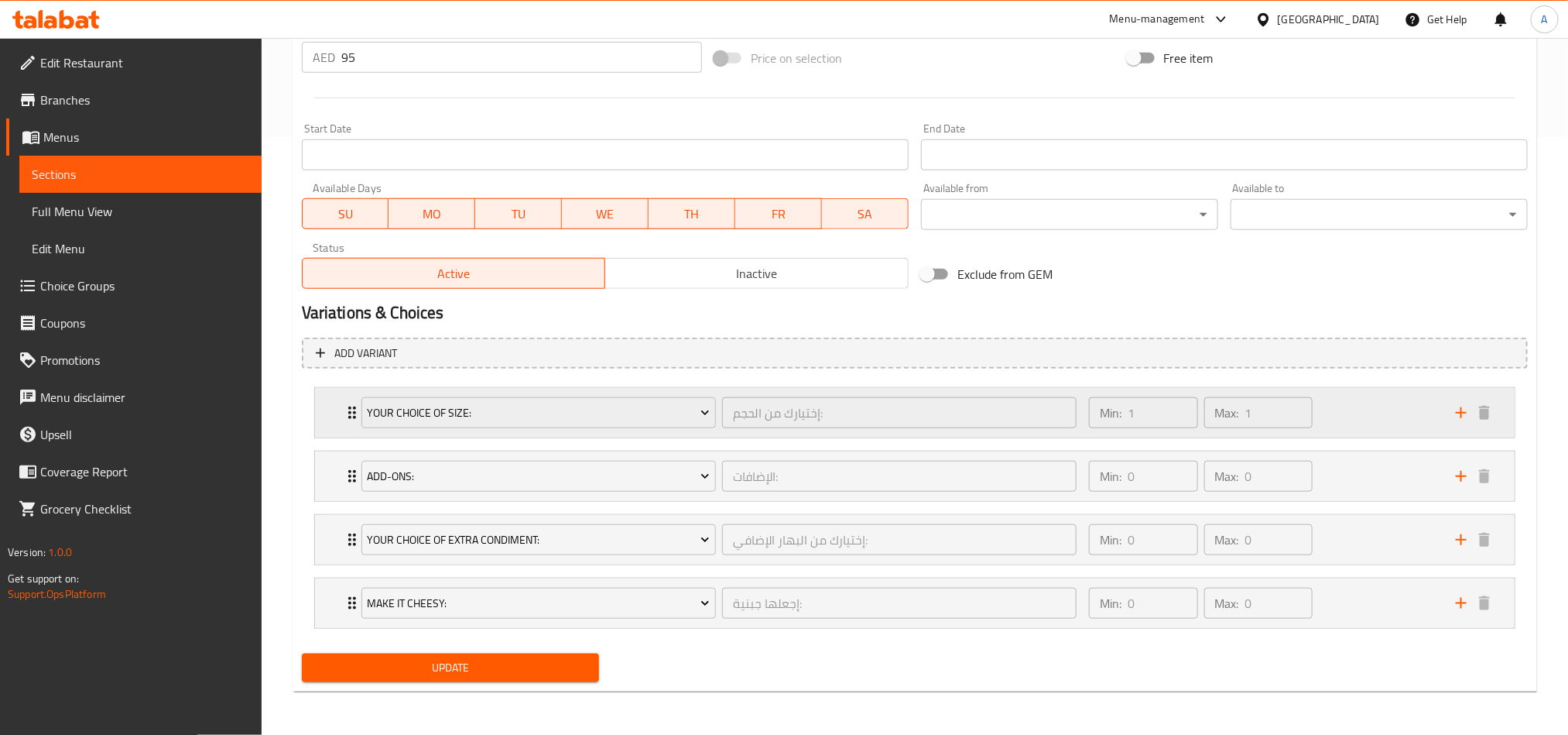
click at [337, 405] on div "Your Choice Of Size: إختيارك من الحجم: ​ Min: 1 ​ Max: 1 ​" at bounding box center [915, 413] width 1200 height 50
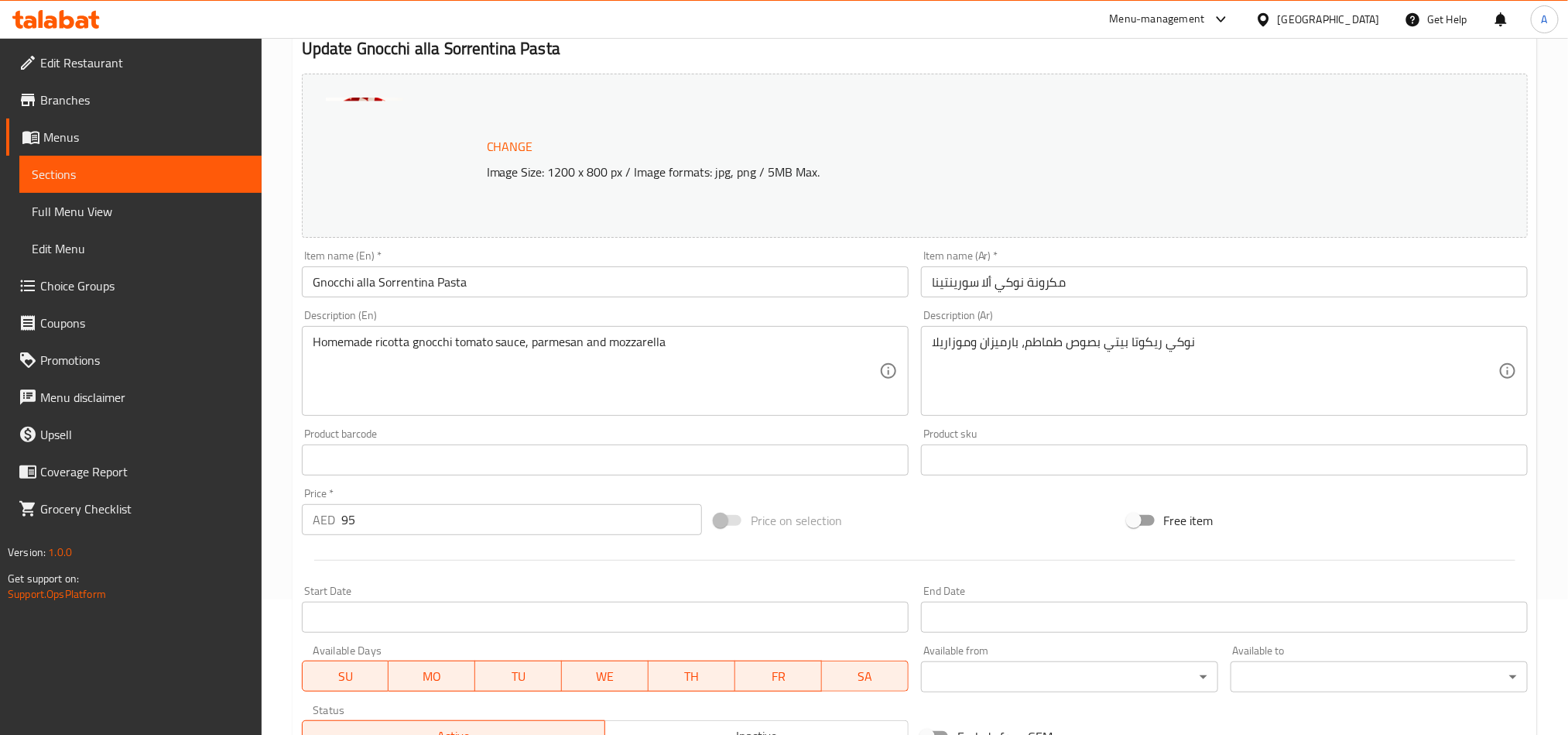
scroll to position [0, 0]
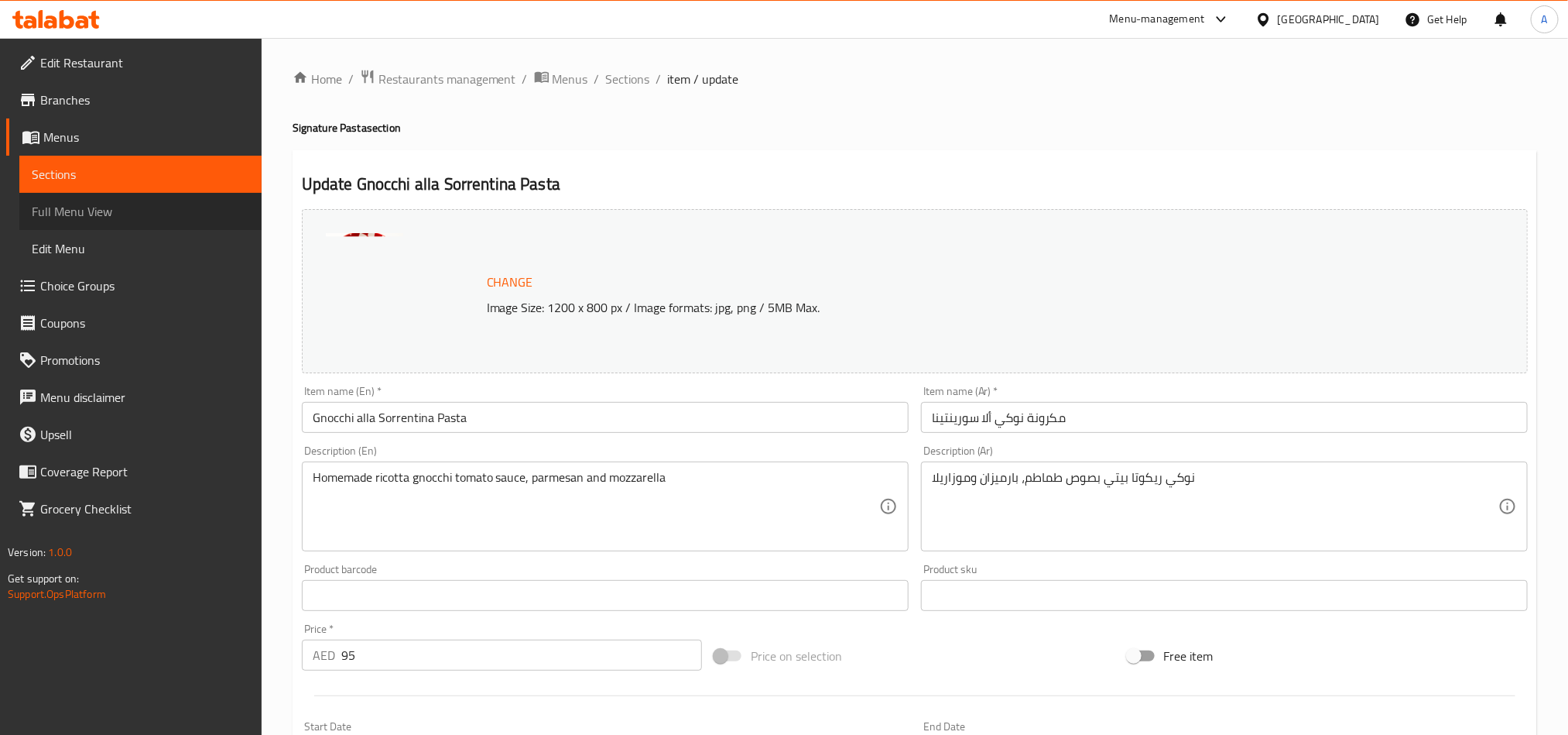
click at [66, 223] on link "Full Menu View" at bounding box center [141, 212] width 243 height 37
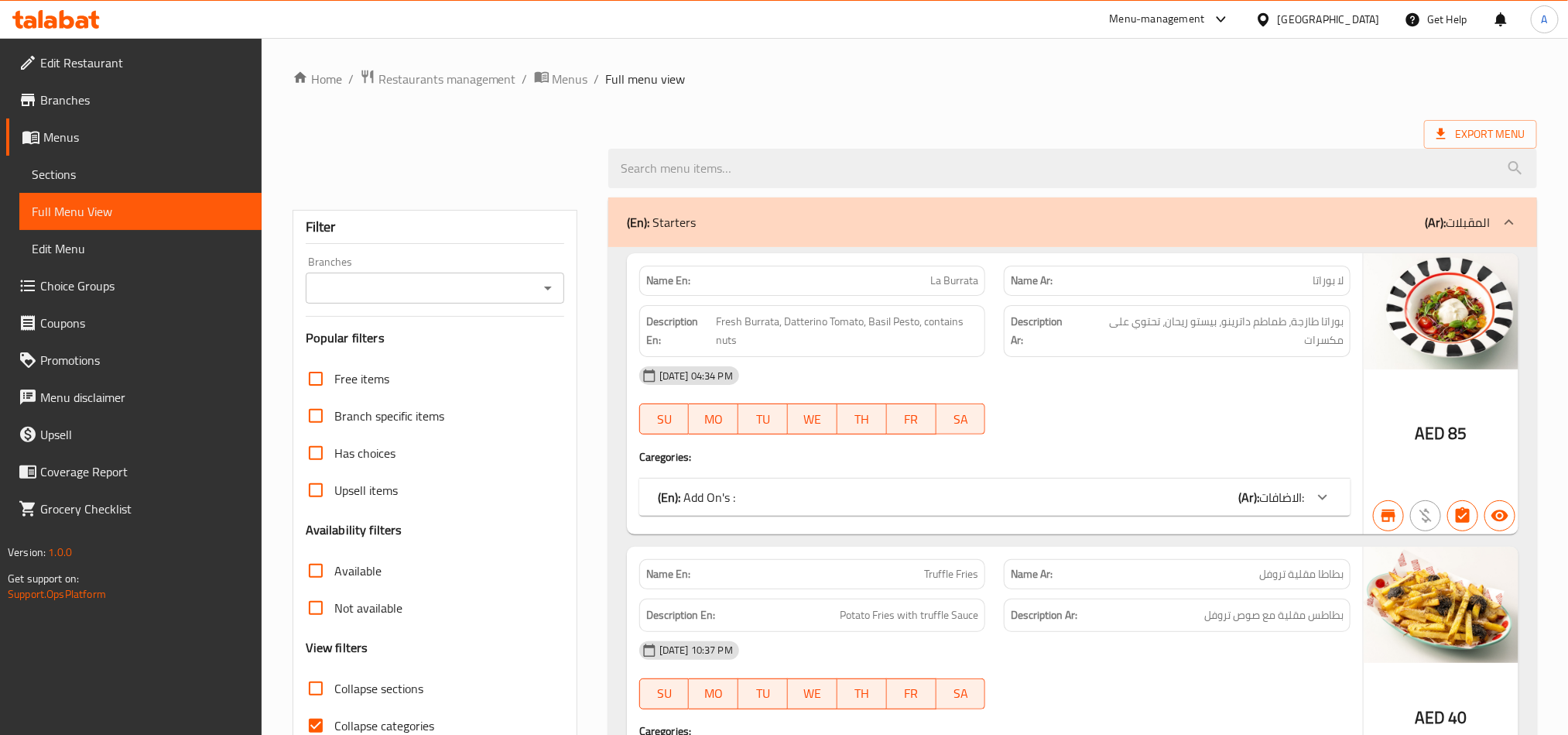
click at [542, 273] on div "Branches" at bounding box center [435, 288] width 259 height 31
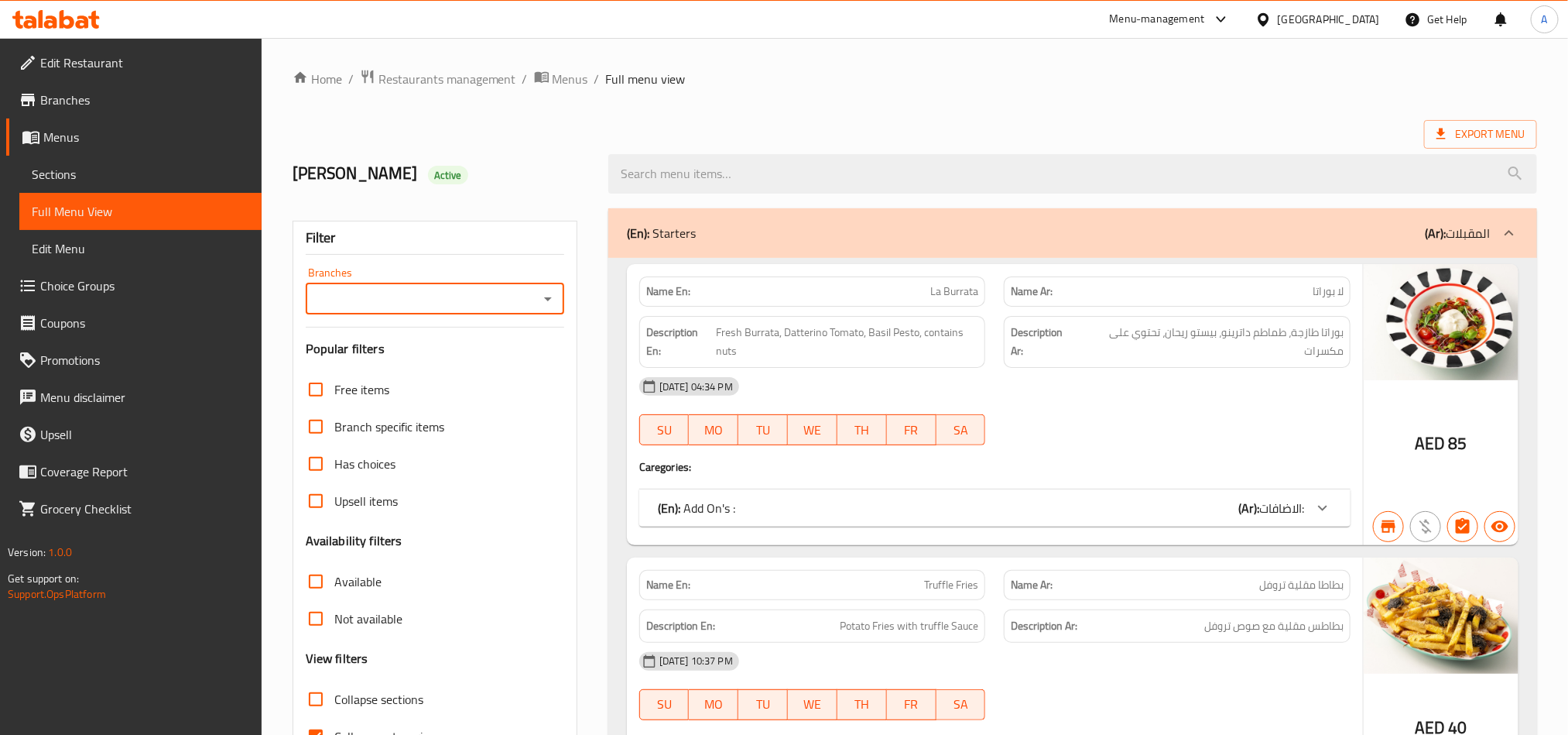
drag, startPoint x: 555, startPoint y: 282, endPoint x: 555, endPoint y: 273, distance: 9.0
click at [555, 281] on div "Branches Branches" at bounding box center [435, 290] width 259 height 47
click at [532, 298] on input "Branches" at bounding box center [422, 298] width 224 height 21
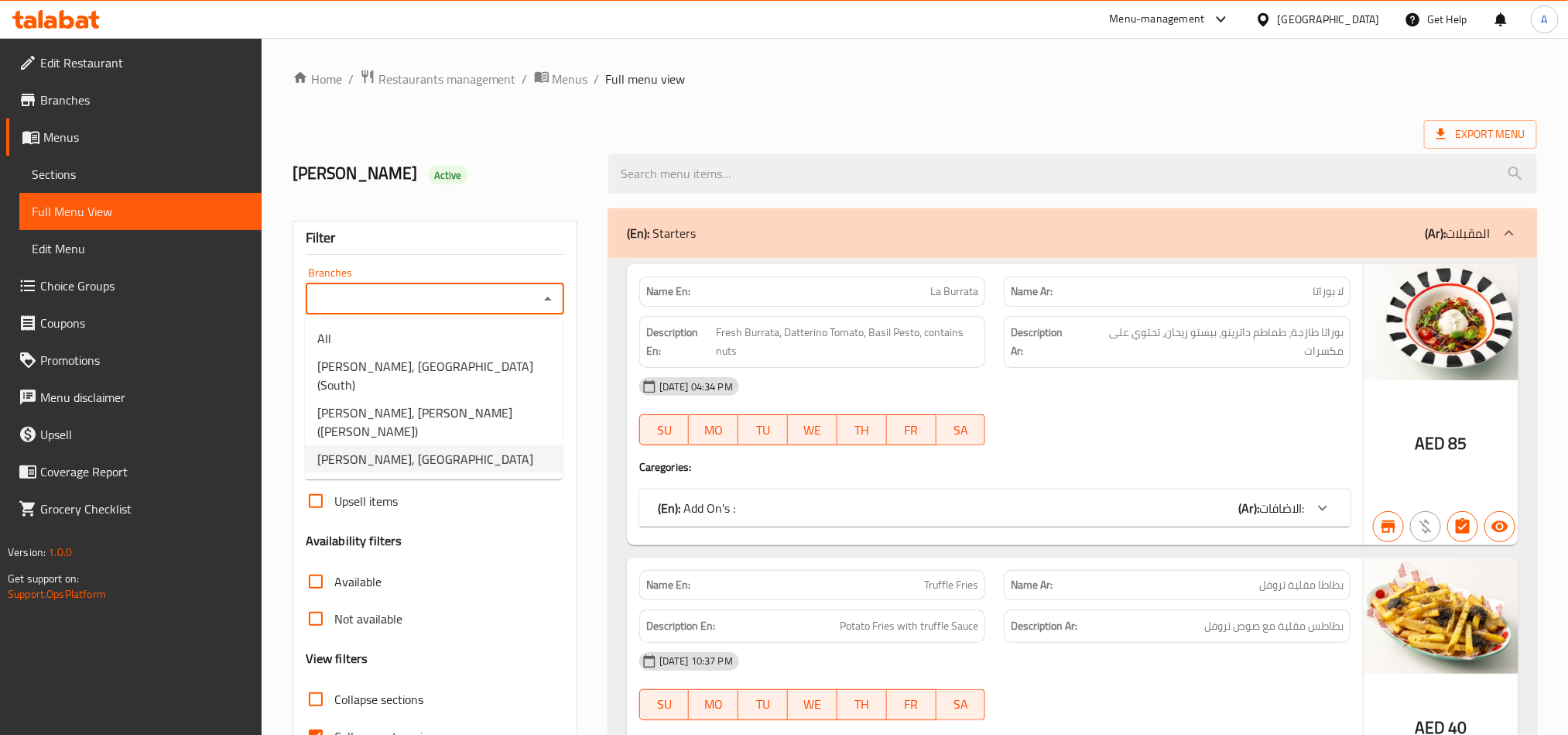
click at [471, 445] on li "[PERSON_NAME], [GEOGRAPHIC_DATA]" at bounding box center [433, 459] width 258 height 27
type input "[PERSON_NAME], [GEOGRAPHIC_DATA]"
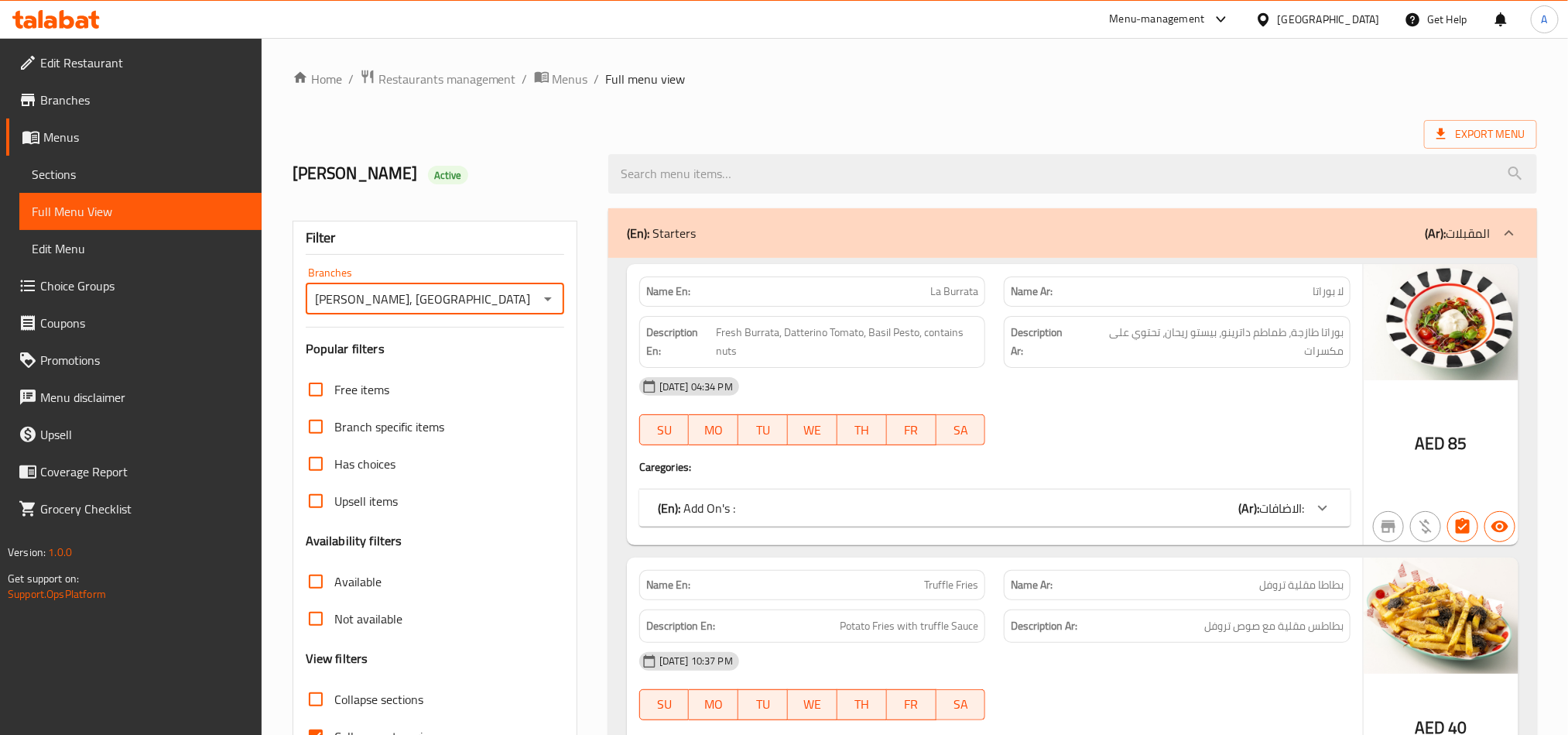
click at [836, 179] on input "search" at bounding box center [1072, 174] width 929 height 40
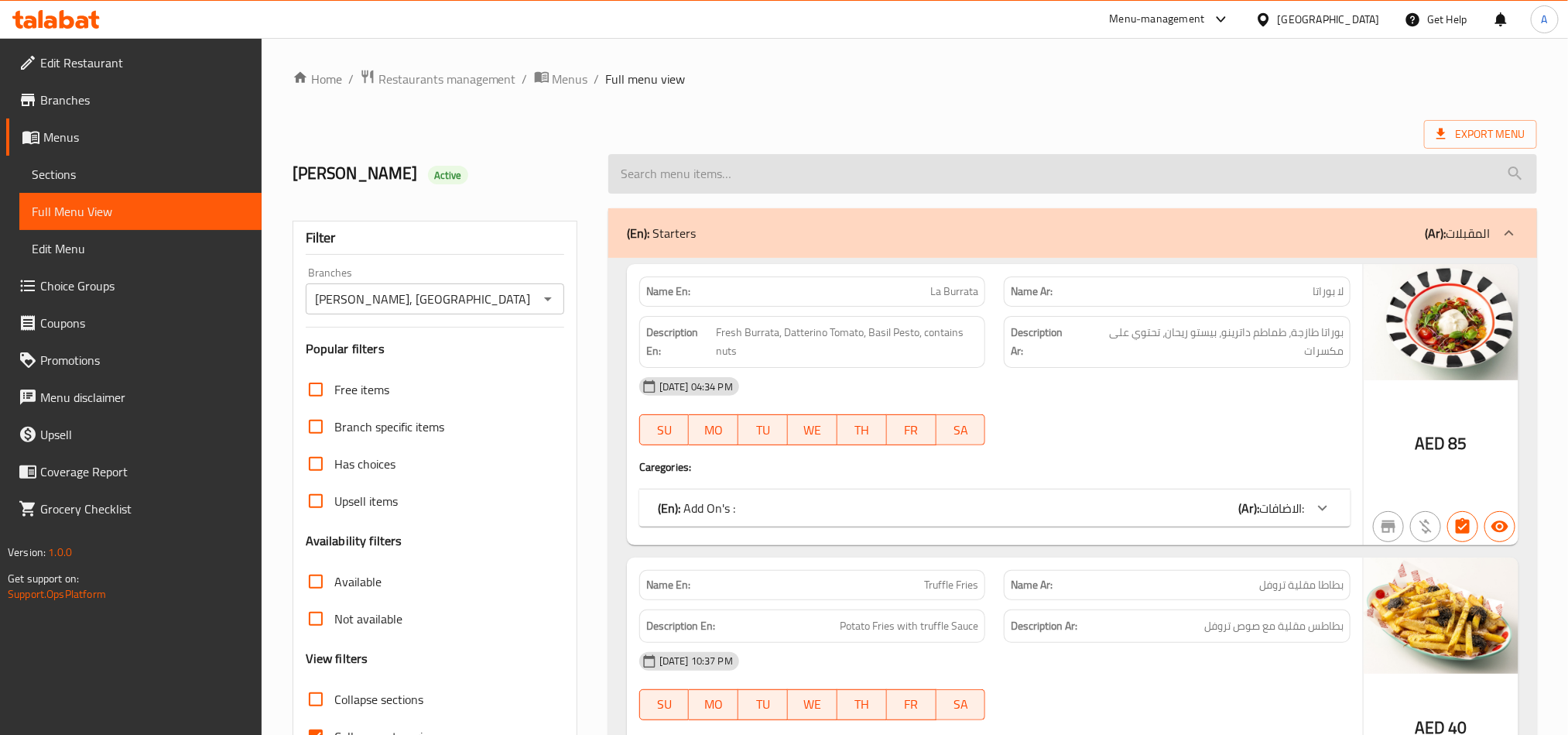
paste input "Gnocchi alla Sorrentina Pasta"
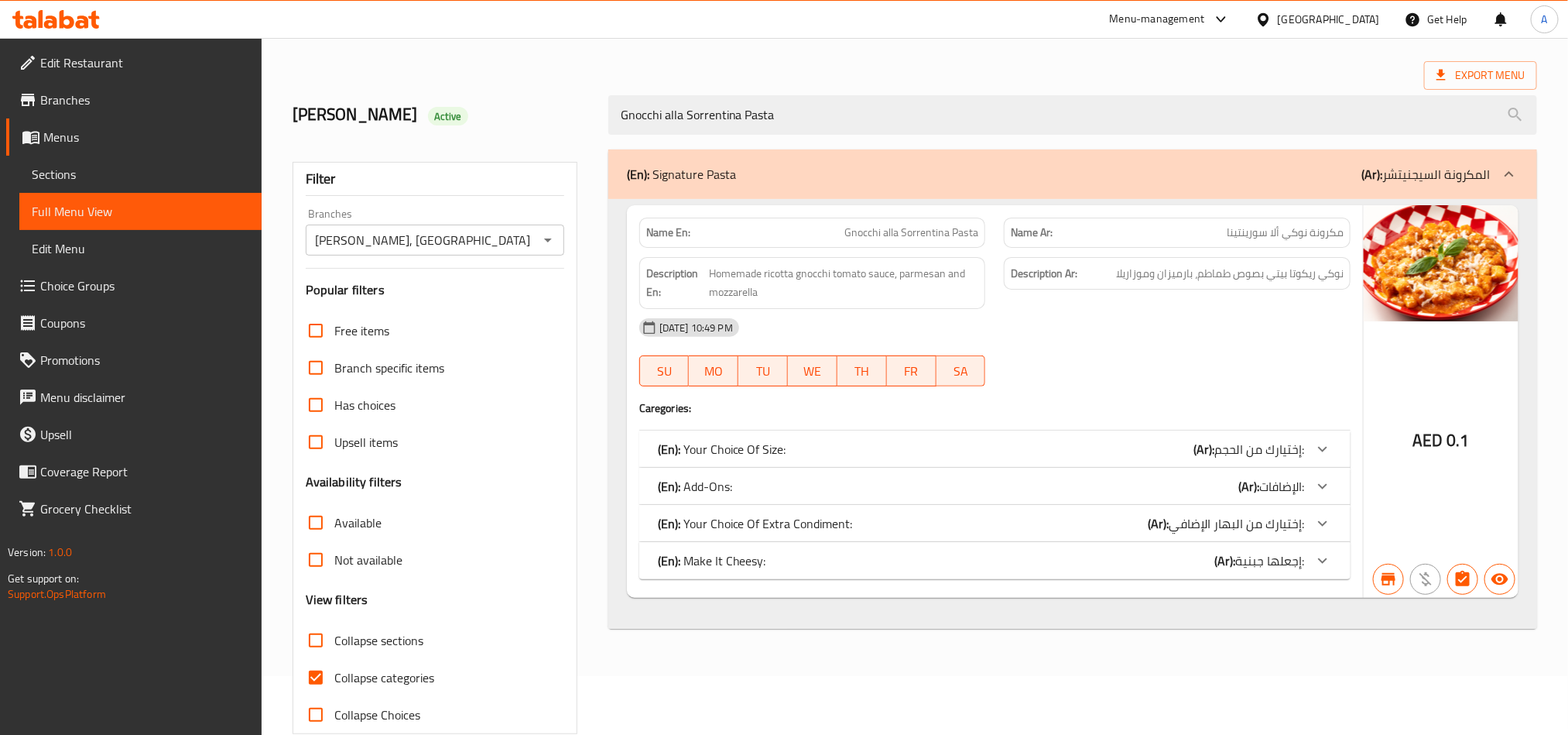
scroll to position [90, 0]
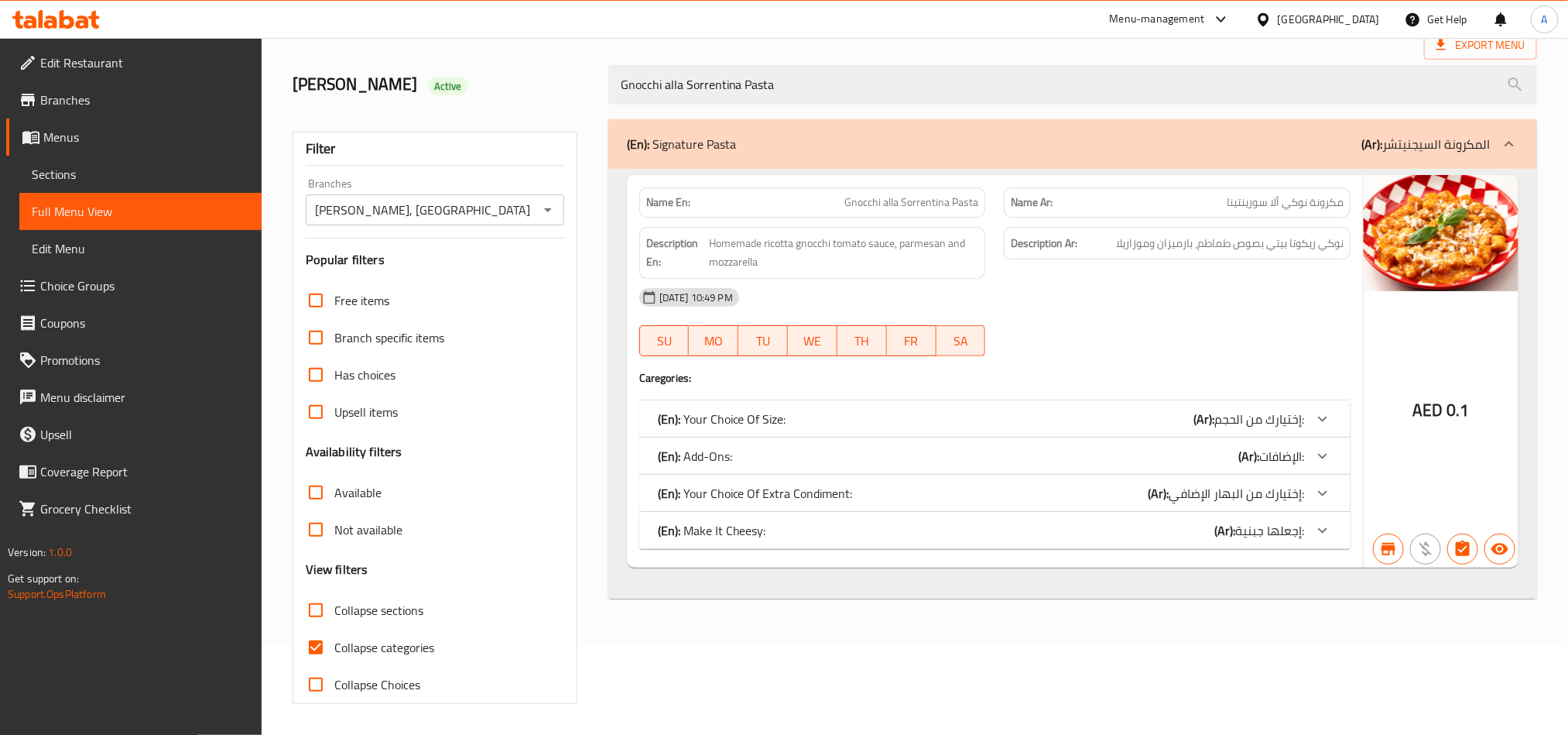
type input "Gnocchi alla Sorrentina Pasta"
drag, startPoint x: 316, startPoint y: 643, endPoint x: 705, endPoint y: 465, distance: 427.8
click at [321, 637] on input "Collapse categories" at bounding box center [316, 647] width 37 height 37
checkbox input "false"
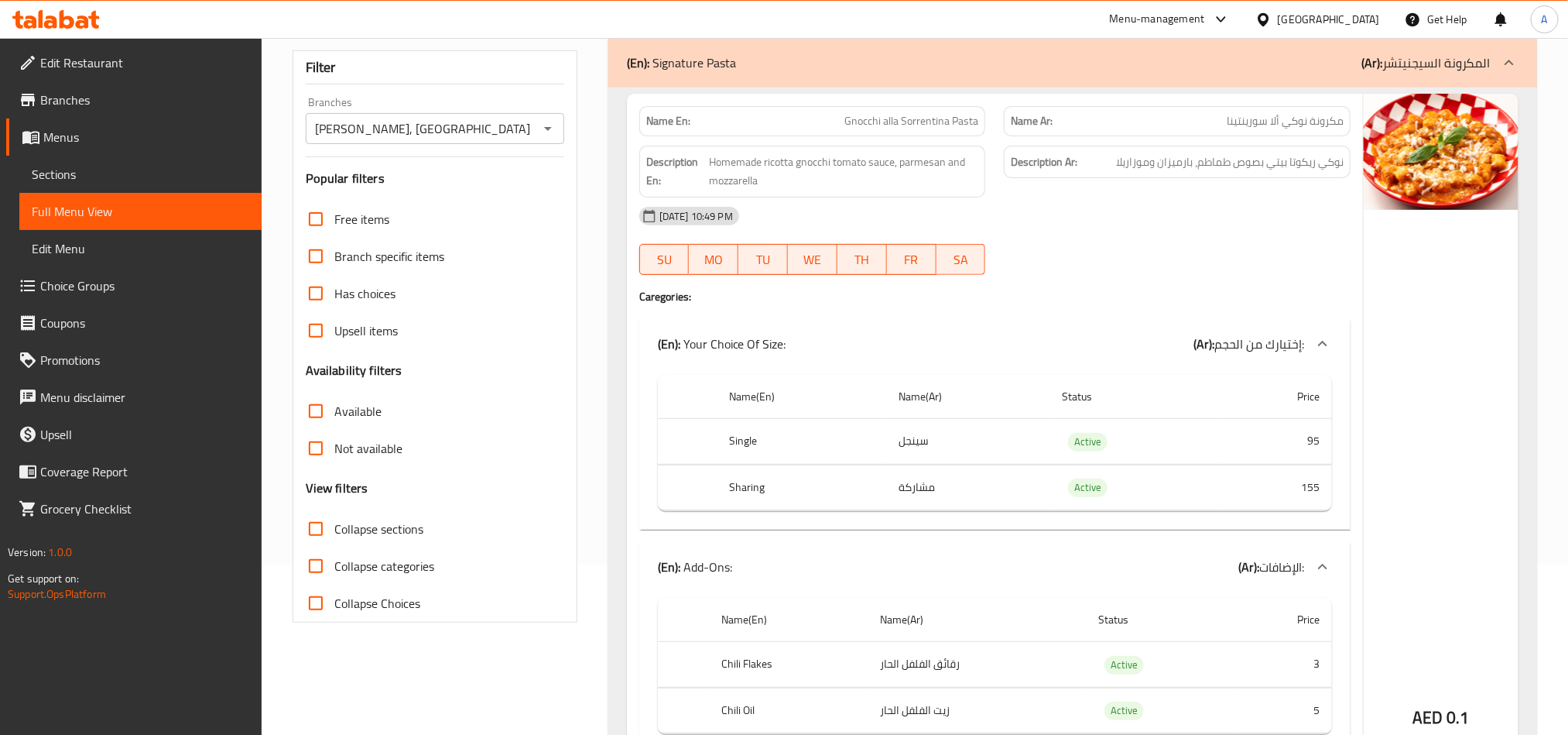
scroll to position [0, 0]
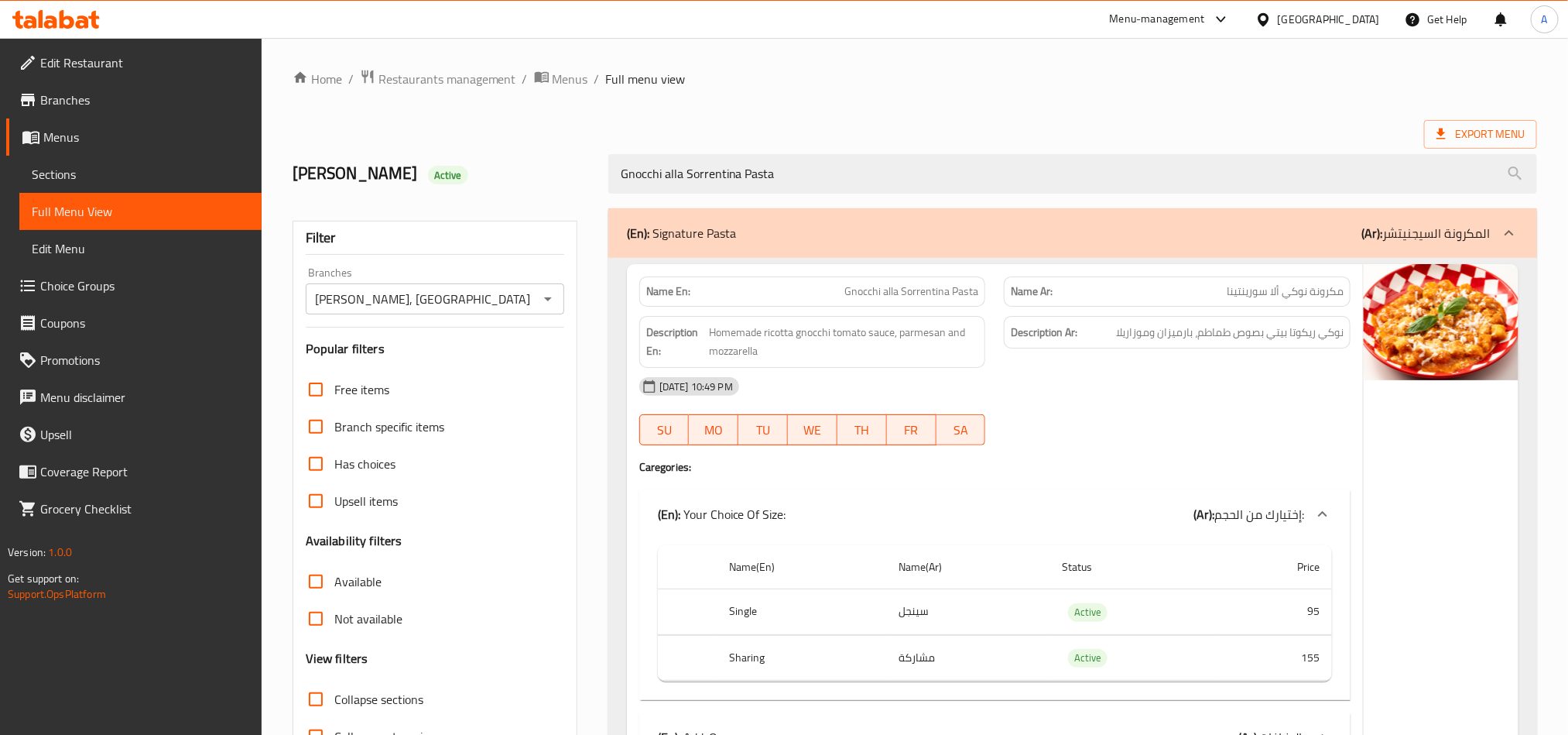
click at [86, 103] on span "Branches" at bounding box center [144, 99] width 209 height 19
